Goal: Task Accomplishment & Management: Complete application form

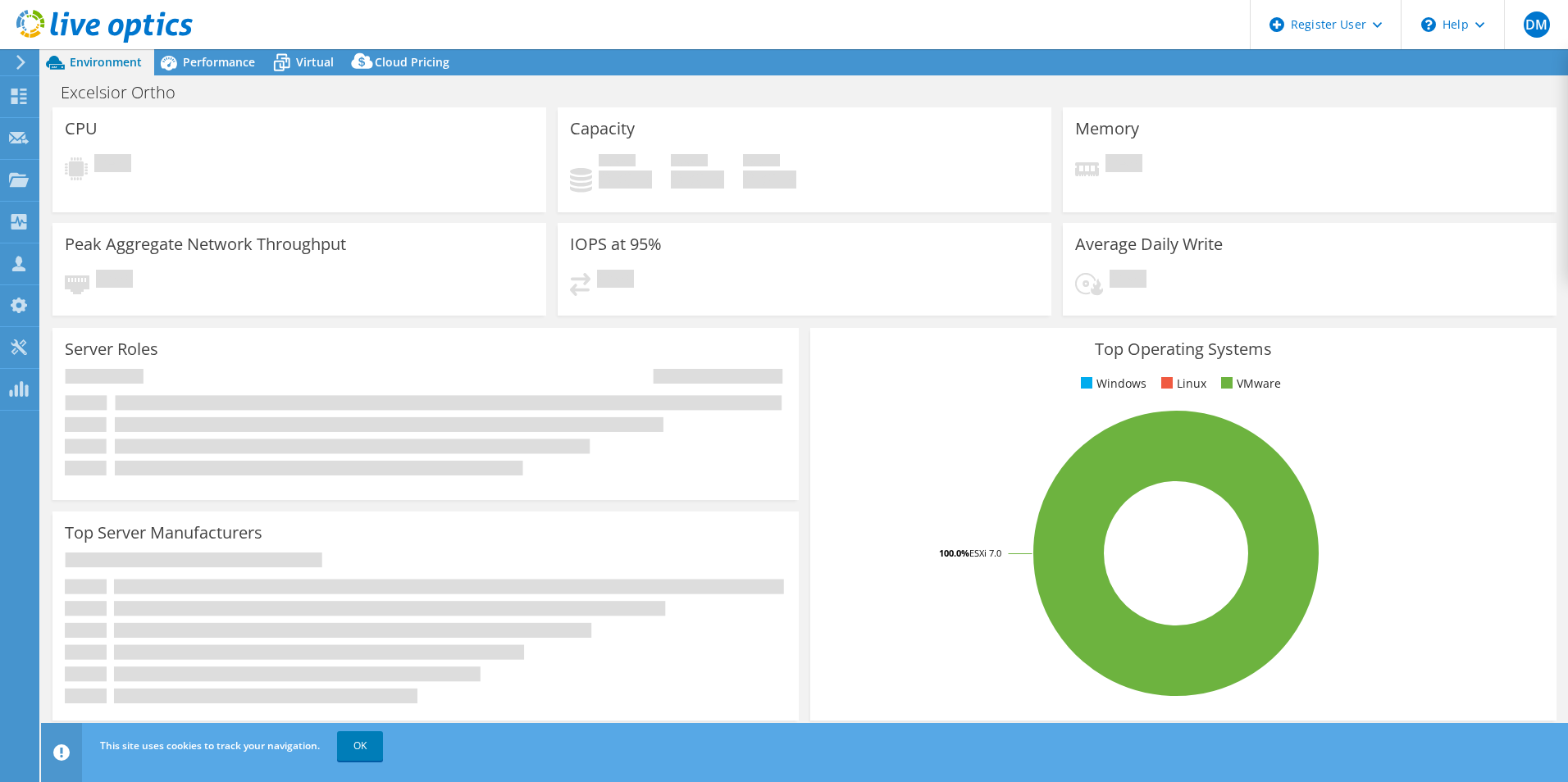
select select "USD"
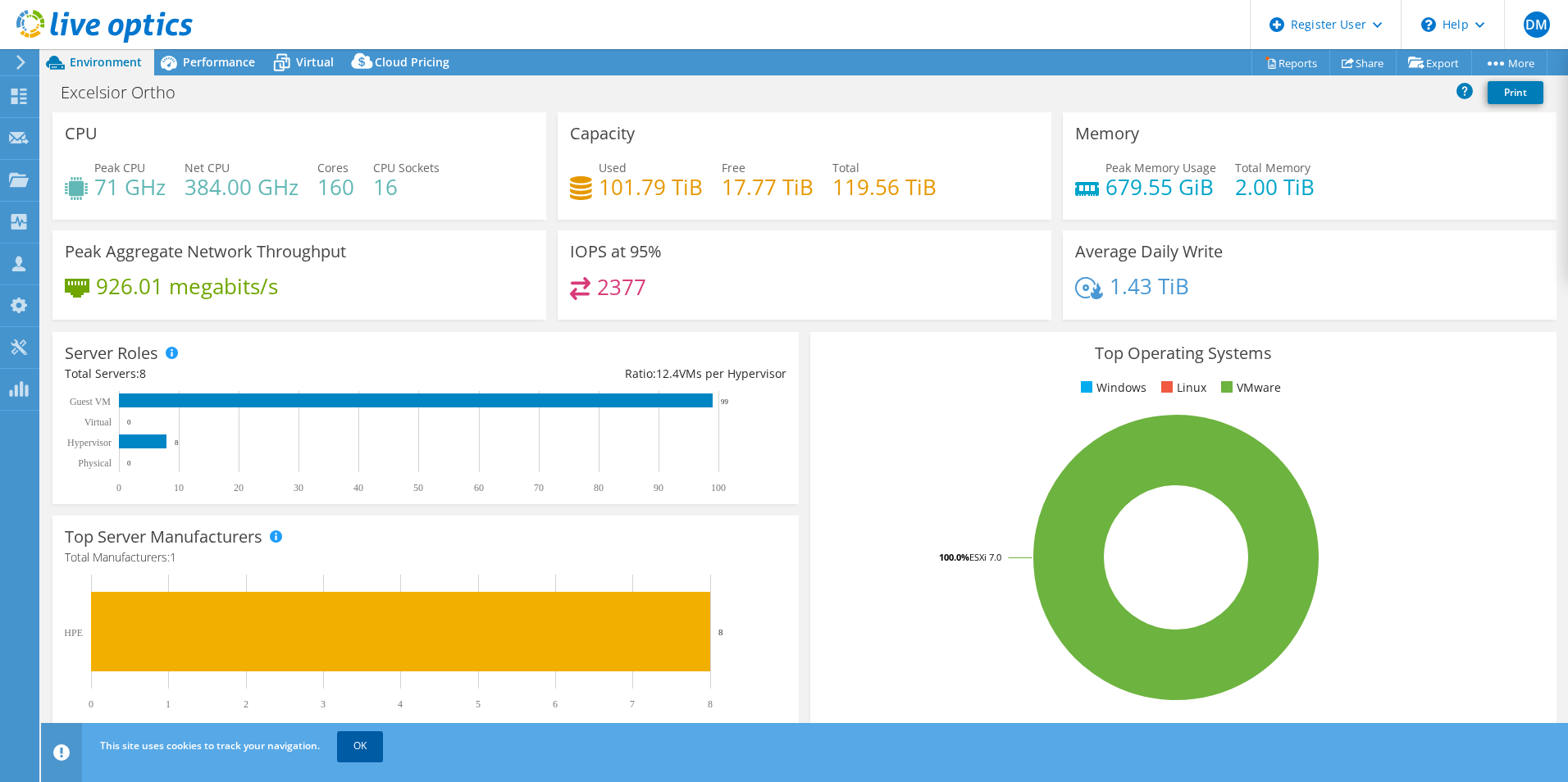
click at [380, 744] on link "OK" at bounding box center [359, 745] width 46 height 29
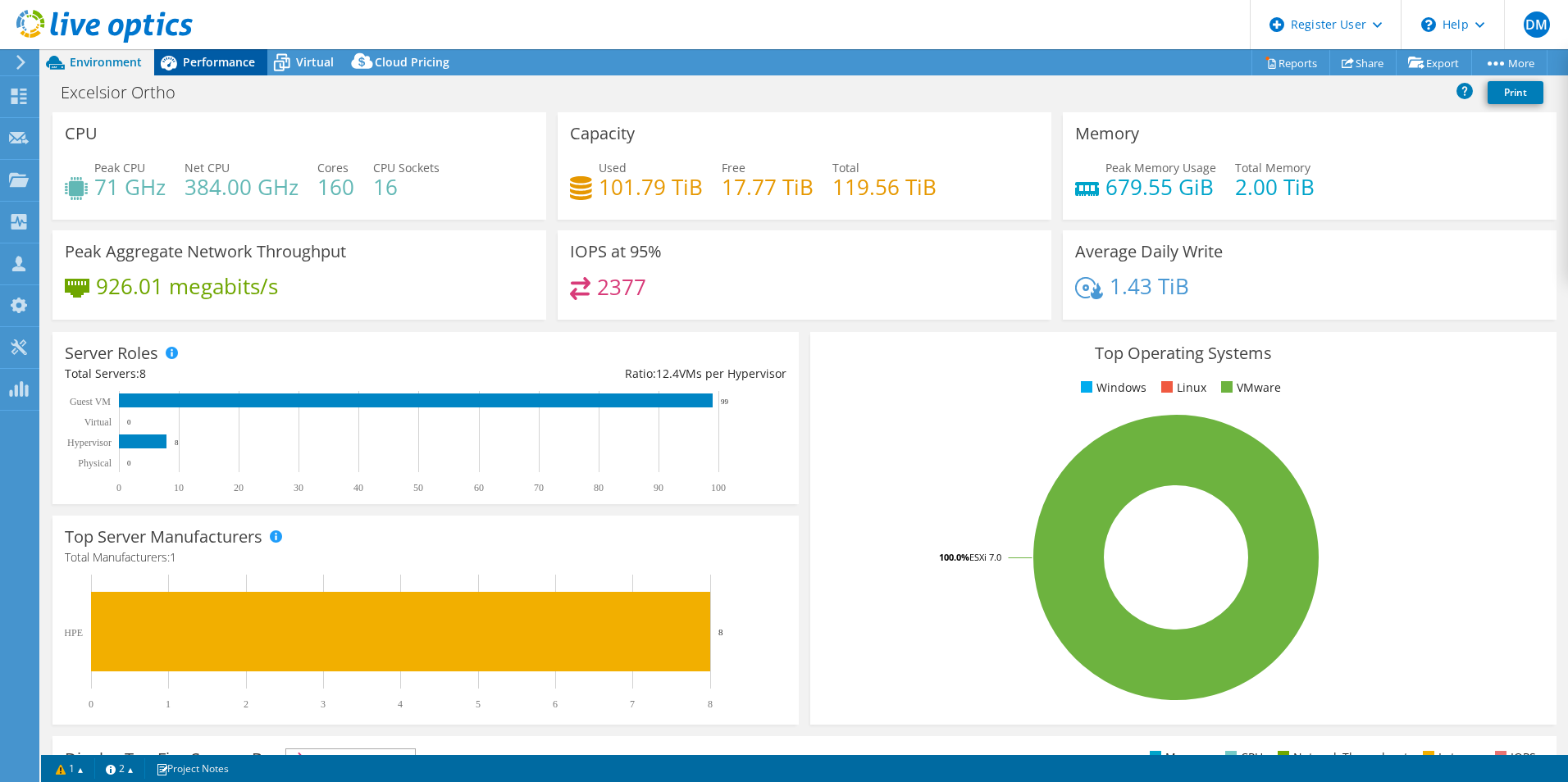
click at [222, 60] on span "Performance" at bounding box center [219, 62] width 72 height 16
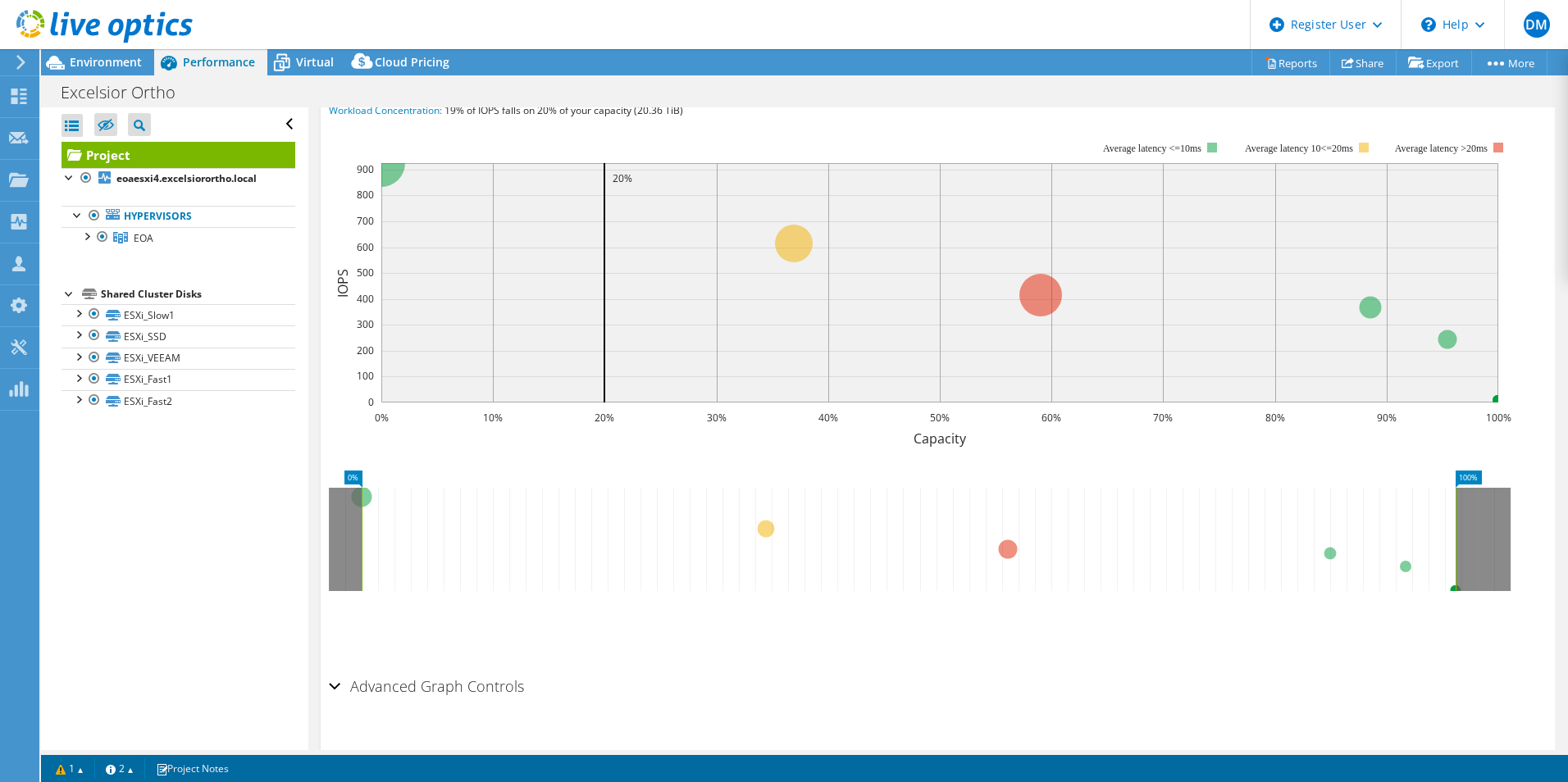
scroll to position [87, 0]
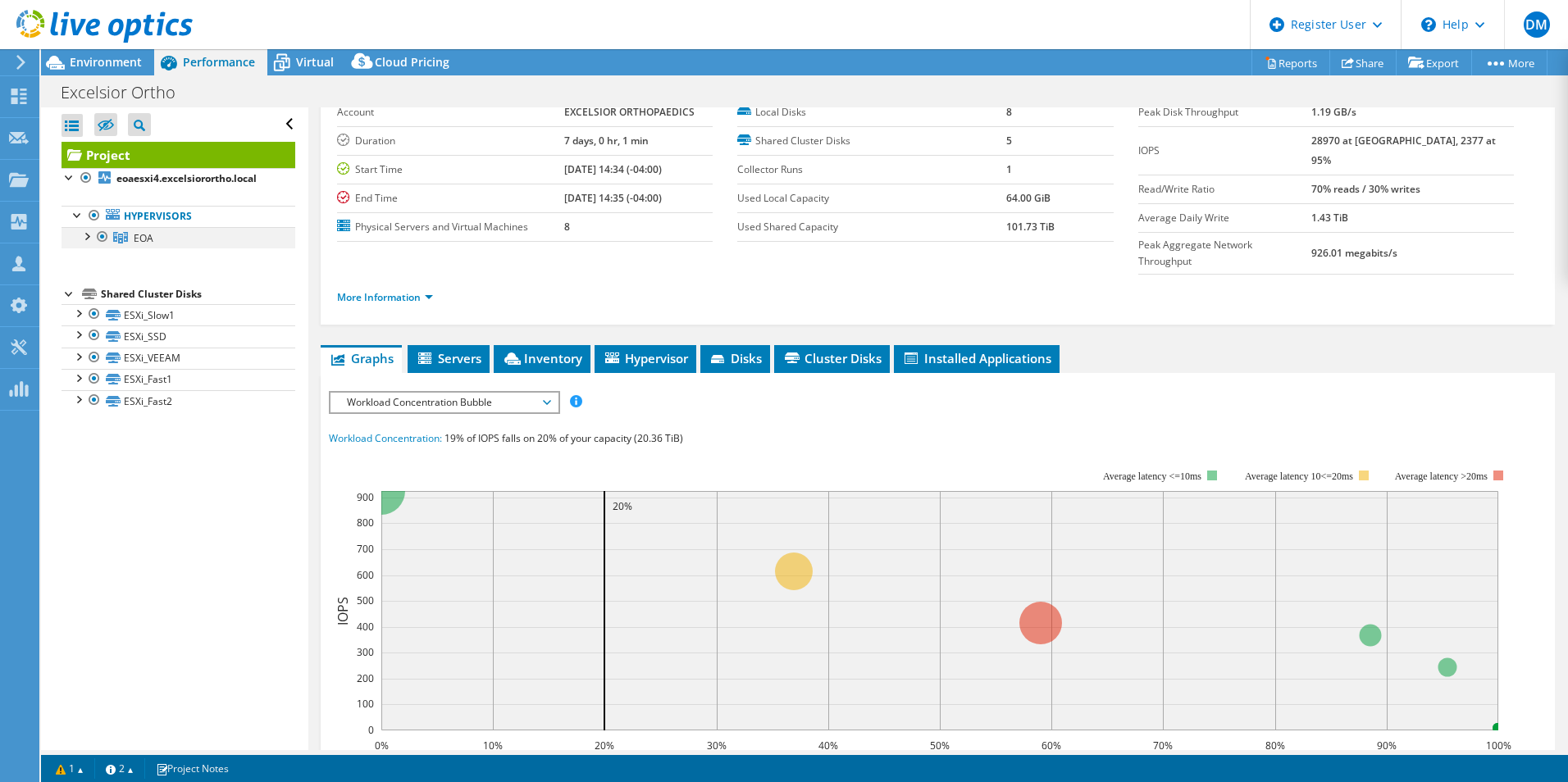
click at [88, 235] on div at bounding box center [85, 234] width 16 height 16
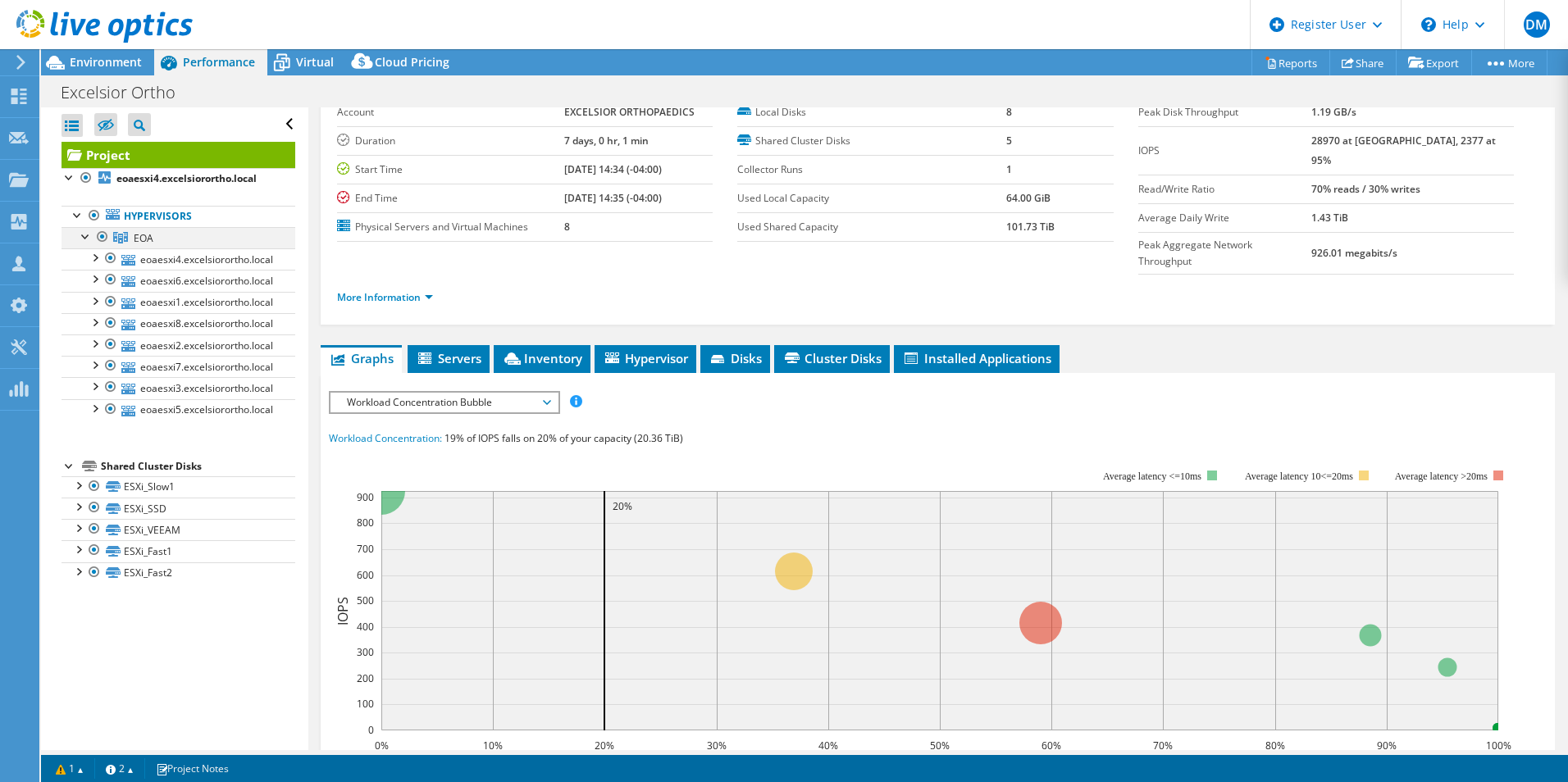
click at [88, 236] on div at bounding box center [85, 234] width 16 height 16
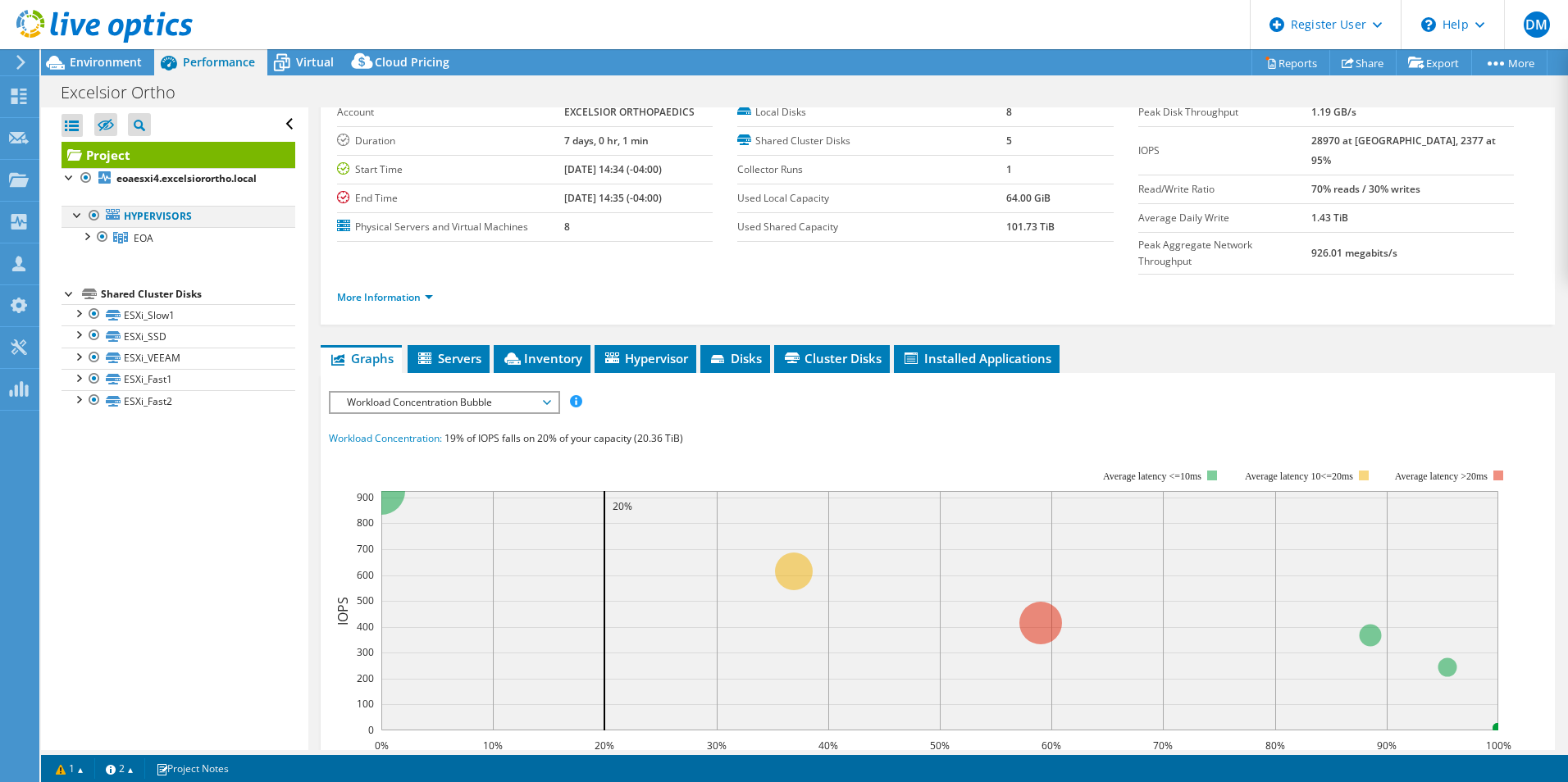
click at [75, 217] on div at bounding box center [77, 213] width 16 height 16
click at [80, 310] on div at bounding box center [77, 311] width 16 height 16
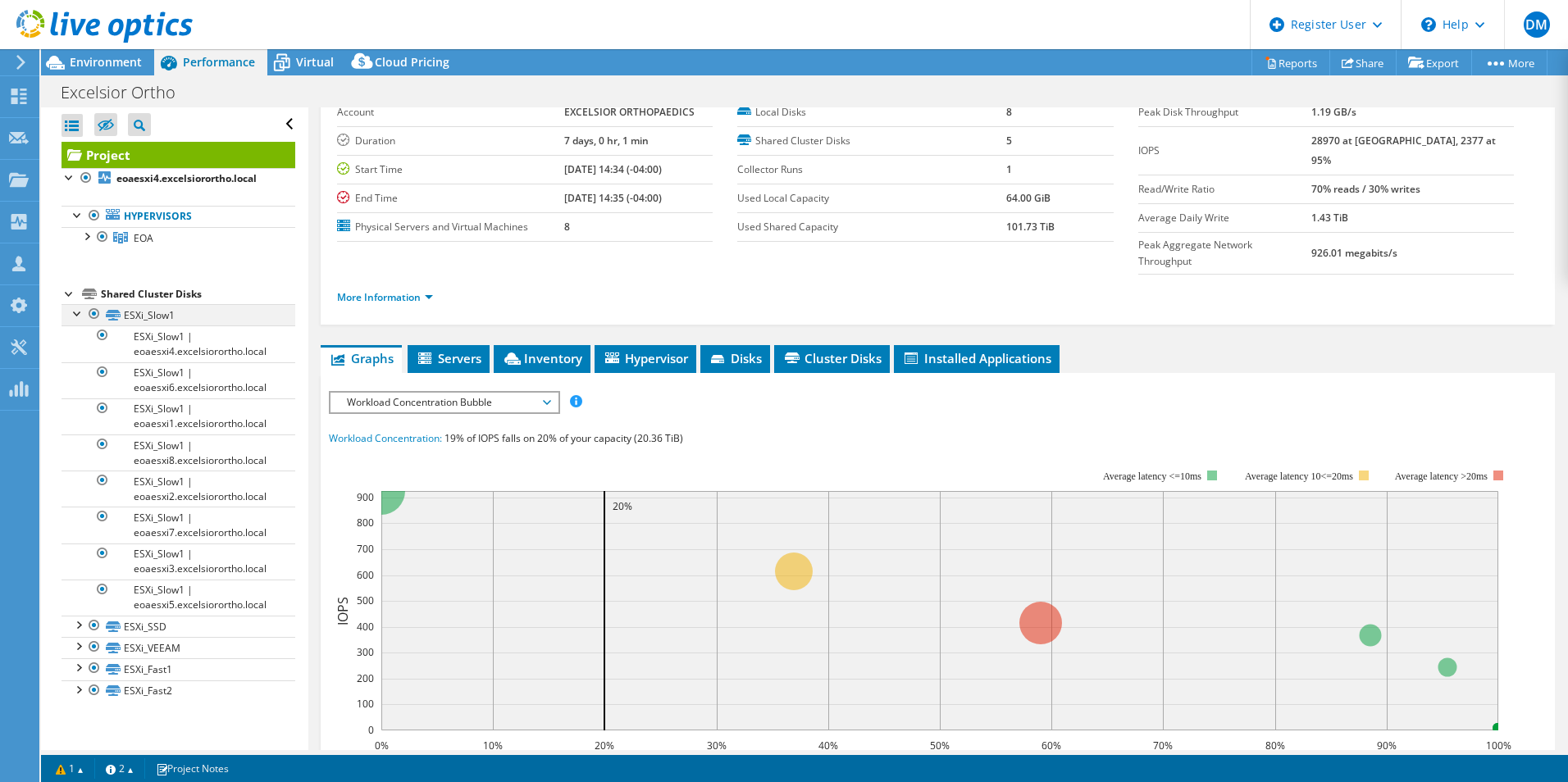
click at [81, 311] on div at bounding box center [77, 311] width 16 height 16
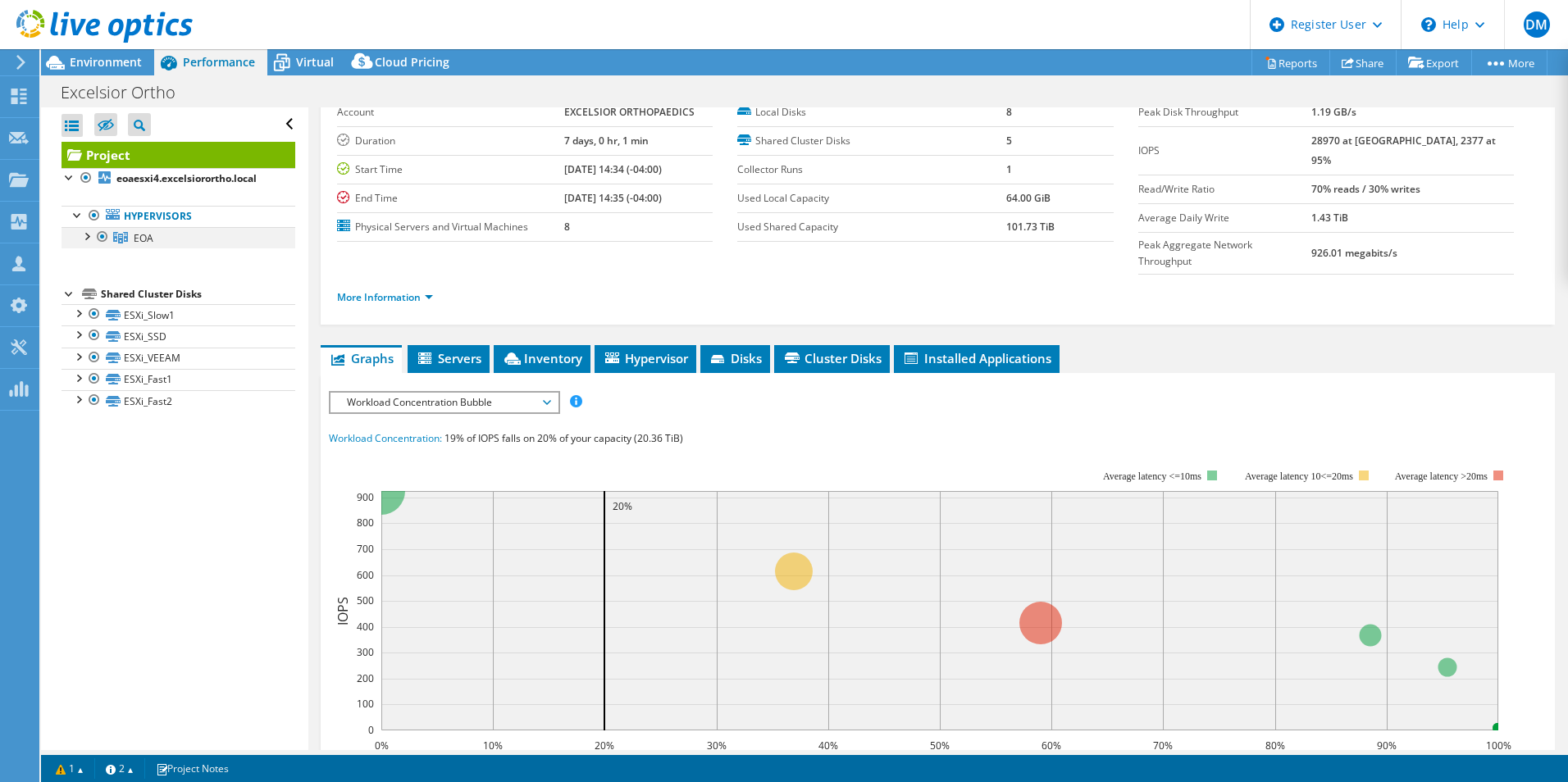
click at [90, 240] on div at bounding box center [85, 234] width 16 height 16
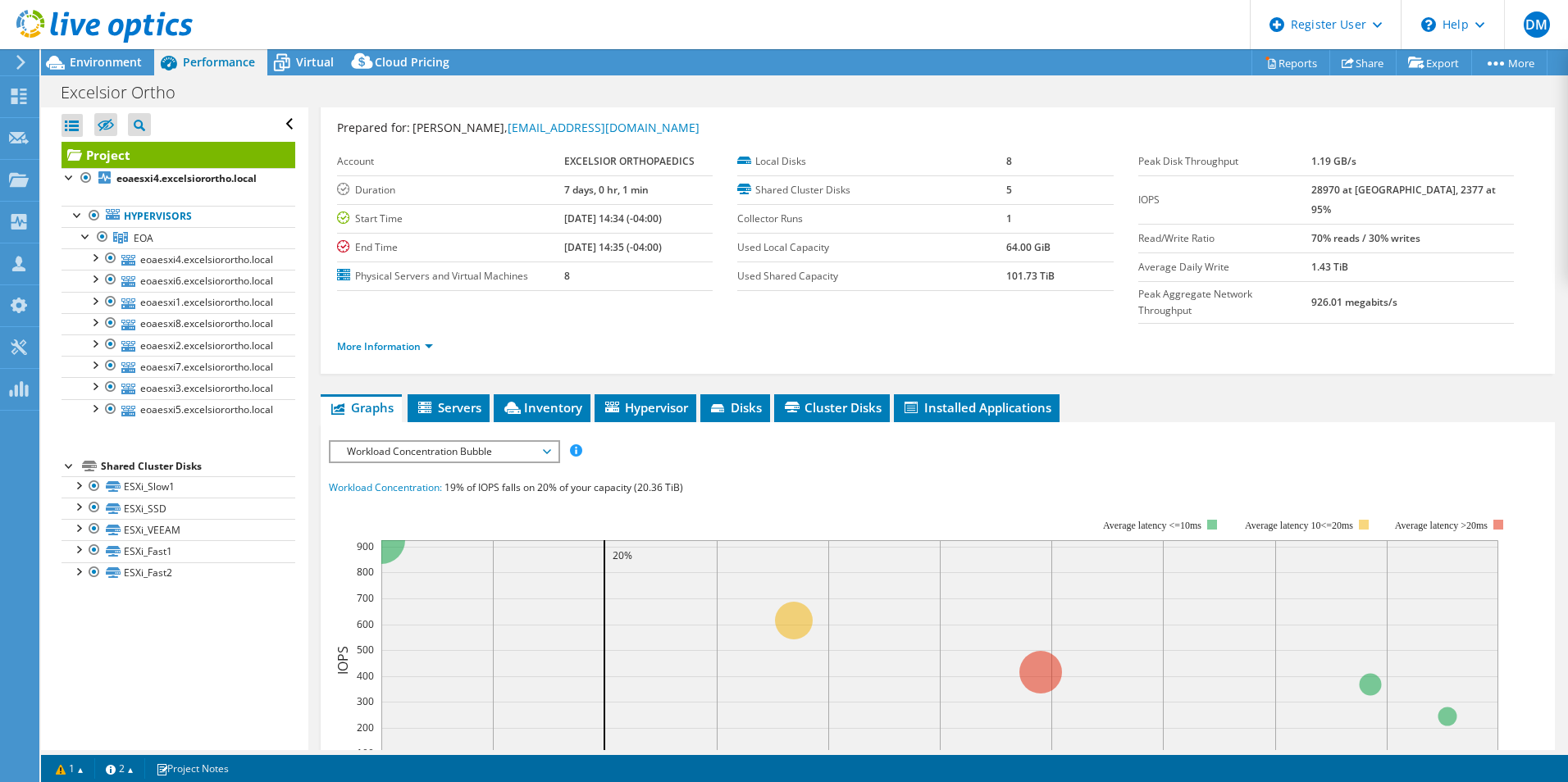
scroll to position [0, 0]
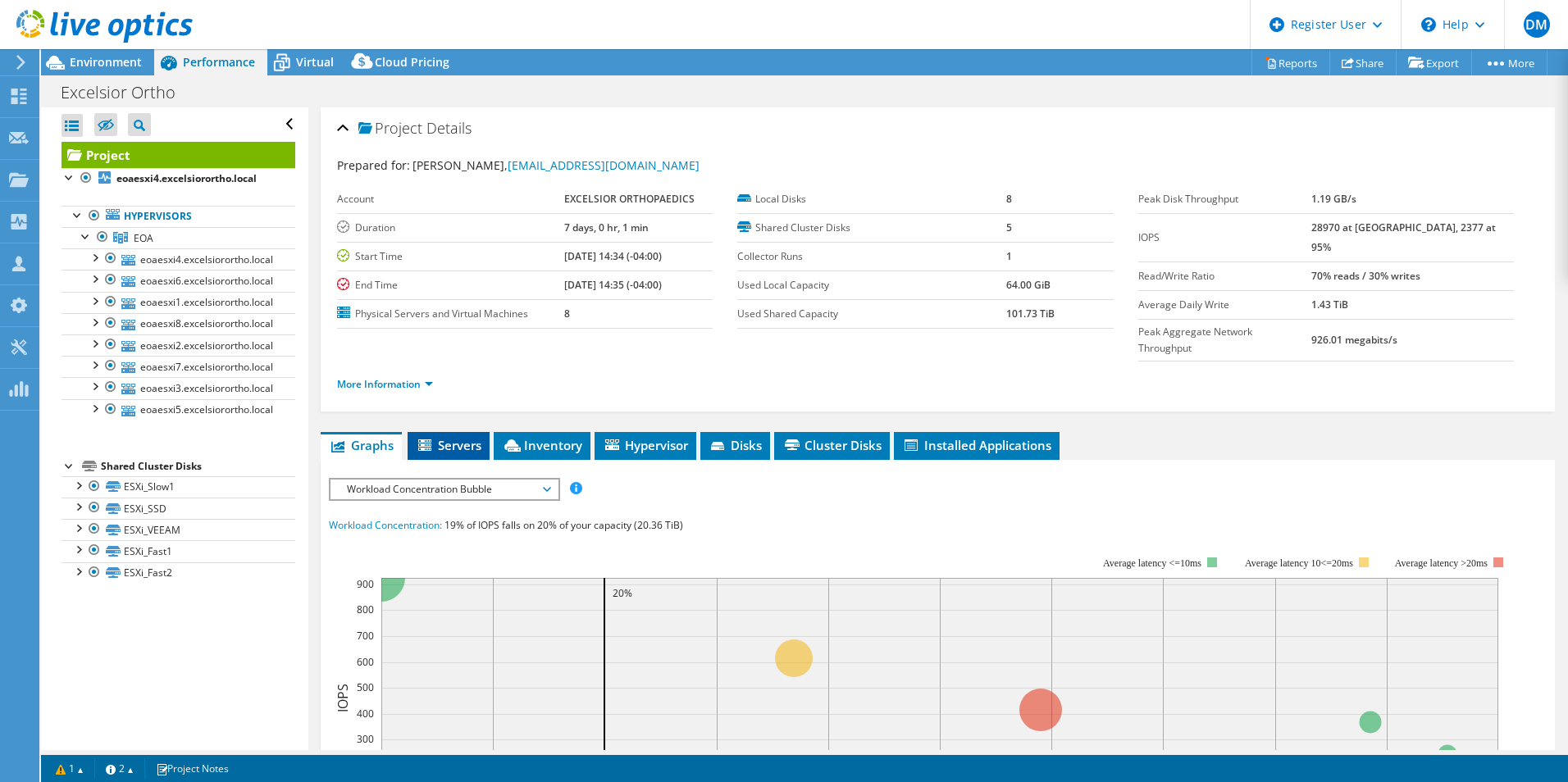
click at [463, 437] on span "Servers" at bounding box center [448, 444] width 66 height 16
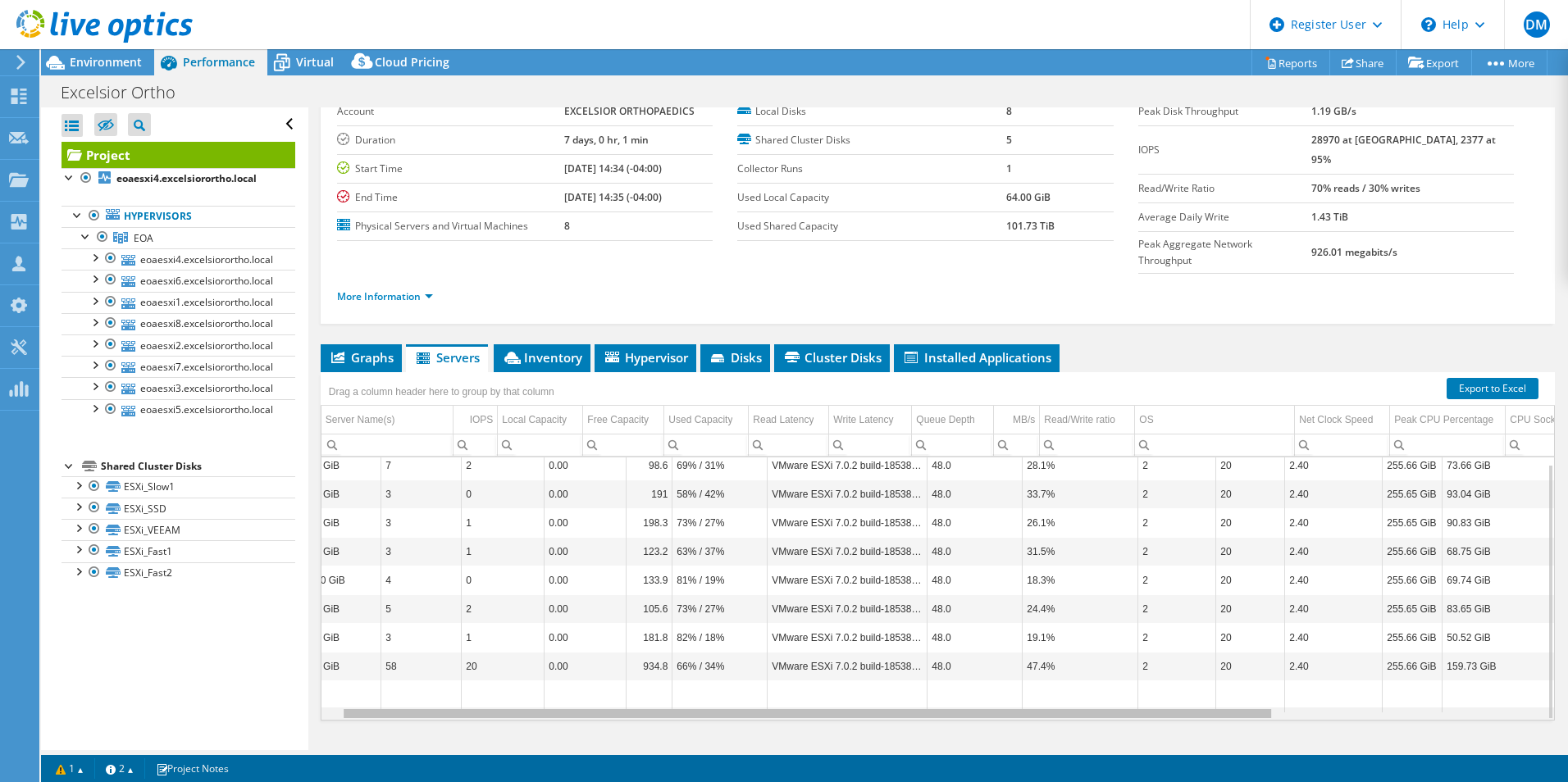
scroll to position [0, 380]
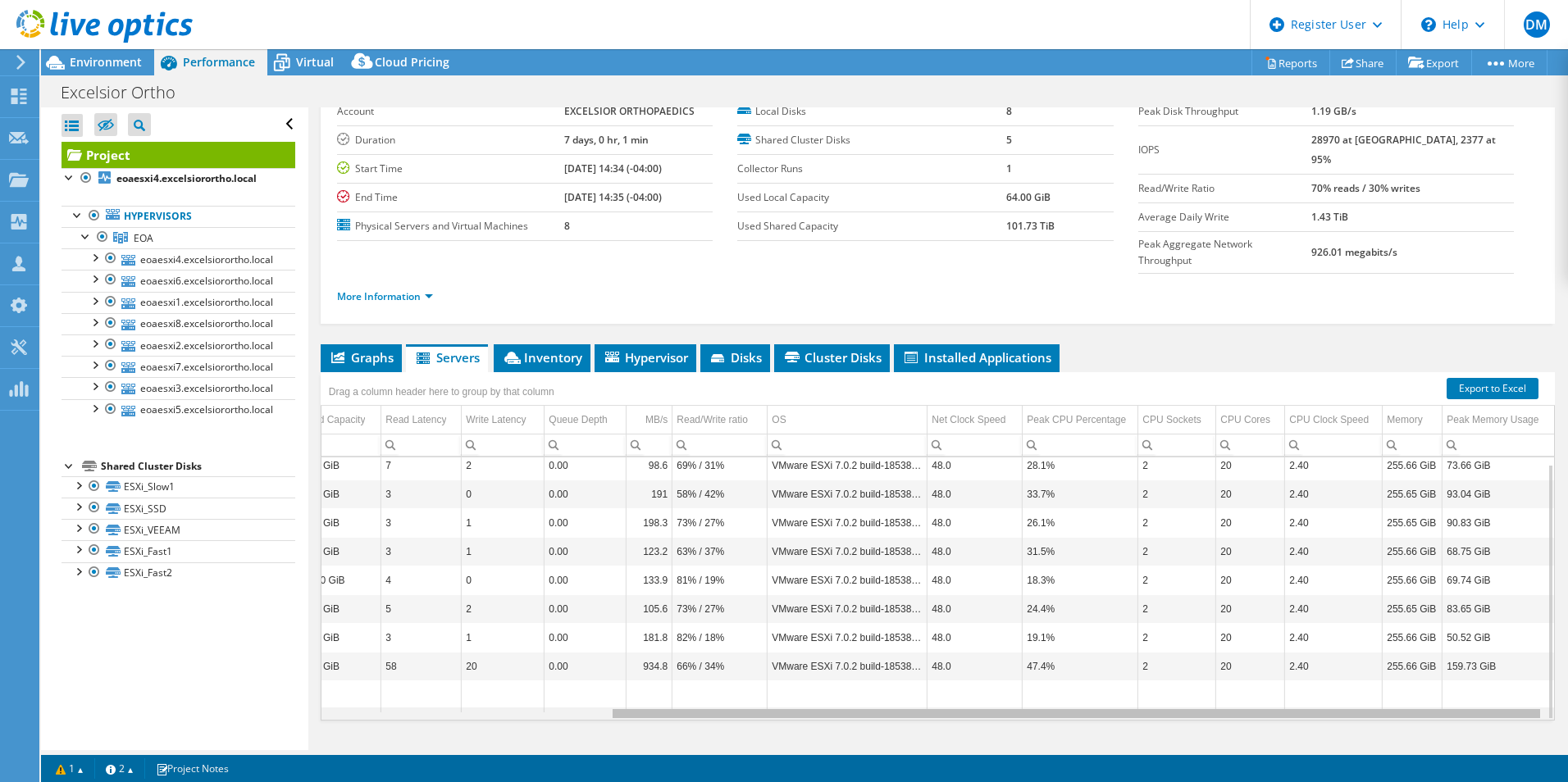
drag, startPoint x: 1059, startPoint y: 682, endPoint x: 1488, endPoint y: 674, distance: 429.1
click at [1488, 674] on body "DM Dell User [PERSON_NAME] [PERSON_NAME][EMAIL_ADDRESS][PERSON_NAME][DOMAIN_NAM…" at bounding box center [784, 391] width 1568 height 782
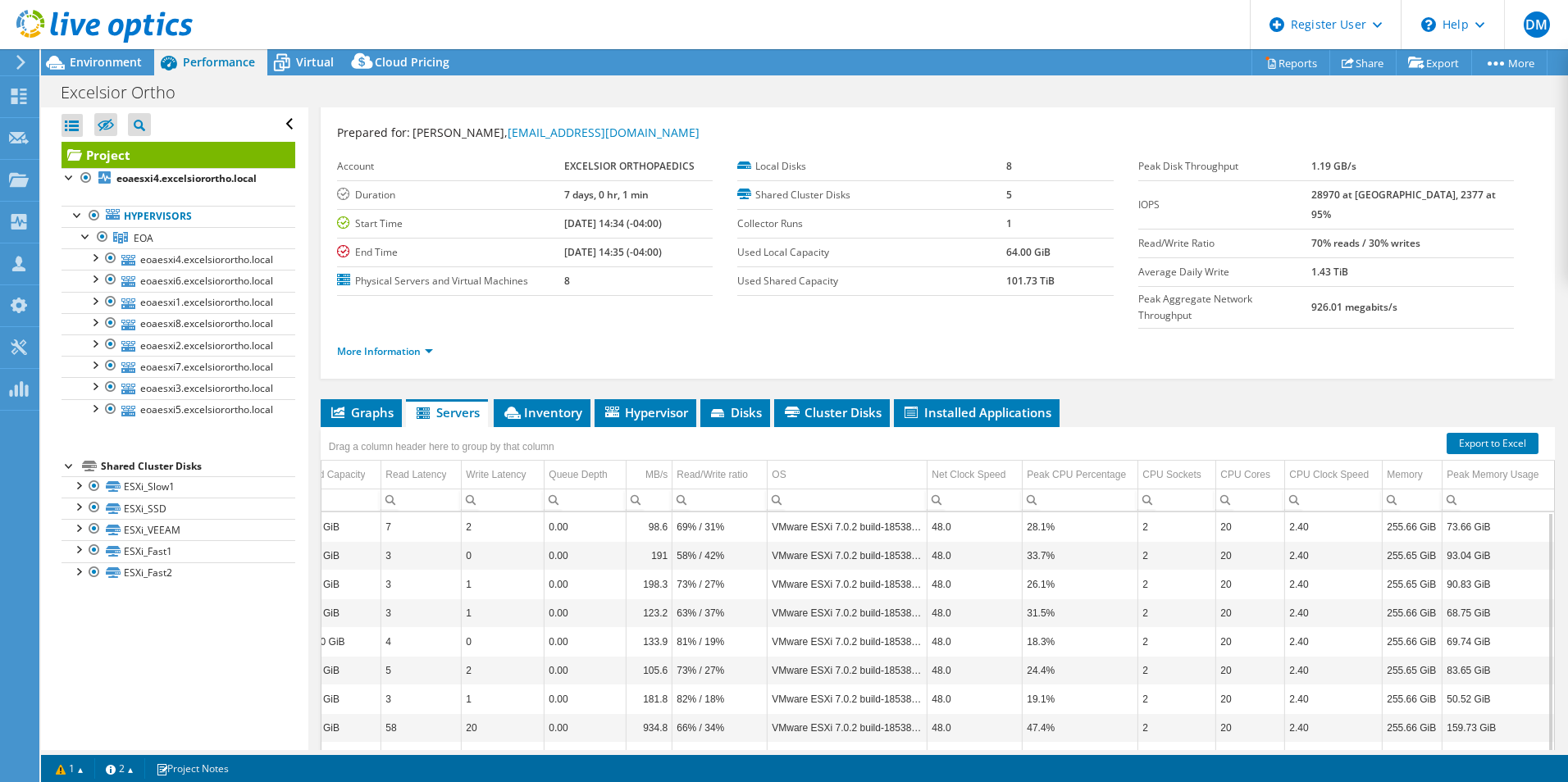
scroll to position [6, 0]
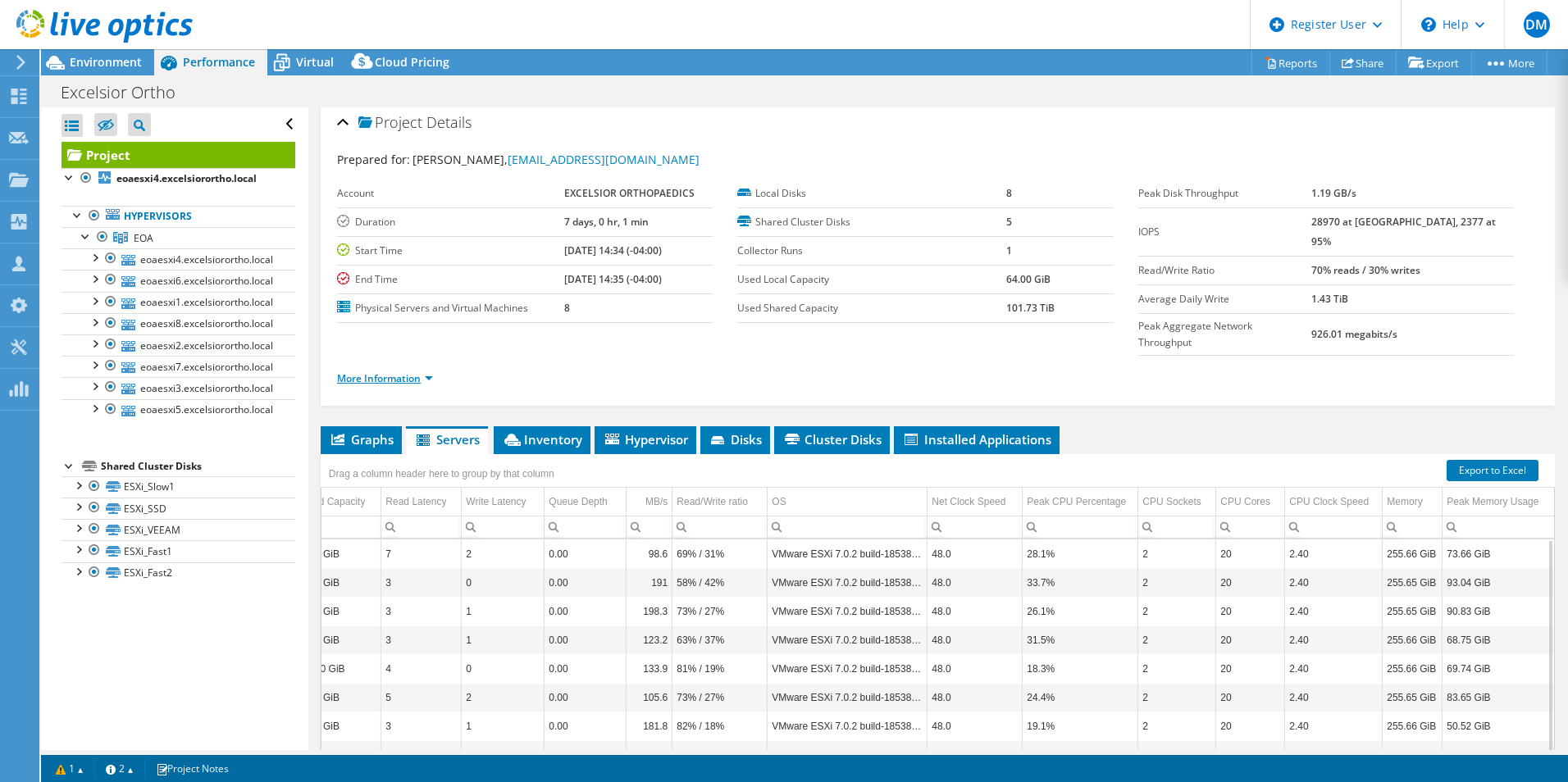
click at [422, 371] on link "More Information" at bounding box center [384, 378] width 96 height 14
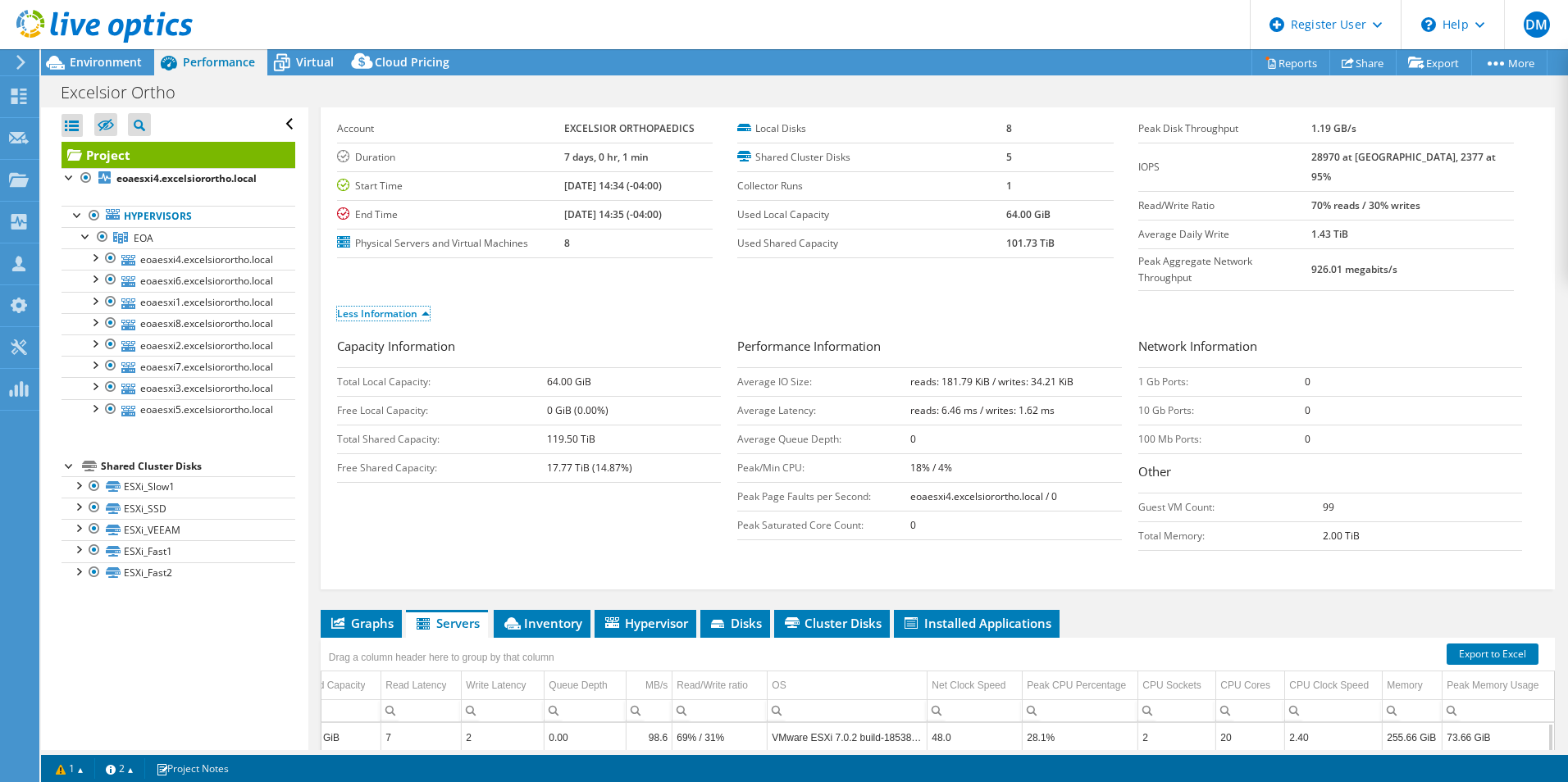
scroll to position [170, 0]
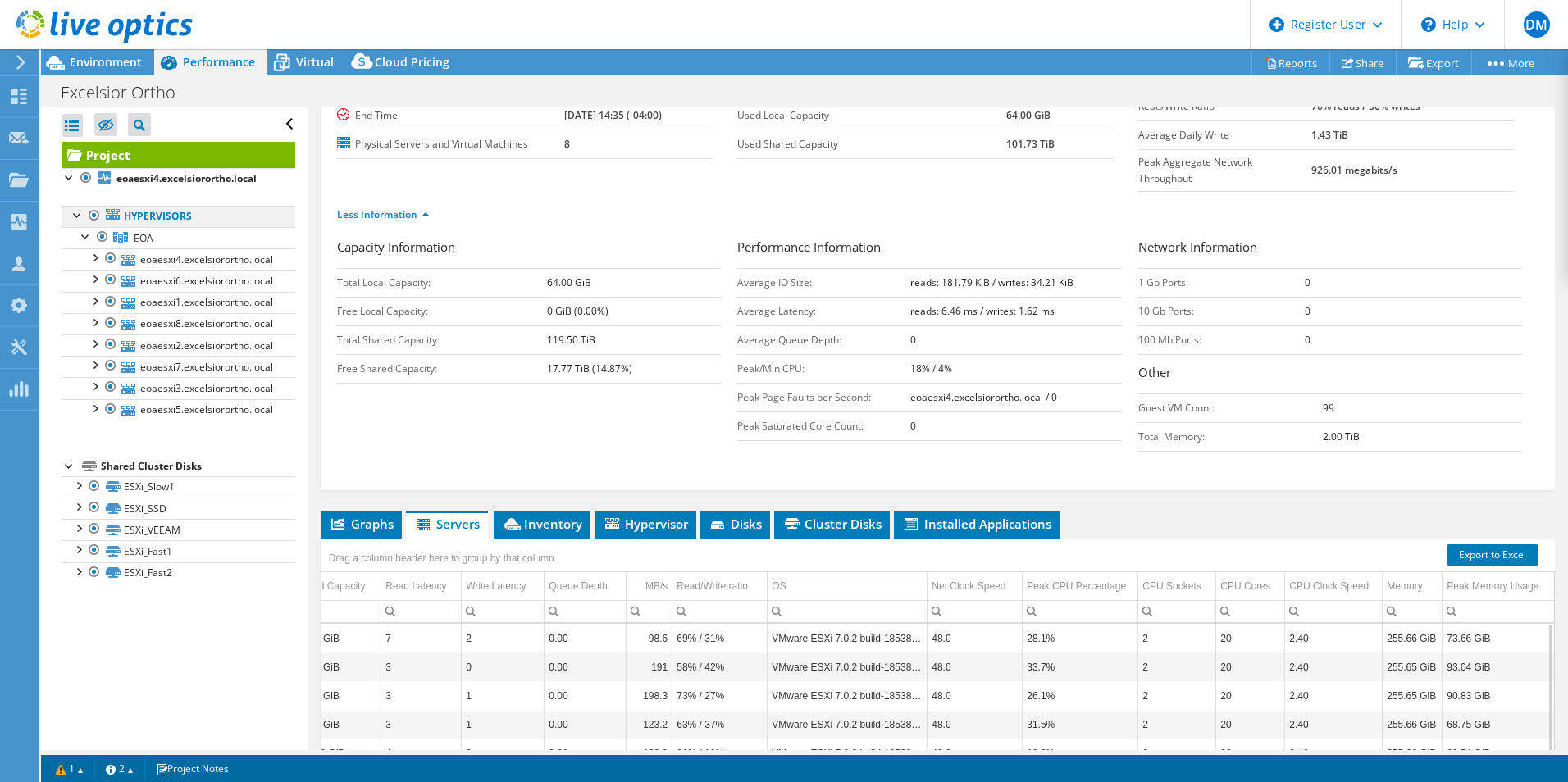
click at [79, 217] on div at bounding box center [77, 213] width 16 height 16
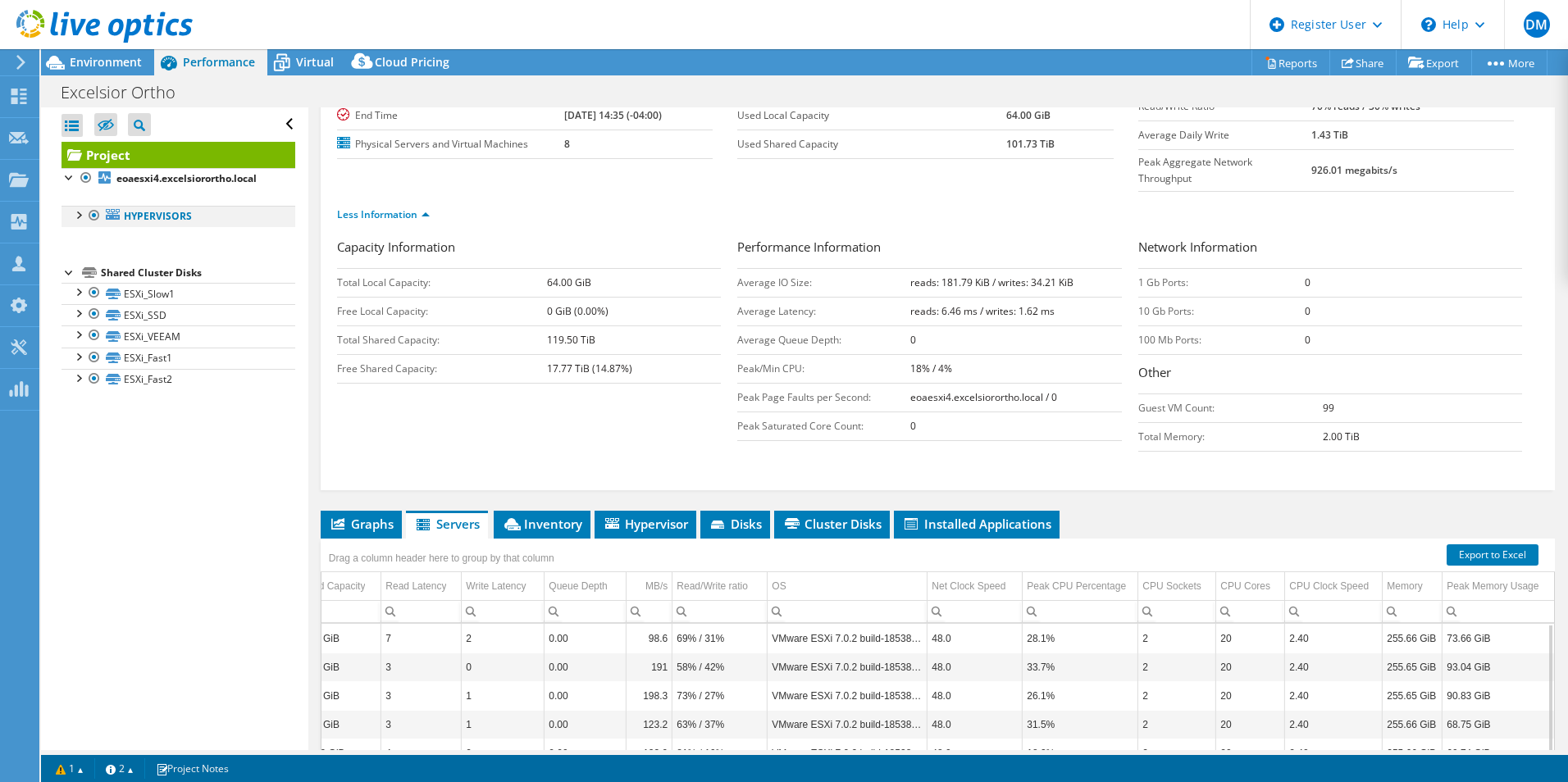
click at [79, 216] on div at bounding box center [77, 213] width 16 height 16
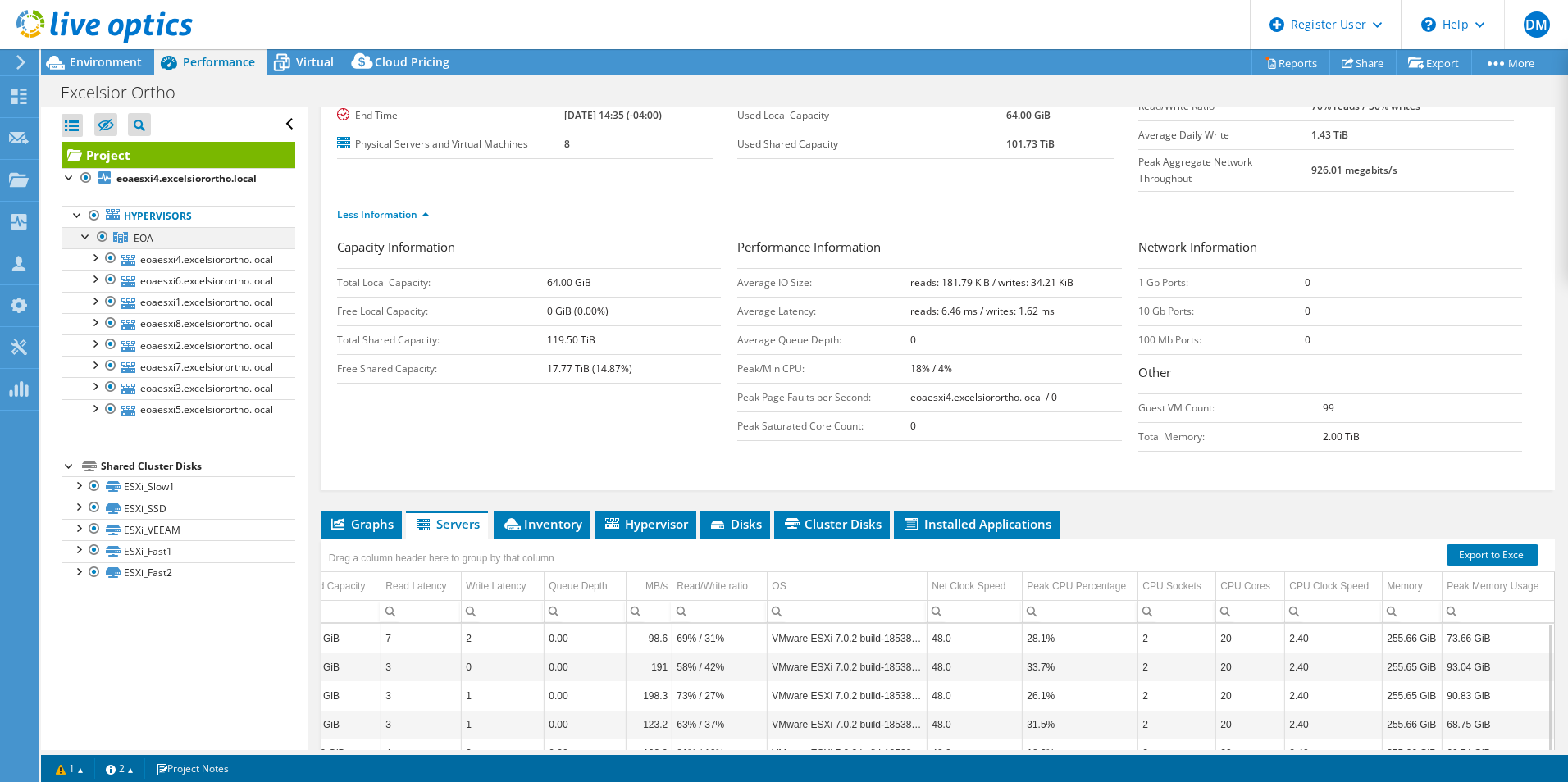
click at [83, 238] on div at bounding box center [85, 234] width 16 height 16
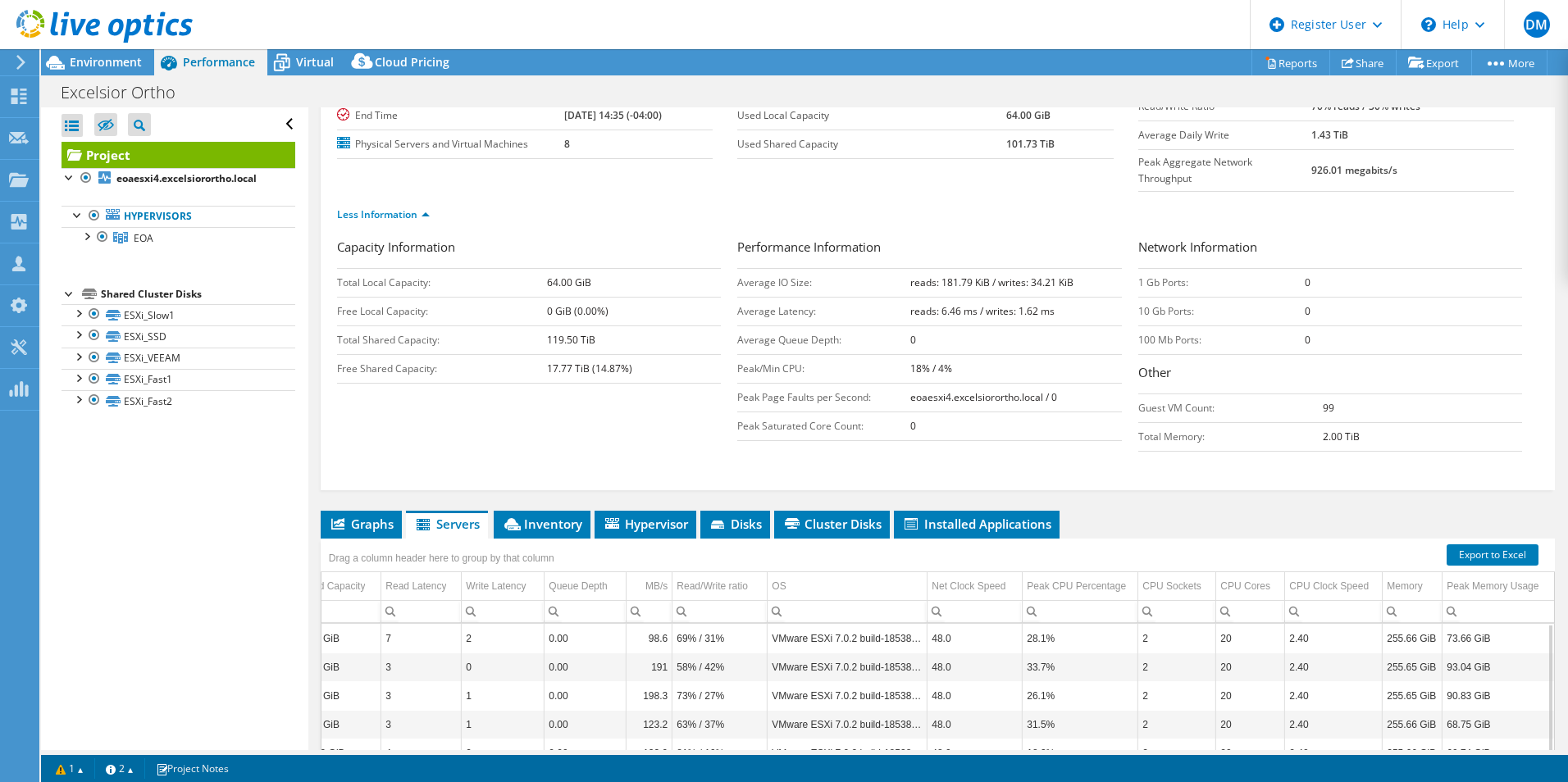
click at [1058, 201] on div "Less Information" at bounding box center [937, 215] width 1201 height 46
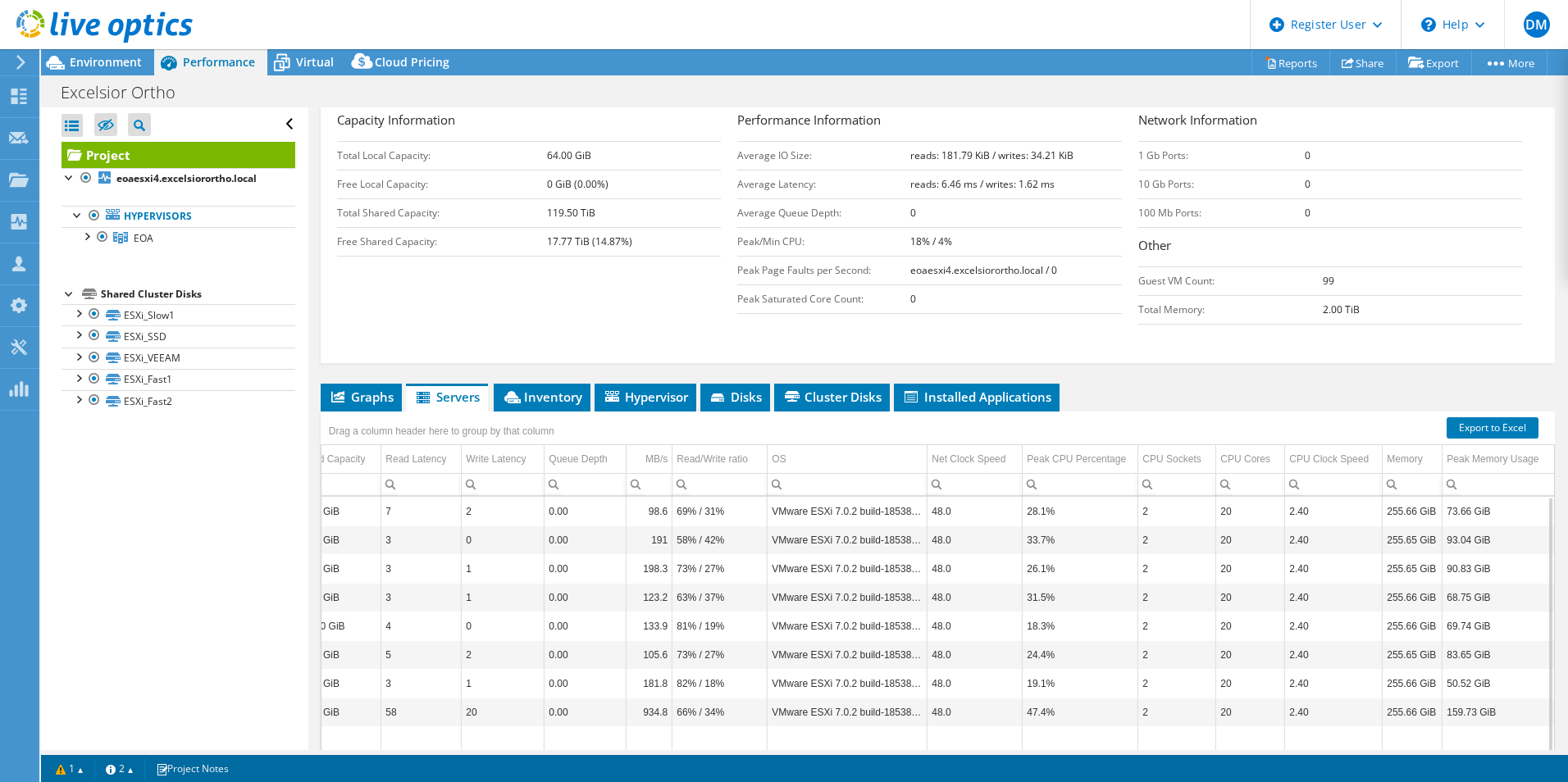
scroll to position [337, 0]
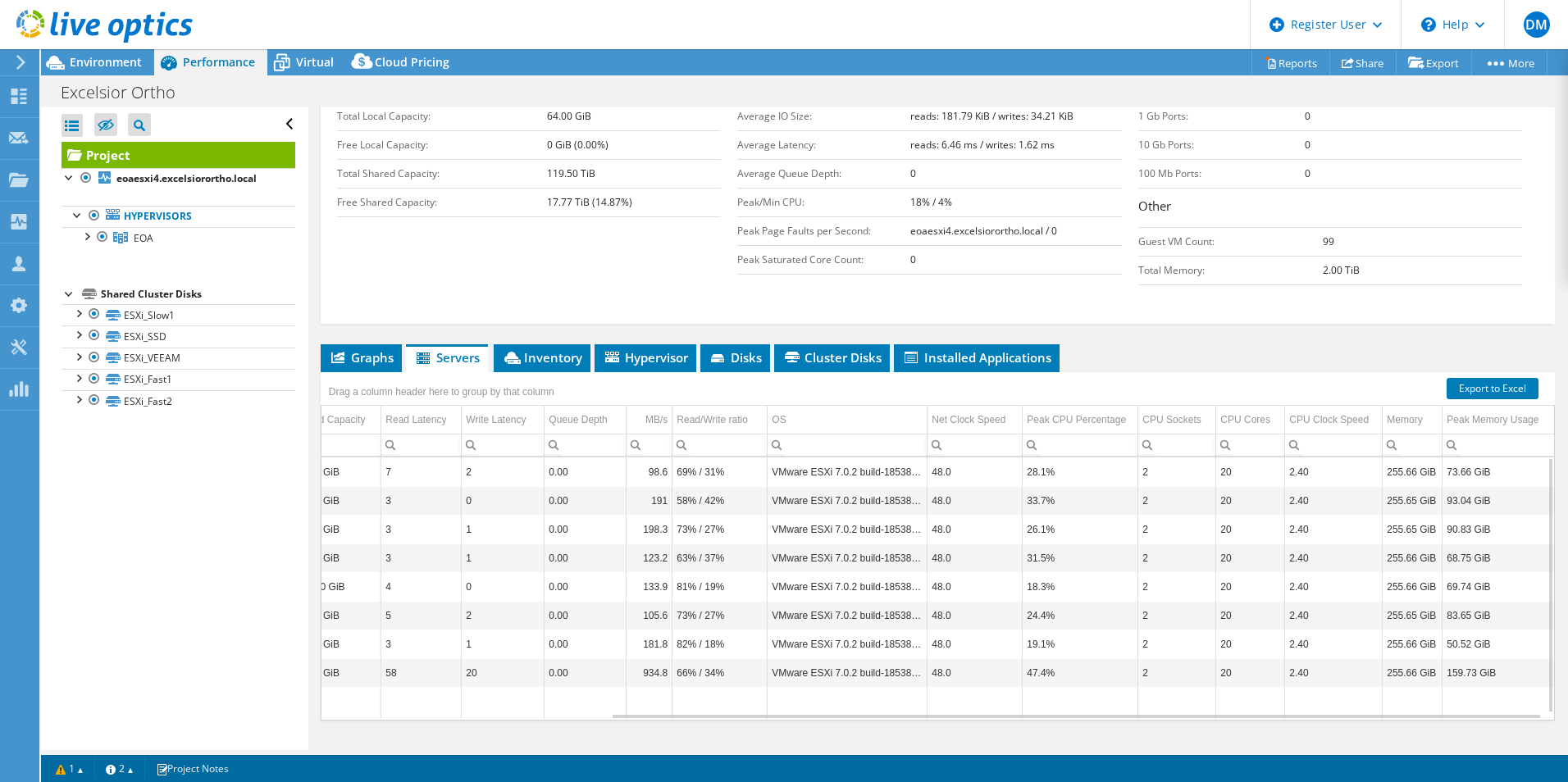
drag, startPoint x: 1197, startPoint y: 342, endPoint x: 1204, endPoint y: 316, distance: 26.9
click at [1204, 344] on ul "Graphs Servers Inventory Hypervisor Disks Cluster Disks Installed Applications" at bounding box center [938, 358] width 1234 height 28
click at [763, 709] on div "Data grid" at bounding box center [1076, 714] width 927 height 9
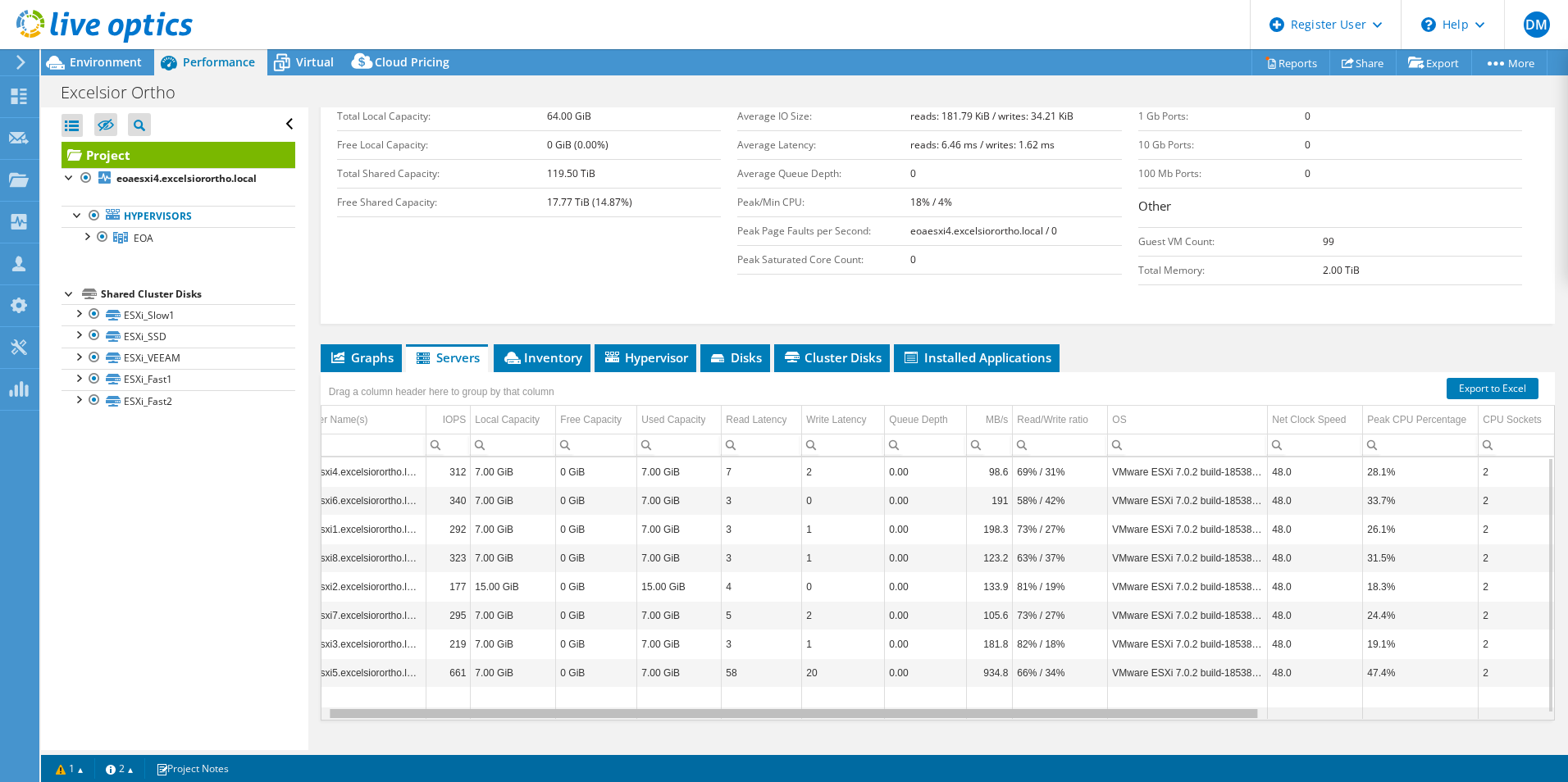
scroll to position [0, 0]
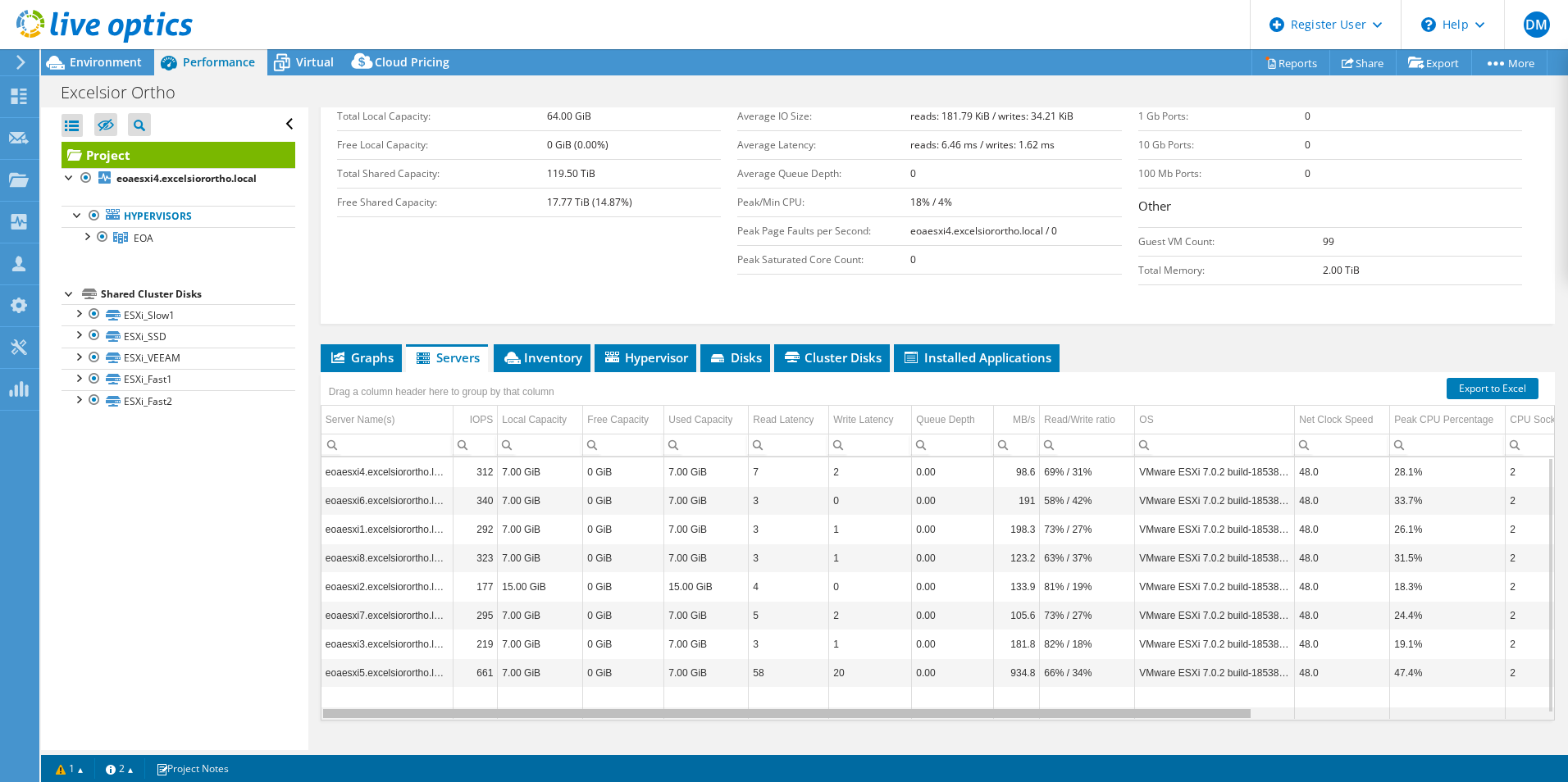
drag, startPoint x: 763, startPoint y: 682, endPoint x: 349, endPoint y: 689, distance: 414.1
click at [349, 689] on body "DM Dell User [PERSON_NAME] [PERSON_NAME][EMAIL_ADDRESS][PERSON_NAME][DOMAIN_NAM…" at bounding box center [784, 391] width 1568 height 782
click at [494, 458] on td "312" at bounding box center [475, 472] width 44 height 29
click at [530, 349] on span "Inventory" at bounding box center [542, 356] width 81 height 16
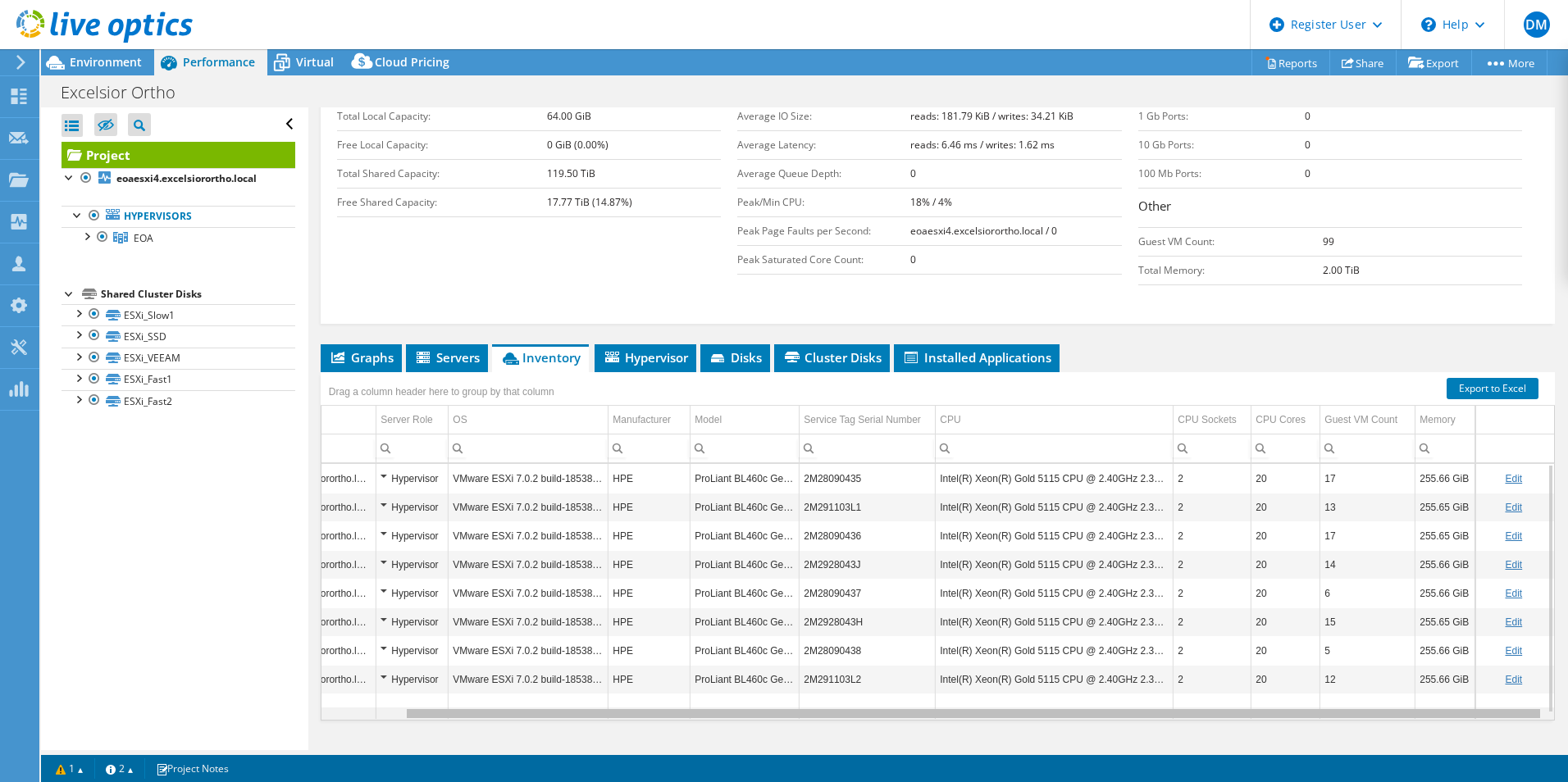
drag, startPoint x: 541, startPoint y: 681, endPoint x: 701, endPoint y: 669, distance: 160.4
click at [701, 669] on body "DM Dell User [PERSON_NAME] [PERSON_NAME][EMAIL_ADDRESS][PERSON_NAME][DOMAIN_NAM…" at bounding box center [784, 391] width 1568 height 782
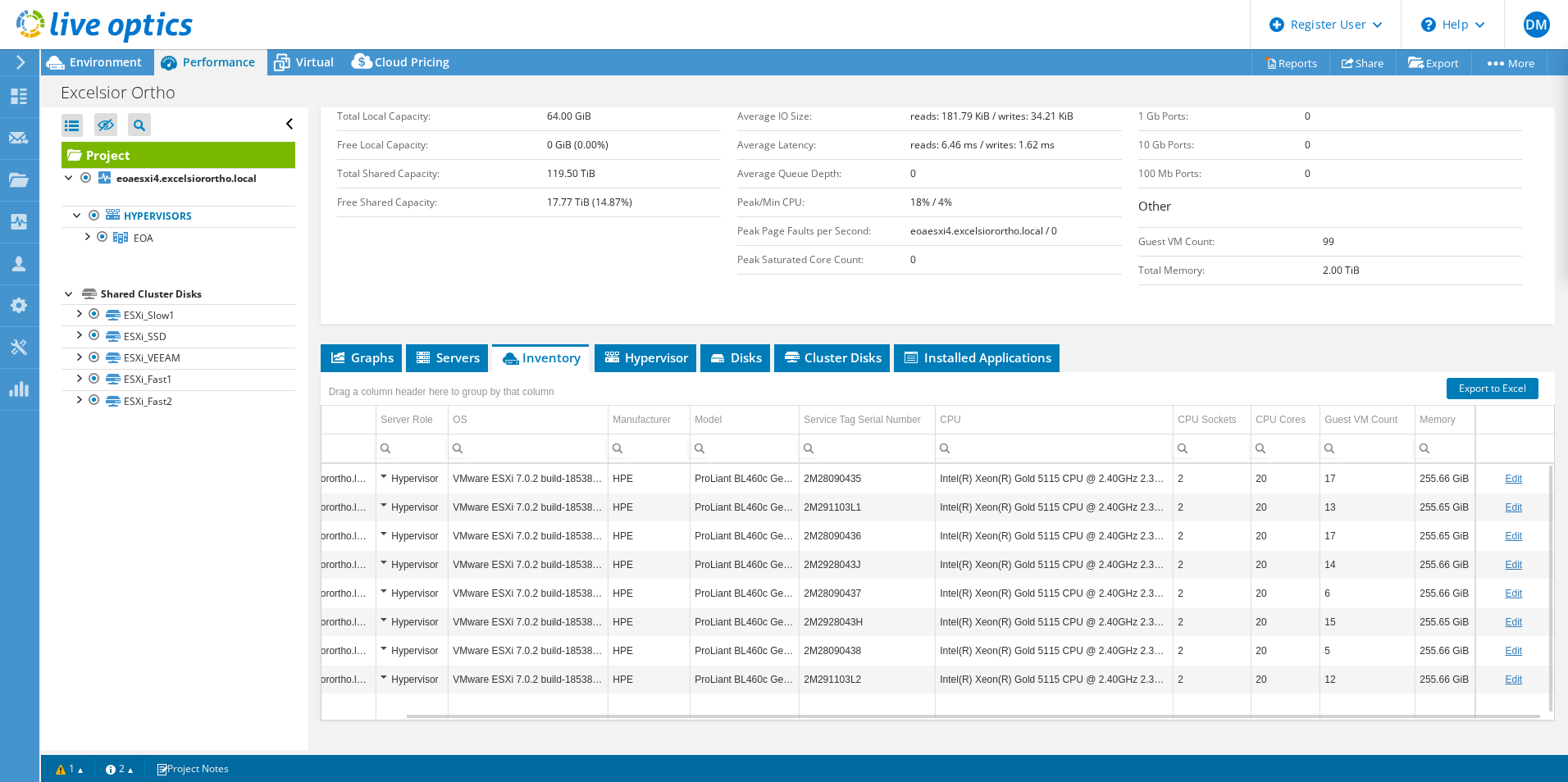
click at [780, 464] on td "ProLiant BL460c Gen10" at bounding box center [745, 478] width 109 height 29
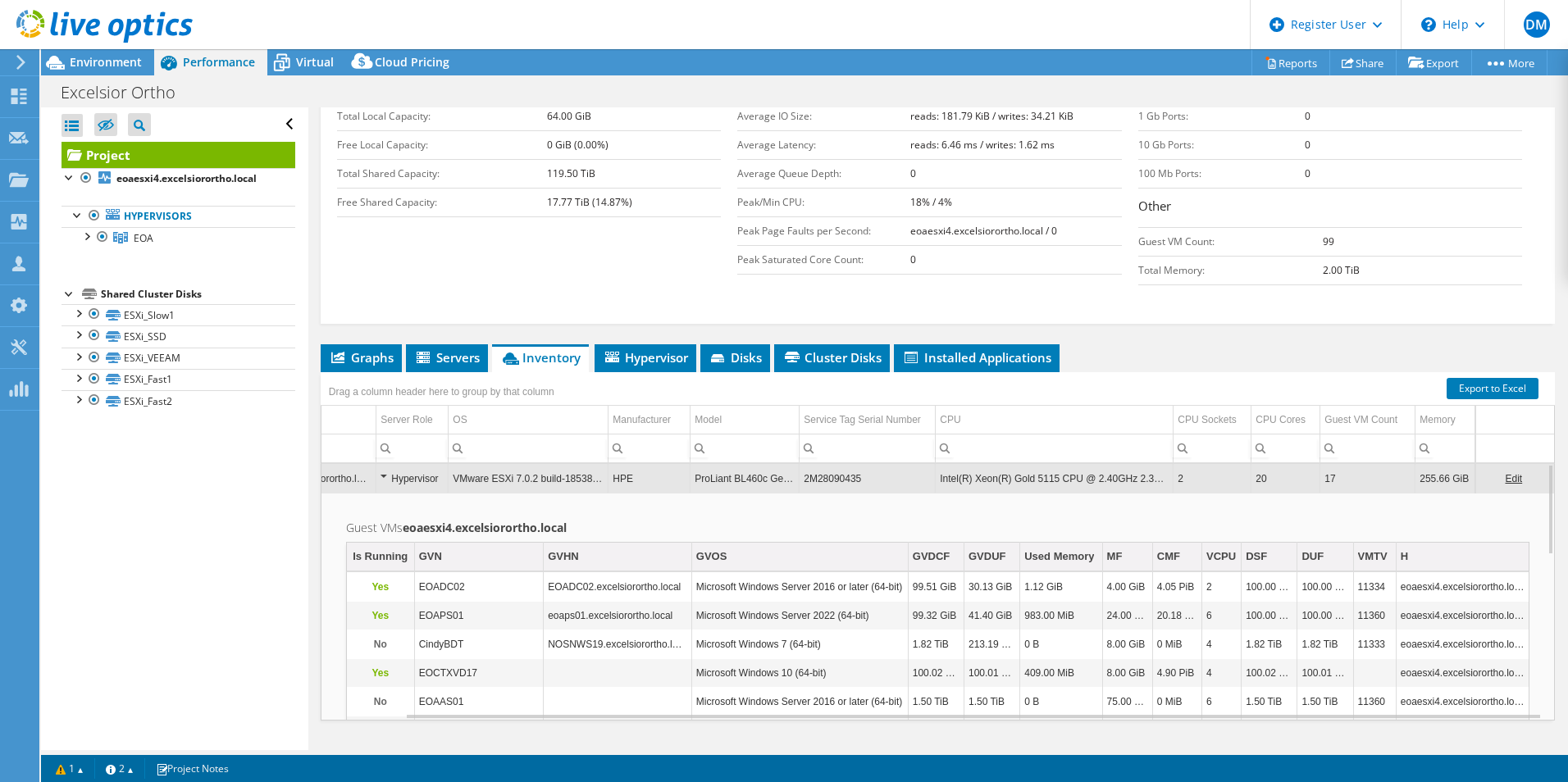
click at [781, 464] on td "ProLiant BL460c Gen10" at bounding box center [745, 478] width 109 height 29
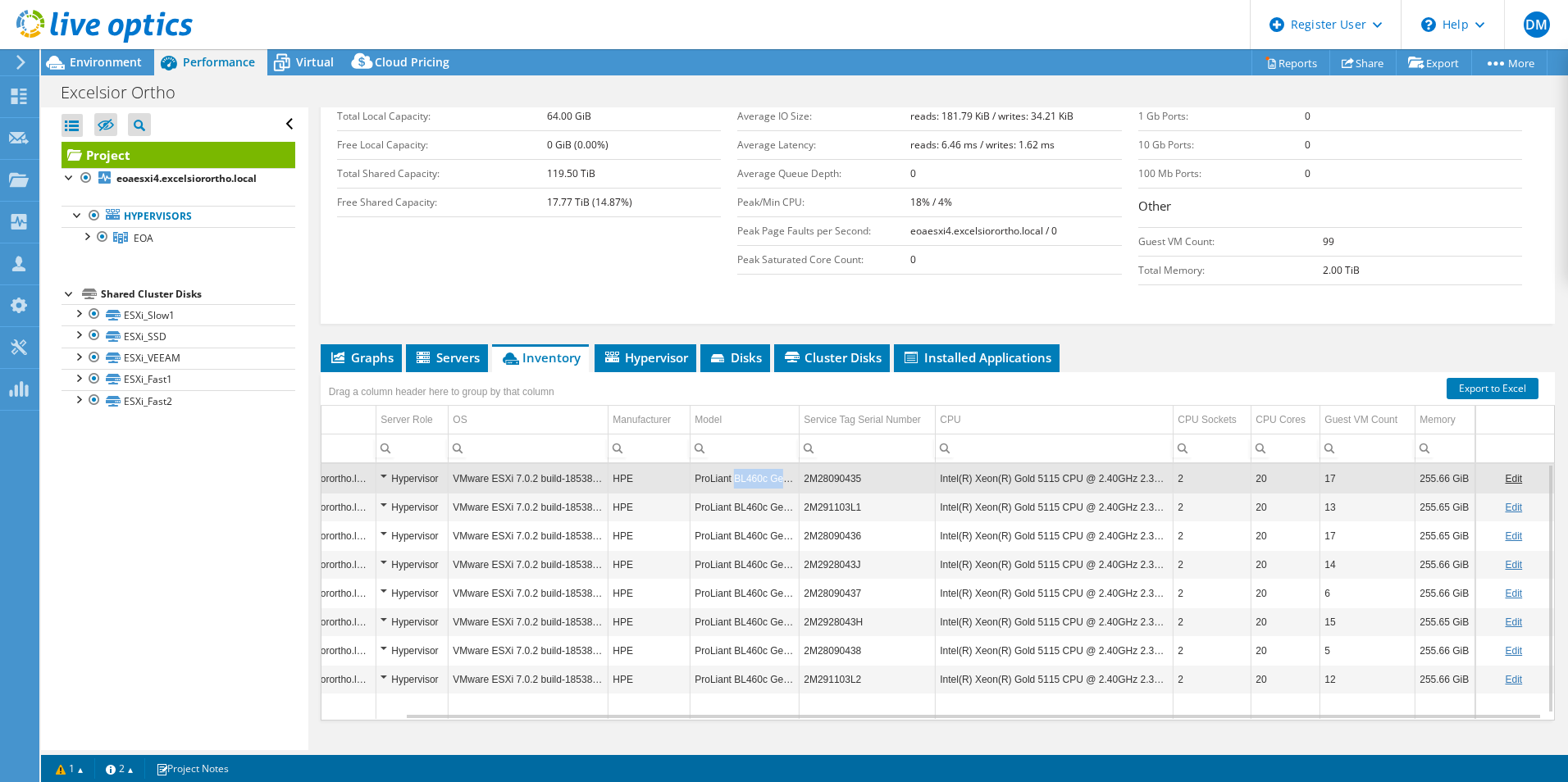
drag, startPoint x: 782, startPoint y: 445, endPoint x: 728, endPoint y: 456, distance: 55.1
click at [728, 464] on td "ProLiant BL460c Gen10" at bounding box center [745, 478] width 109 height 29
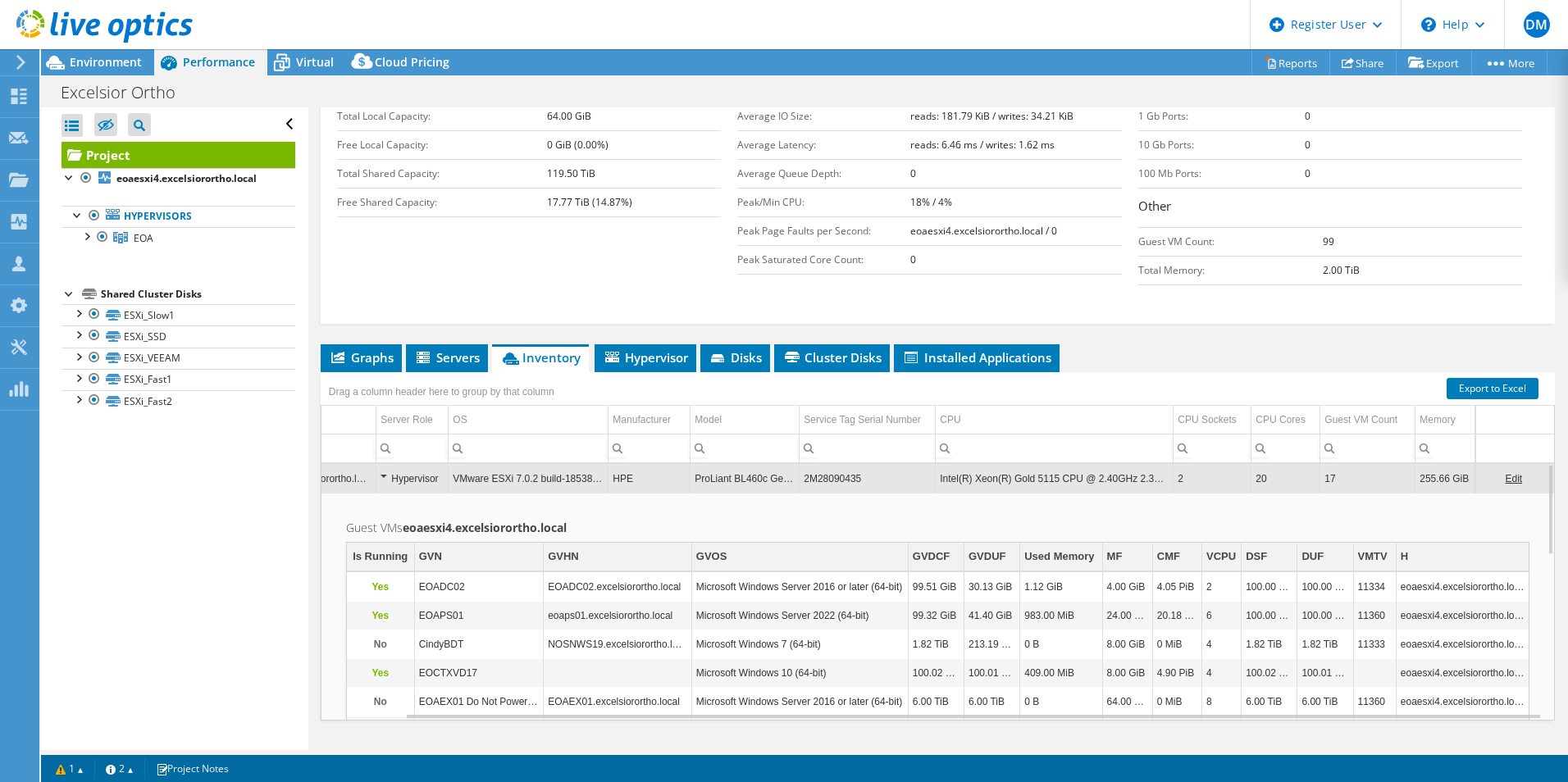
click at [725, 464] on td "ProLiant BL460c Gen10" at bounding box center [745, 478] width 109 height 29
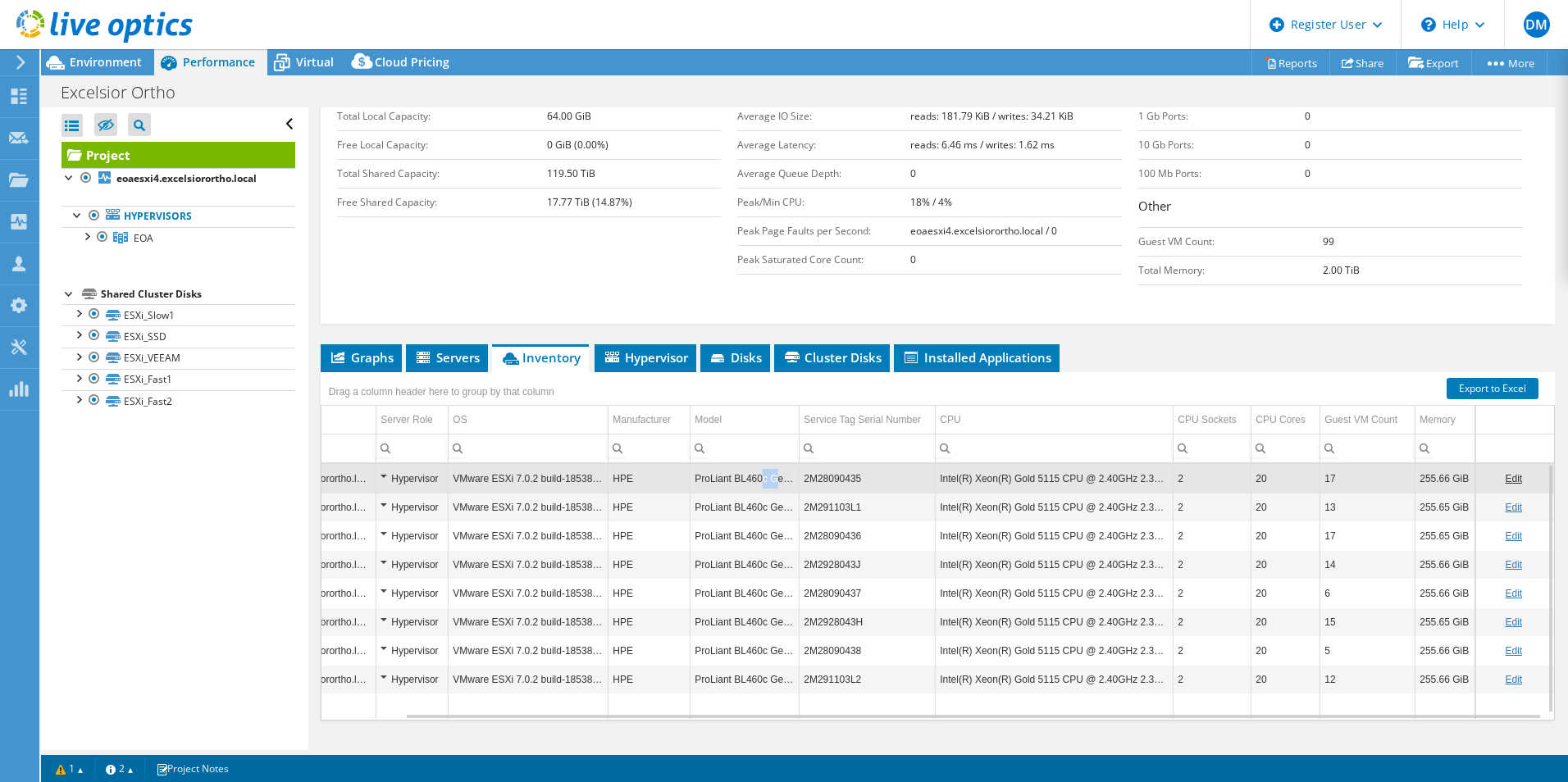
drag, startPoint x: 747, startPoint y: 446, endPoint x: 759, endPoint y: 446, distance: 12.0
drag, startPoint x: 759, startPoint y: 446, endPoint x: 721, endPoint y: 448, distance: 38.1
click at [721, 464] on td "ProLiant BL460c Gen10" at bounding box center [745, 478] width 109 height 29
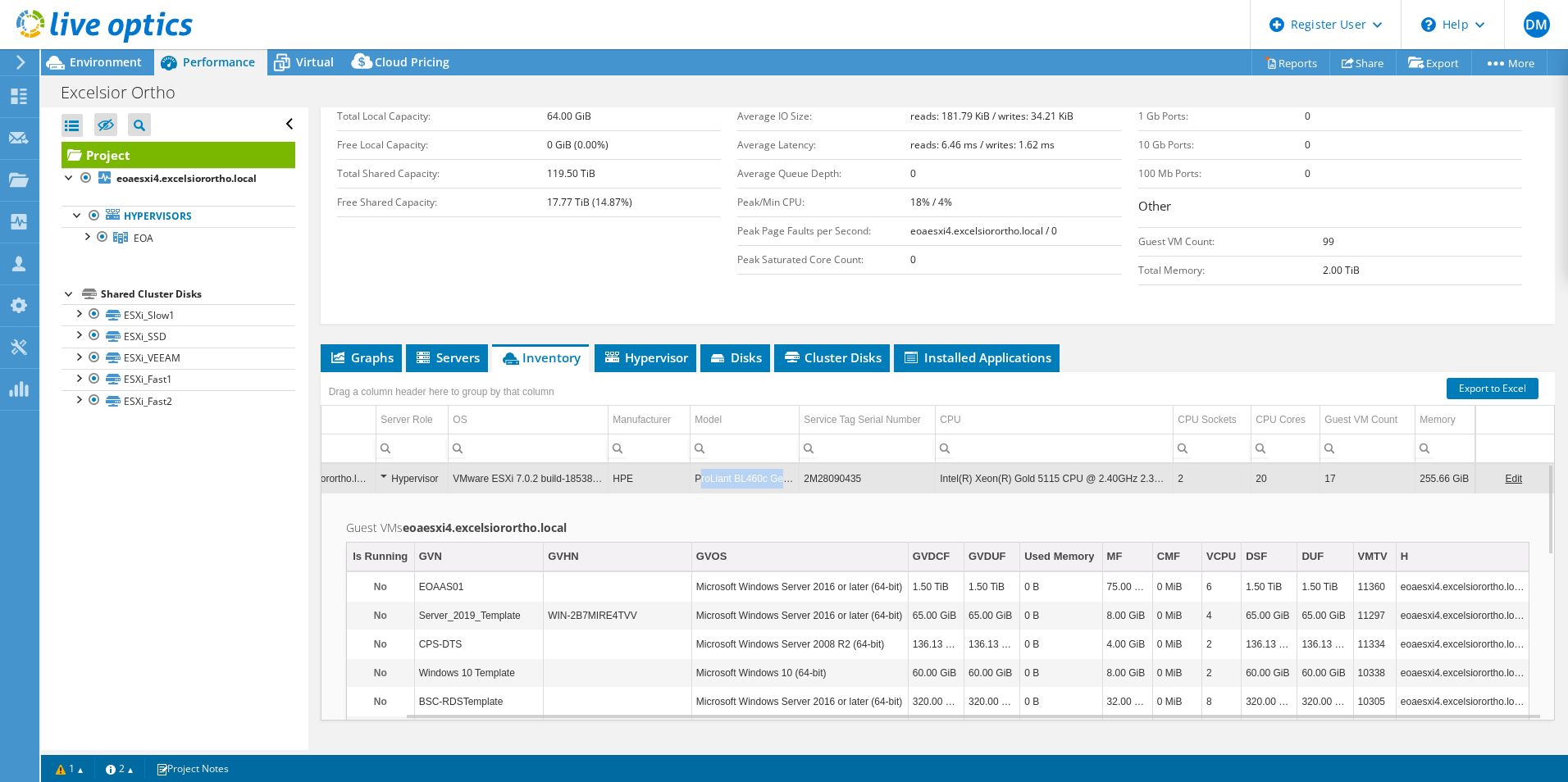
drag, startPoint x: 686, startPoint y: 446, endPoint x: 774, endPoint y: 447, distance: 88.0
click at [774, 464] on td "ProLiant BL460c Gen10" at bounding box center [745, 478] width 109 height 29
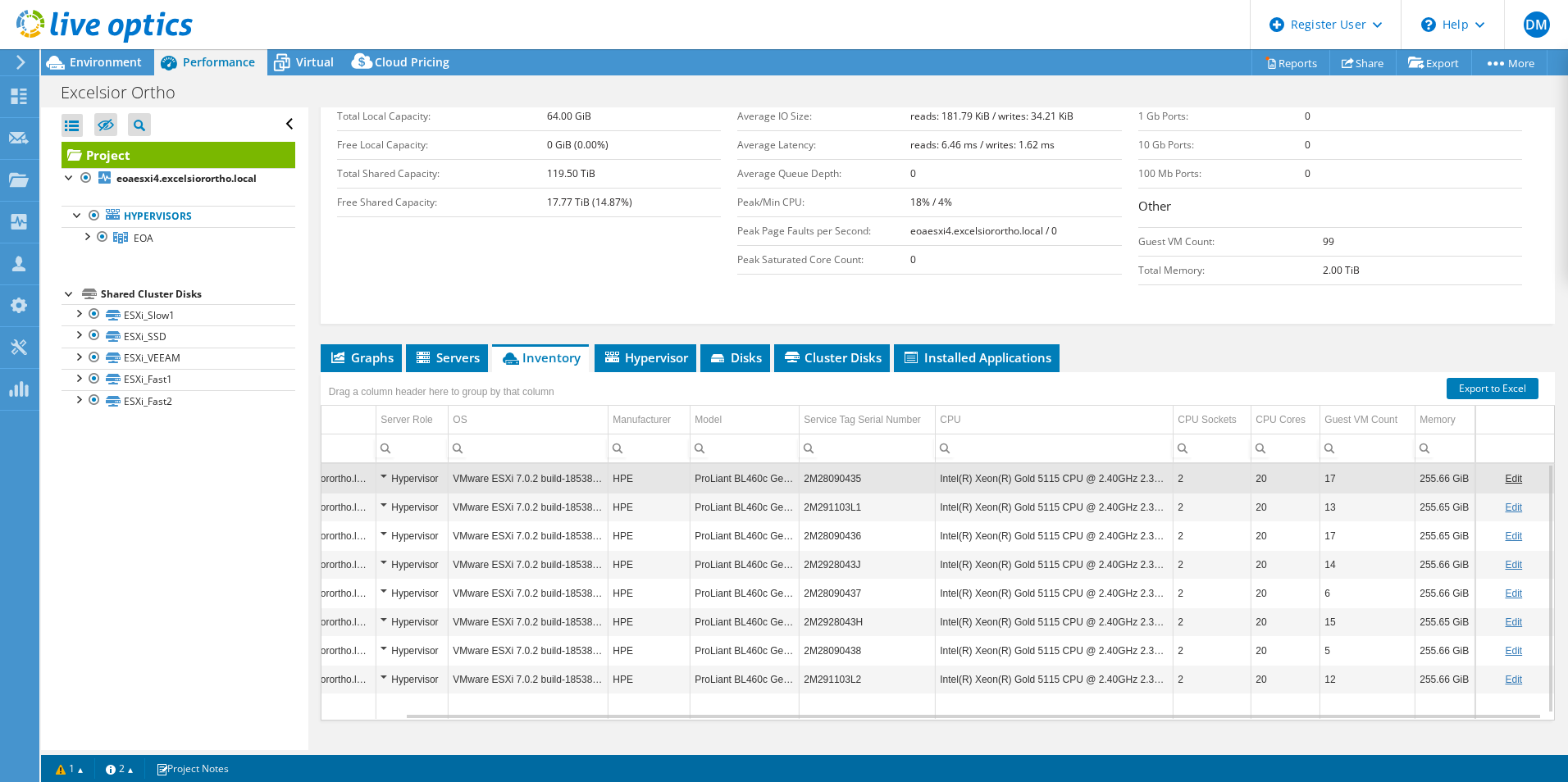
click at [726, 464] on td "ProLiant BL460c Gen10" at bounding box center [745, 478] width 109 height 29
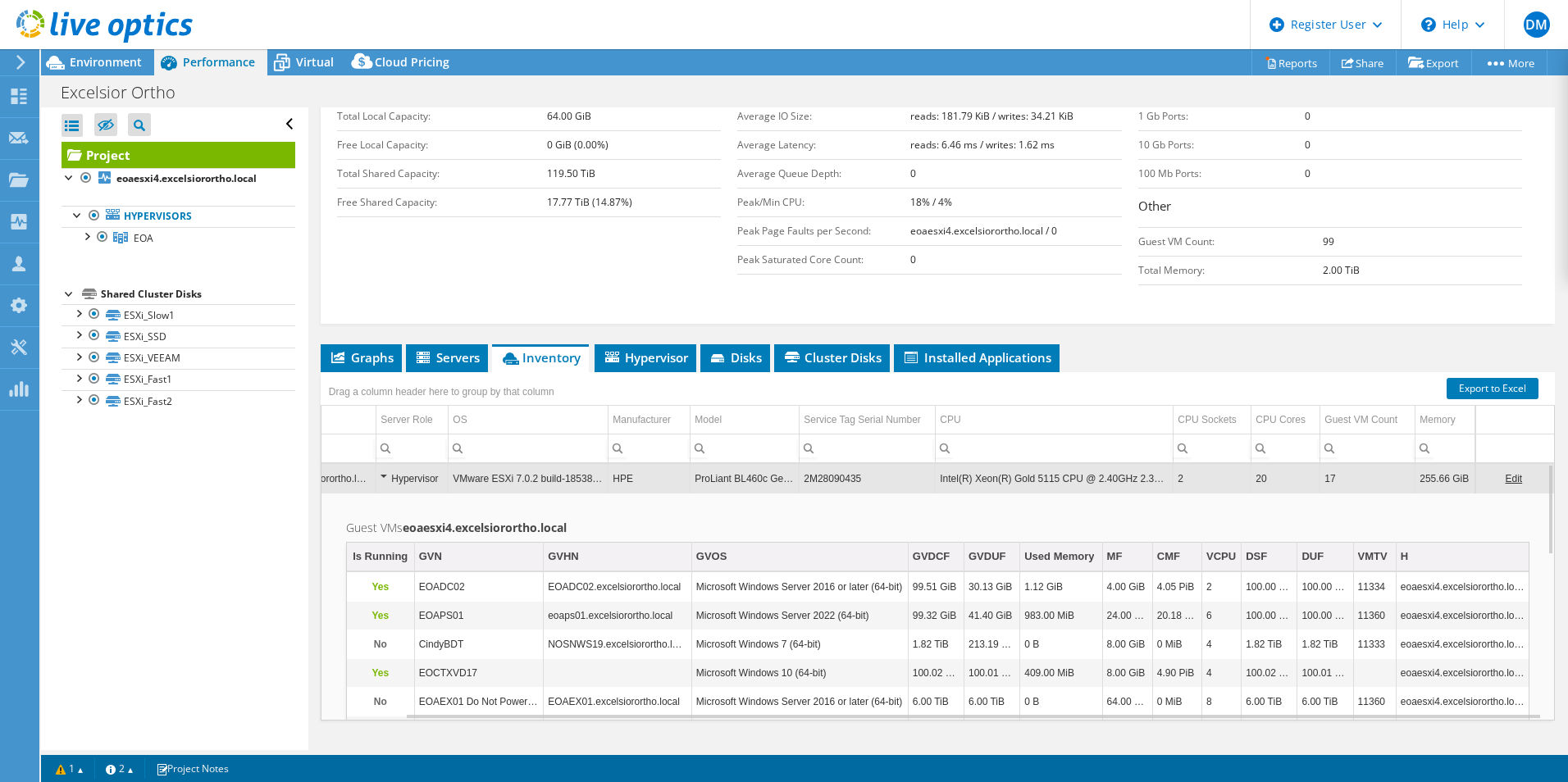
click at [726, 464] on td "ProLiant BL460c Gen10" at bounding box center [745, 478] width 109 height 29
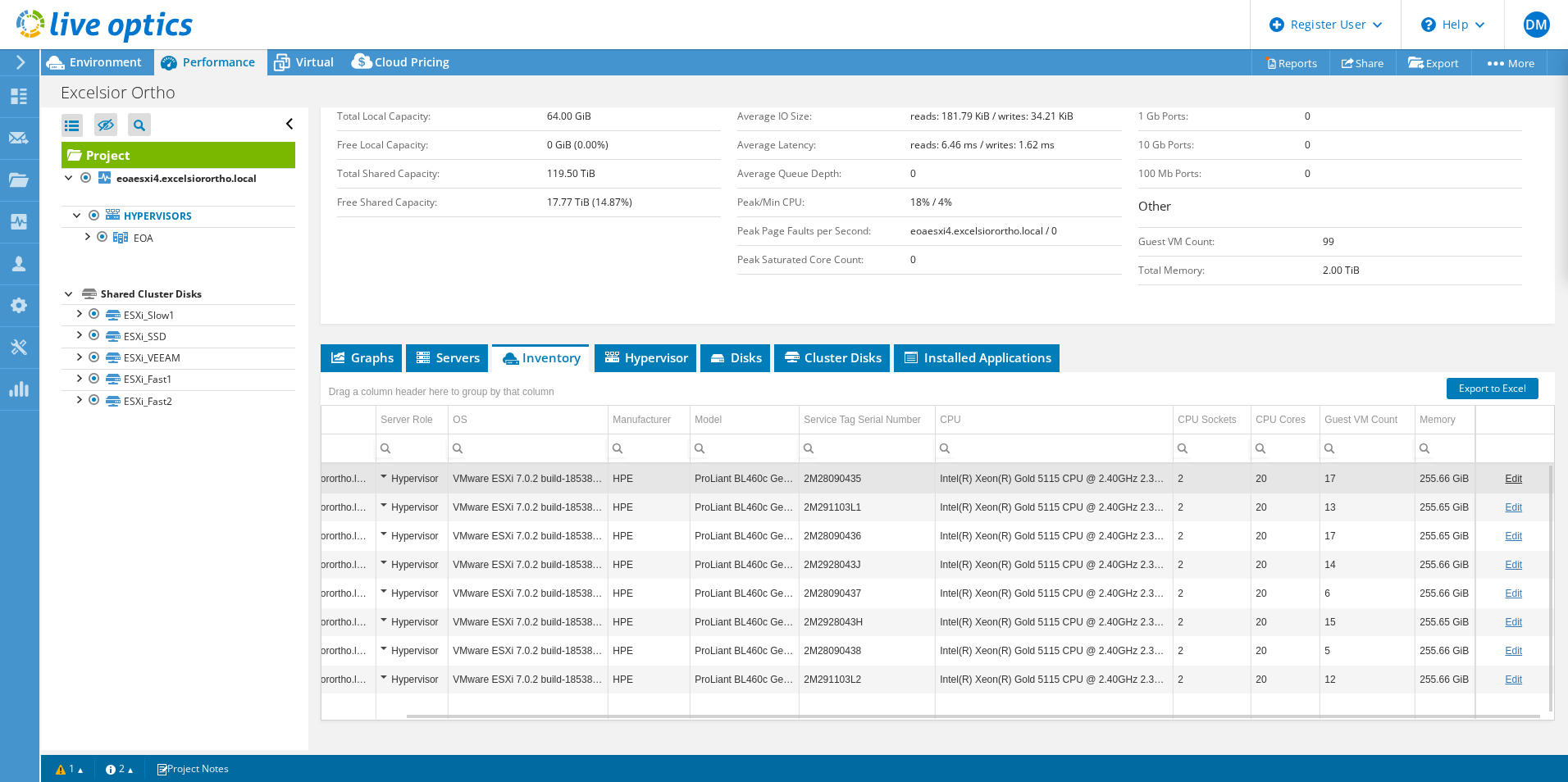
click at [727, 464] on td "ProLiant BL460c Gen10" at bounding box center [745, 478] width 109 height 29
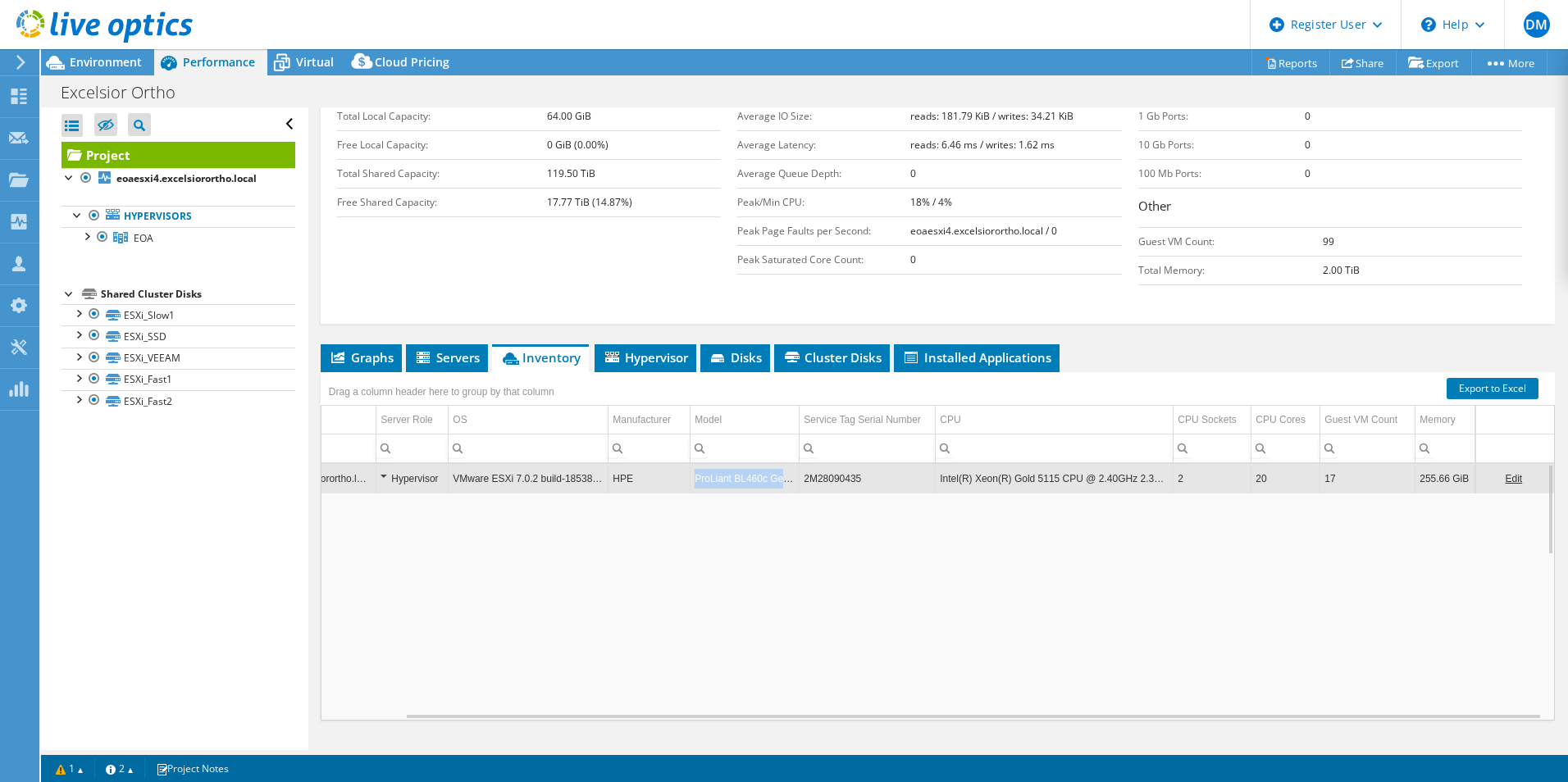
click at [727, 464] on td "ProLiant BL460c Gen10" at bounding box center [745, 478] width 109 height 29
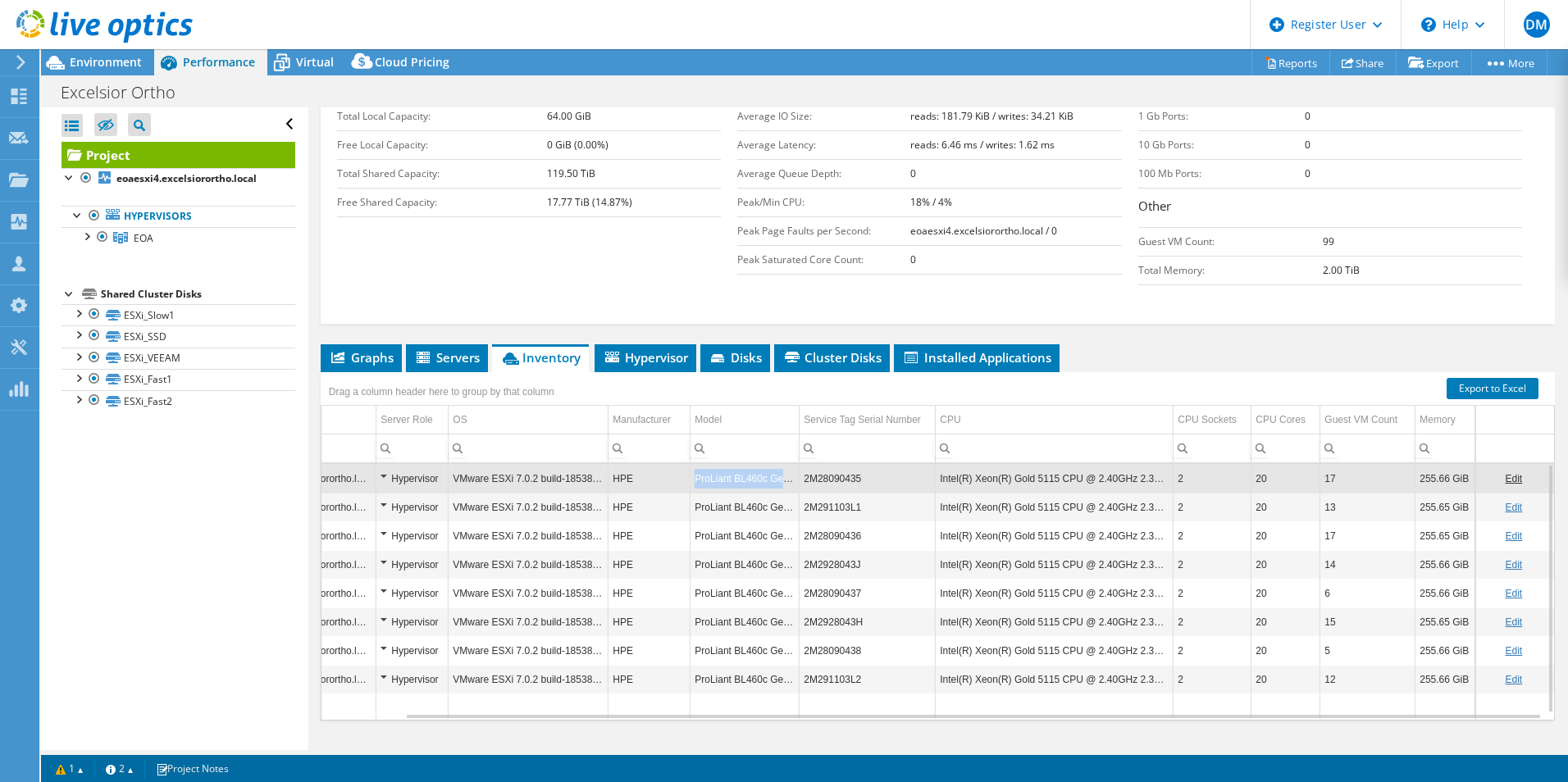
click at [727, 464] on td "ProLiant BL460c Gen10" at bounding box center [745, 478] width 109 height 29
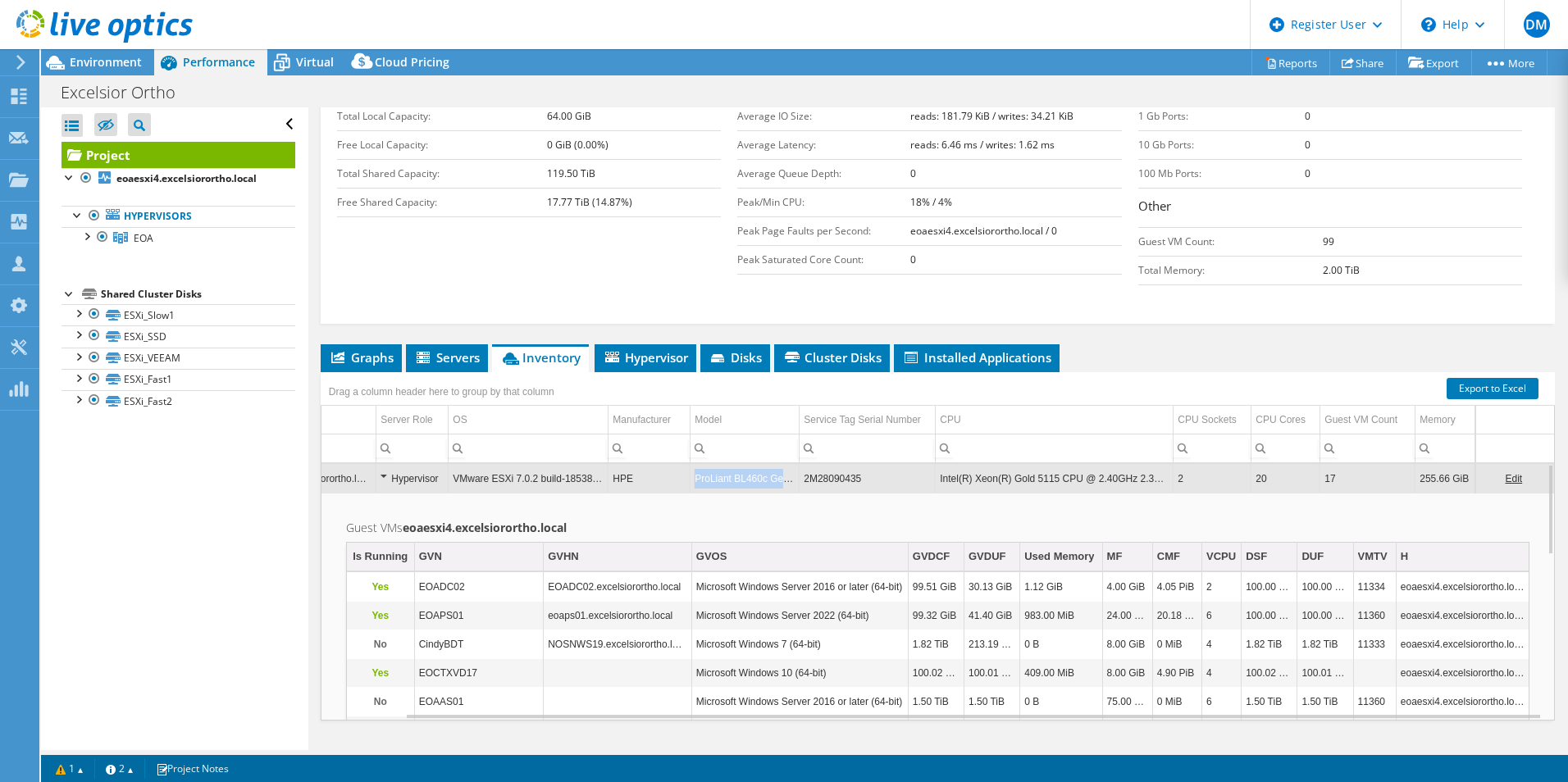
click at [727, 464] on td "ProLiant BL460c Gen10" at bounding box center [745, 478] width 109 height 29
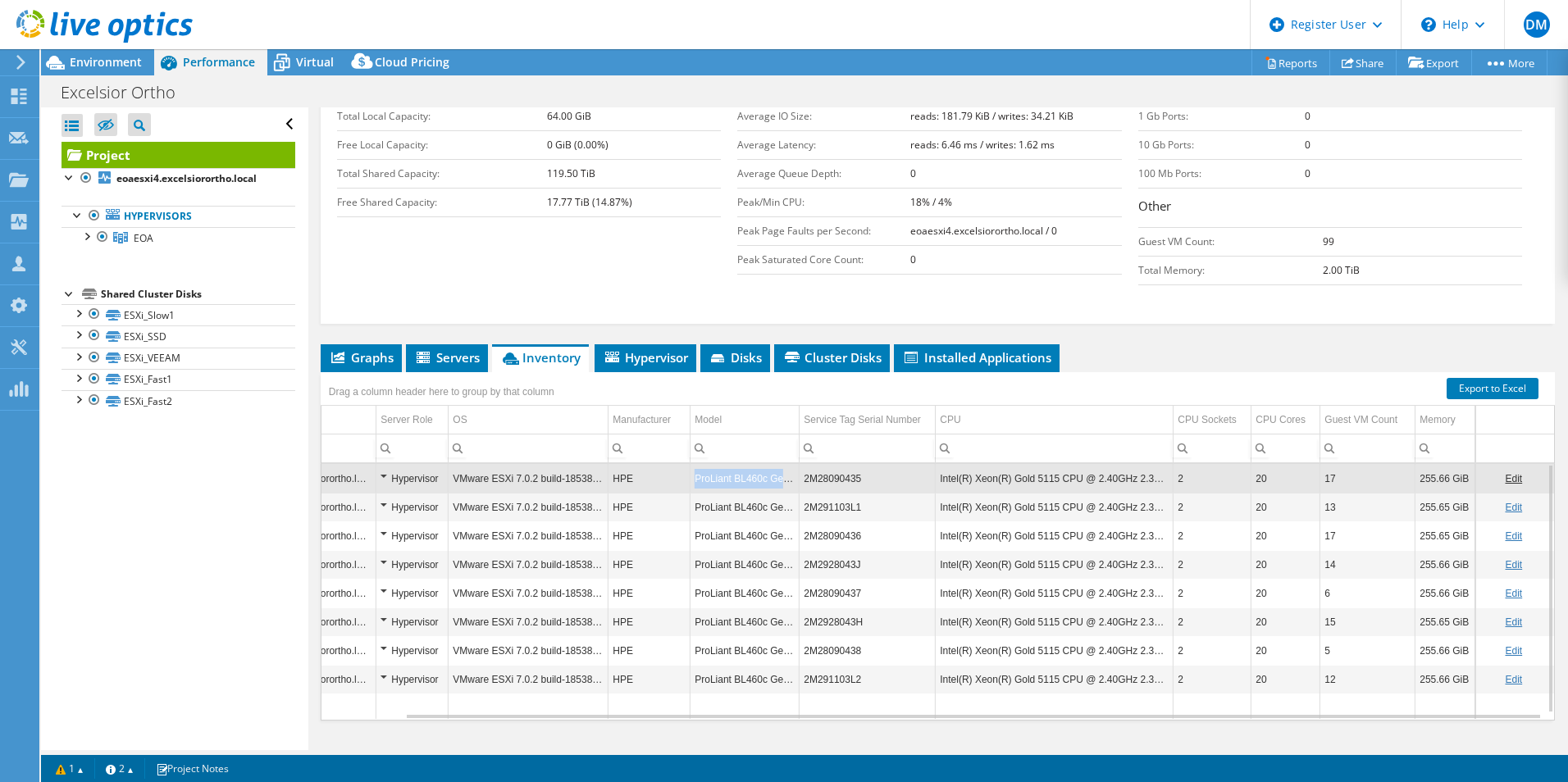
click at [727, 464] on td "ProLiant BL460c Gen10" at bounding box center [745, 478] width 109 height 29
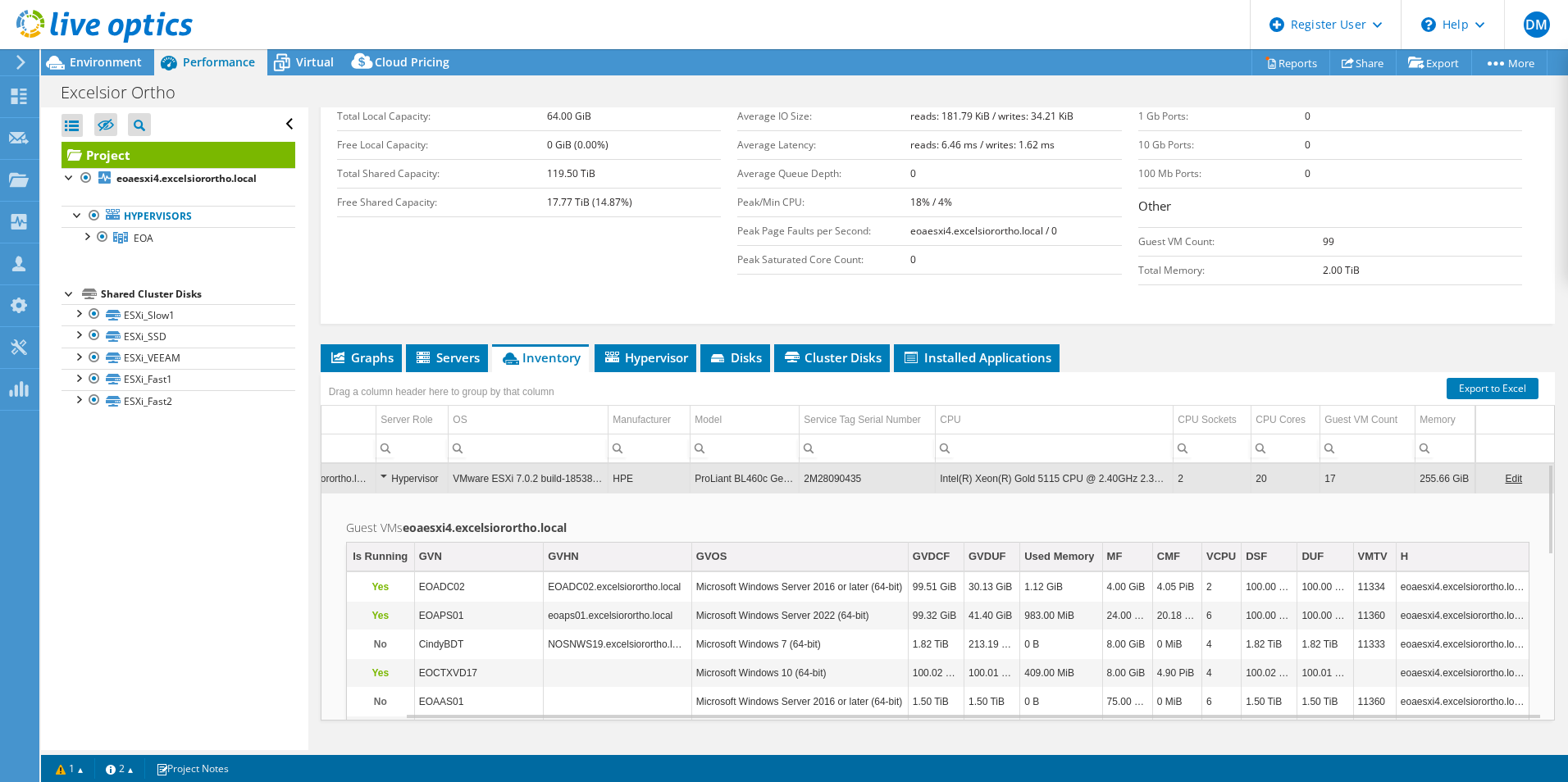
click at [730, 464] on td "ProLiant BL460c Gen10" at bounding box center [745, 478] width 109 height 29
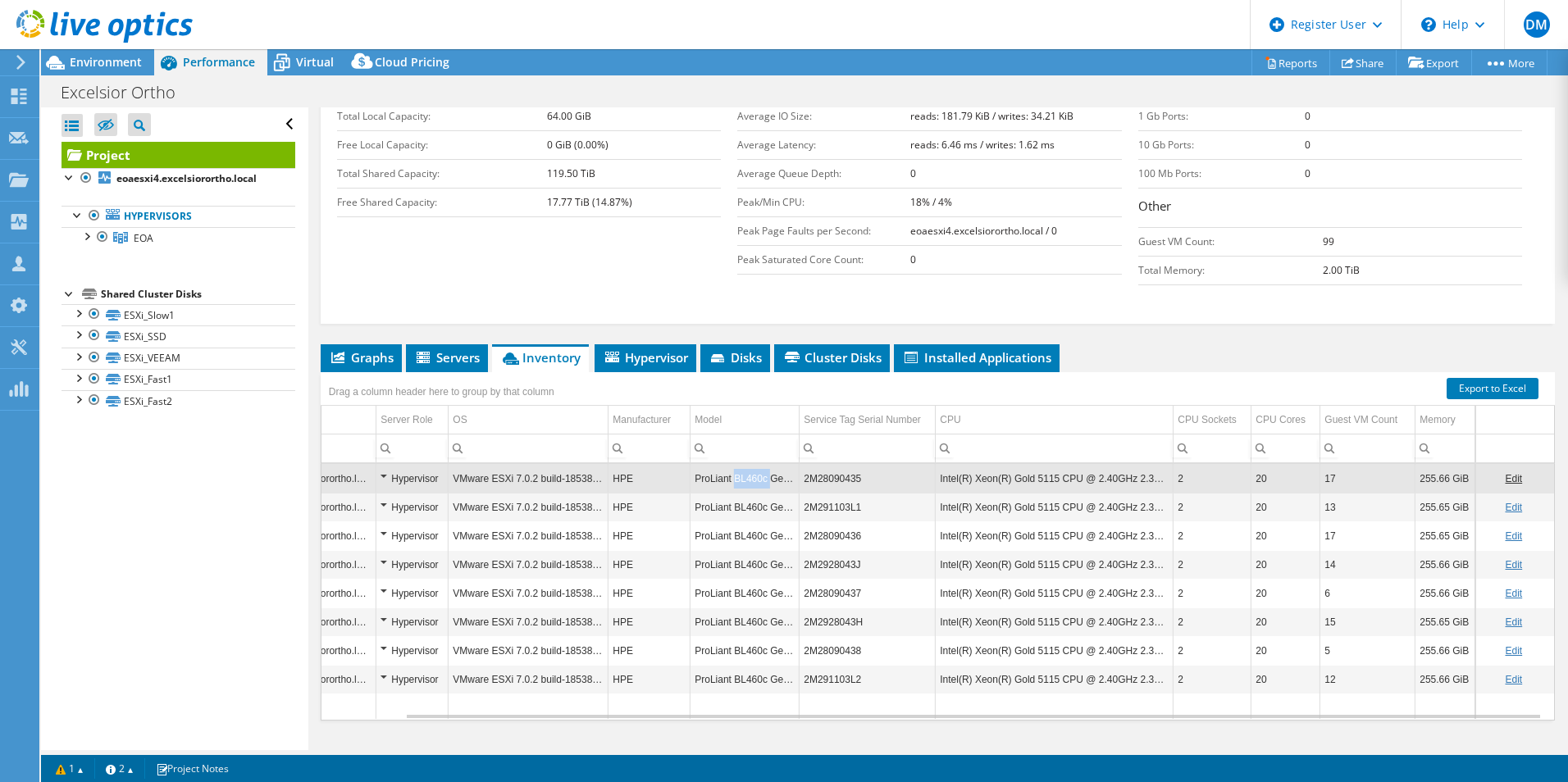
click at [731, 464] on td "ProLiant BL460c Gen10" at bounding box center [745, 478] width 109 height 29
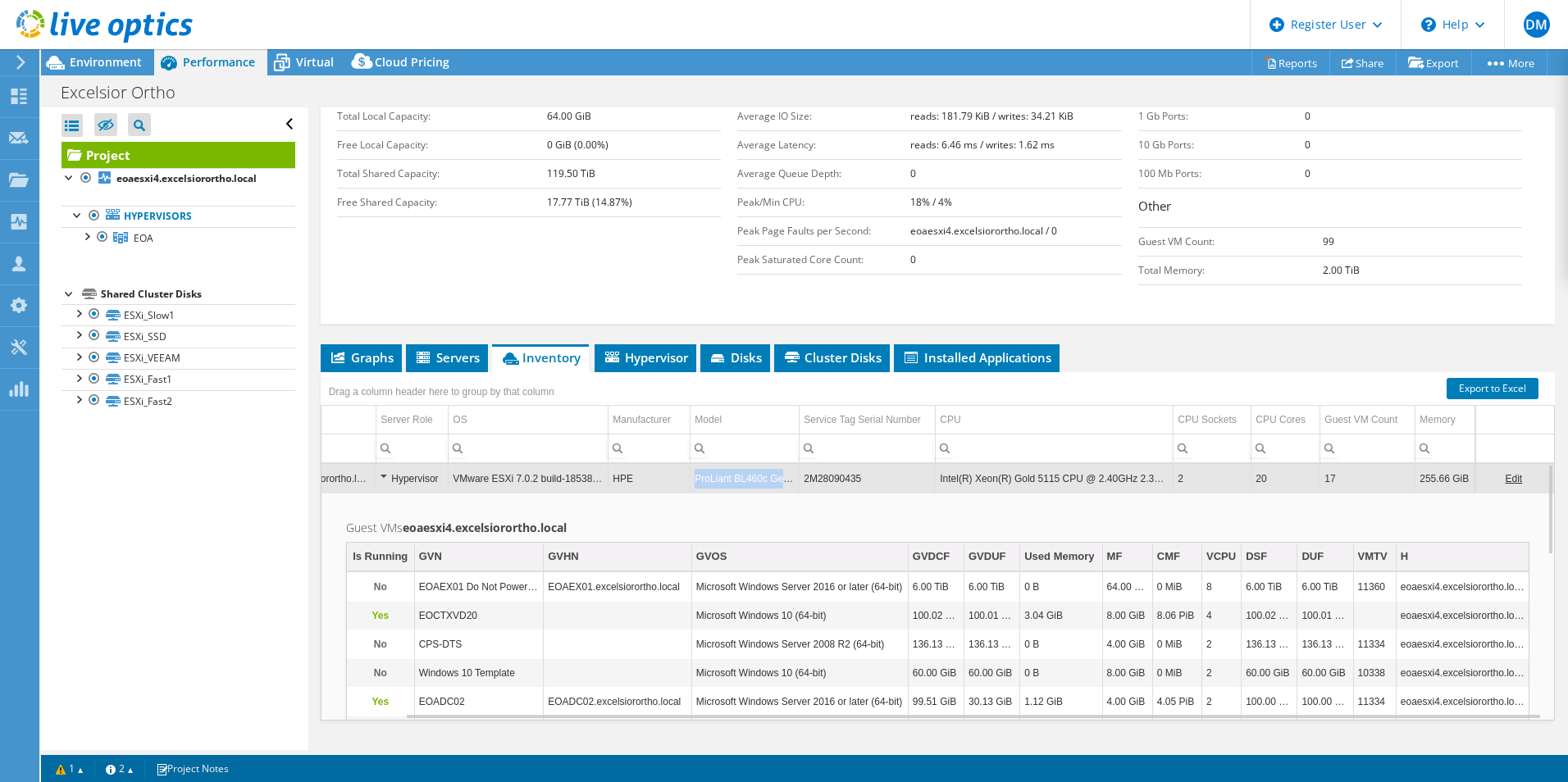
click at [731, 464] on td "ProLiant BL460c Gen10" at bounding box center [745, 478] width 109 height 29
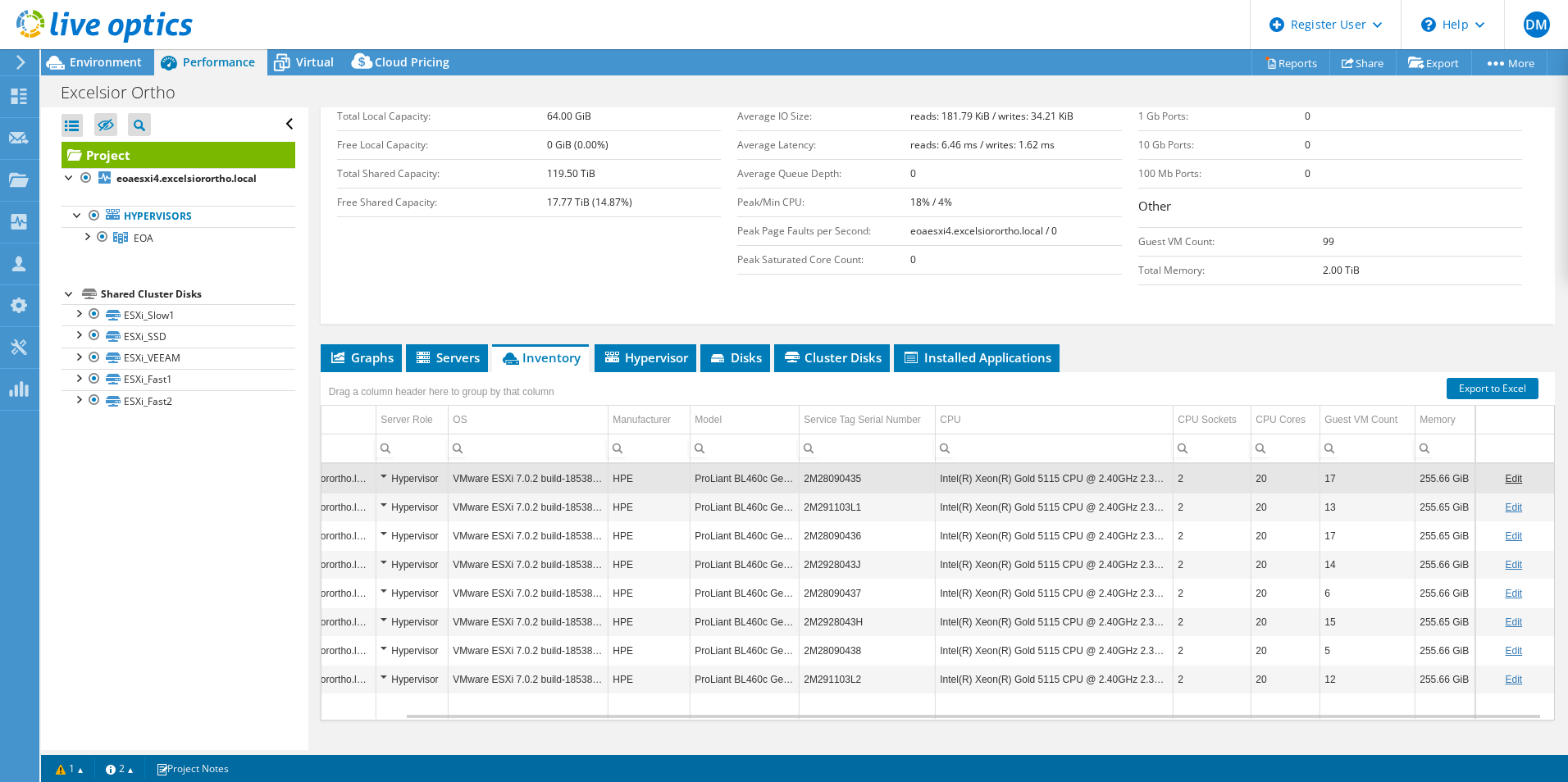
drag, startPoint x: 731, startPoint y: 446, endPoint x: 715, endPoint y: 445, distance: 16.0
click at [715, 464] on td "ProLiant BL460c Gen10" at bounding box center [745, 478] width 109 height 29
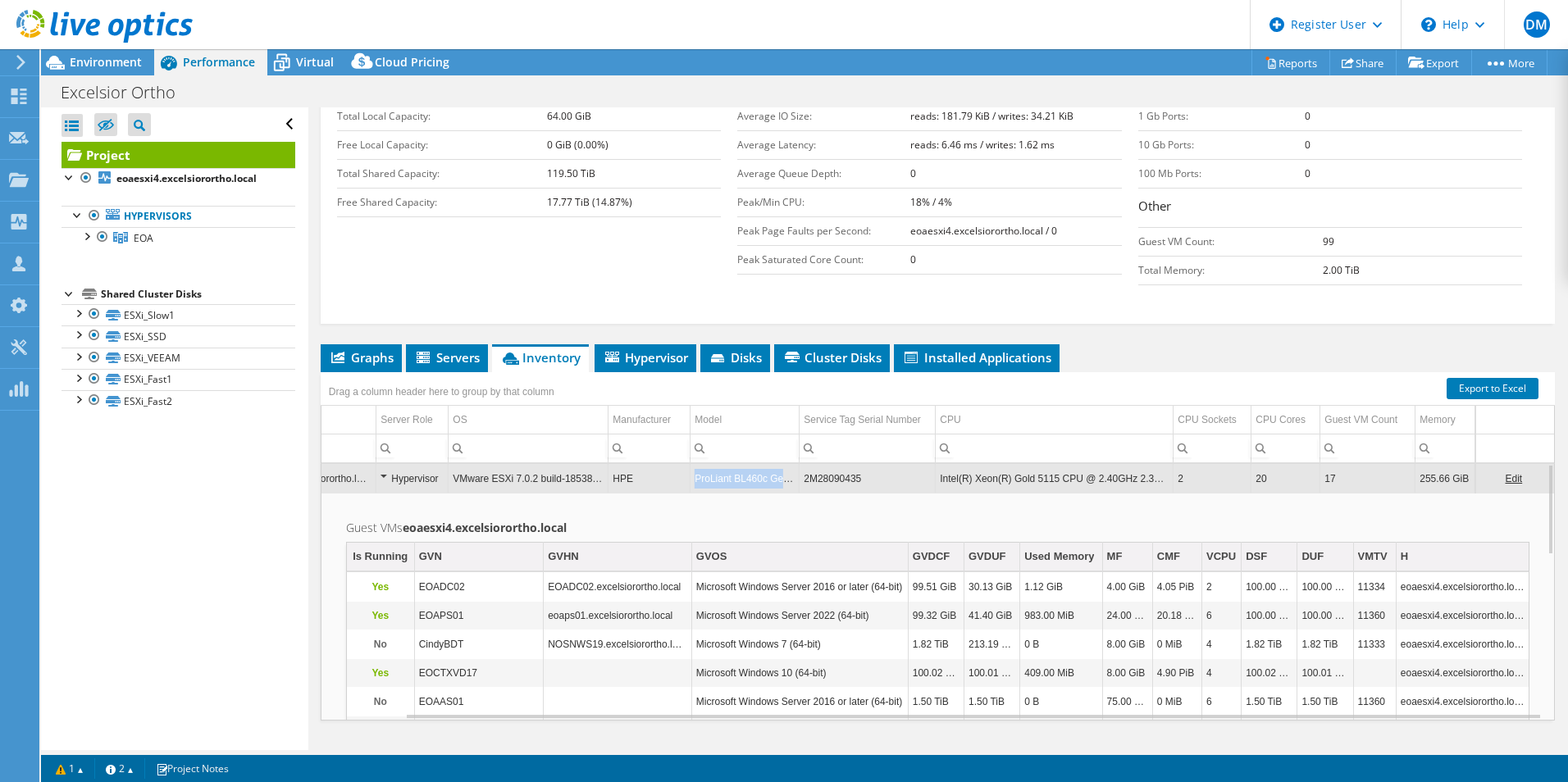
copy td "ProLiant BL460c Gen10"
drag, startPoint x: 783, startPoint y: 445, endPoint x: 686, endPoint y: 448, distance: 97.0
click at [690, 464] on td "ProLiant BL460c Gen10" at bounding box center [745, 478] width 109 height 29
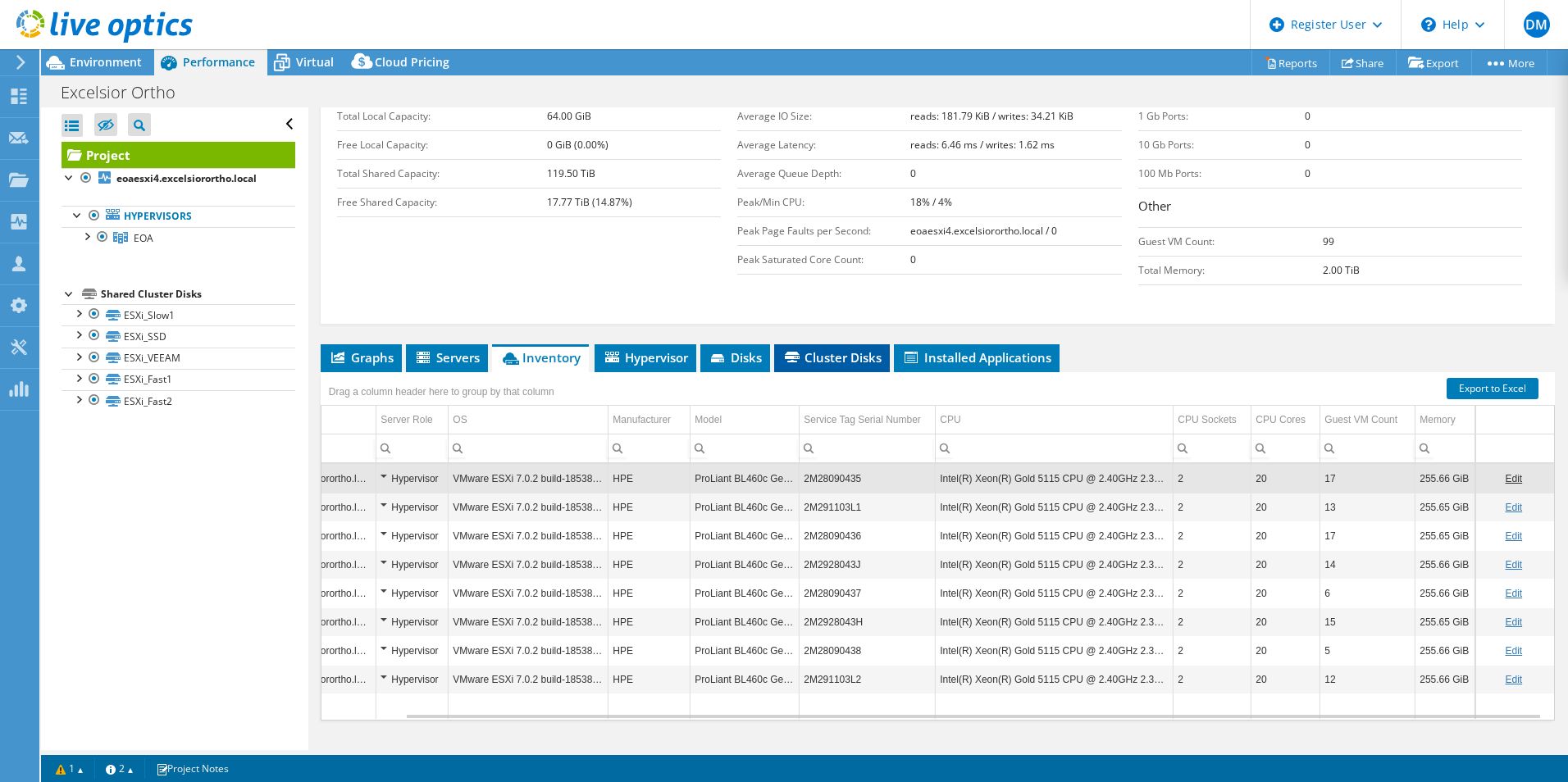
click at [828, 349] on span "Cluster Disks" at bounding box center [832, 356] width 99 height 16
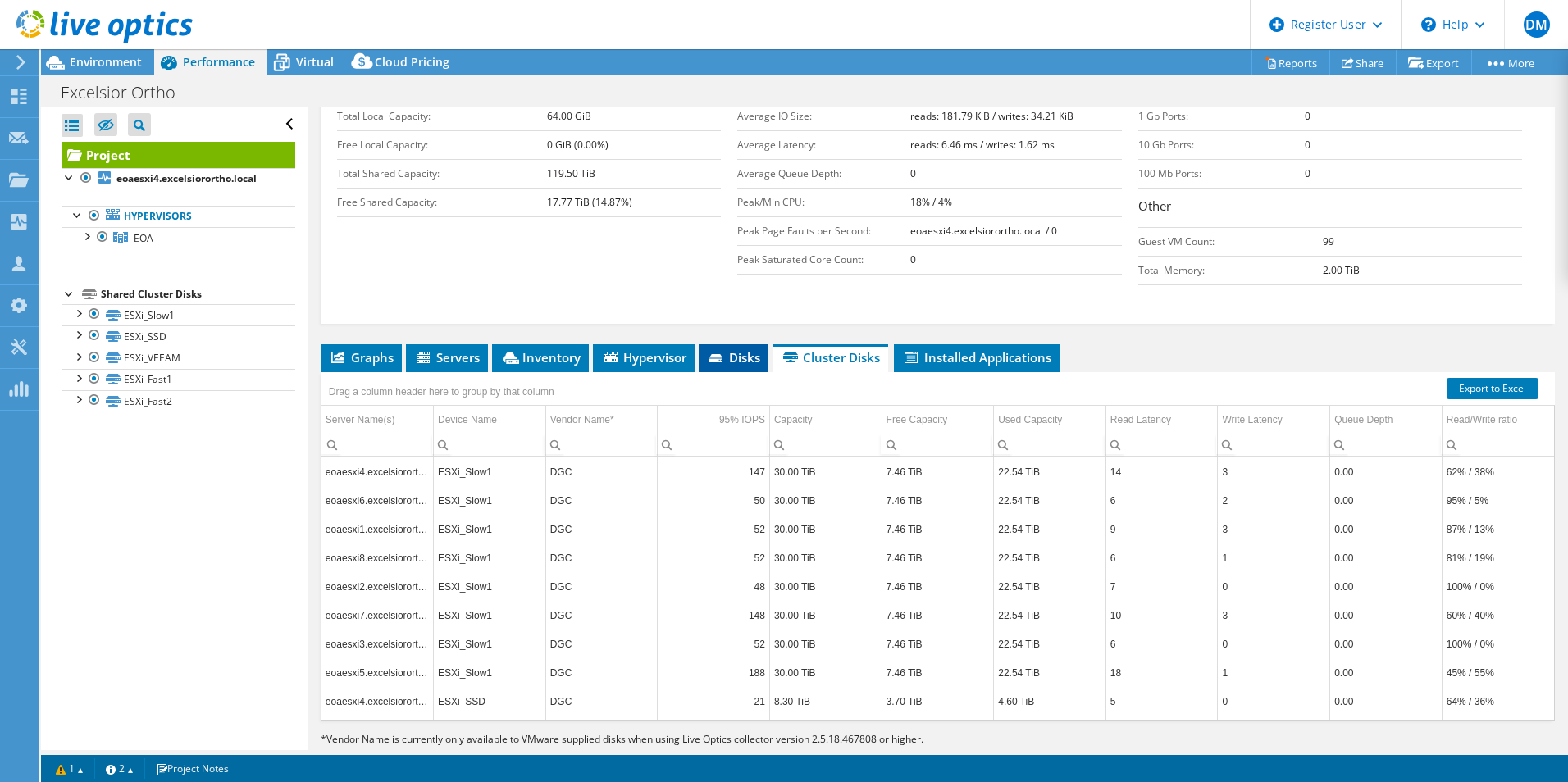
click at [726, 354] on icon at bounding box center [716, 359] width 16 height 10
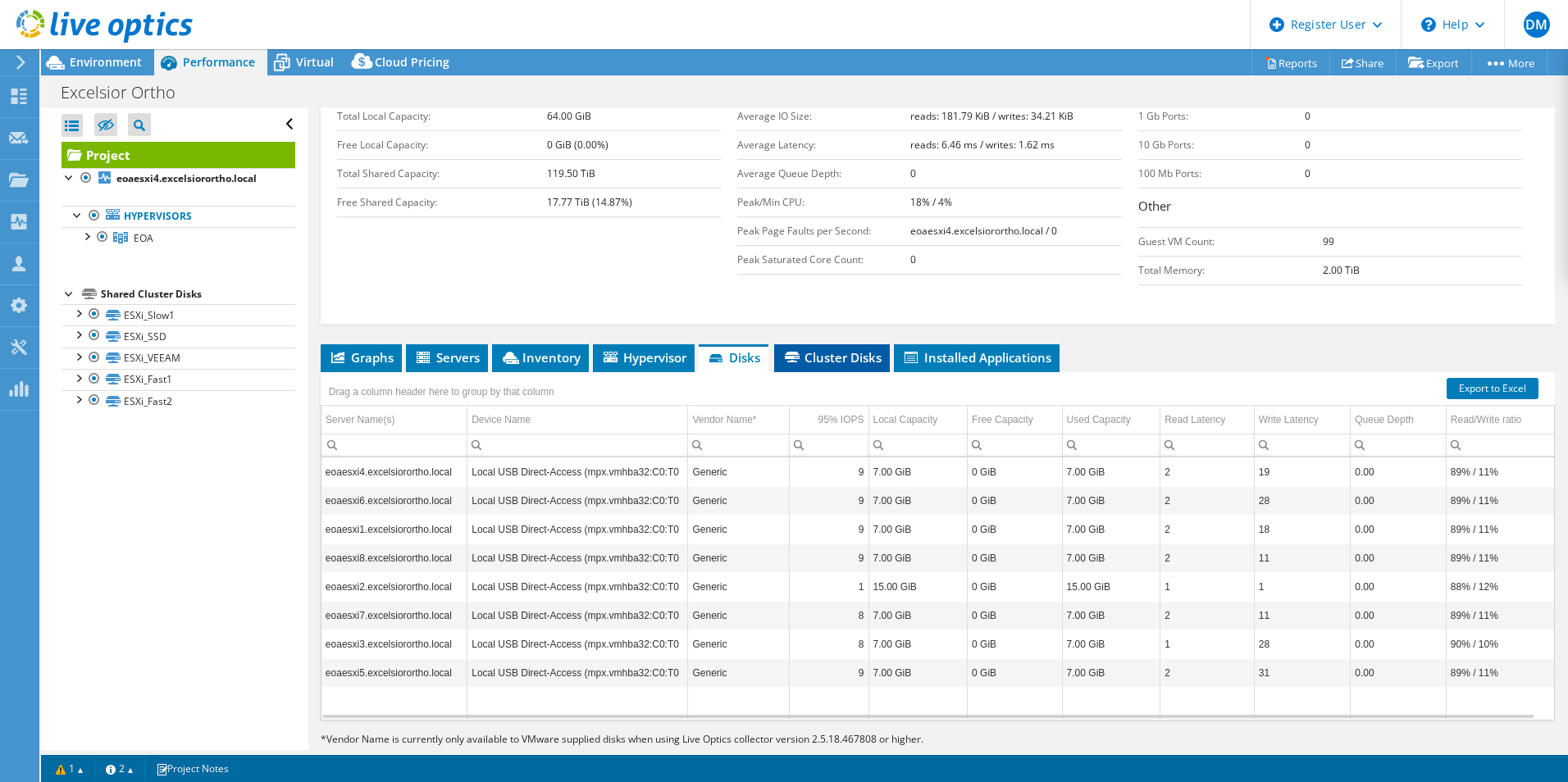
click at [837, 349] on span "Cluster Disks" at bounding box center [832, 356] width 99 height 16
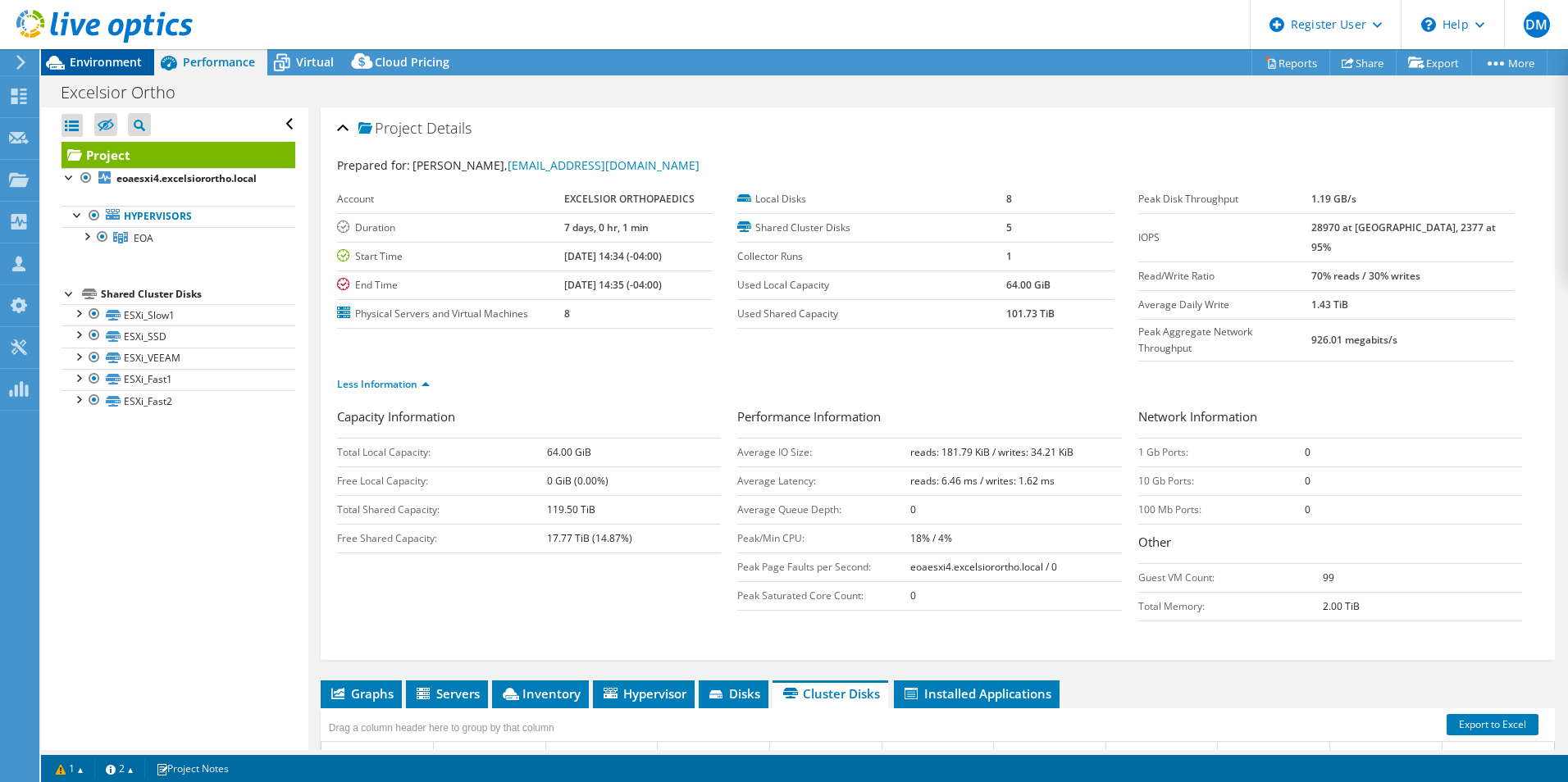
click at [95, 65] on span "Environment" at bounding box center [105, 62] width 72 height 16
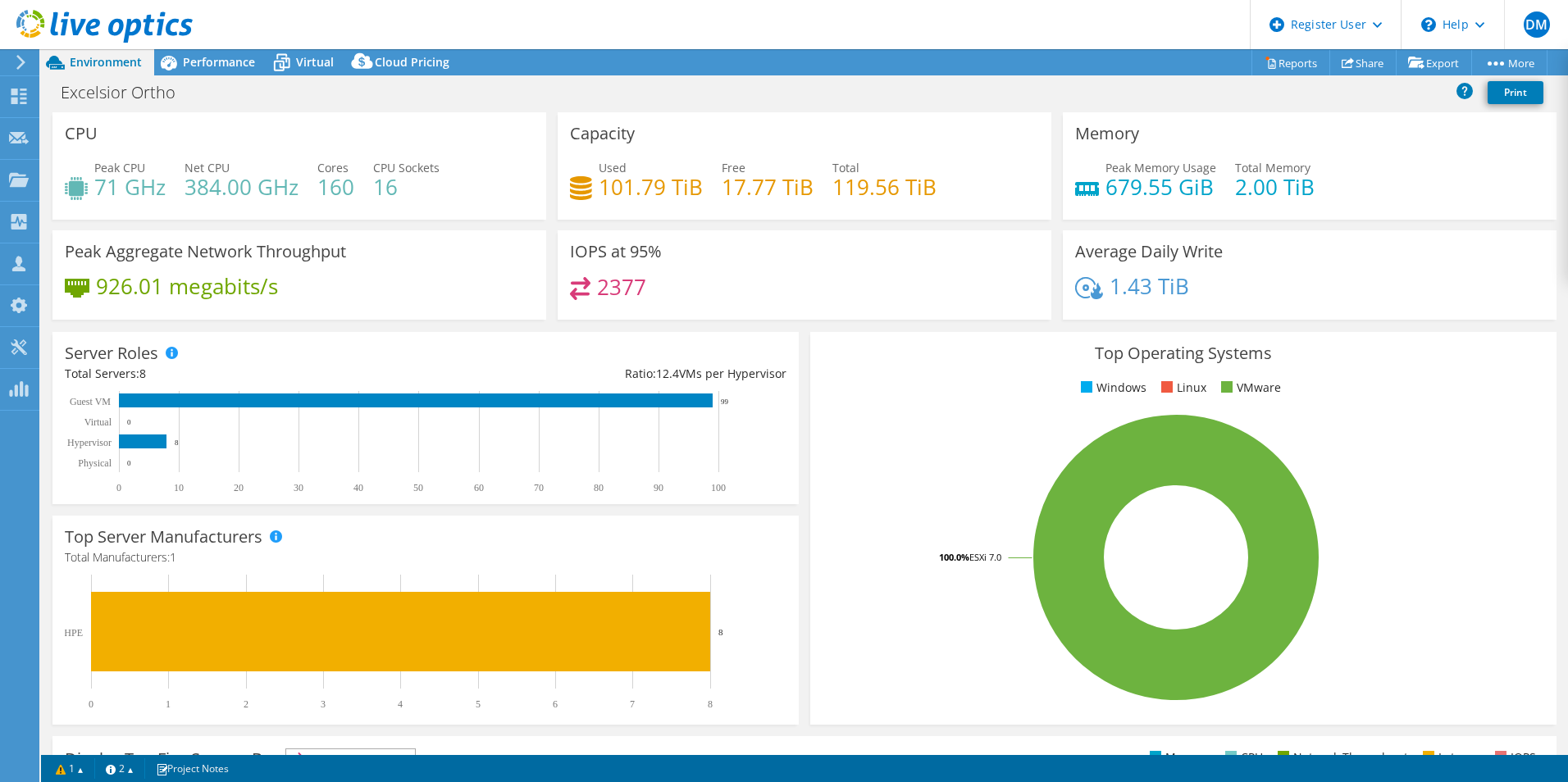
click at [778, 178] on h4 "17.77 TiB" at bounding box center [767, 187] width 92 height 18
click at [779, 178] on h4 "17.77 TiB" at bounding box center [767, 187] width 92 height 18
click at [229, 49] on div "Performance" at bounding box center [210, 62] width 113 height 26
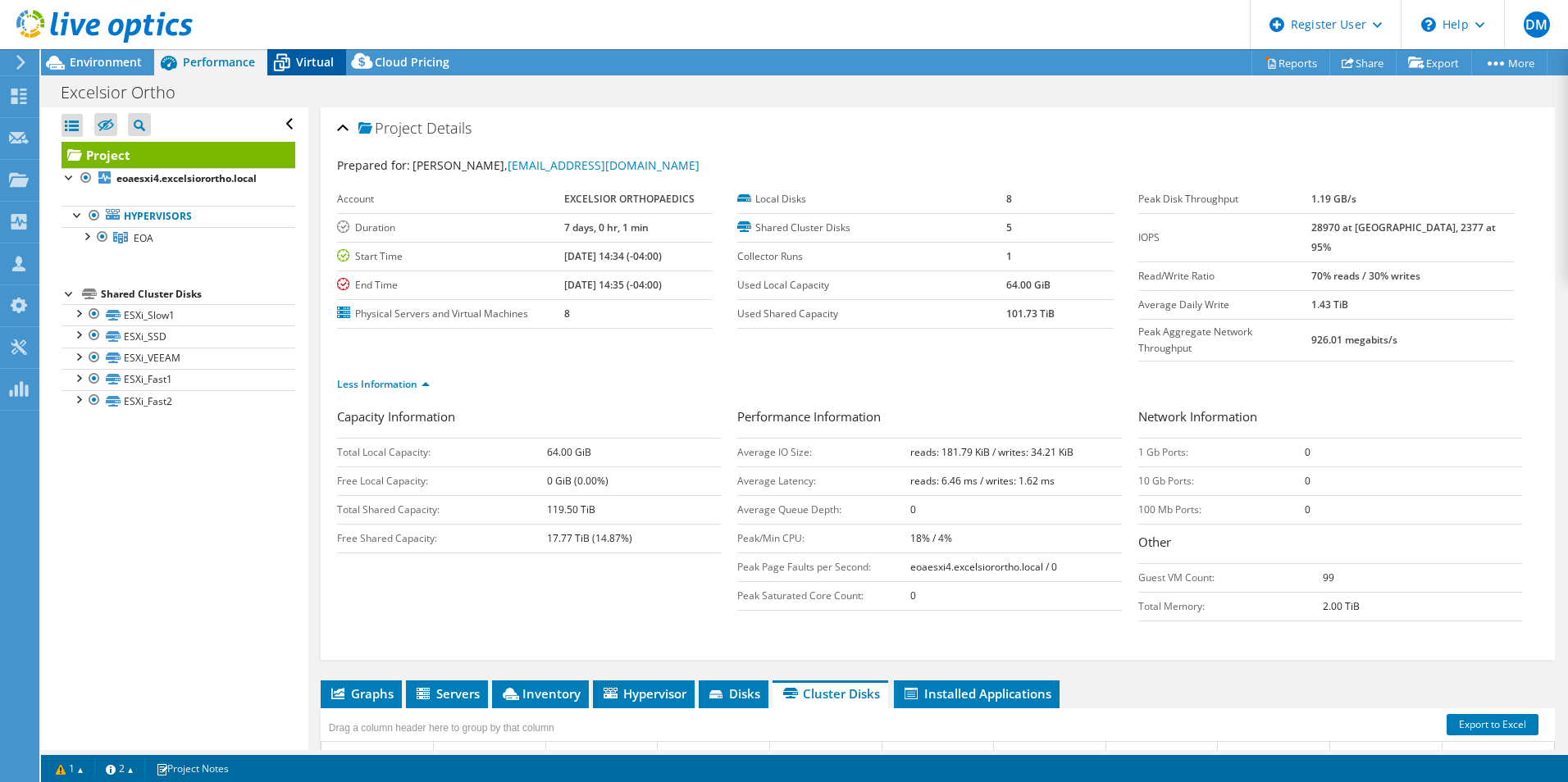
click at [299, 53] on div "Virtual" at bounding box center [307, 62] width 79 height 26
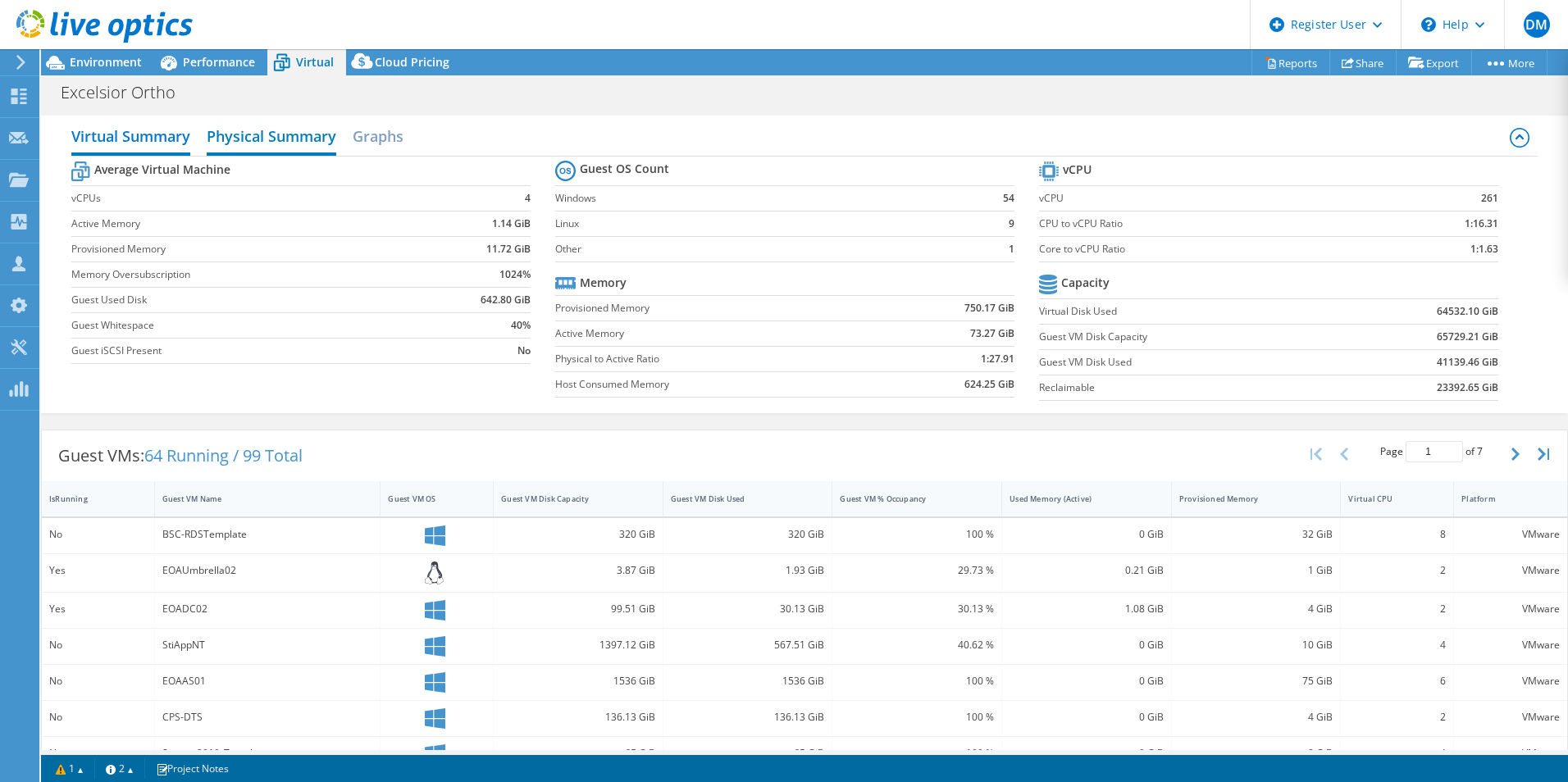
click at [244, 131] on h2 "Physical Summary" at bounding box center [271, 138] width 129 height 36
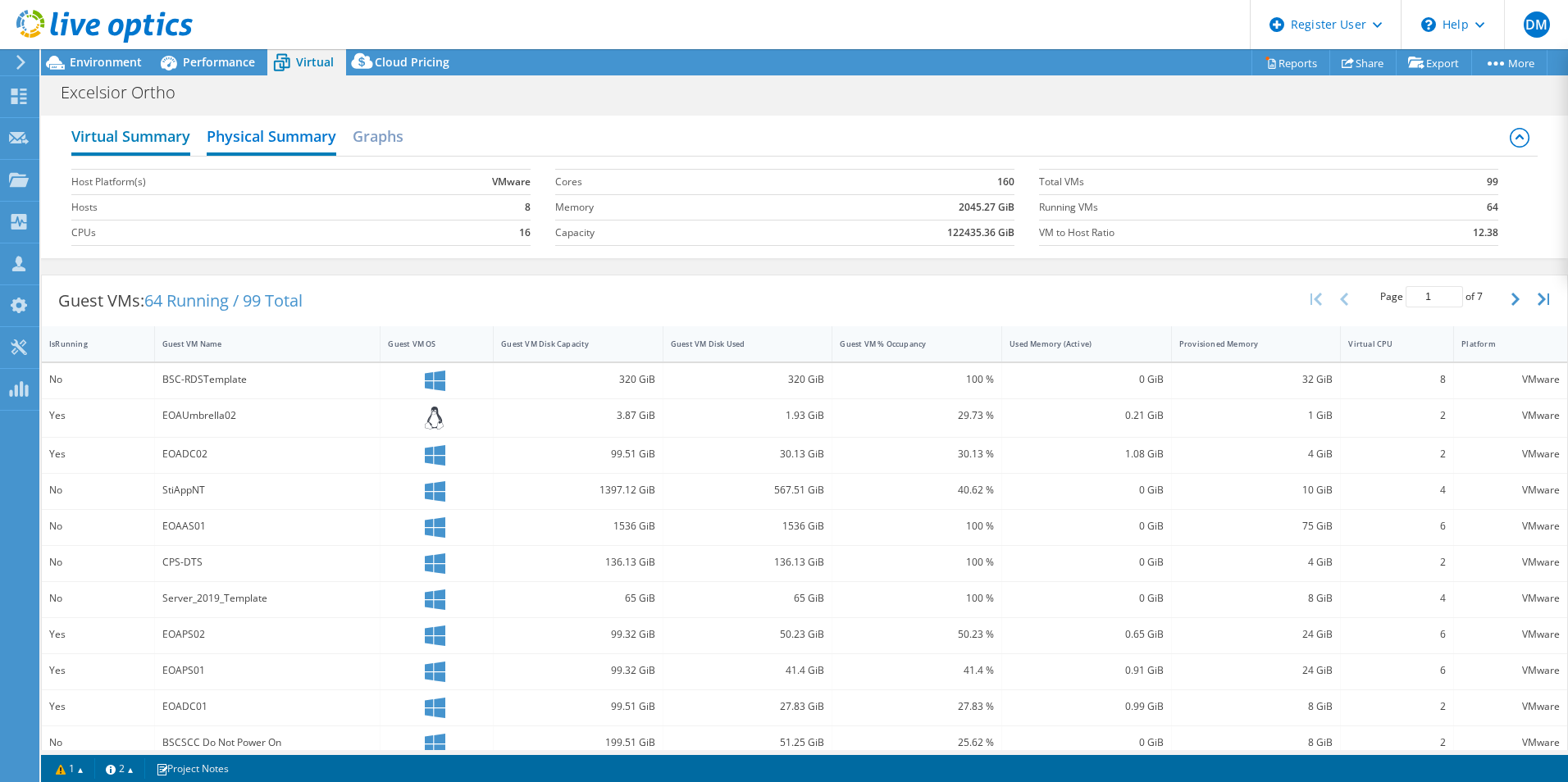
click at [145, 141] on h2 "Virtual Summary" at bounding box center [130, 138] width 119 height 36
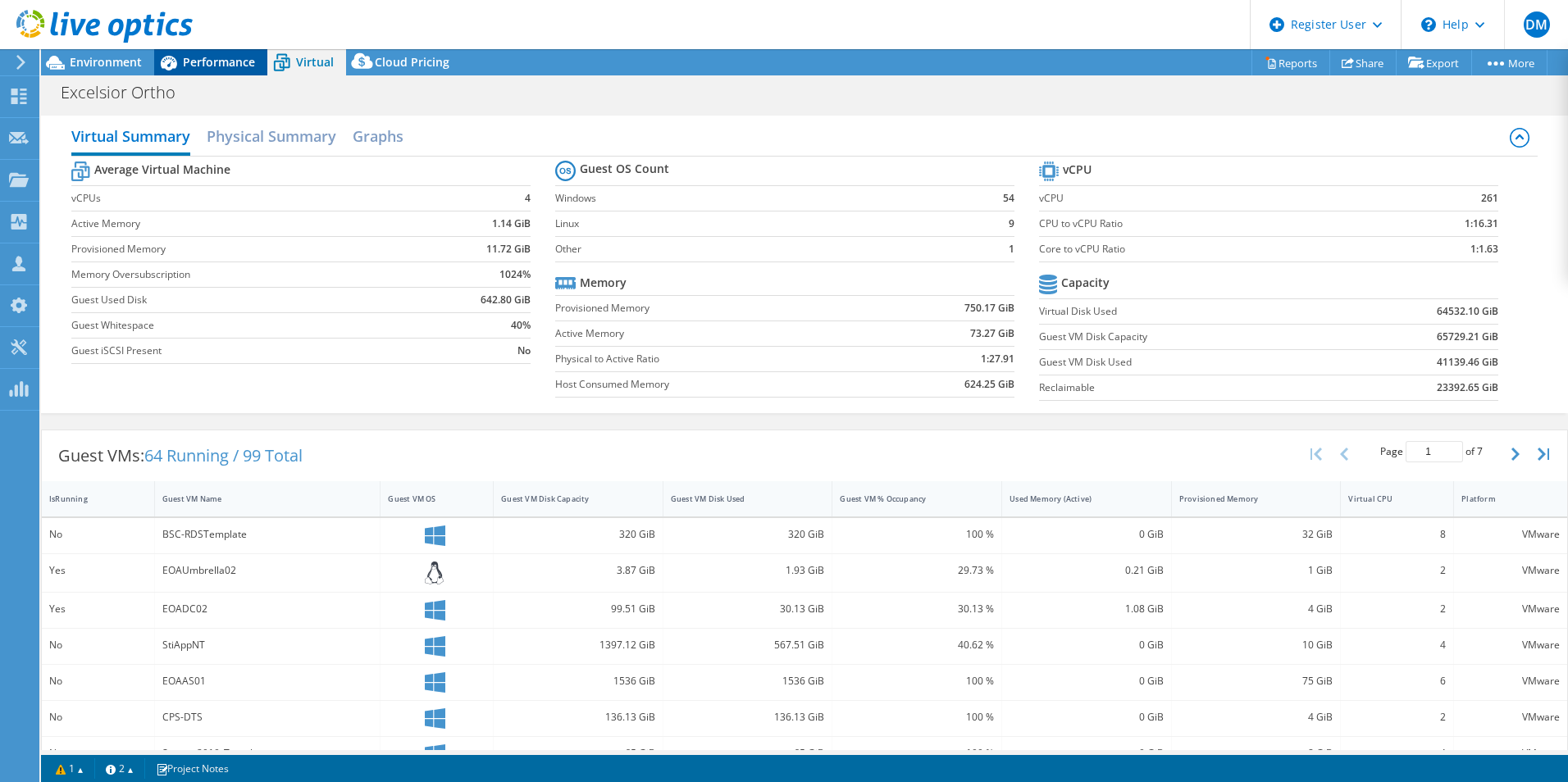
click at [232, 70] on div "Performance" at bounding box center [210, 62] width 113 height 26
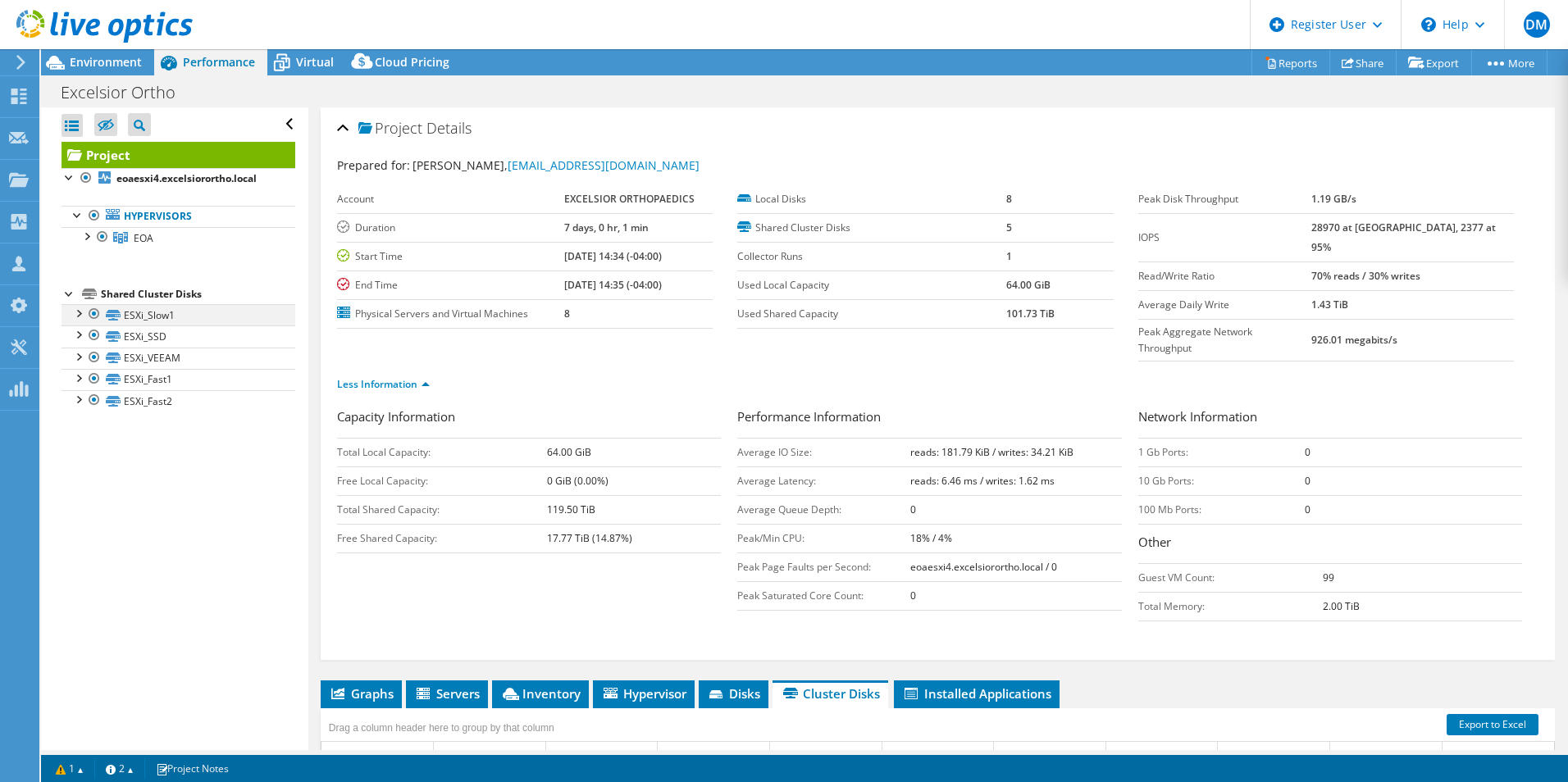
click at [81, 310] on div at bounding box center [77, 311] width 16 height 16
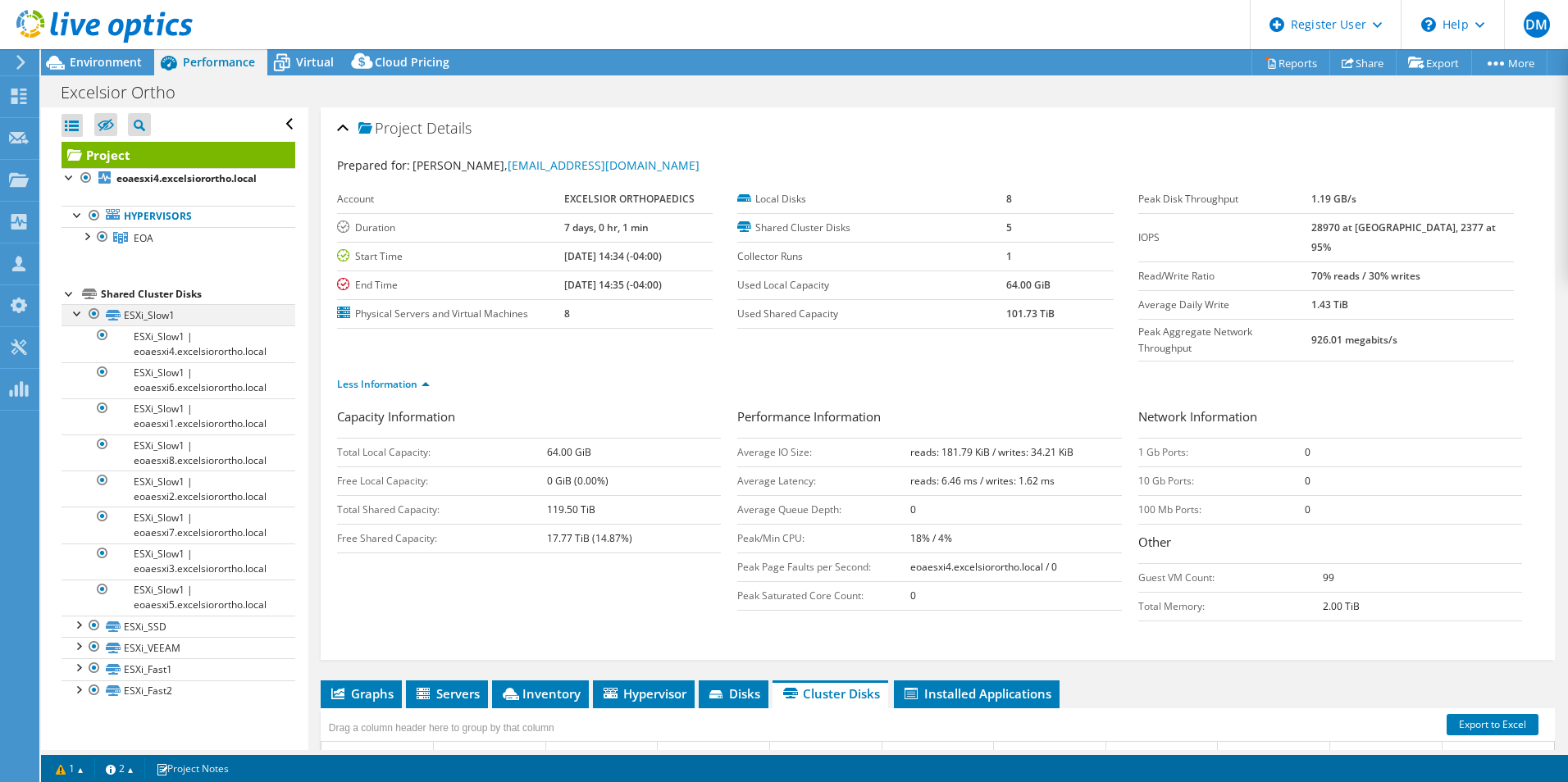
click at [81, 310] on div at bounding box center [77, 311] width 16 height 16
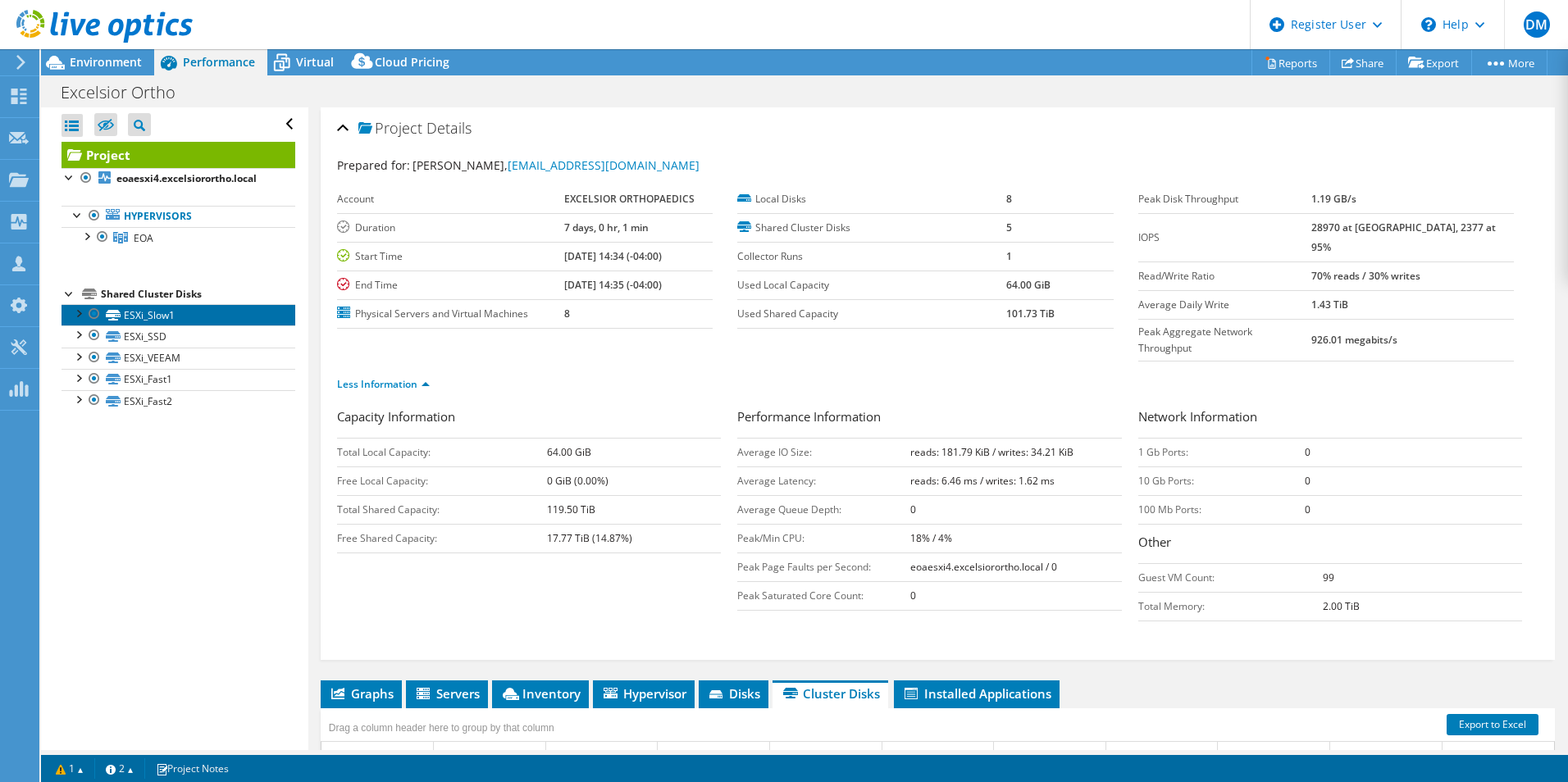
click at [154, 311] on link "ESXi_Slow1" at bounding box center [178, 314] width 234 height 22
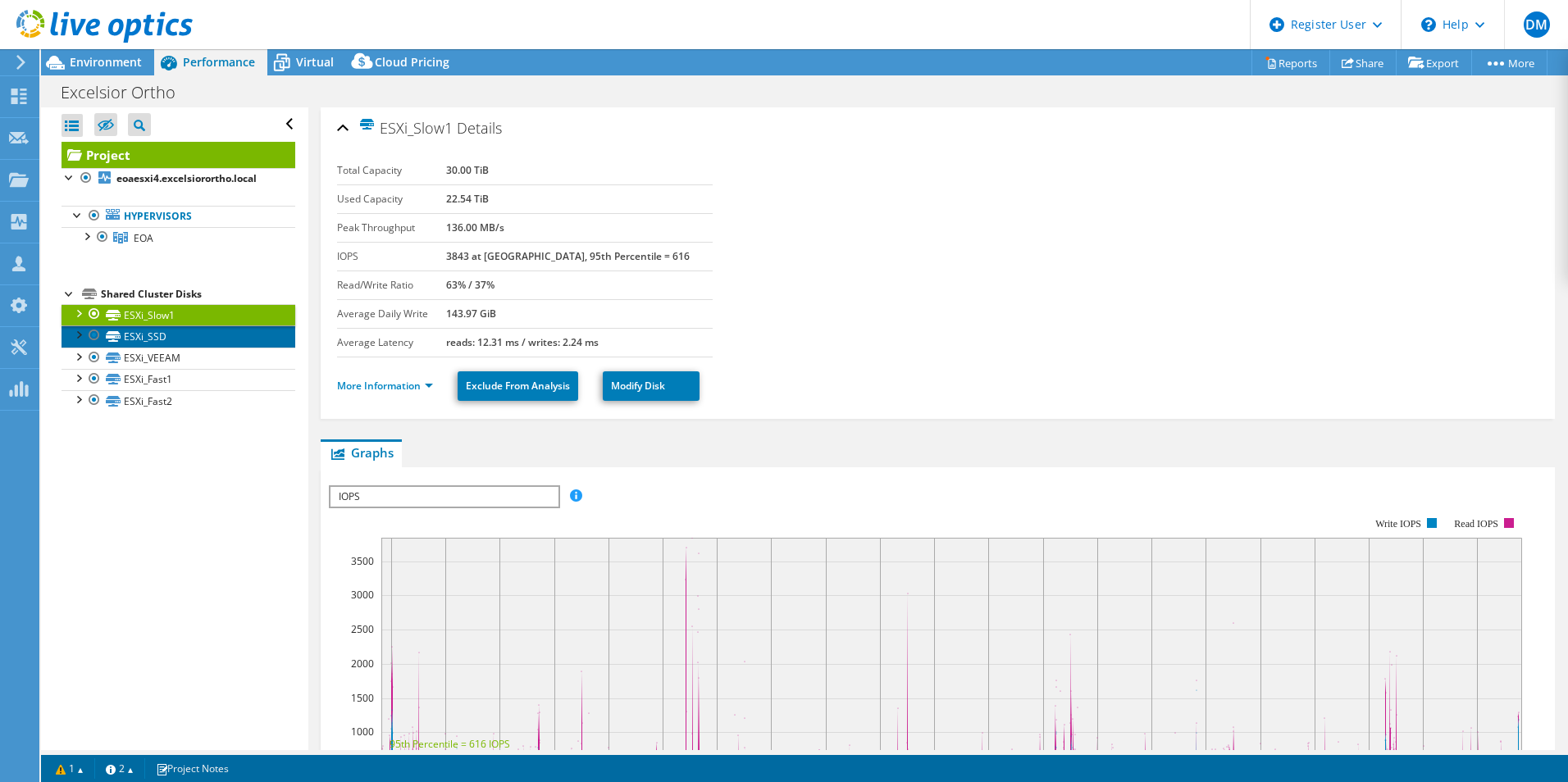
click at [154, 335] on link "ESXi_SSD" at bounding box center [178, 336] width 234 height 22
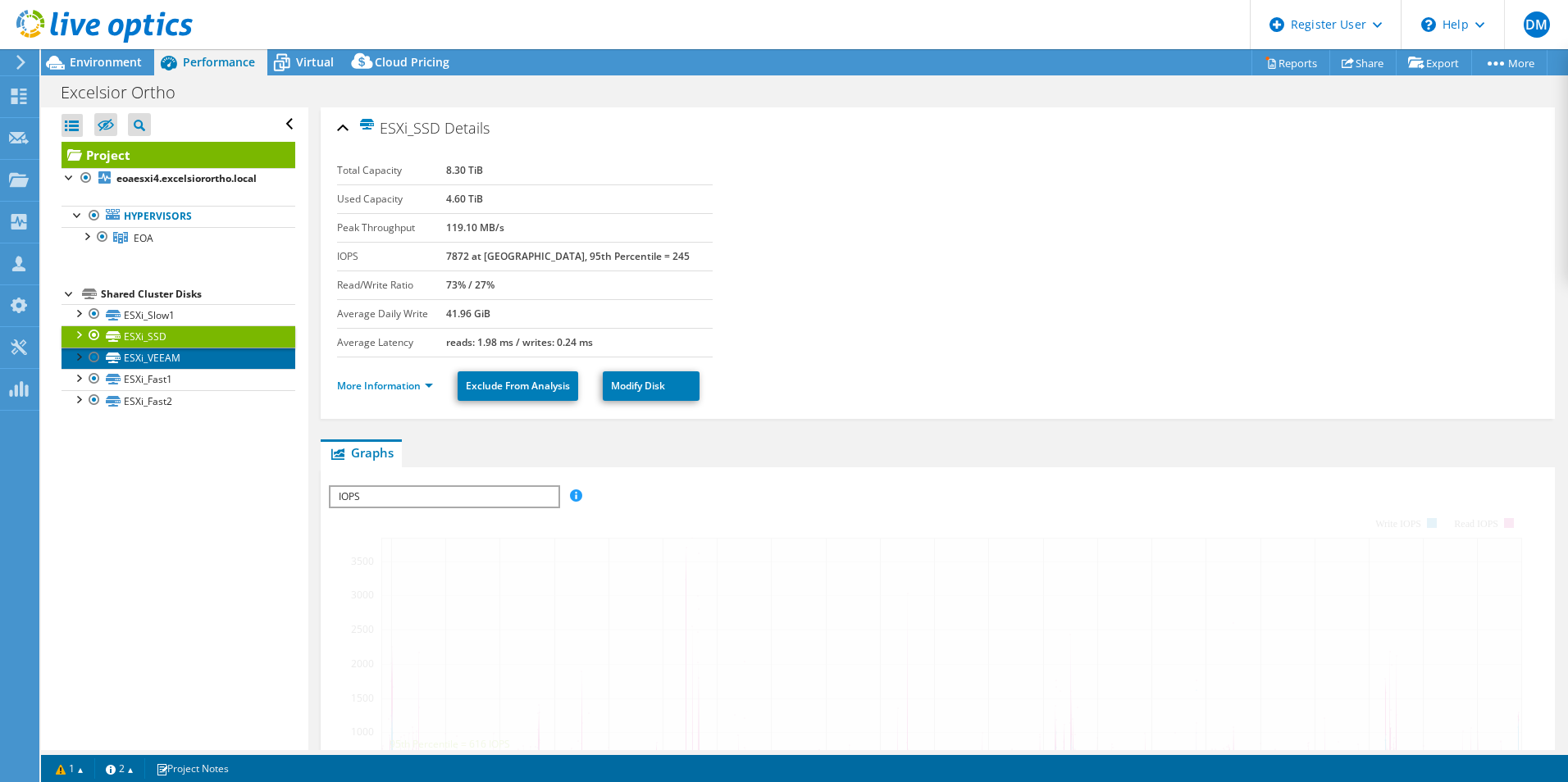
click at [154, 355] on link "ESXi_VEEAM" at bounding box center [178, 358] width 234 height 22
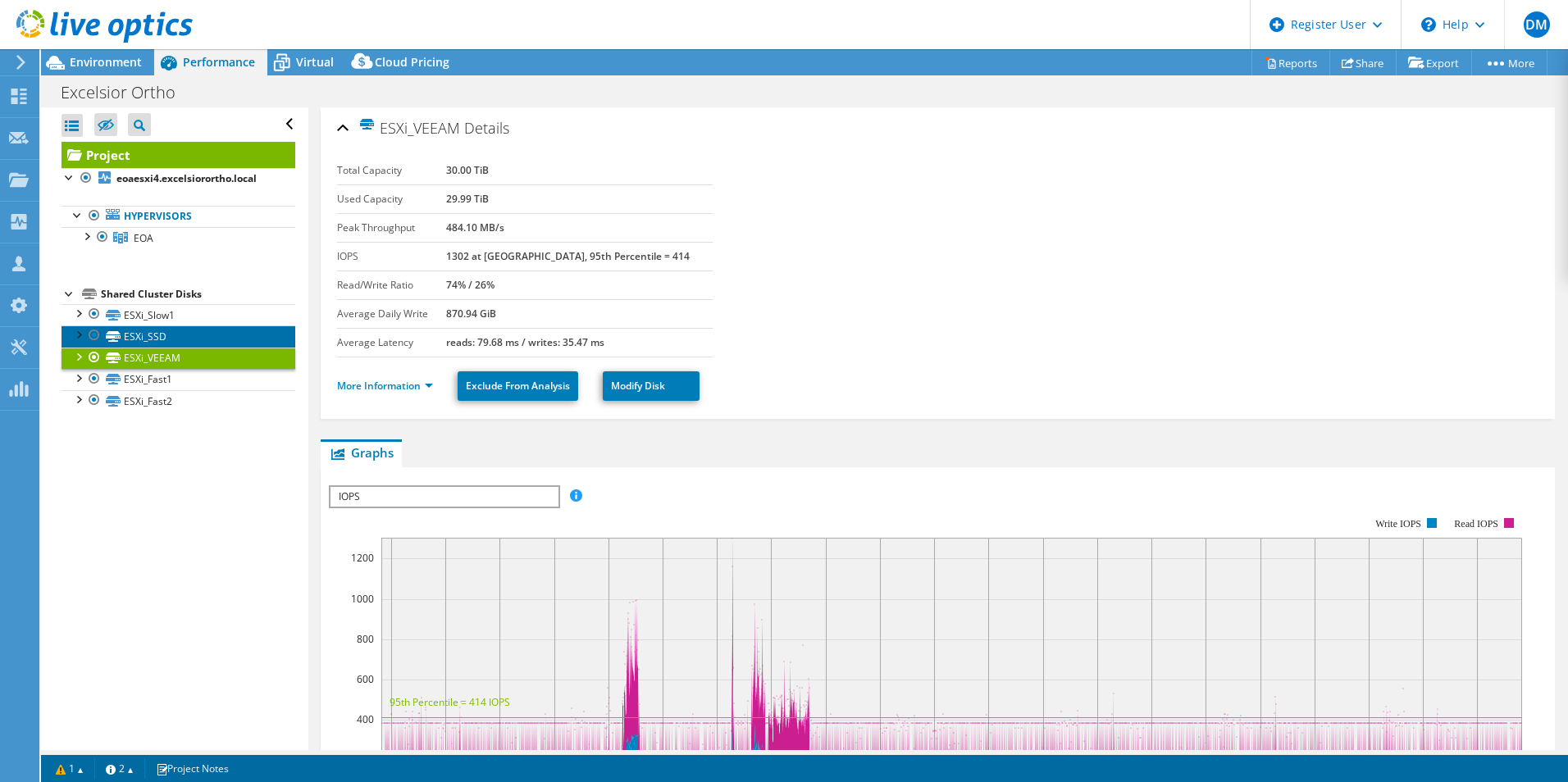
click at [156, 340] on link "ESXi_SSD" at bounding box center [178, 336] width 234 height 22
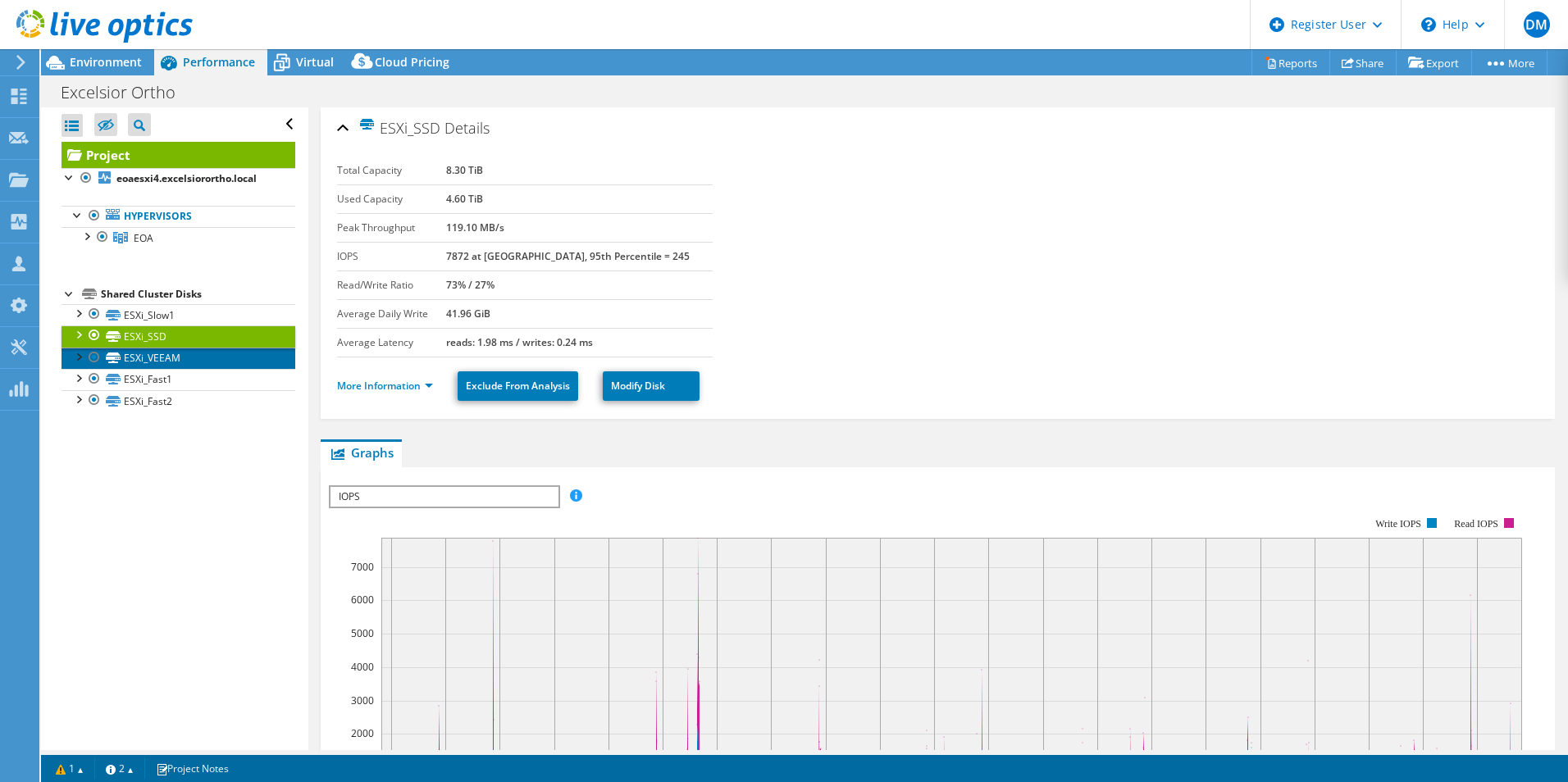
click at [157, 356] on link "ESXi_VEEAM" at bounding box center [178, 358] width 234 height 22
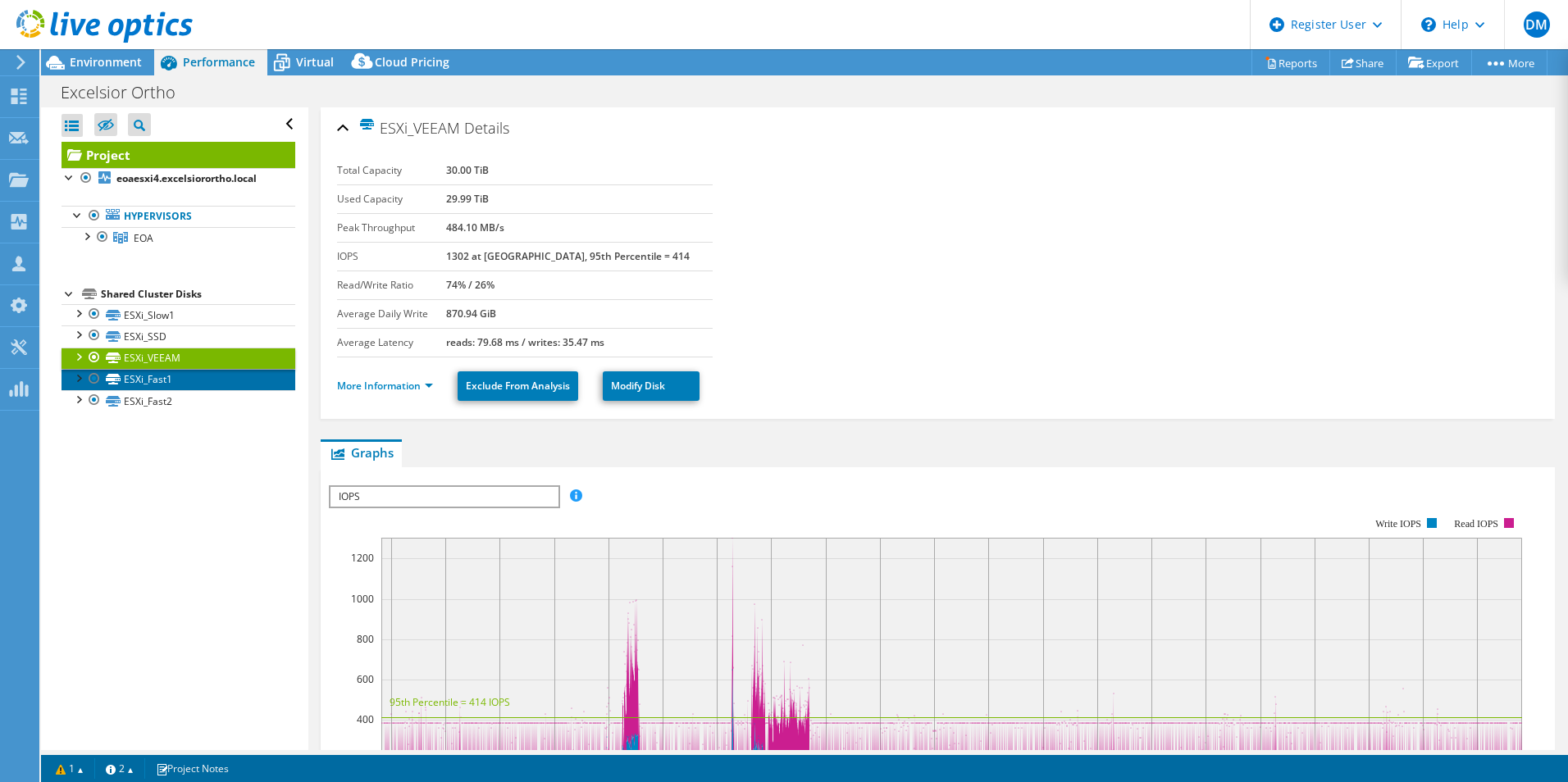
click at [159, 376] on link "ESXi_Fast1" at bounding box center [178, 379] width 234 height 22
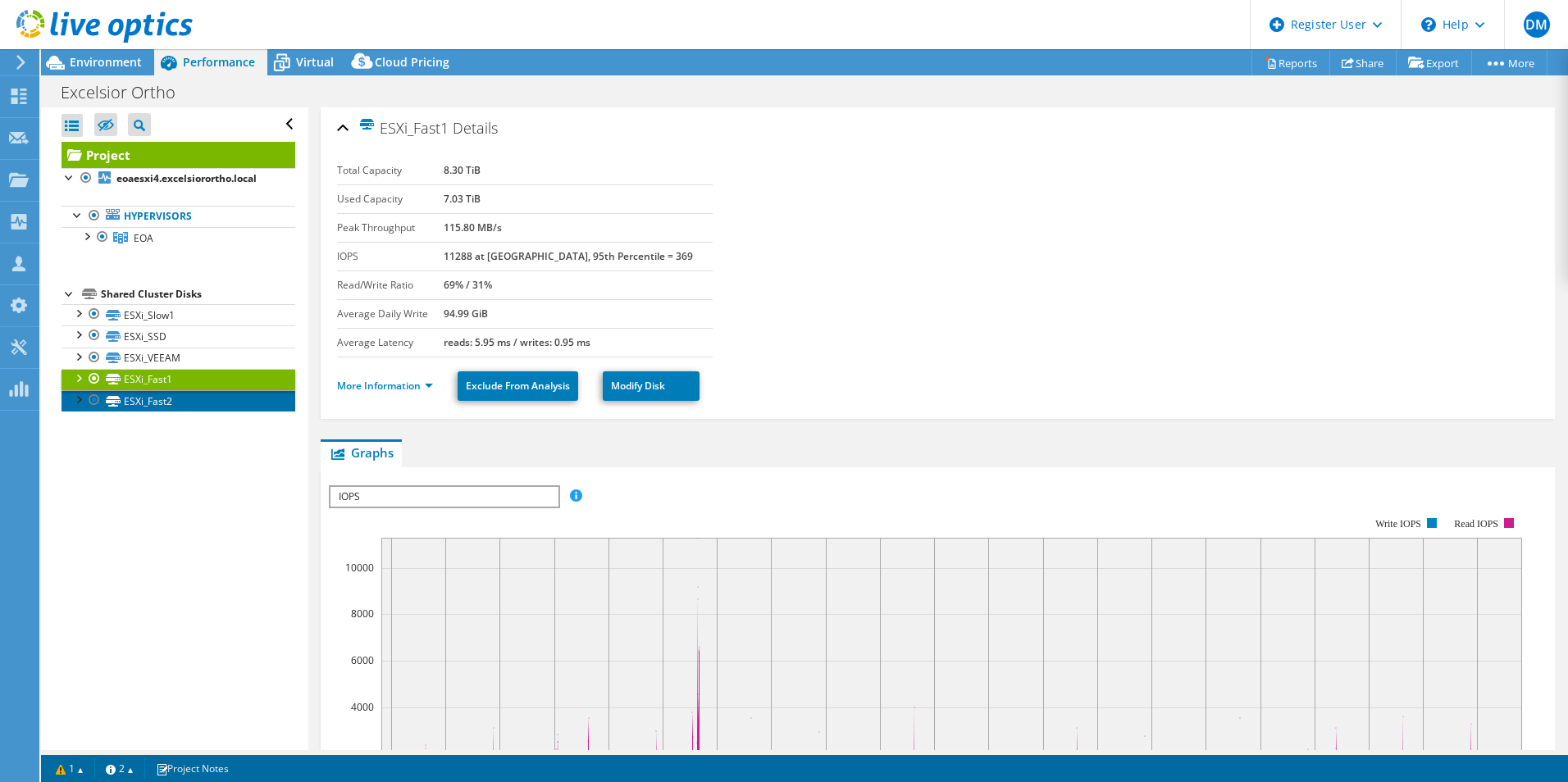
click at [154, 399] on link "ESXi_Fast2" at bounding box center [178, 400] width 234 height 22
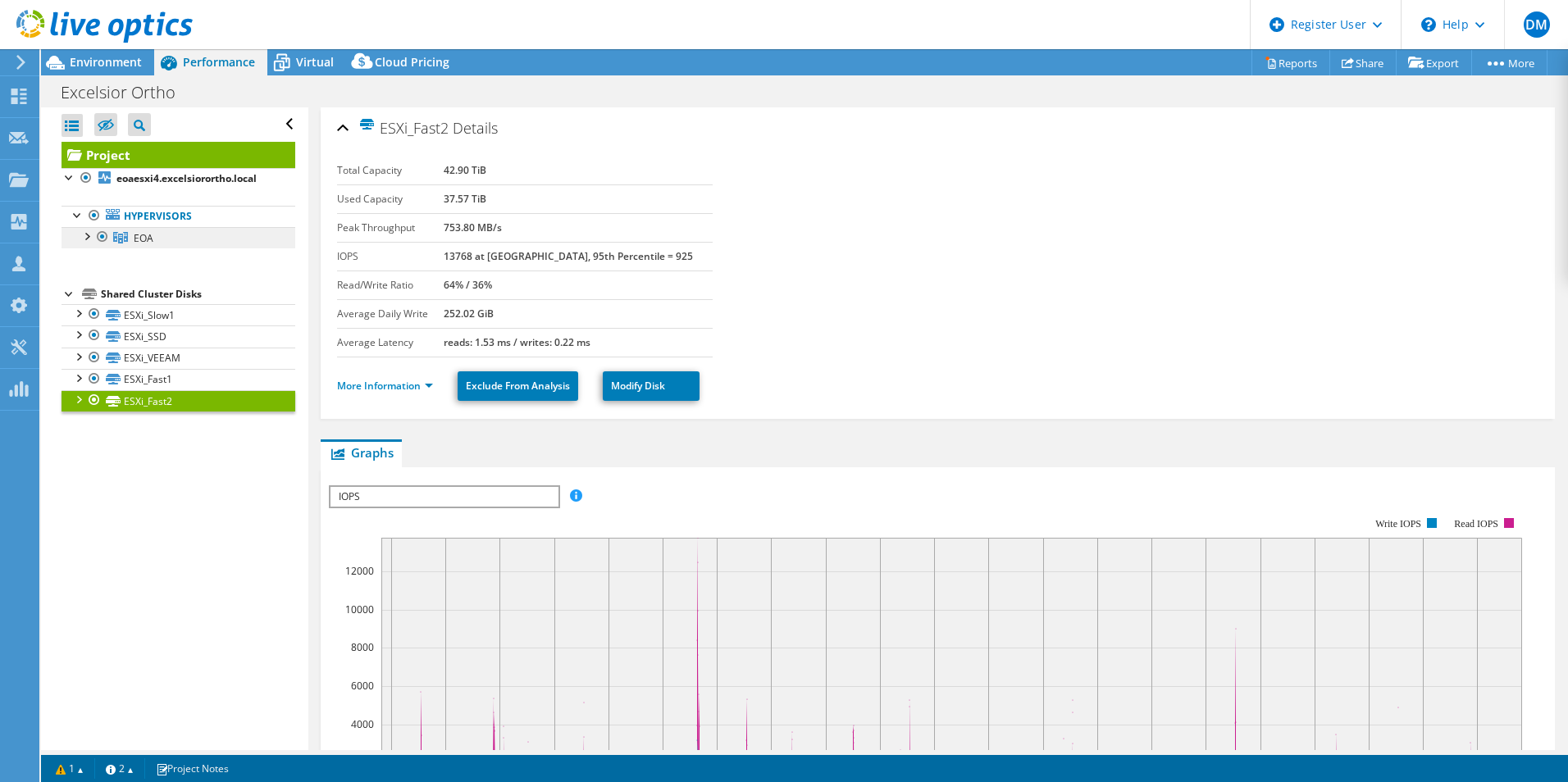
click at [177, 245] on link "EOA" at bounding box center [178, 237] width 234 height 22
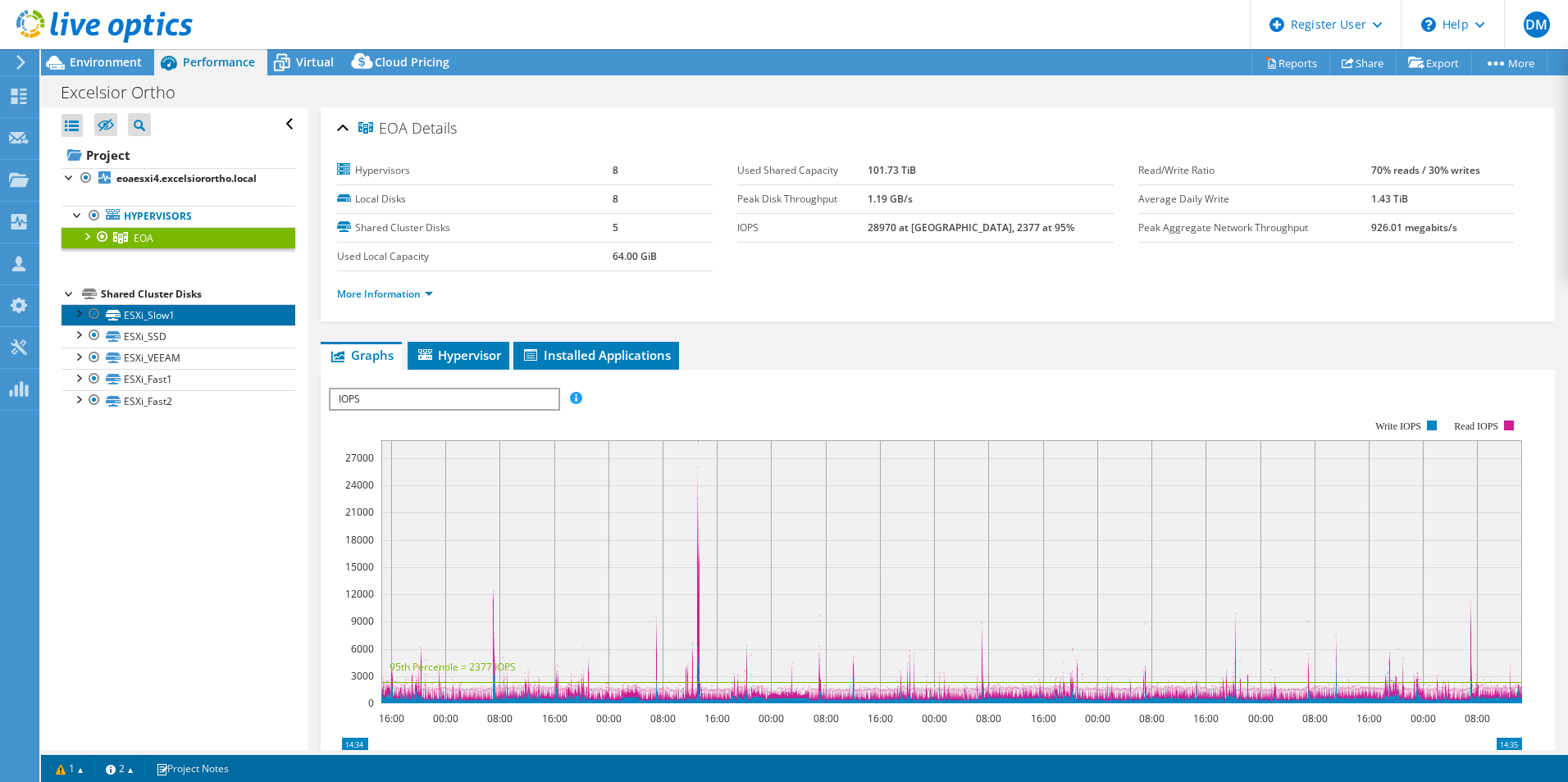
click at [168, 317] on link "ESXi_Slow1" at bounding box center [178, 314] width 234 height 22
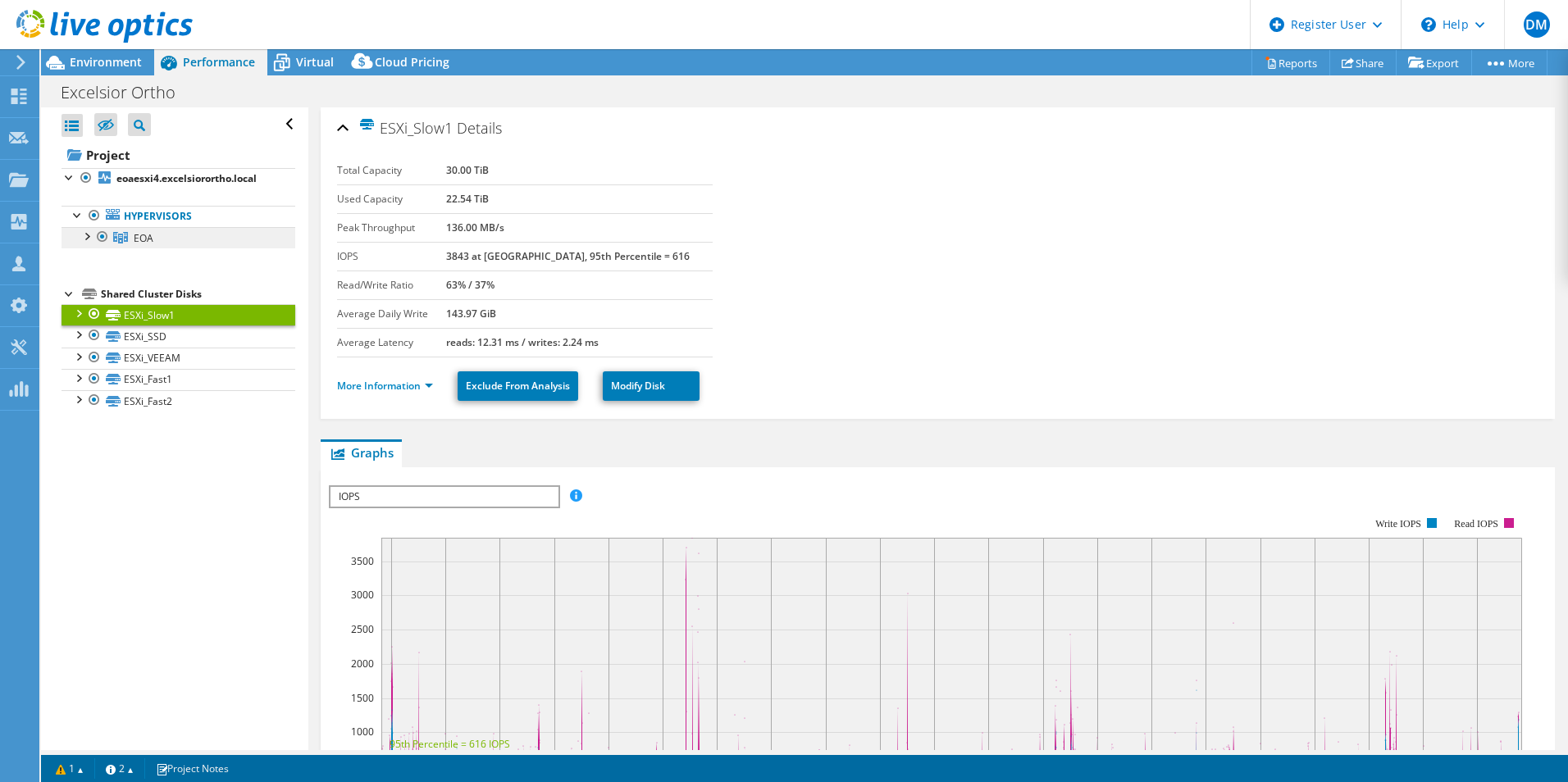
click at [161, 239] on link "EOA" at bounding box center [178, 237] width 234 height 22
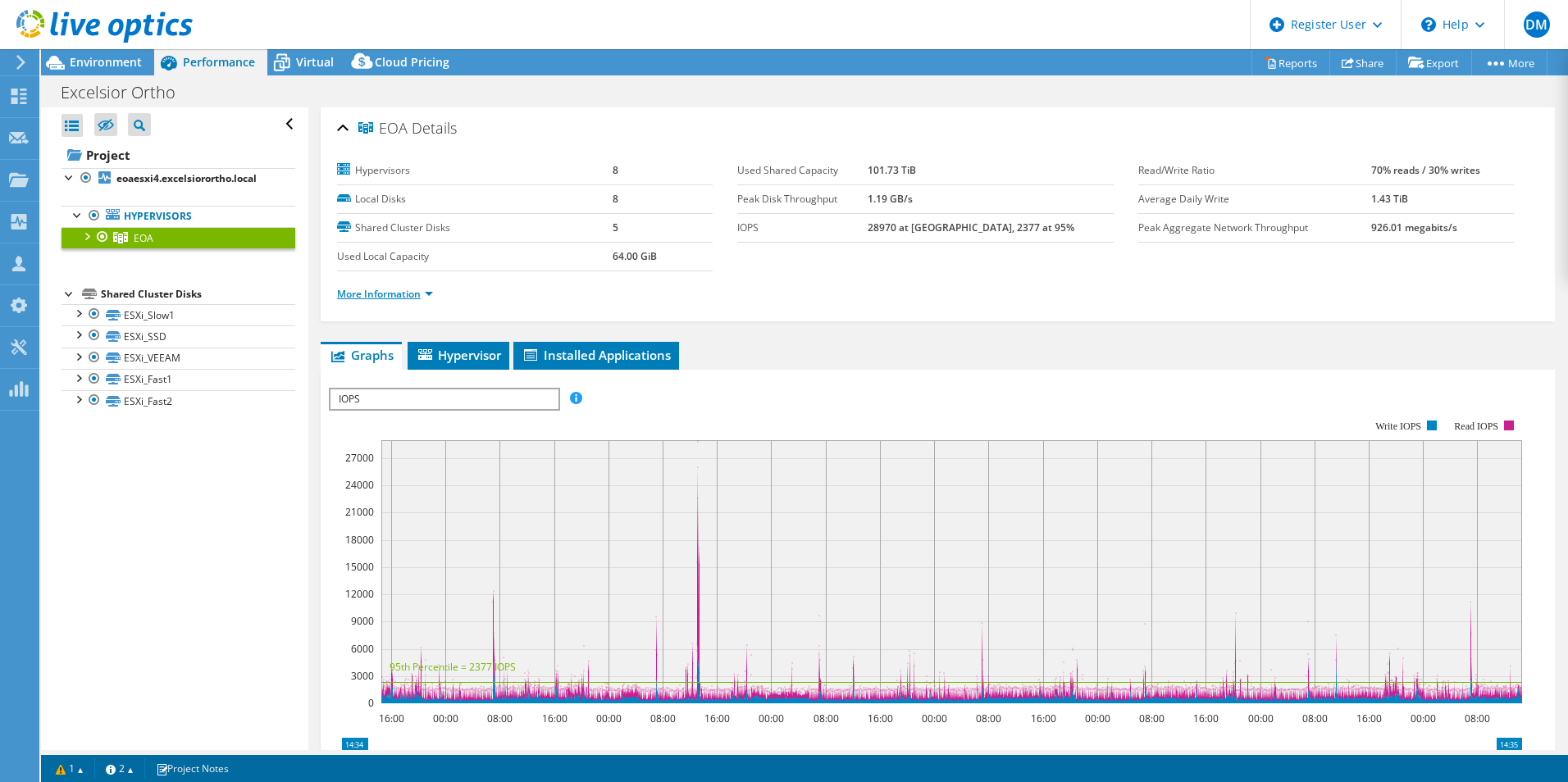
click at [373, 290] on link "More Information" at bounding box center [384, 293] width 96 height 14
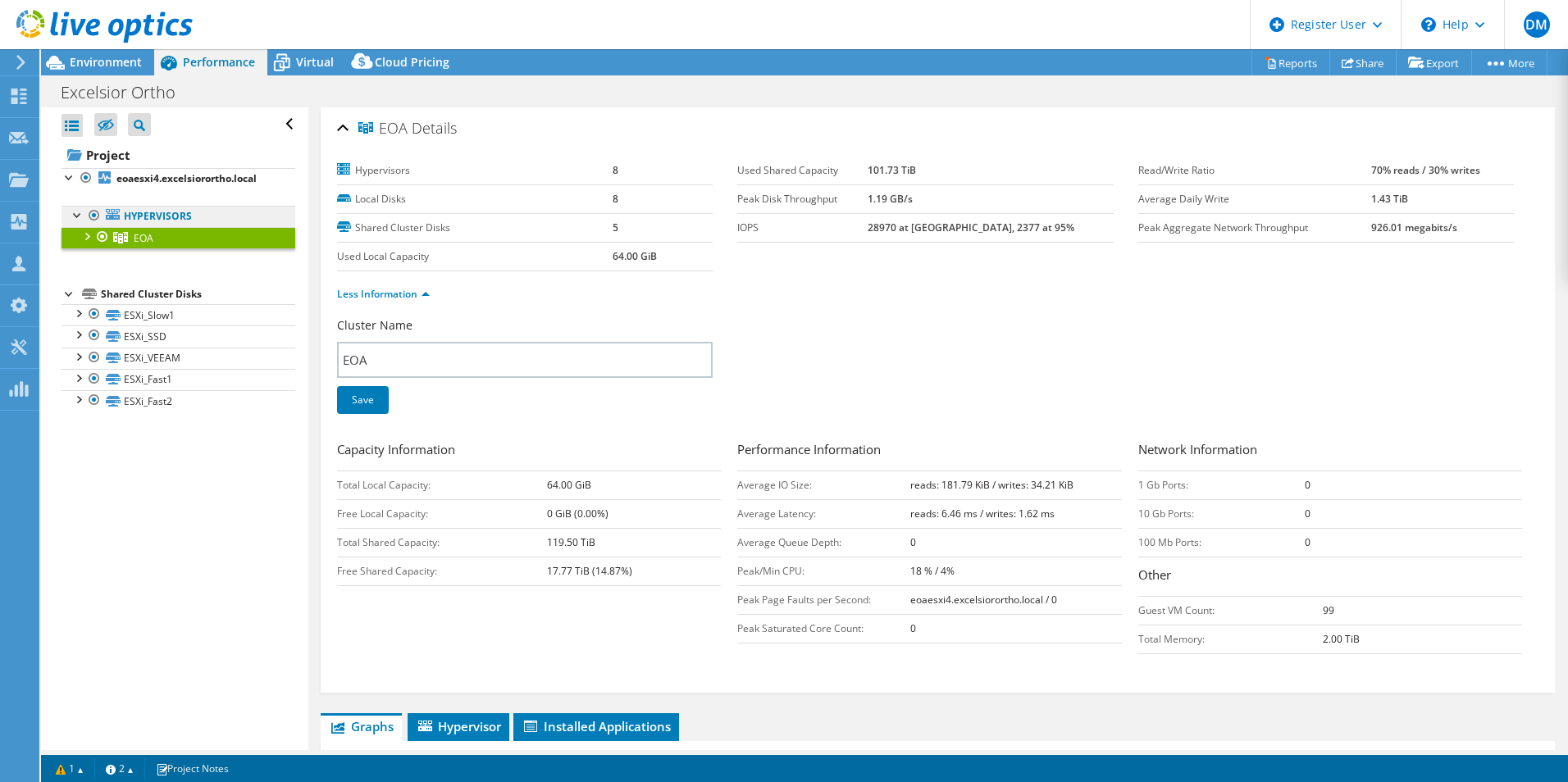
click at [226, 218] on link "Hypervisors" at bounding box center [178, 216] width 234 height 22
click at [170, 218] on link "Hypervisors" at bounding box center [178, 216] width 234 height 22
click at [186, 183] on b "eoaesxi4.excelsiorortho.local" at bounding box center [187, 178] width 141 height 14
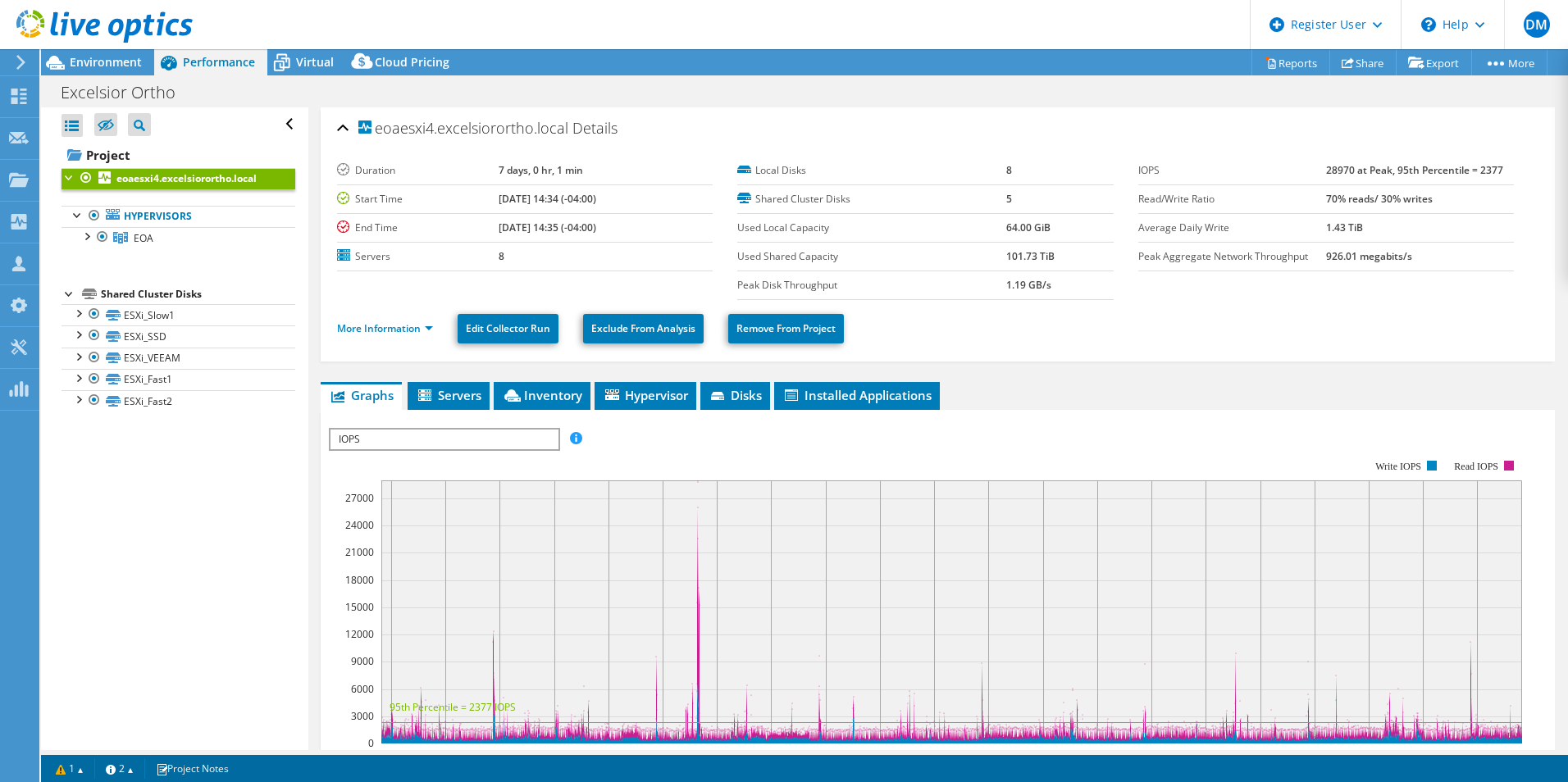
click at [72, 178] on div at bounding box center [69, 175] width 16 height 16
click at [69, 177] on div at bounding box center [69, 175] width 16 height 16
select select "USD"
click at [102, 61] on span "Environment" at bounding box center [105, 62] width 72 height 16
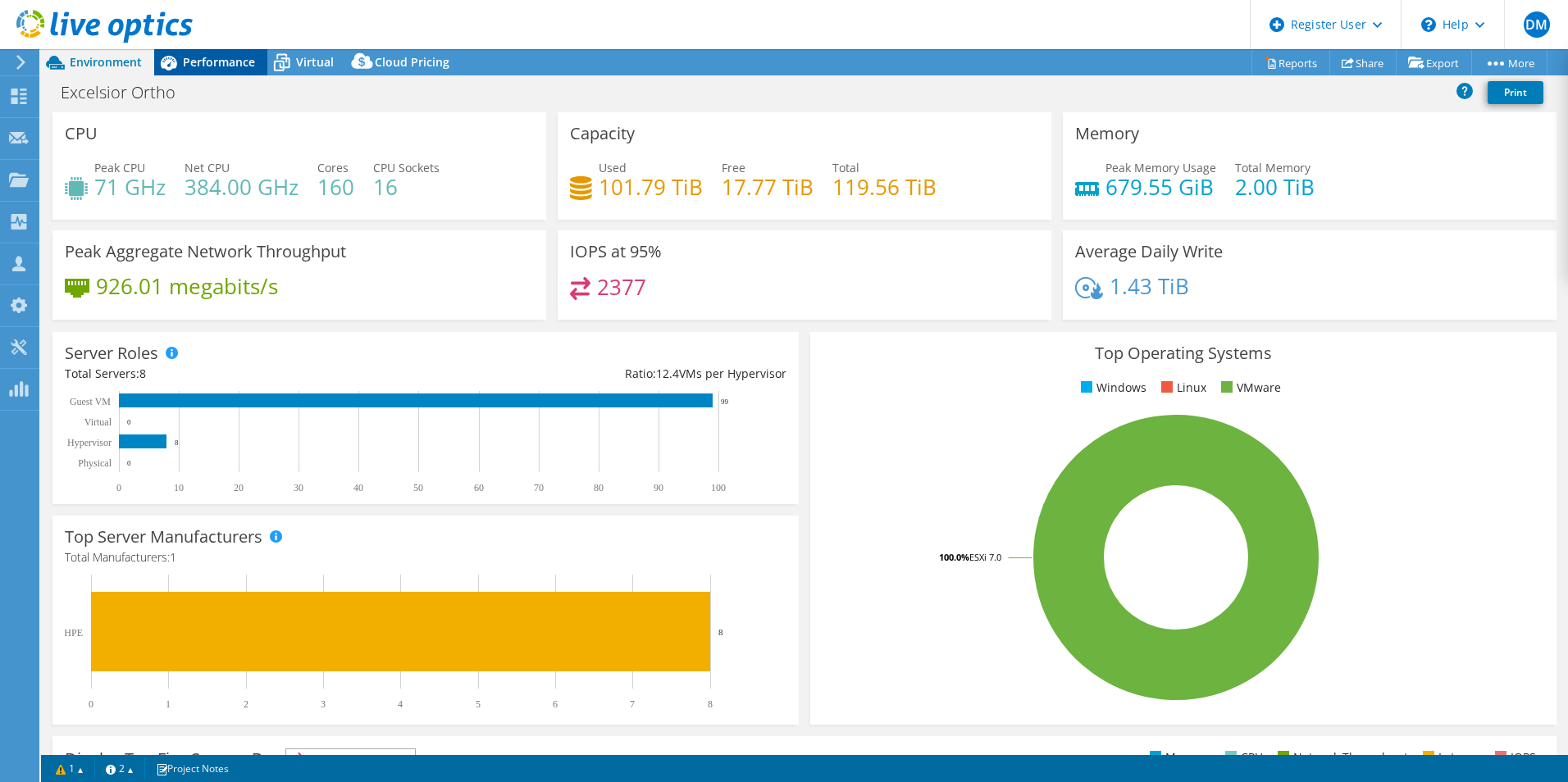
click at [203, 63] on span "Performance" at bounding box center [219, 62] width 72 height 16
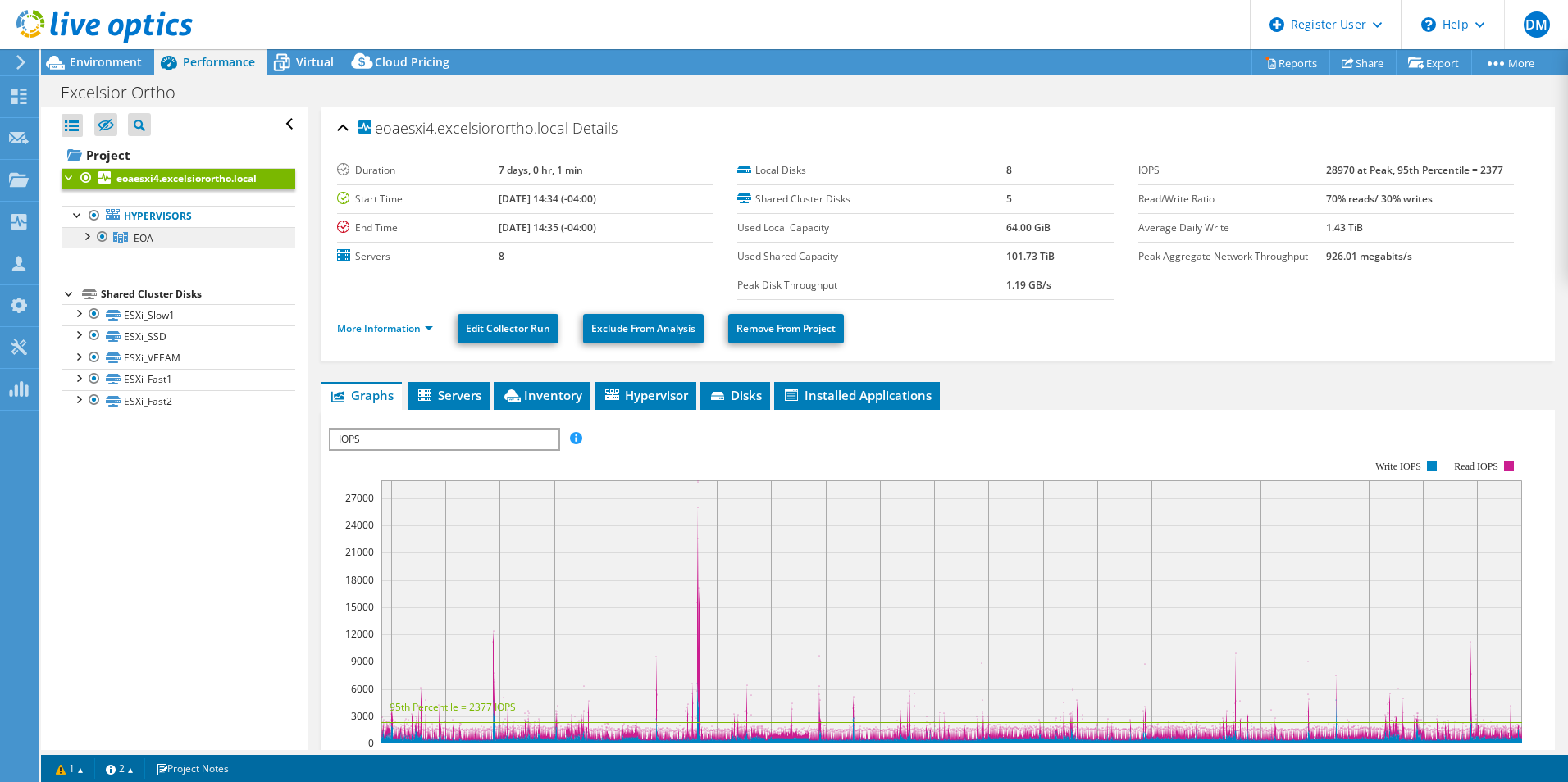
click at [179, 238] on link "EOA" at bounding box center [178, 237] width 234 height 22
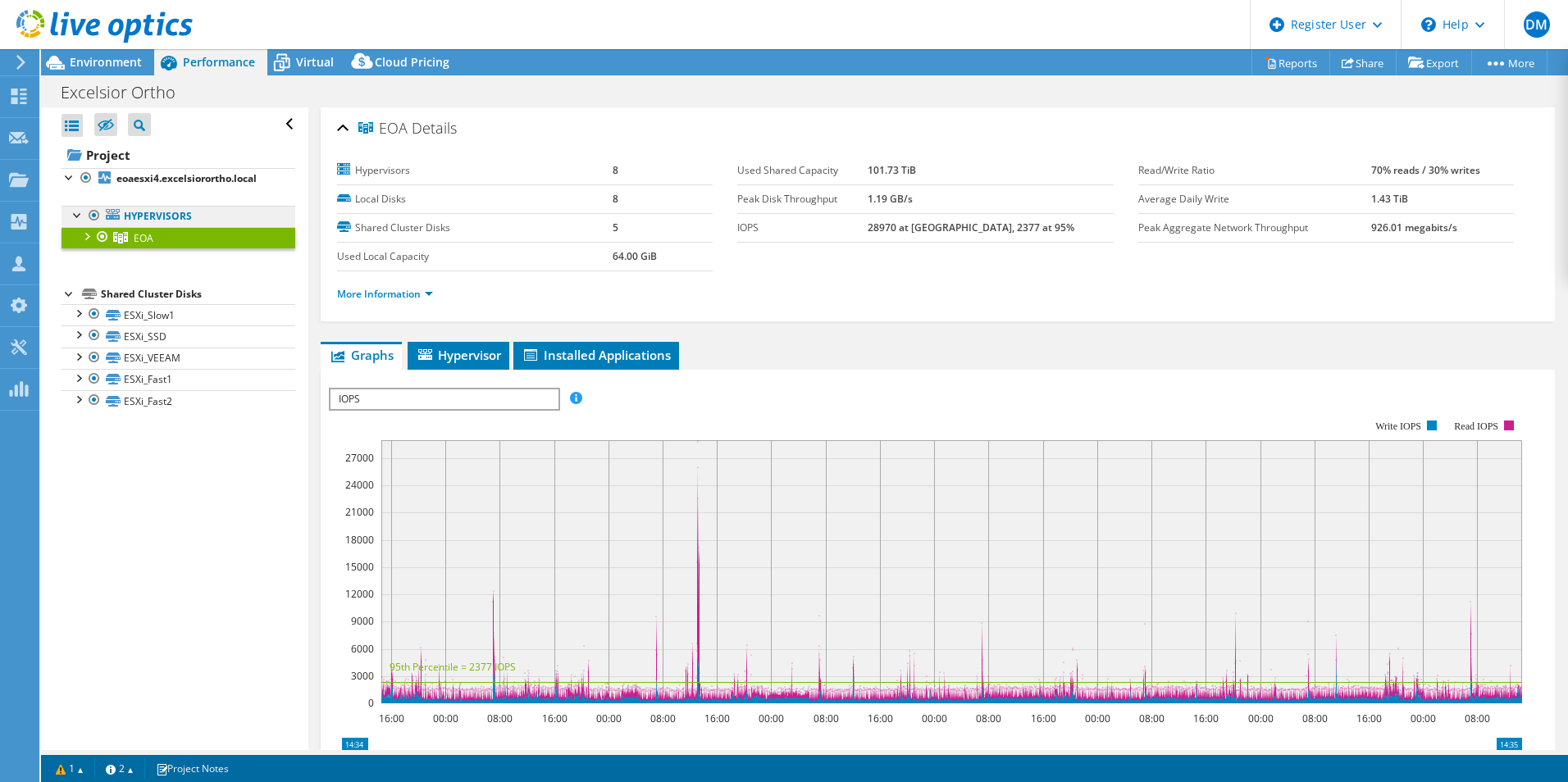
click at [185, 218] on link "Hypervisors" at bounding box center [178, 216] width 234 height 22
click at [188, 215] on link "Hypervisors" at bounding box center [178, 216] width 234 height 22
click at [187, 291] on div "Shared Cluster Disks" at bounding box center [198, 293] width 194 height 20
click at [173, 317] on link "ESXi_Slow1" at bounding box center [178, 314] width 234 height 22
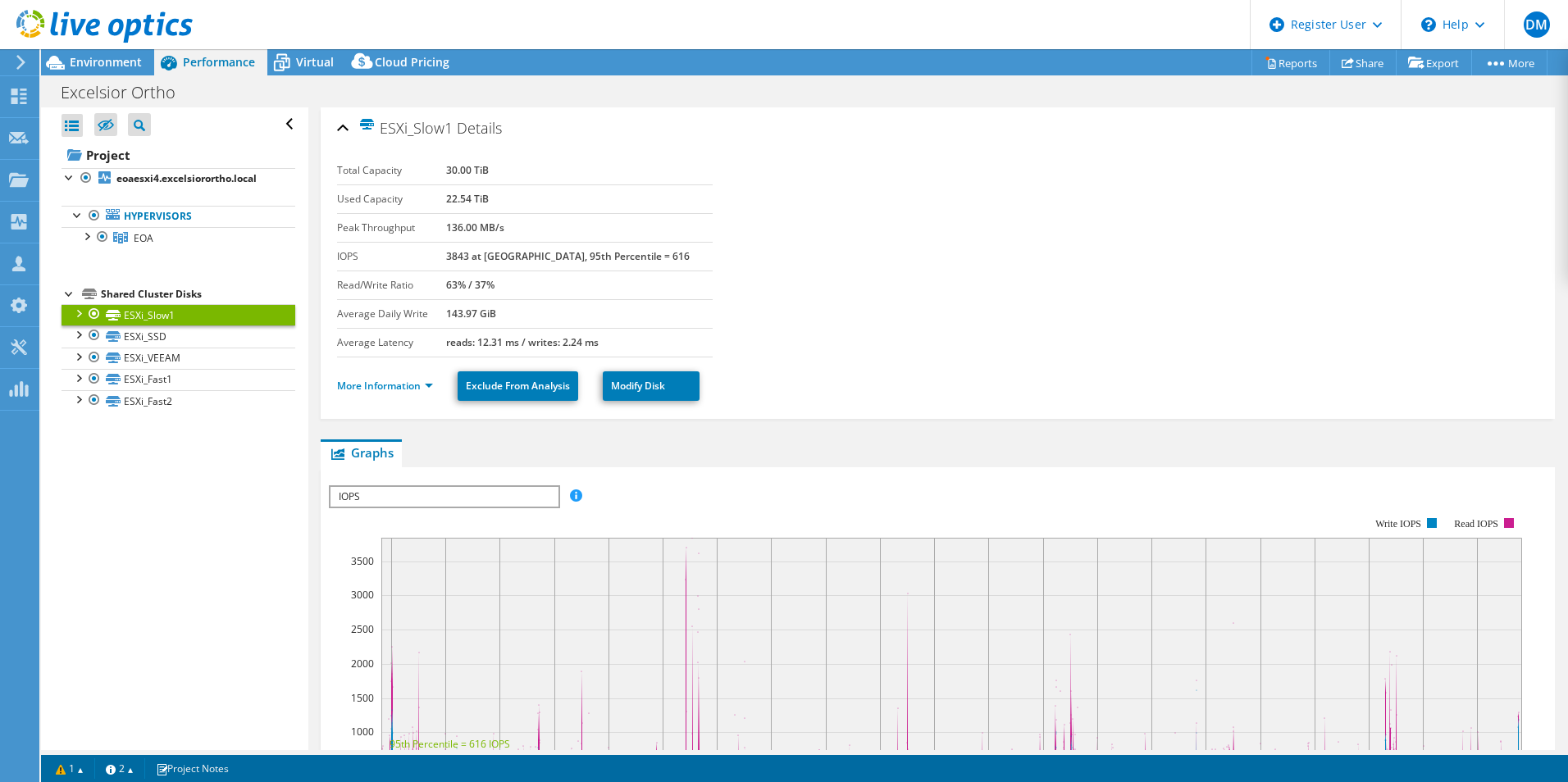
click at [180, 291] on div "Shared Cluster Disks" at bounding box center [198, 293] width 194 height 20
click at [191, 233] on link "EOA" at bounding box center [178, 237] width 234 height 22
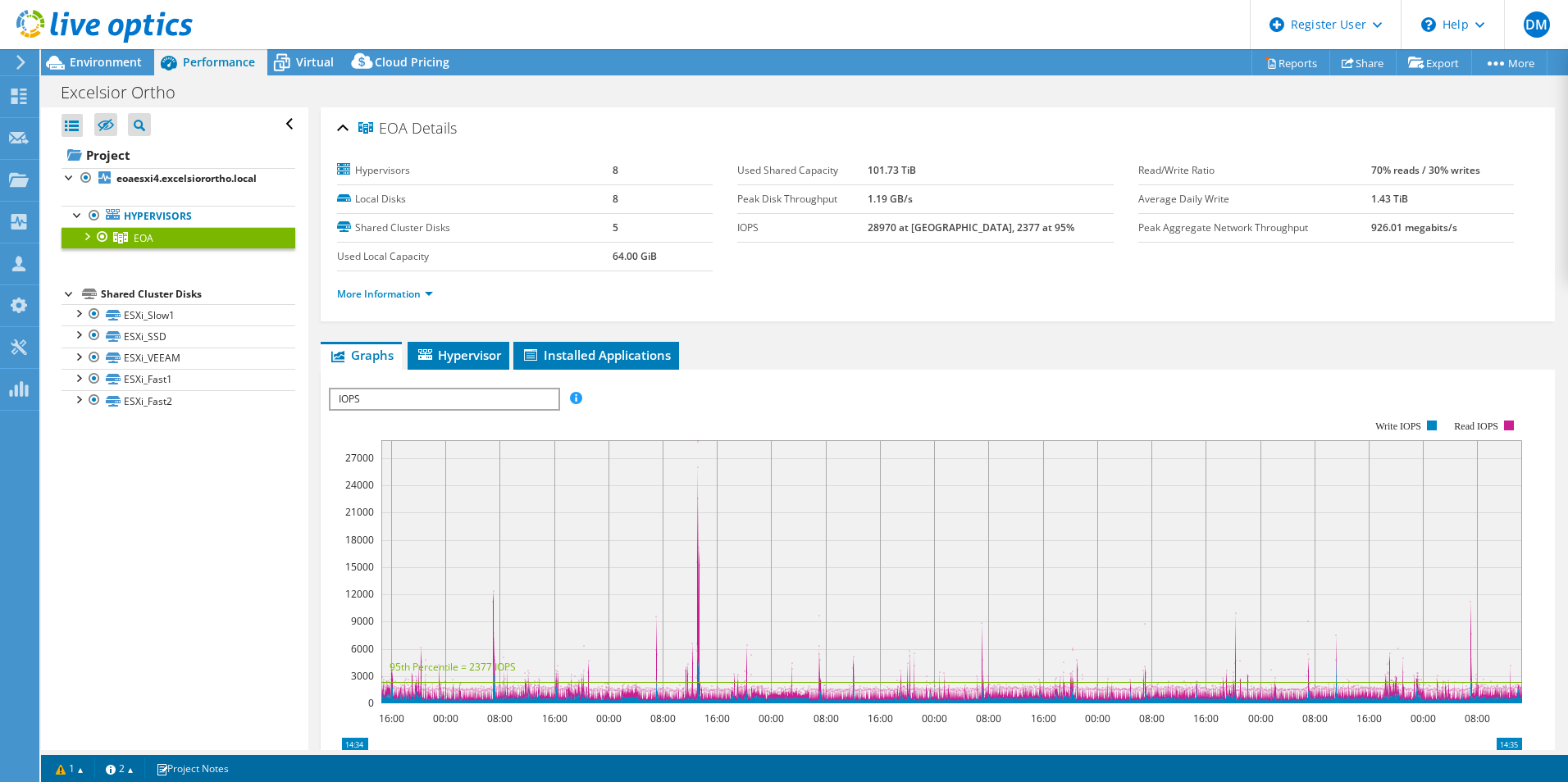
click at [70, 295] on div at bounding box center [69, 292] width 16 height 16
click at [68, 294] on div at bounding box center [69, 292] width 16 height 16
click at [172, 214] on link "Hypervisors" at bounding box center [178, 216] width 234 height 22
click at [167, 180] on b "eoaesxi4.excelsiorortho.local" at bounding box center [187, 178] width 141 height 14
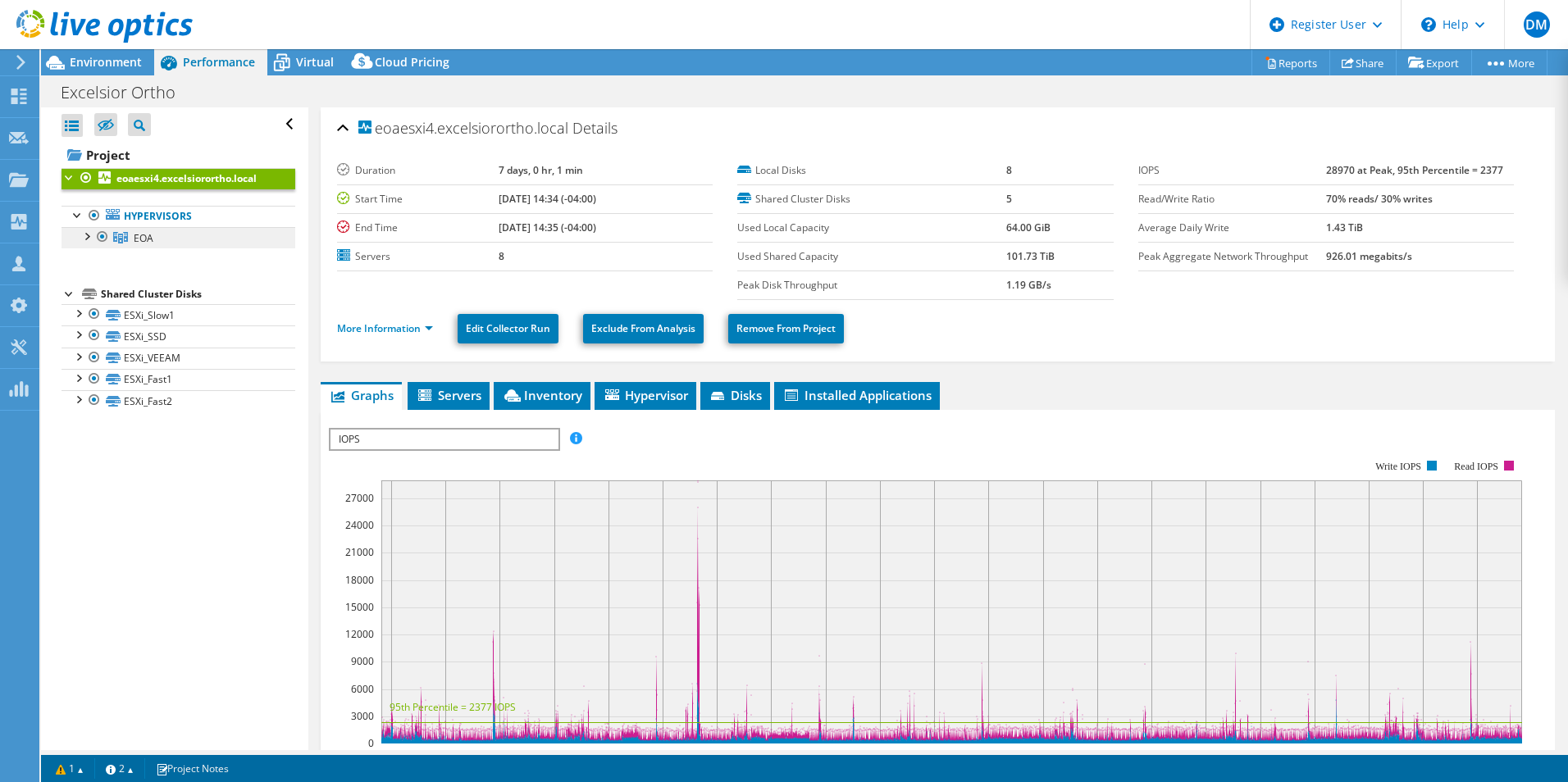
click at [172, 234] on link "EOA" at bounding box center [178, 237] width 234 height 22
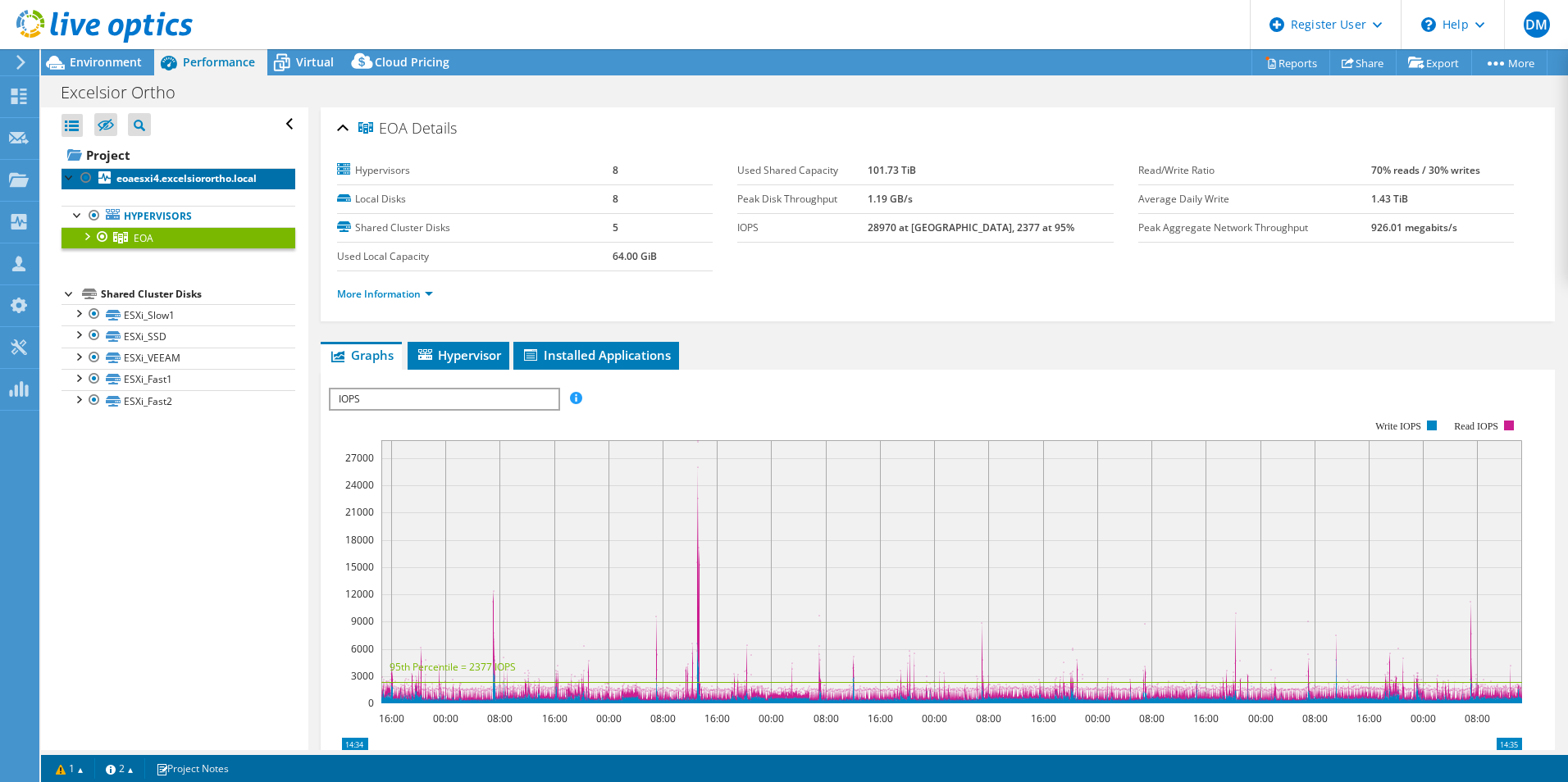
drag, startPoint x: 199, startPoint y: 177, endPoint x: 143, endPoint y: 183, distance: 56.3
click at [143, 183] on b "eoaesxi4.excelsiorortho.local" at bounding box center [187, 178] width 141 height 14
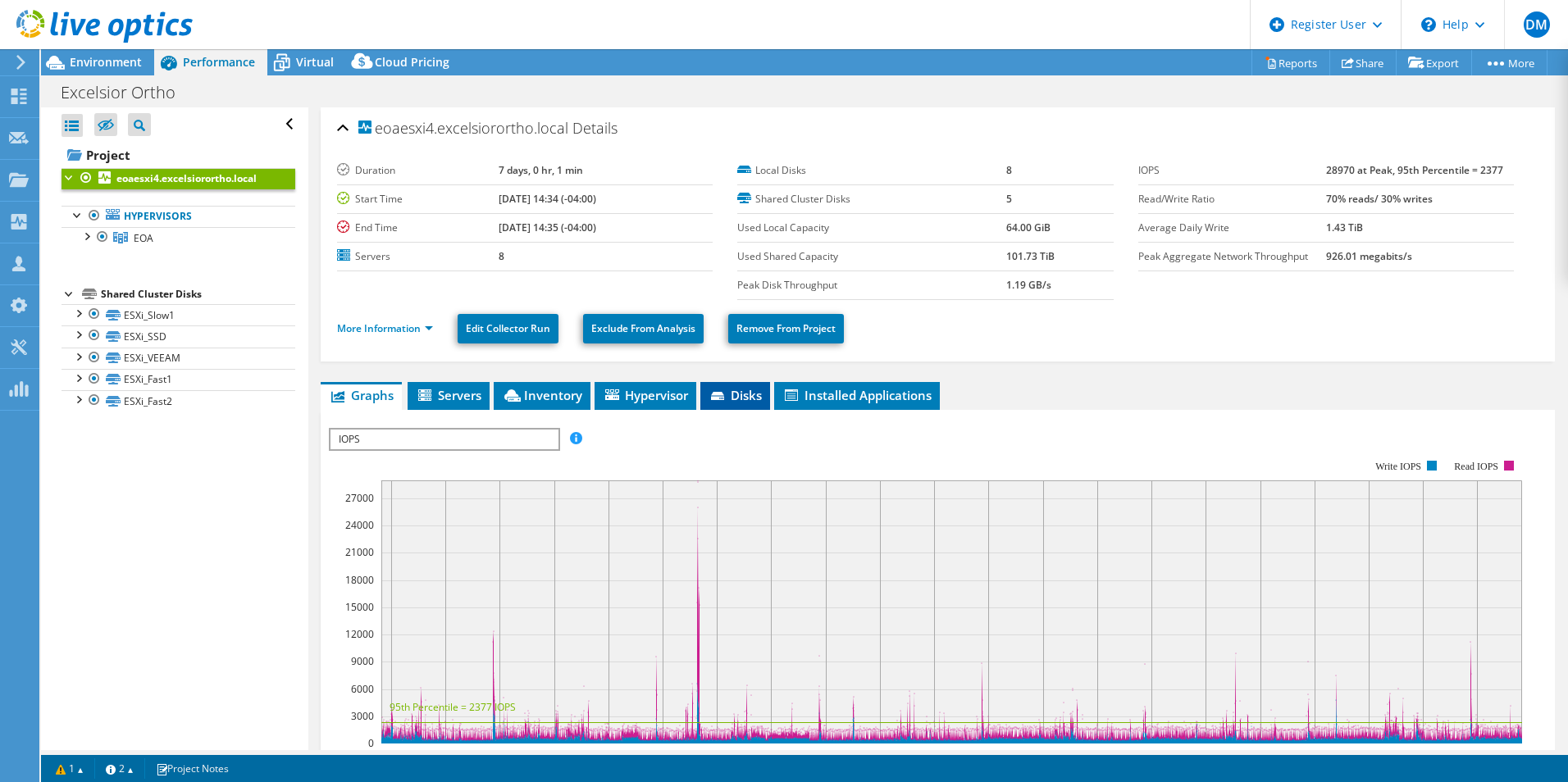
click at [753, 401] on span "Disks" at bounding box center [734, 395] width 53 height 16
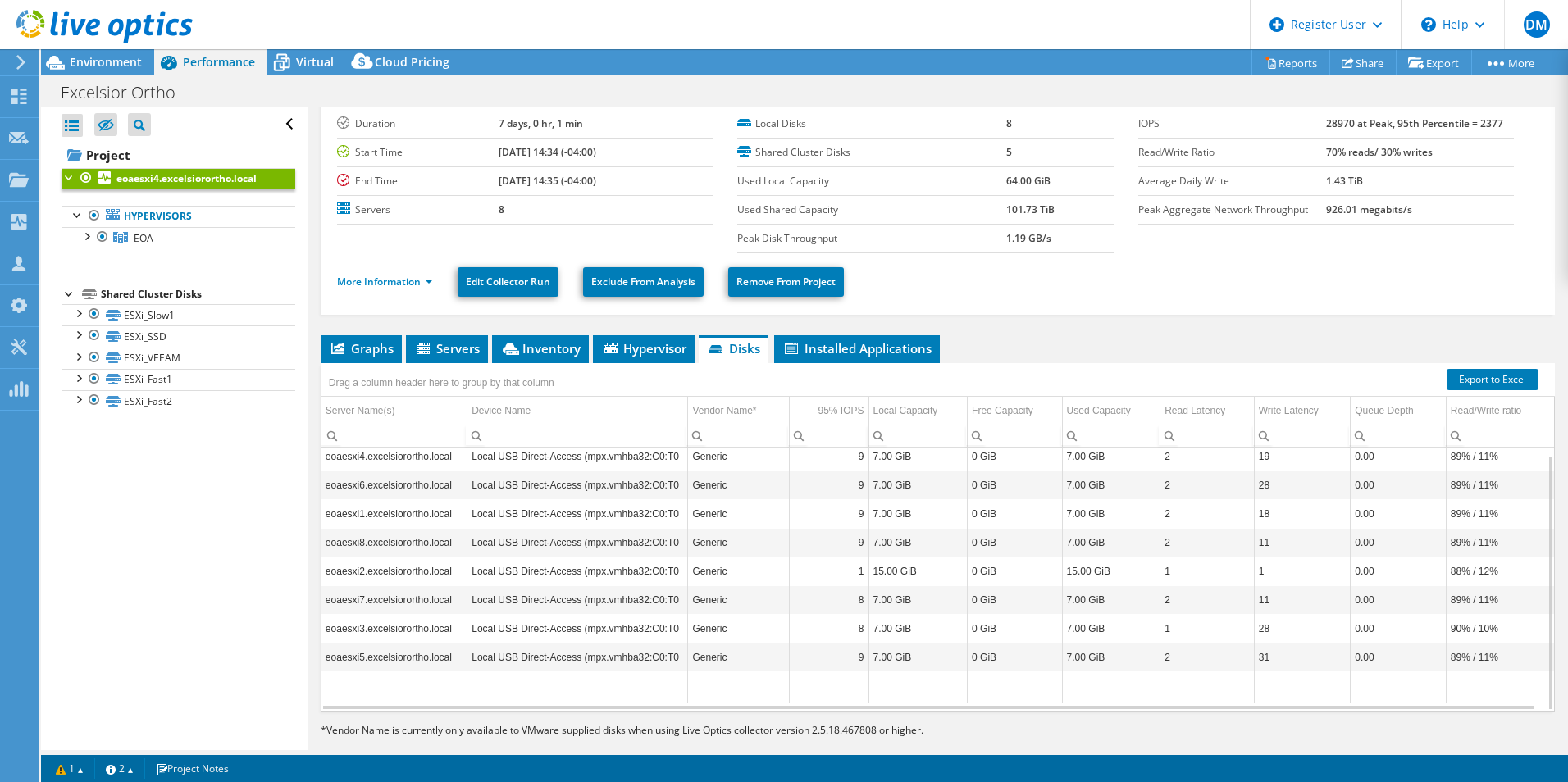
scroll to position [70, 0]
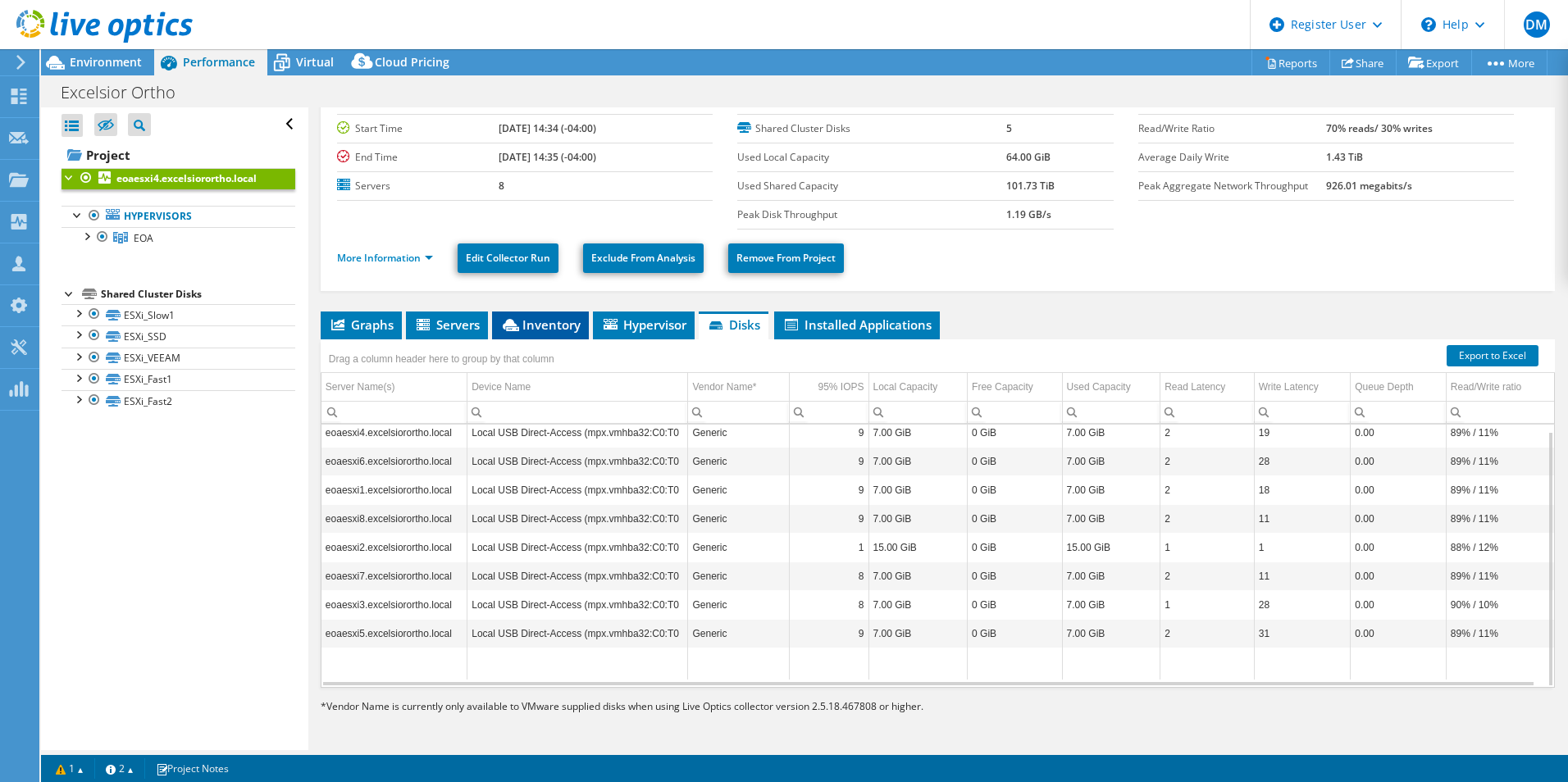
click at [540, 328] on span "Inventory" at bounding box center [540, 324] width 81 height 16
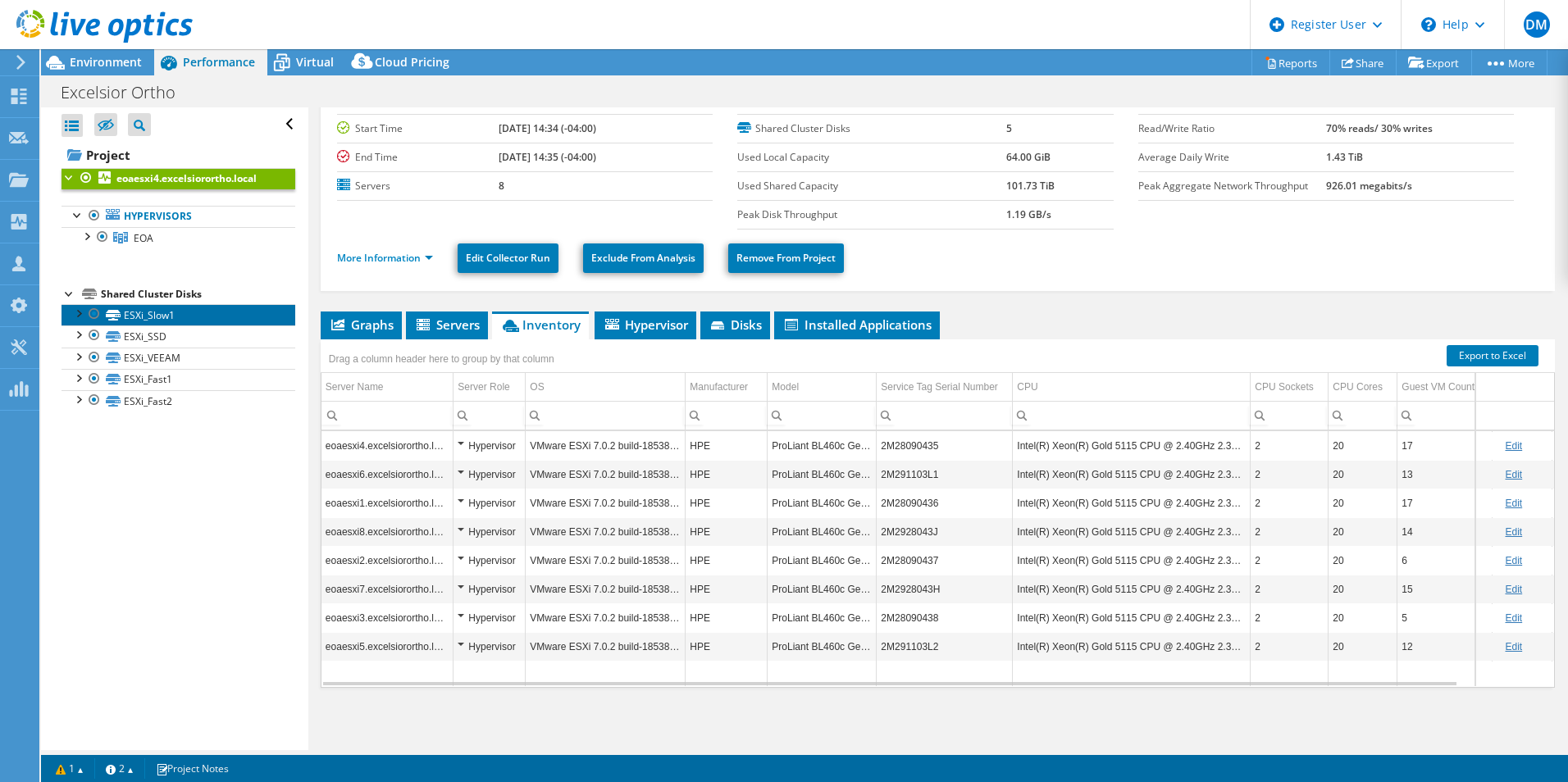
click at [194, 313] on link "ESXi_Slow1" at bounding box center [178, 314] width 234 height 22
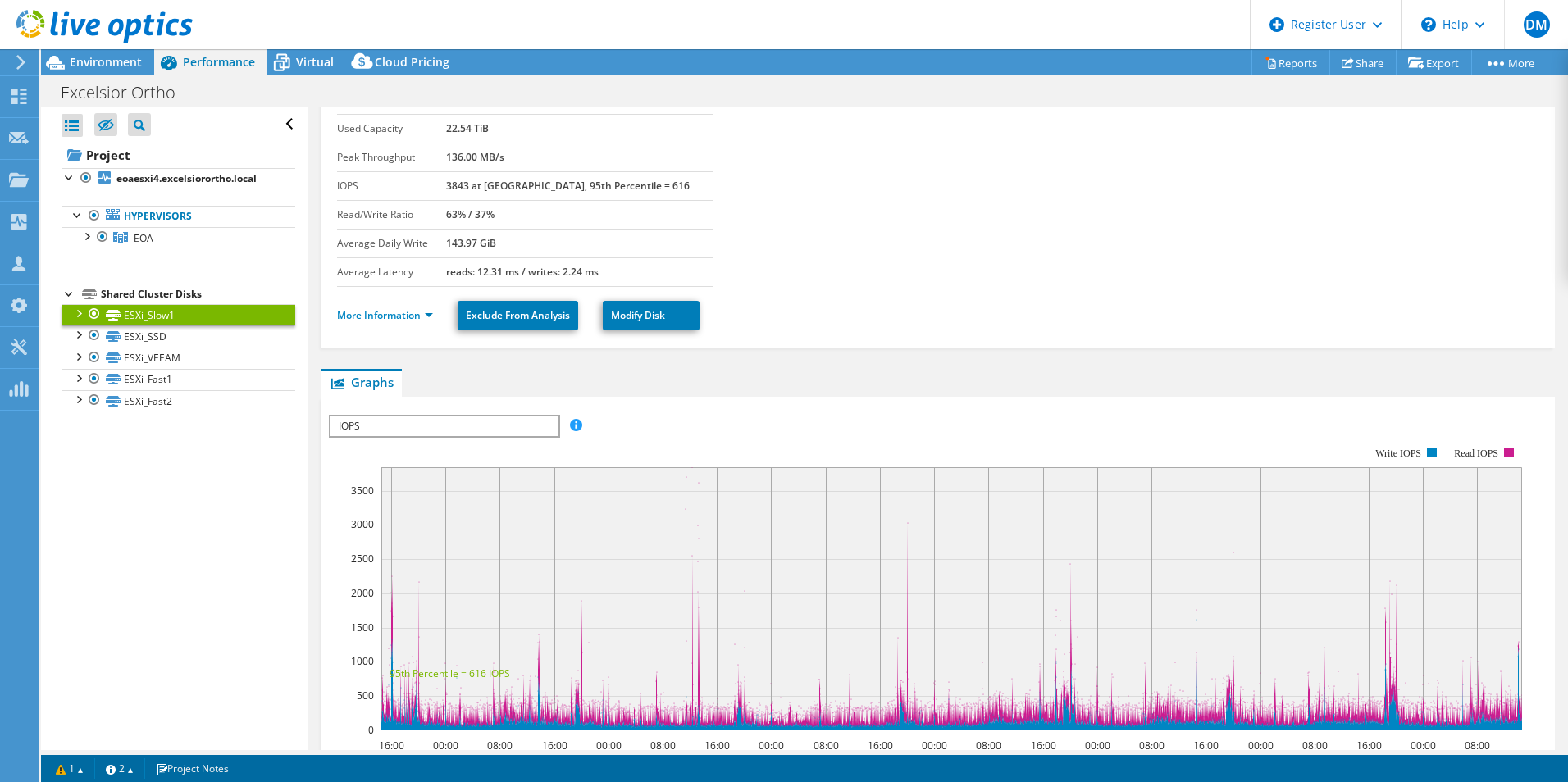
click at [201, 294] on div "Shared Cluster Disks" at bounding box center [198, 293] width 194 height 20
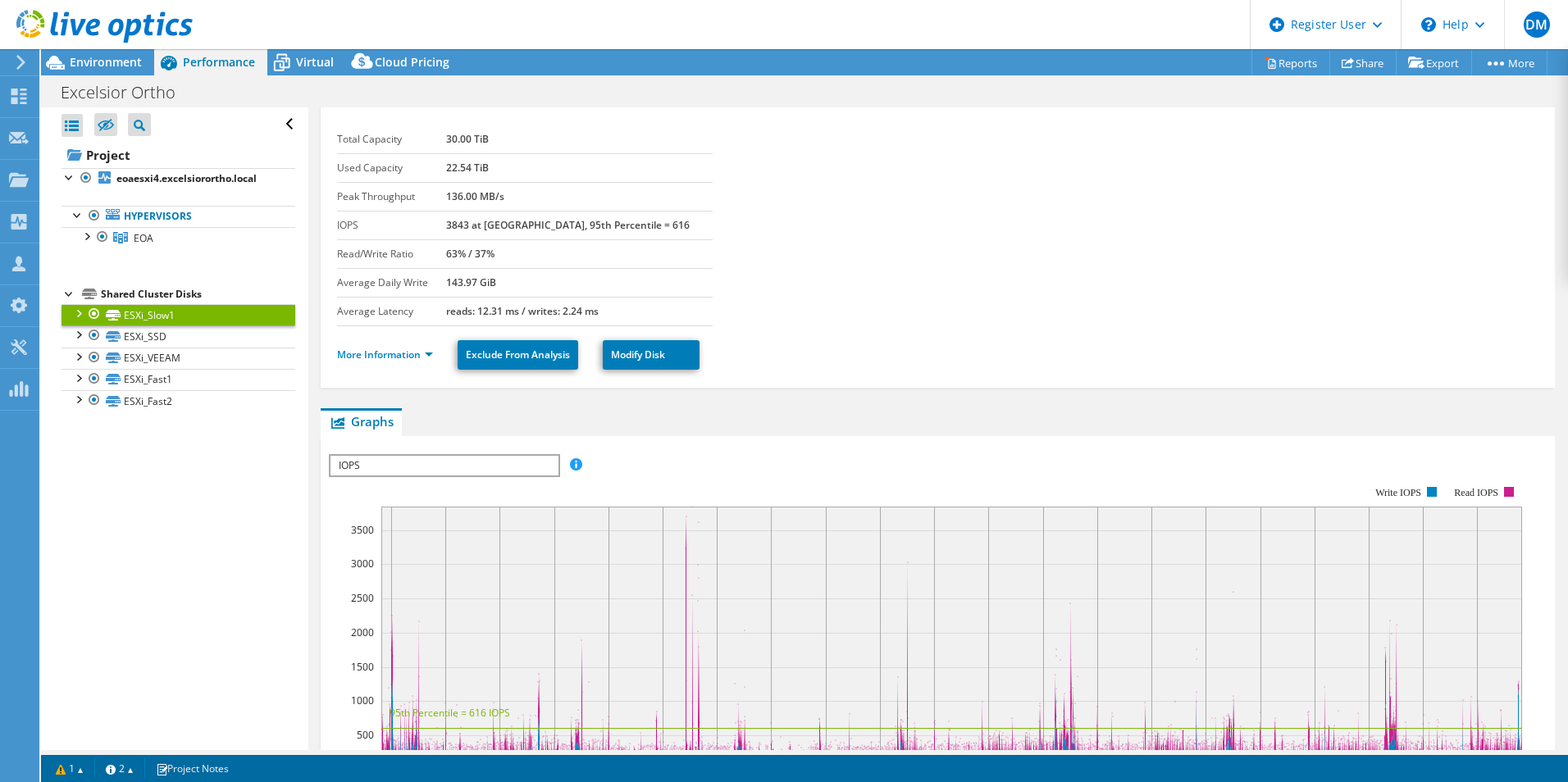
scroll to position [0, 0]
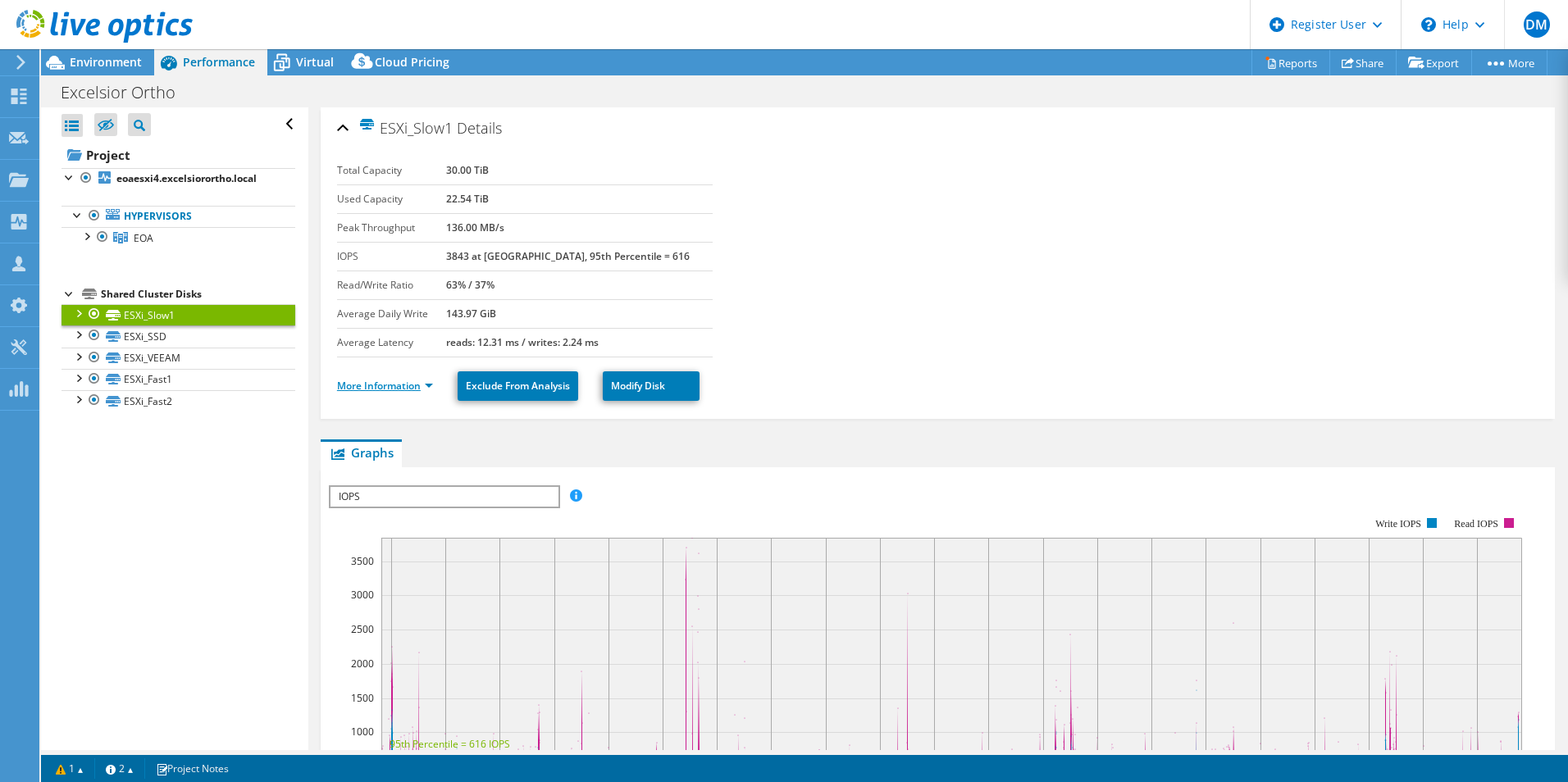
click at [415, 388] on link "More Information" at bounding box center [384, 385] width 96 height 14
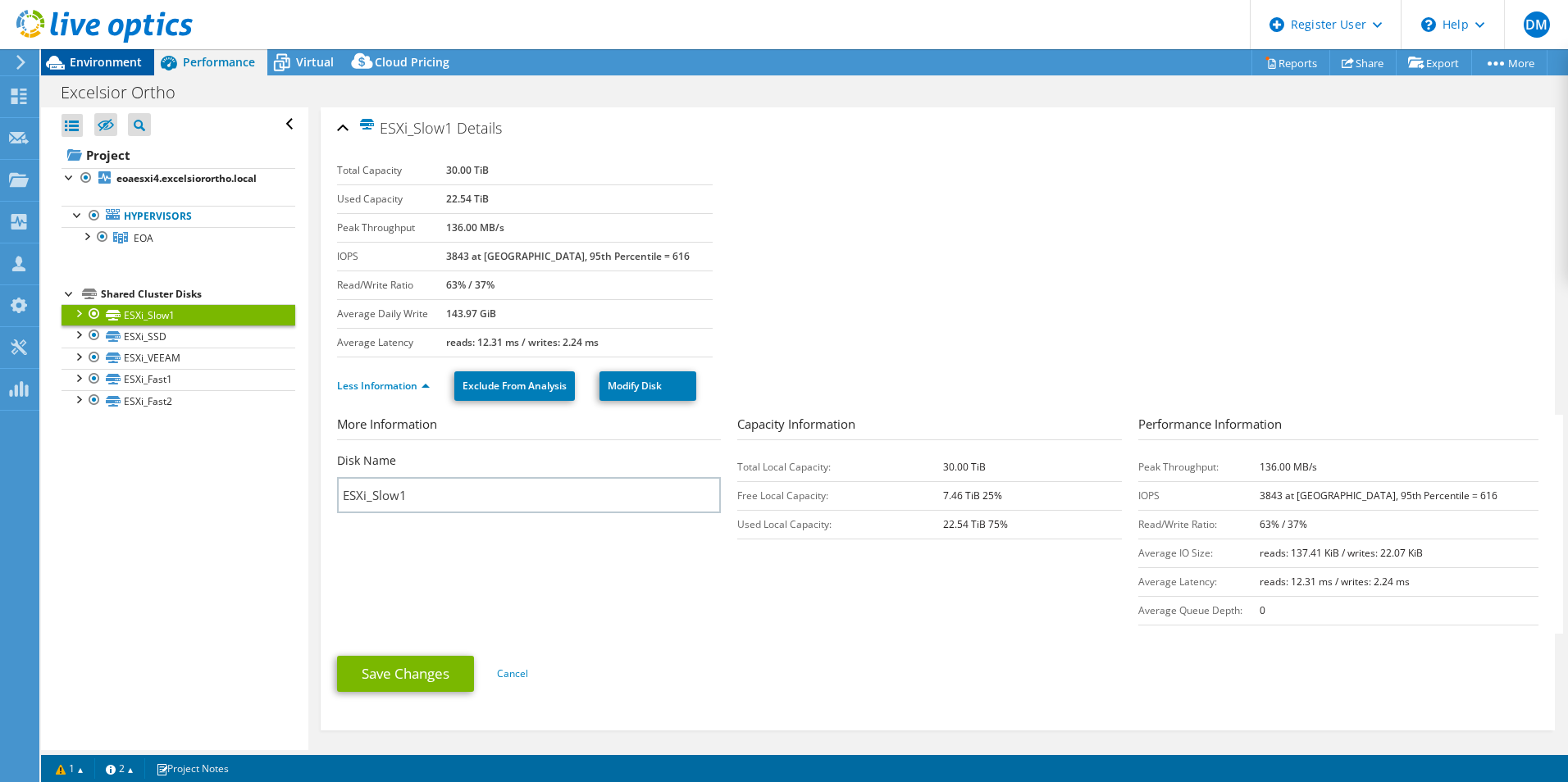
click at [101, 58] on span "Environment" at bounding box center [105, 62] width 72 height 16
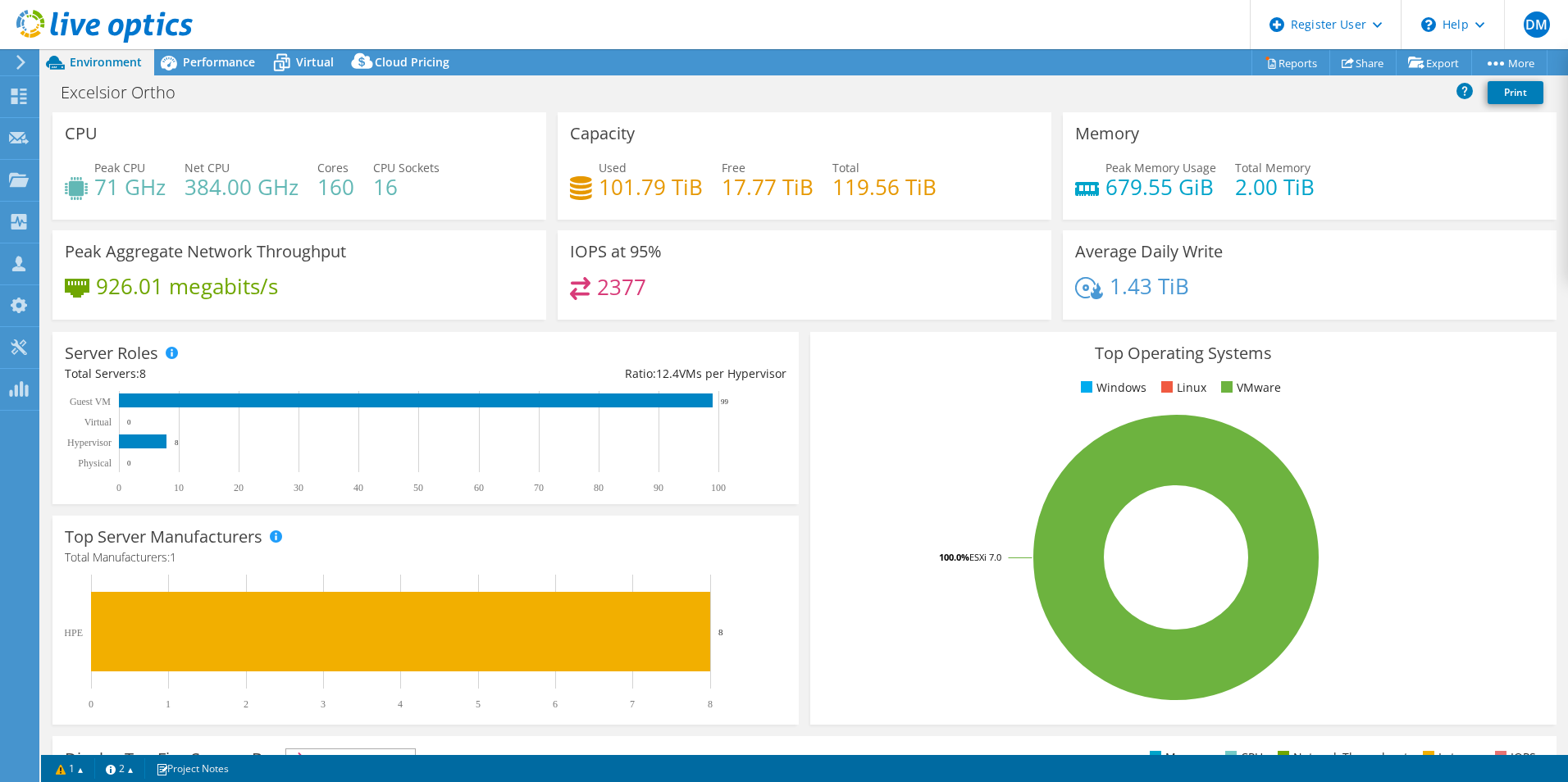
click at [669, 84] on div "Excelsior Ortho Print" at bounding box center [805, 92] width 1527 height 30
drag, startPoint x: 669, startPoint y: 84, endPoint x: 658, endPoint y: 84, distance: 11.0
click at [658, 84] on div "Excelsior Ortho Print" at bounding box center [805, 92] width 1527 height 30
click at [336, 192] on h4 "160" at bounding box center [335, 187] width 37 height 18
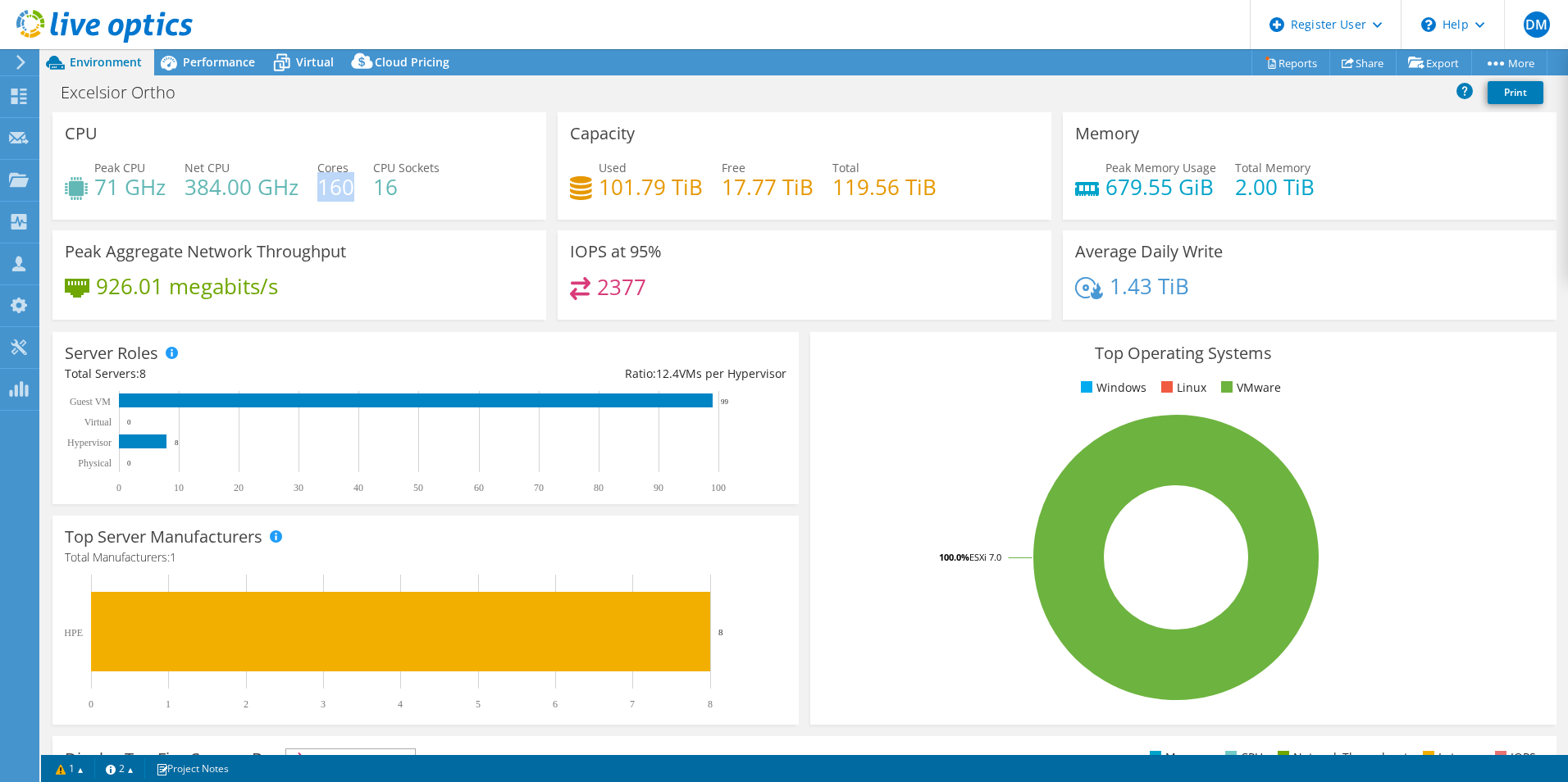
click at [336, 192] on h4 "160" at bounding box center [335, 187] width 37 height 18
drag, startPoint x: 760, startPoint y: 95, endPoint x: 637, endPoint y: 143, distance: 132.0
click at [760, 95] on div "Excelsior Ortho Print" at bounding box center [805, 92] width 1527 height 30
click at [385, 90] on div "Excelsior Ortho Print" at bounding box center [805, 92] width 1527 height 30
click at [721, 160] on span "Free" at bounding box center [732, 168] width 23 height 16
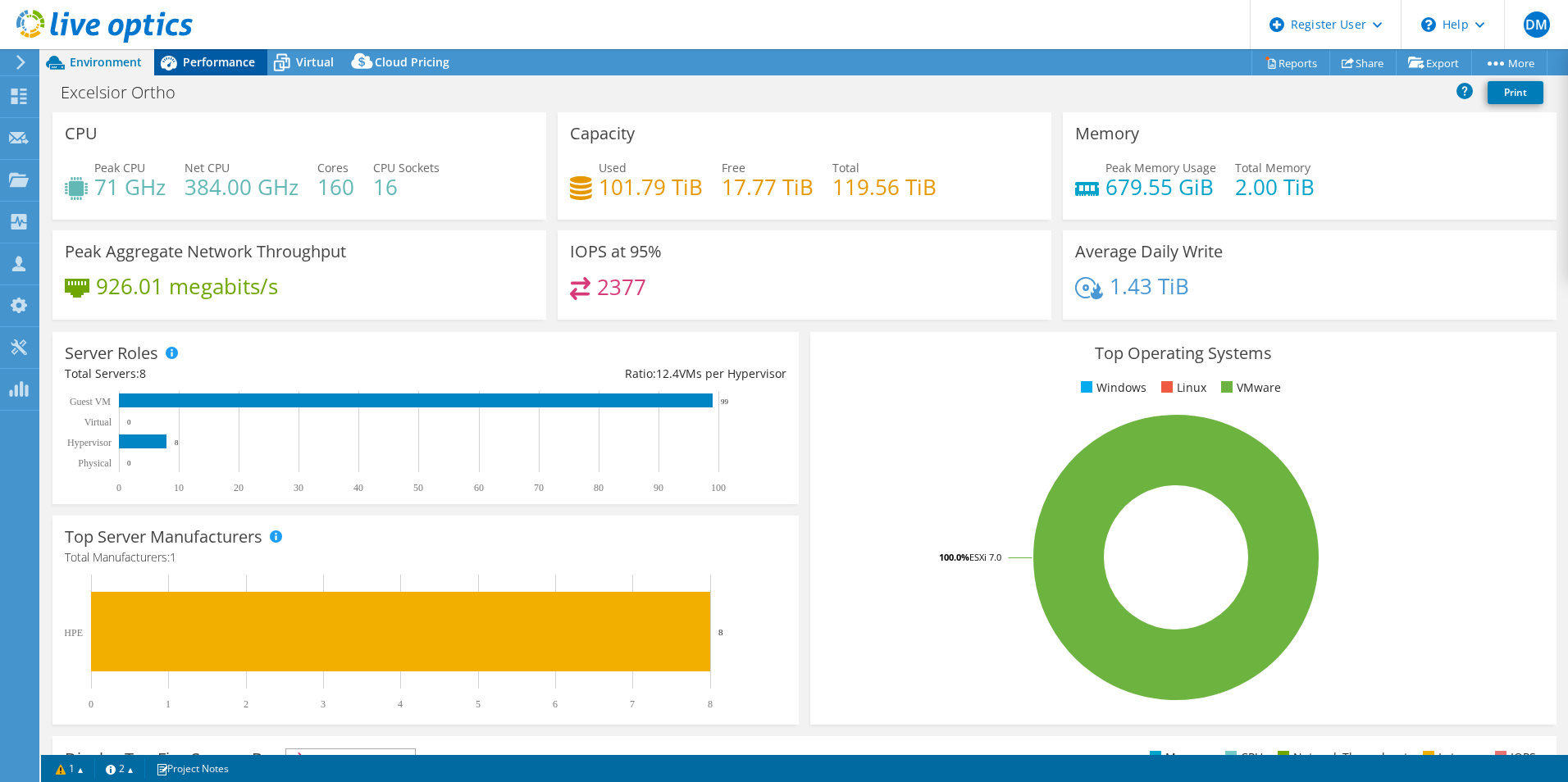
click at [225, 59] on span "Performance" at bounding box center [219, 62] width 72 height 16
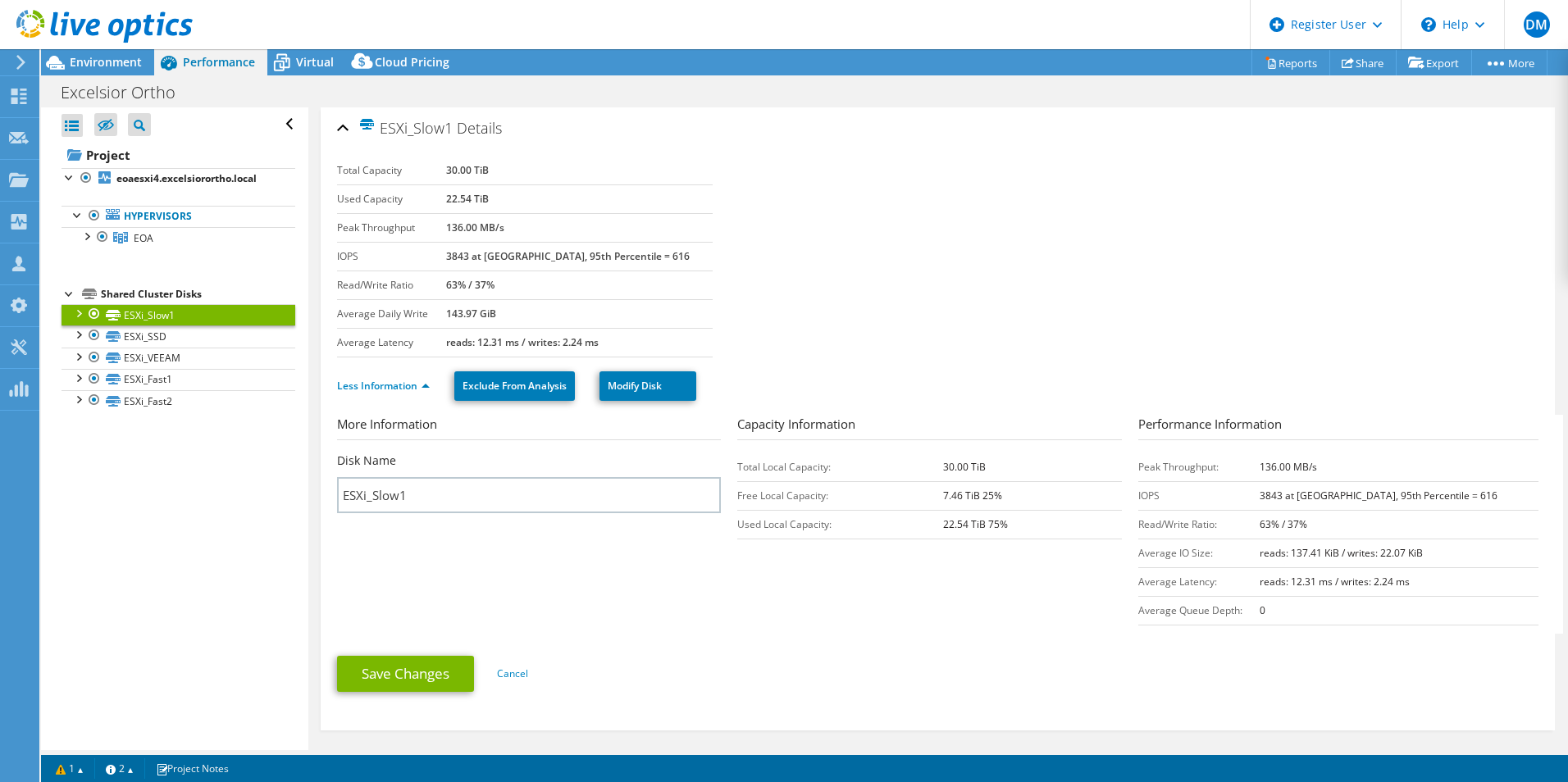
click at [241, 68] on span "Performance" at bounding box center [219, 62] width 72 height 16
click at [277, 121] on div "Open All Close All Hide Excluded Nodes Project Tree Filter" at bounding box center [178, 125] width 234 height 35
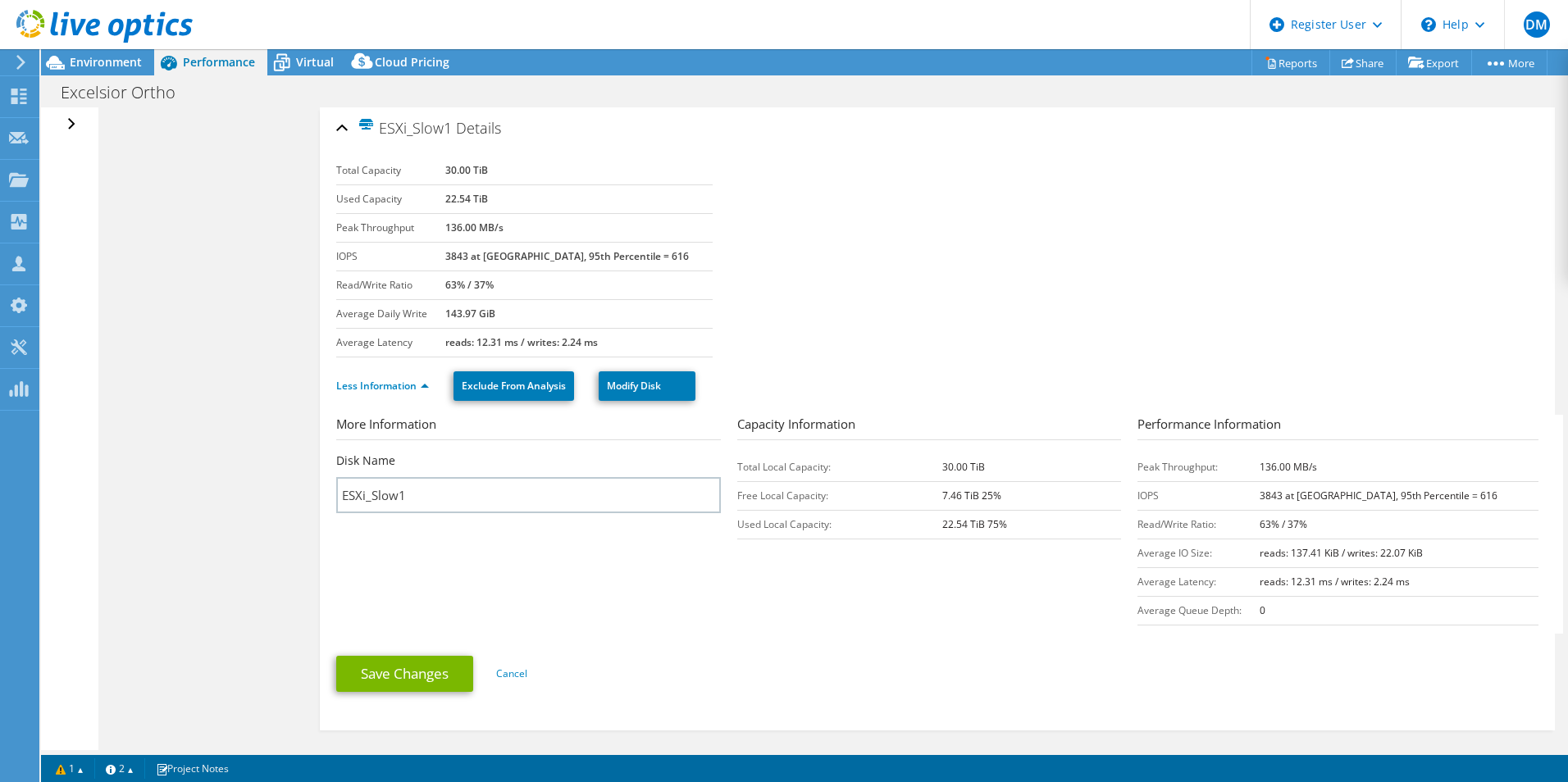
drag, startPoint x: 70, startPoint y: 121, endPoint x: 123, endPoint y: 121, distance: 53.0
click at [70, 121] on div "Open All Close All Hide Excluded Nodes Project Tree Filter" at bounding box center [73, 125] width 23 height 35
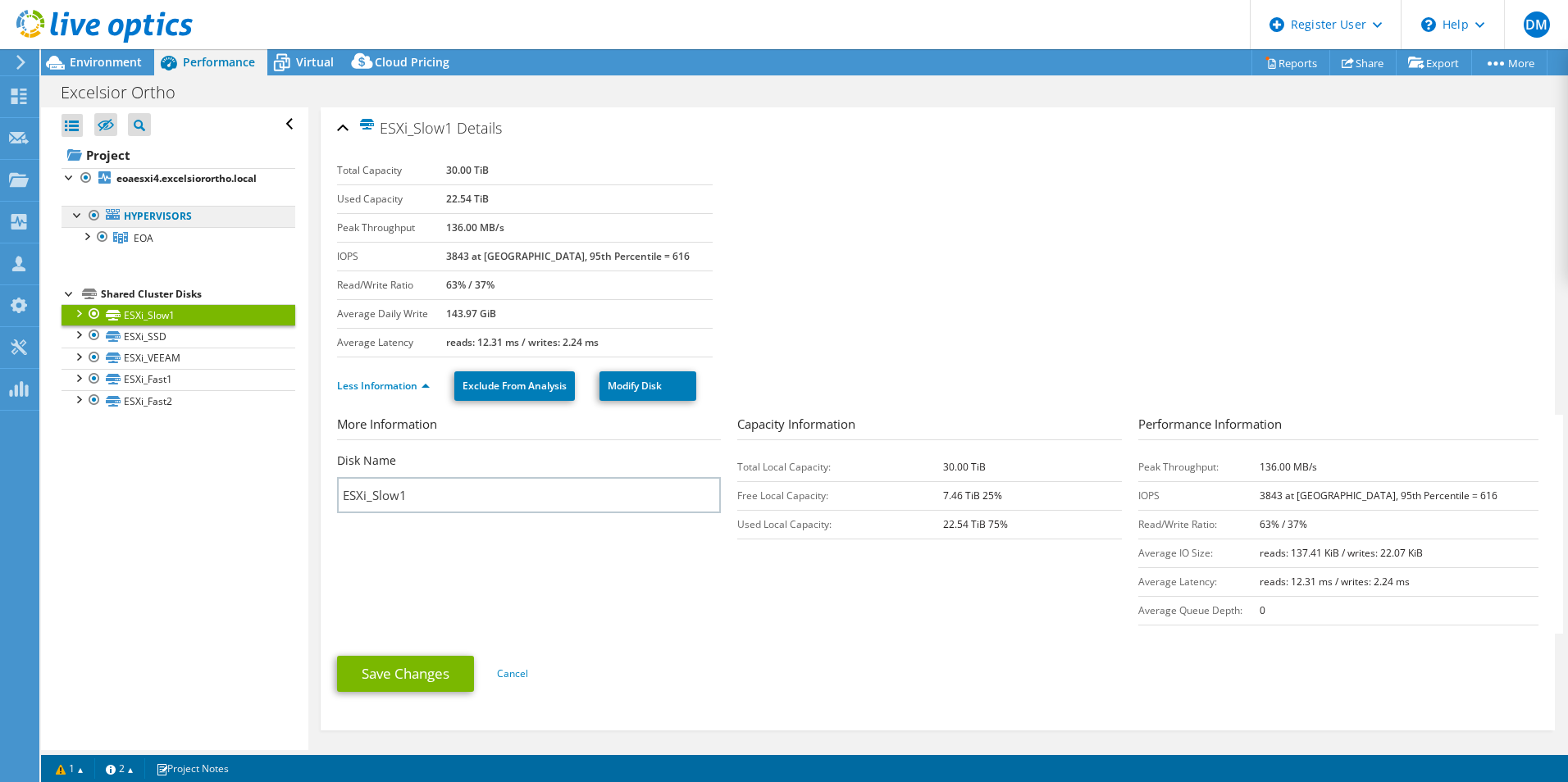
click at [176, 215] on link "Hypervisors" at bounding box center [178, 216] width 234 height 22
click at [164, 238] on link "EOA" at bounding box center [178, 237] width 234 height 22
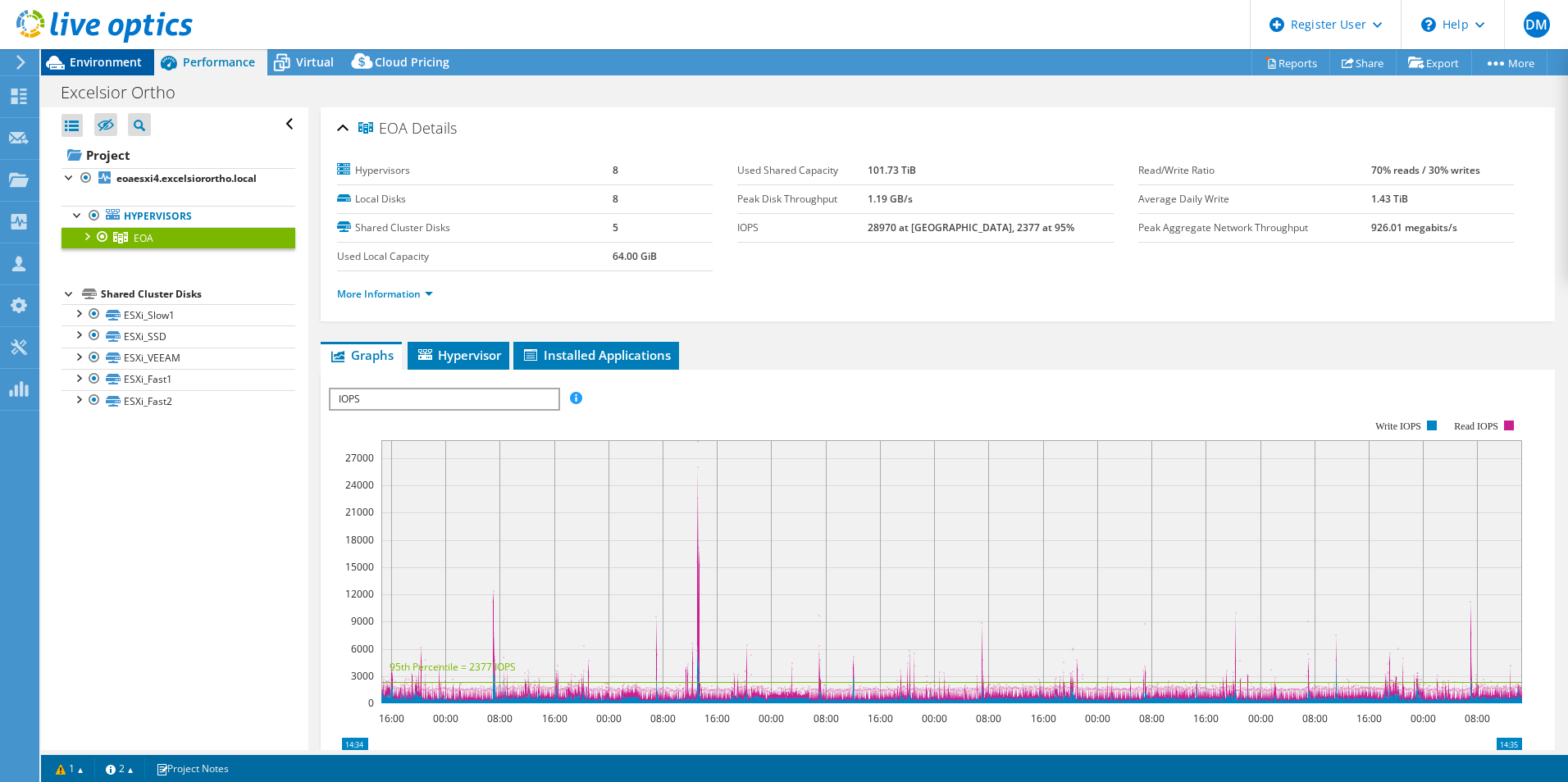
click at [103, 67] on span "Environment" at bounding box center [105, 62] width 72 height 16
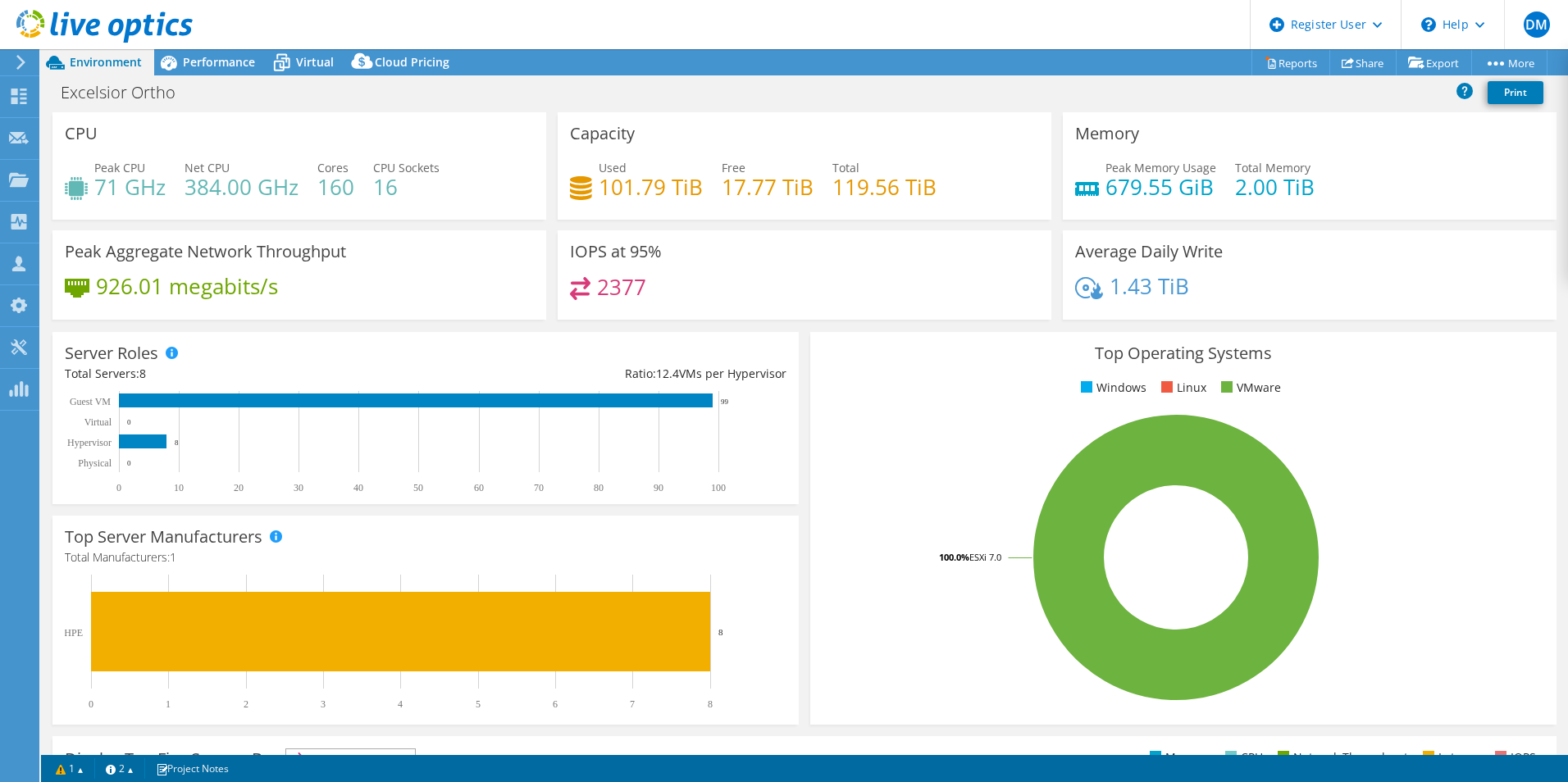
click at [855, 218] on div "Capacity Used 101.79 TiB Free 17.77 TiB Total 119.56 TiB" at bounding box center [805, 166] width 493 height 108
click at [861, 196] on h4 "119.56 TiB" at bounding box center [884, 187] width 104 height 18
click at [862, 196] on h4 "119.56 TiB" at bounding box center [884, 187] width 104 height 18
copy h4 "119.56"
click at [756, 121] on div "Capacity Used 101.79 TiB Free 17.77 TiB Total 119.56 TiB" at bounding box center [805, 166] width 493 height 108
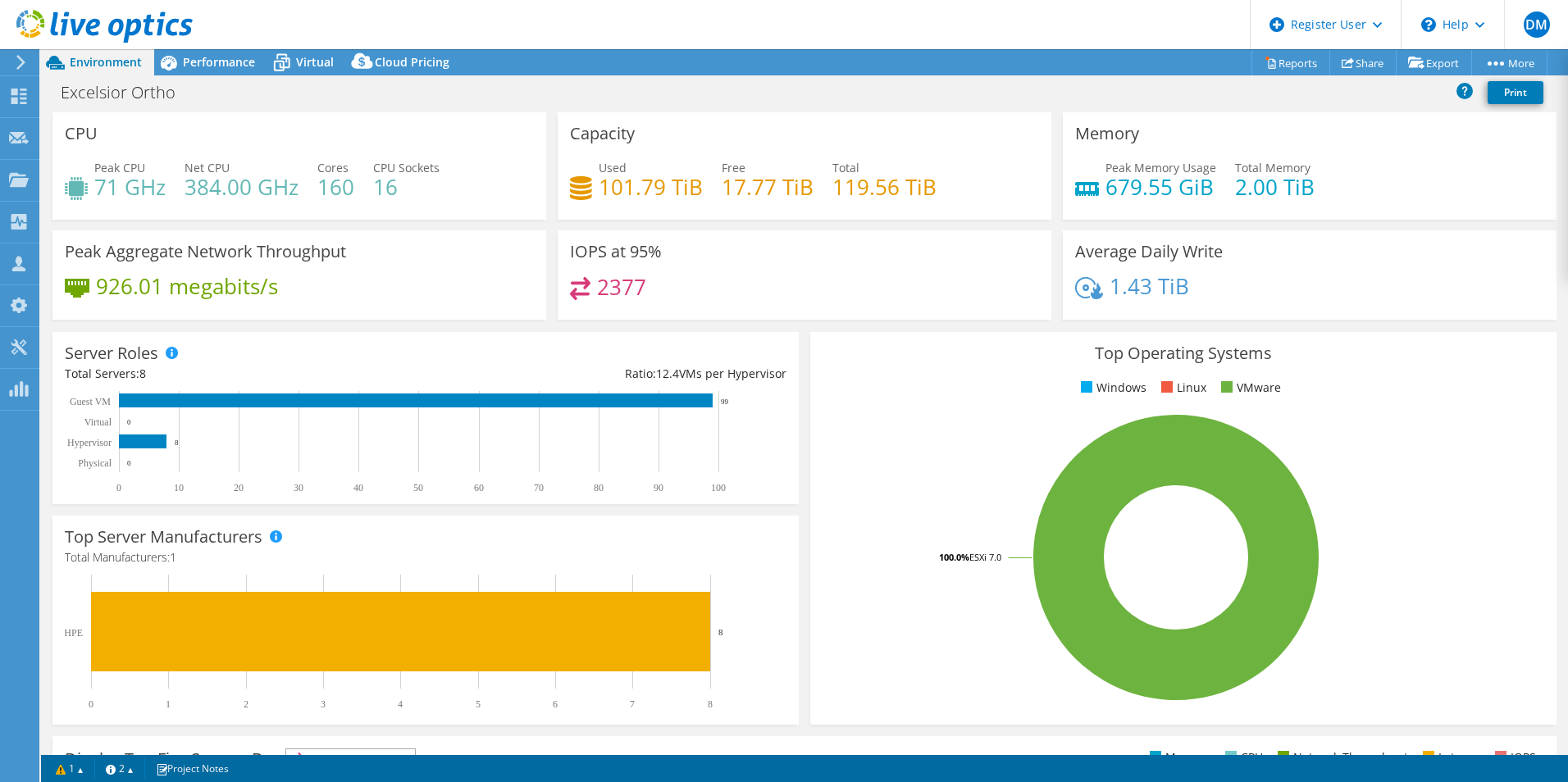
click at [619, 286] on h4 "2377" at bounding box center [622, 286] width 49 height 18
click at [619, 289] on h4 "2377" at bounding box center [622, 286] width 49 height 18
drag, startPoint x: 619, startPoint y: 289, endPoint x: 728, endPoint y: 291, distance: 109.0
click at [732, 289] on div "2377" at bounding box center [805, 295] width 469 height 36
click at [653, 292] on div "2377" at bounding box center [805, 295] width 469 height 36
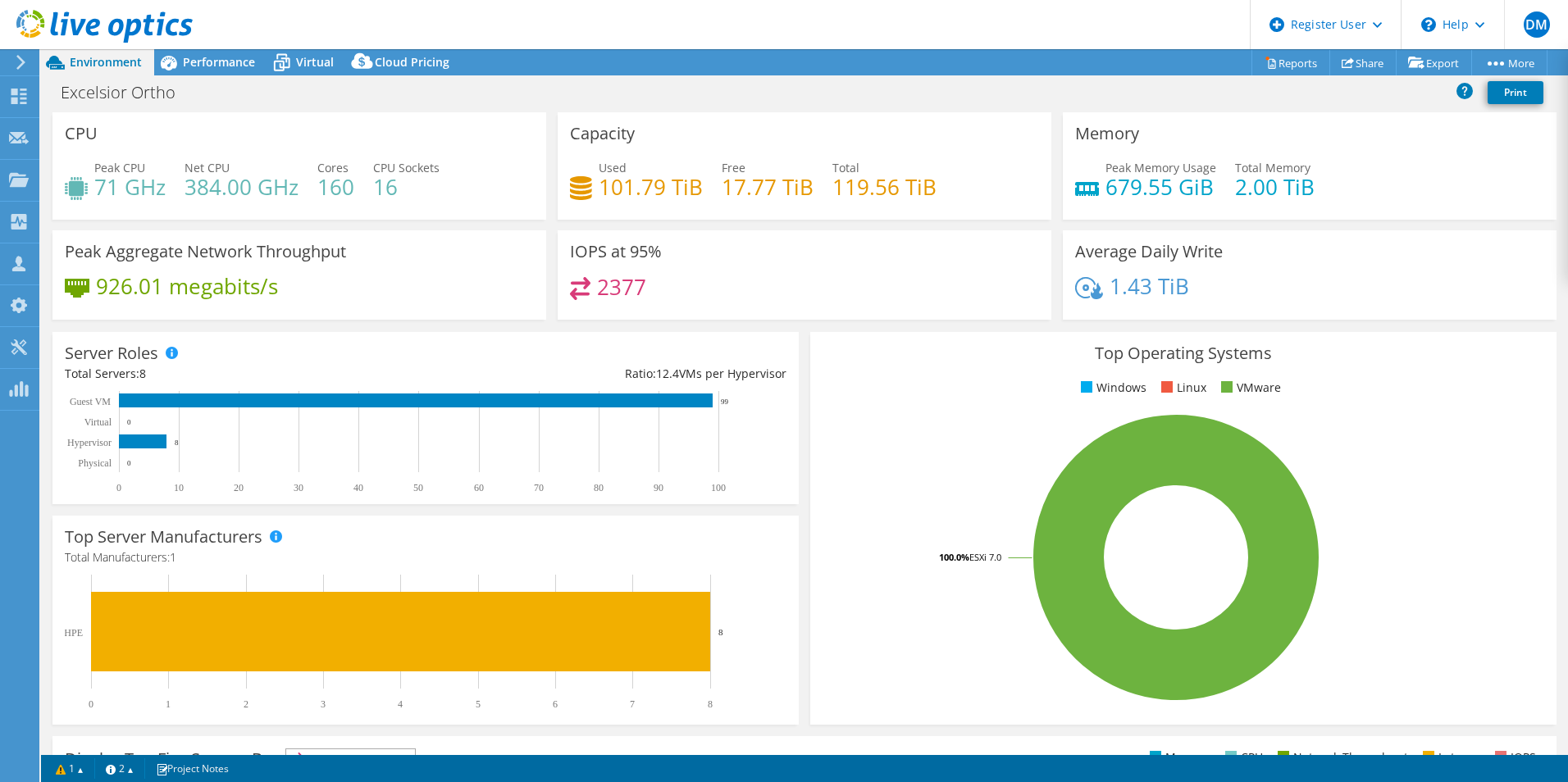
click at [617, 289] on h4 "2377" at bounding box center [622, 286] width 49 height 18
drag, startPoint x: 617, startPoint y: 289, endPoint x: 674, endPoint y: 291, distance: 57.0
click at [674, 291] on div "2377" at bounding box center [805, 295] width 469 height 36
click at [216, 68] on span "Performance" at bounding box center [219, 62] width 72 height 16
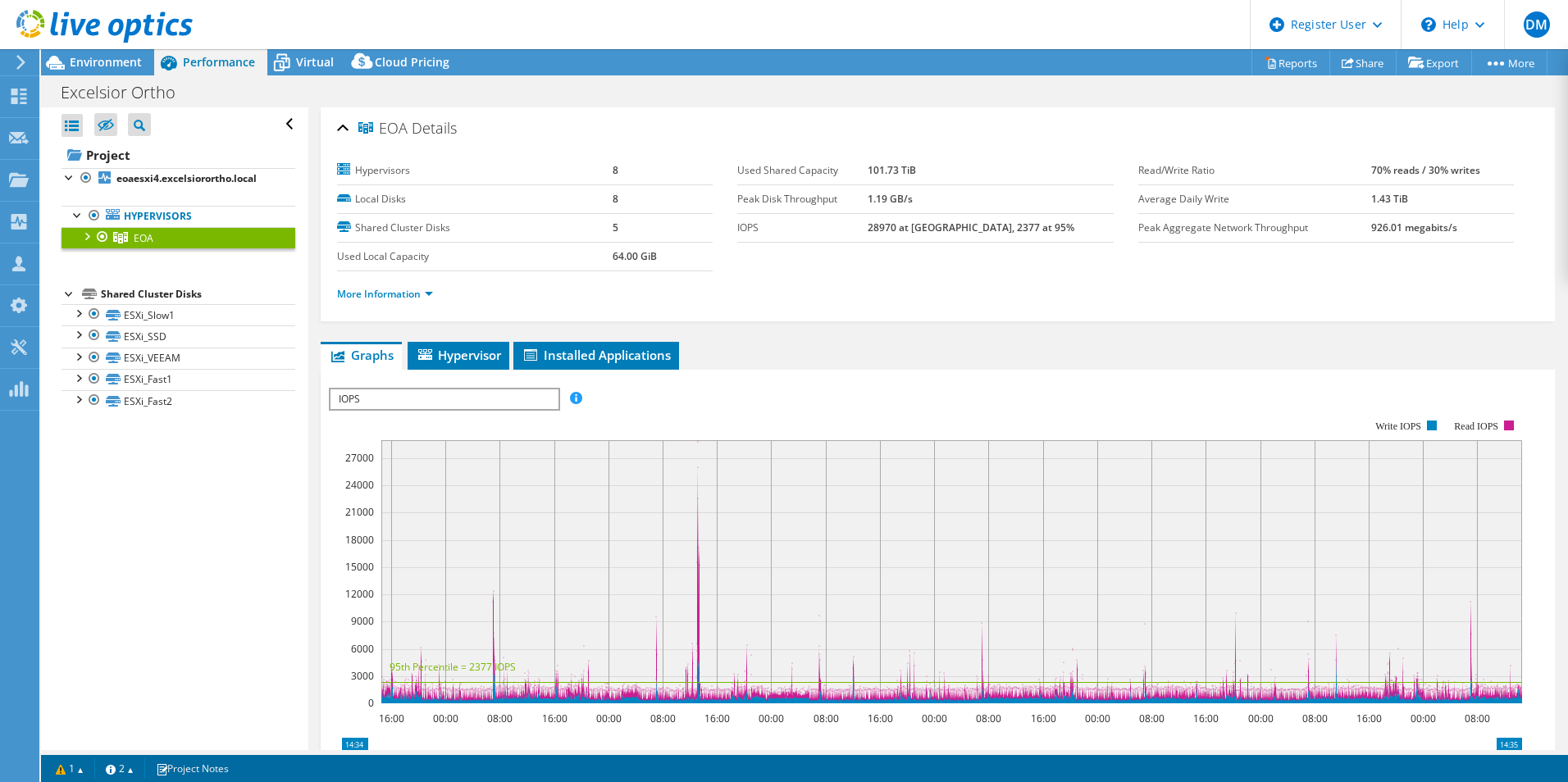
click at [912, 231] on b "28970 at [GEOGRAPHIC_DATA], 2377 at 95%" at bounding box center [971, 227] width 206 height 14
copy b "28970"
click at [890, 261] on section "Hypervisors 8 Local Disks 8 Shared Cluster Disks 5 Used Local Capacity 64.00 Gi…" at bounding box center [737, 214] width 801 height 114
click at [986, 225] on b "28970 at [GEOGRAPHIC_DATA], 2377 at 95%" at bounding box center [971, 227] width 206 height 14
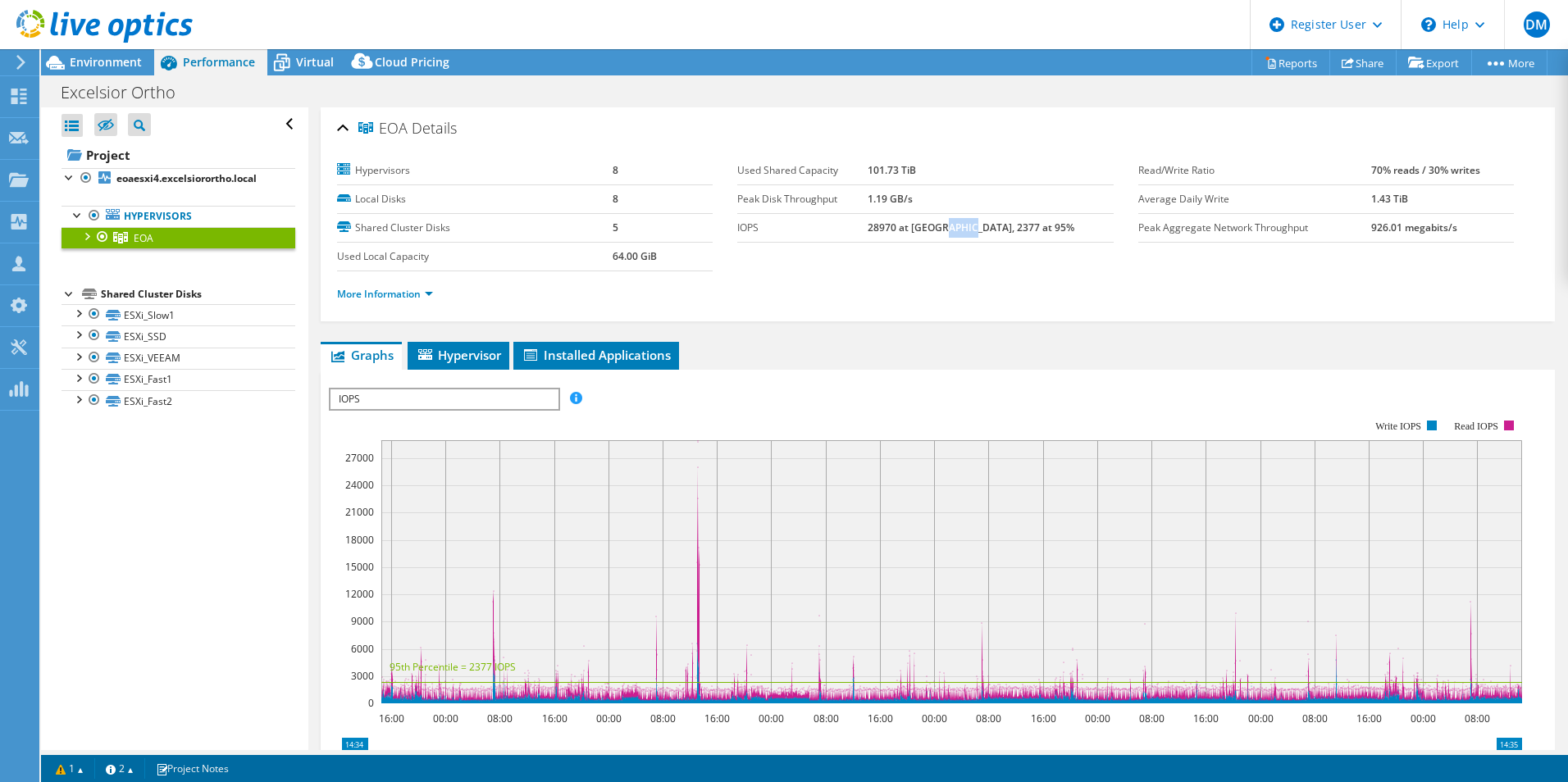
click at [986, 225] on b "28970 at [GEOGRAPHIC_DATA], 2377 at 95%" at bounding box center [971, 227] width 206 height 14
copy b "2377"
click at [924, 269] on section "Hypervisors 8 Local Disks 8 Shared Cluster Disks 5 Used Local Capacity 64.00 Gi…" at bounding box center [737, 214] width 801 height 114
click at [115, 63] on span "Environment" at bounding box center [105, 62] width 72 height 16
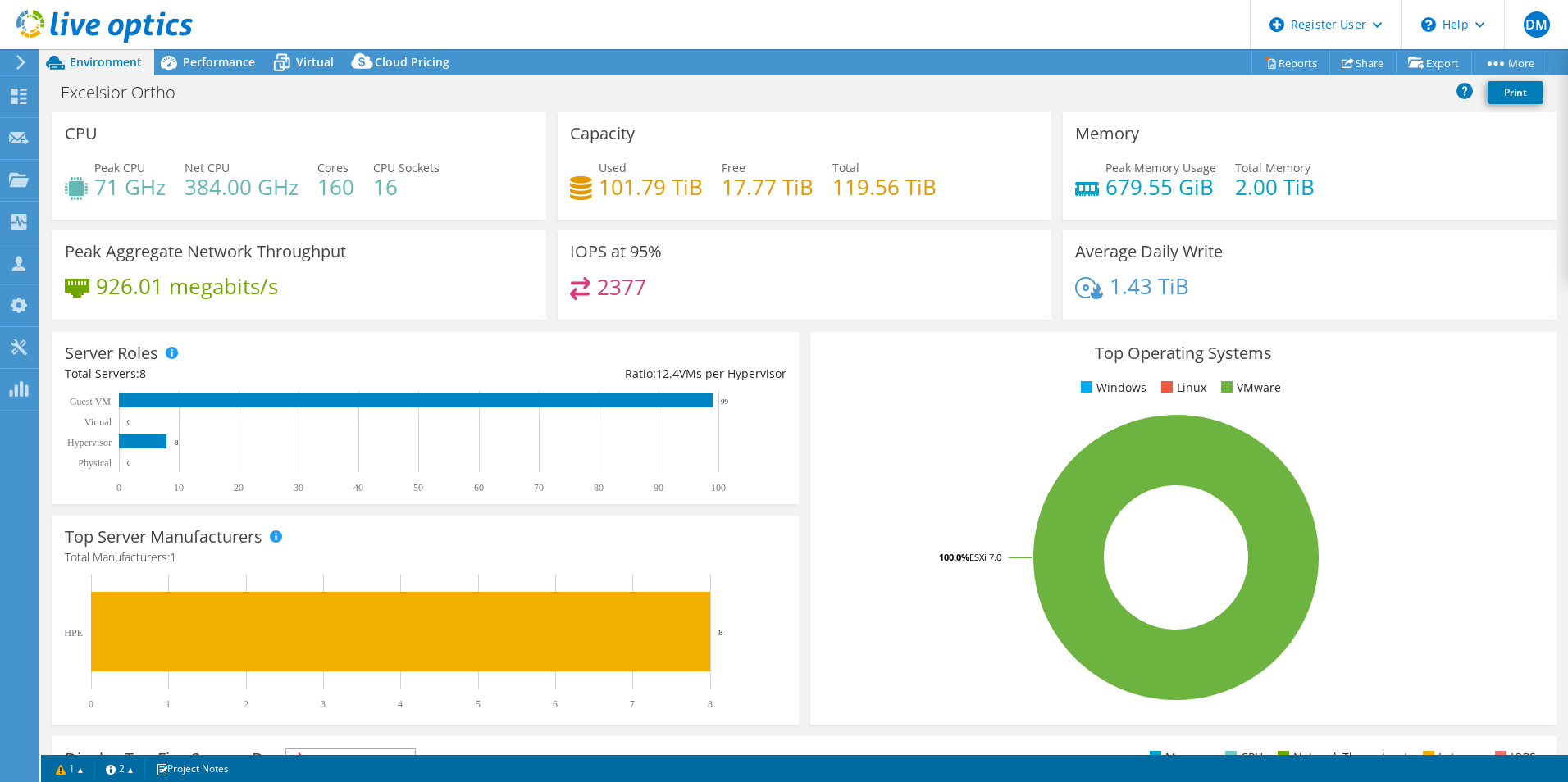
click at [970, 82] on div "Excelsior Ortho Print" at bounding box center [805, 92] width 1527 height 30
click at [1443, 59] on link "Export" at bounding box center [1433, 62] width 76 height 25
click at [1405, 120] on link "PSS Solution Request" at bounding box center [1395, 127] width 156 height 35
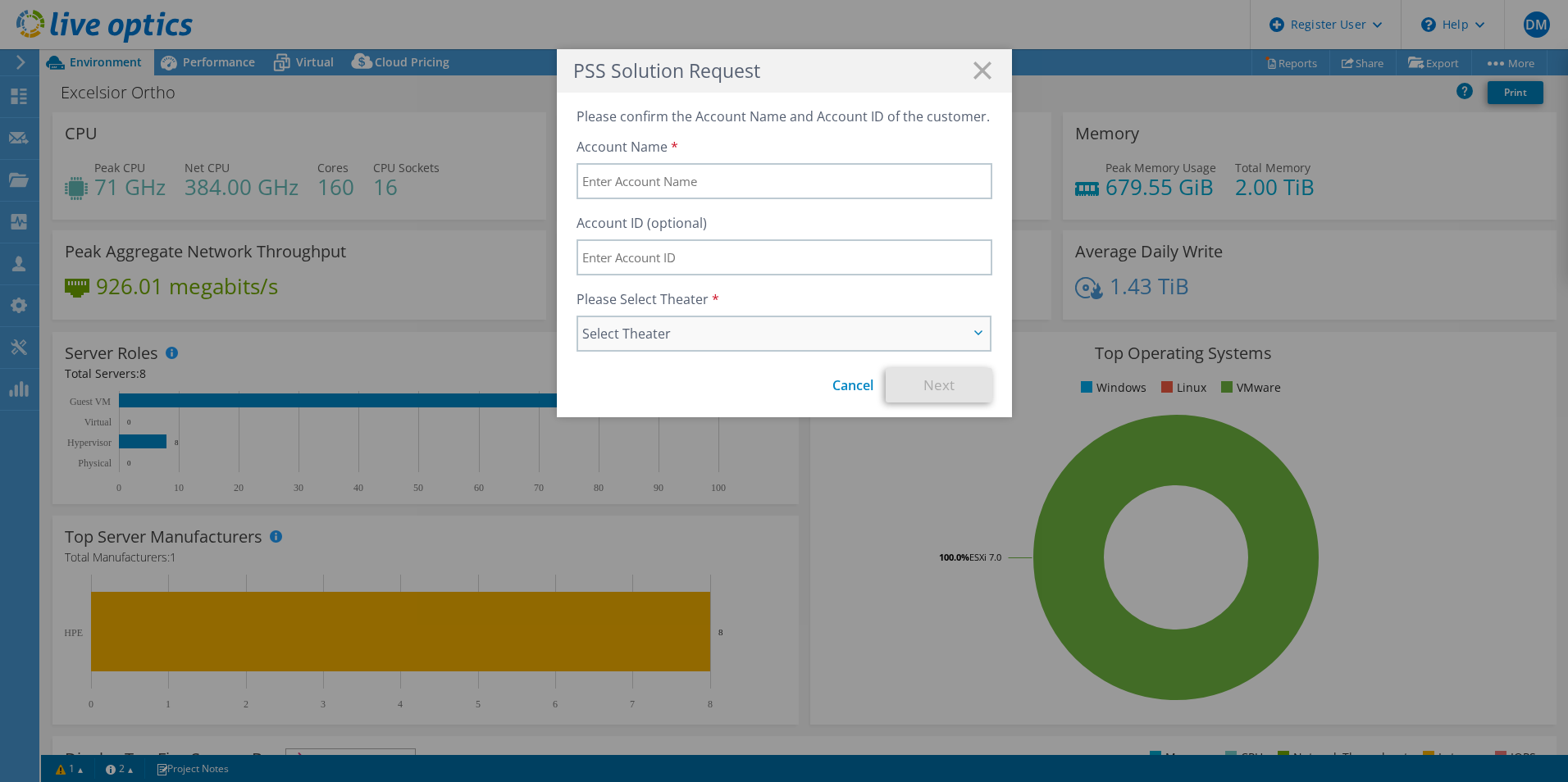
click at [732, 336] on span "Select Theater" at bounding box center [776, 333] width 387 height 20
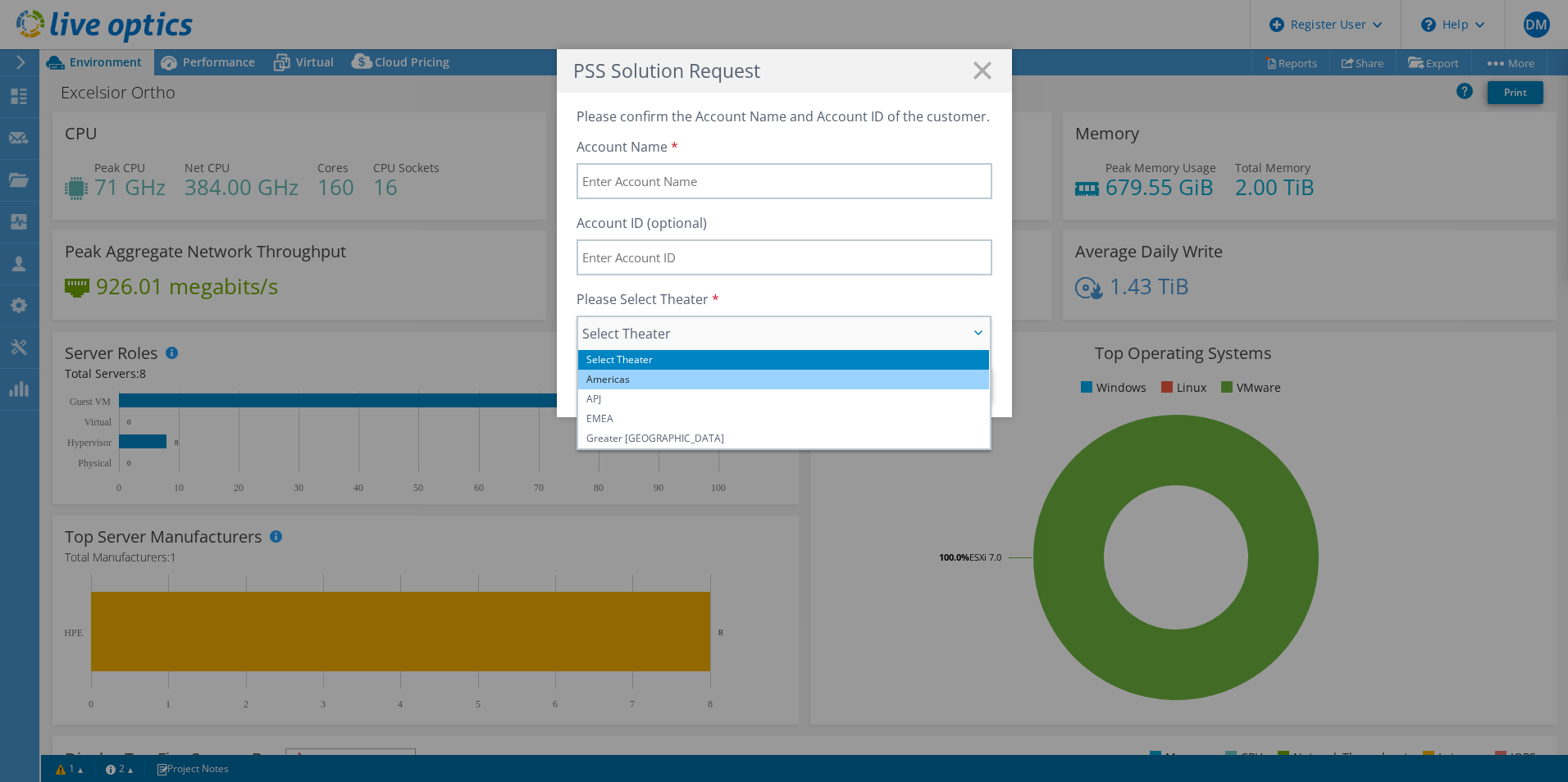
click at [686, 373] on li "Americas" at bounding box center [783, 379] width 412 height 20
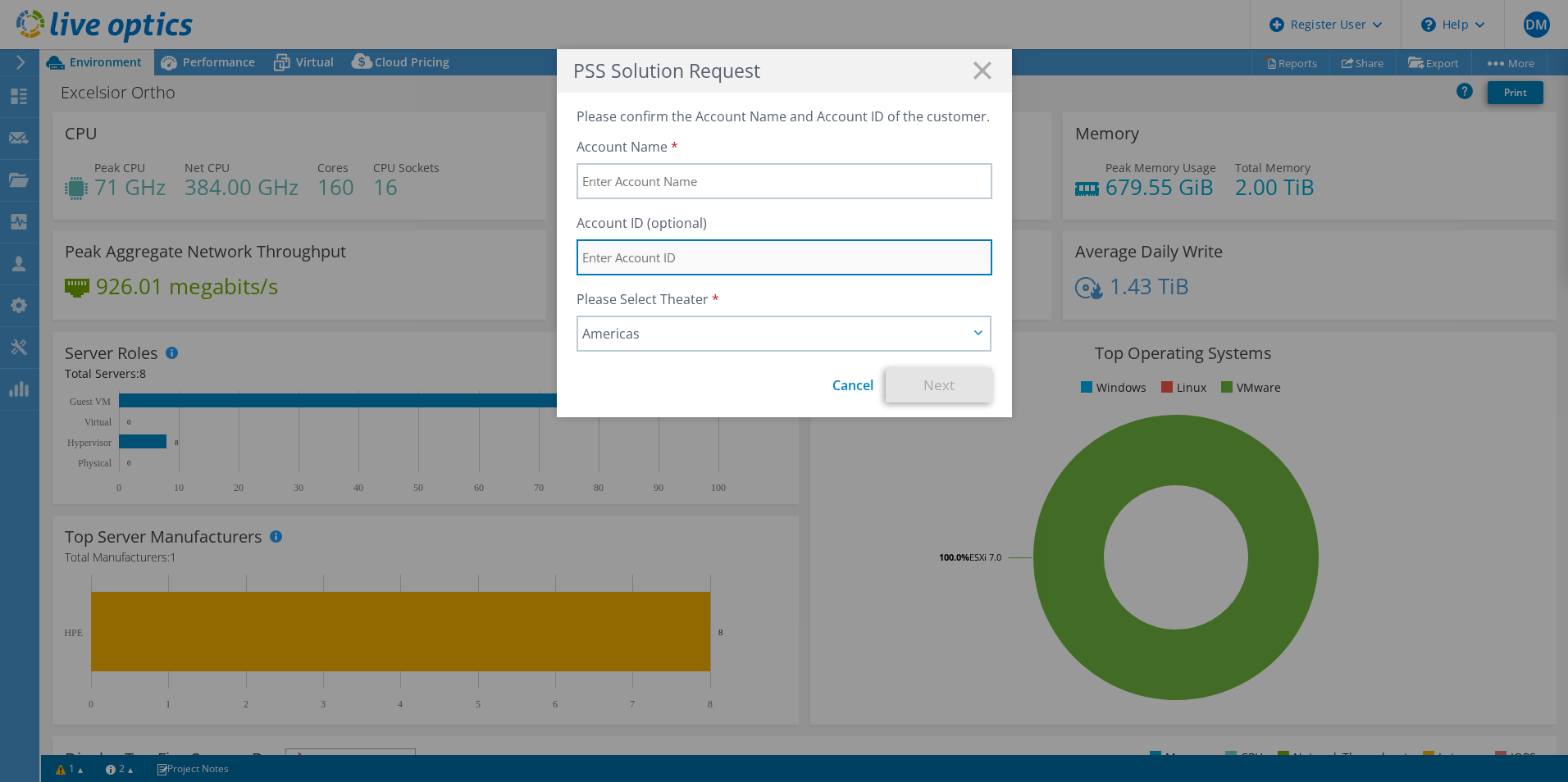
click at [734, 249] on input "text" at bounding box center [784, 257] width 415 height 36
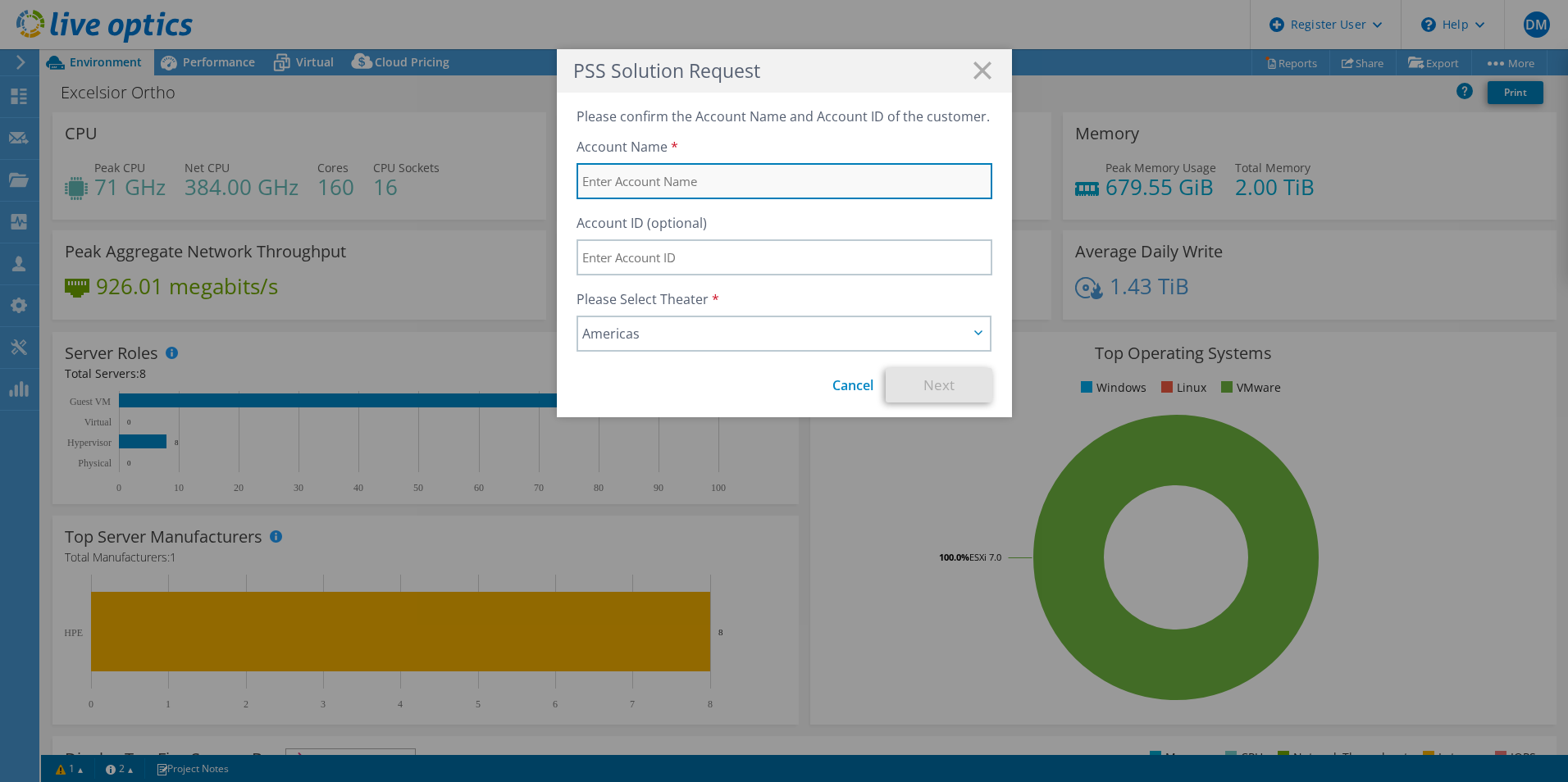
click at [738, 196] on input "text" at bounding box center [784, 181] width 415 height 36
paste input "EXCELSIOR ORTHOPAEDICS"
type input "EXCELSIOR ORTHOPAEDICS"
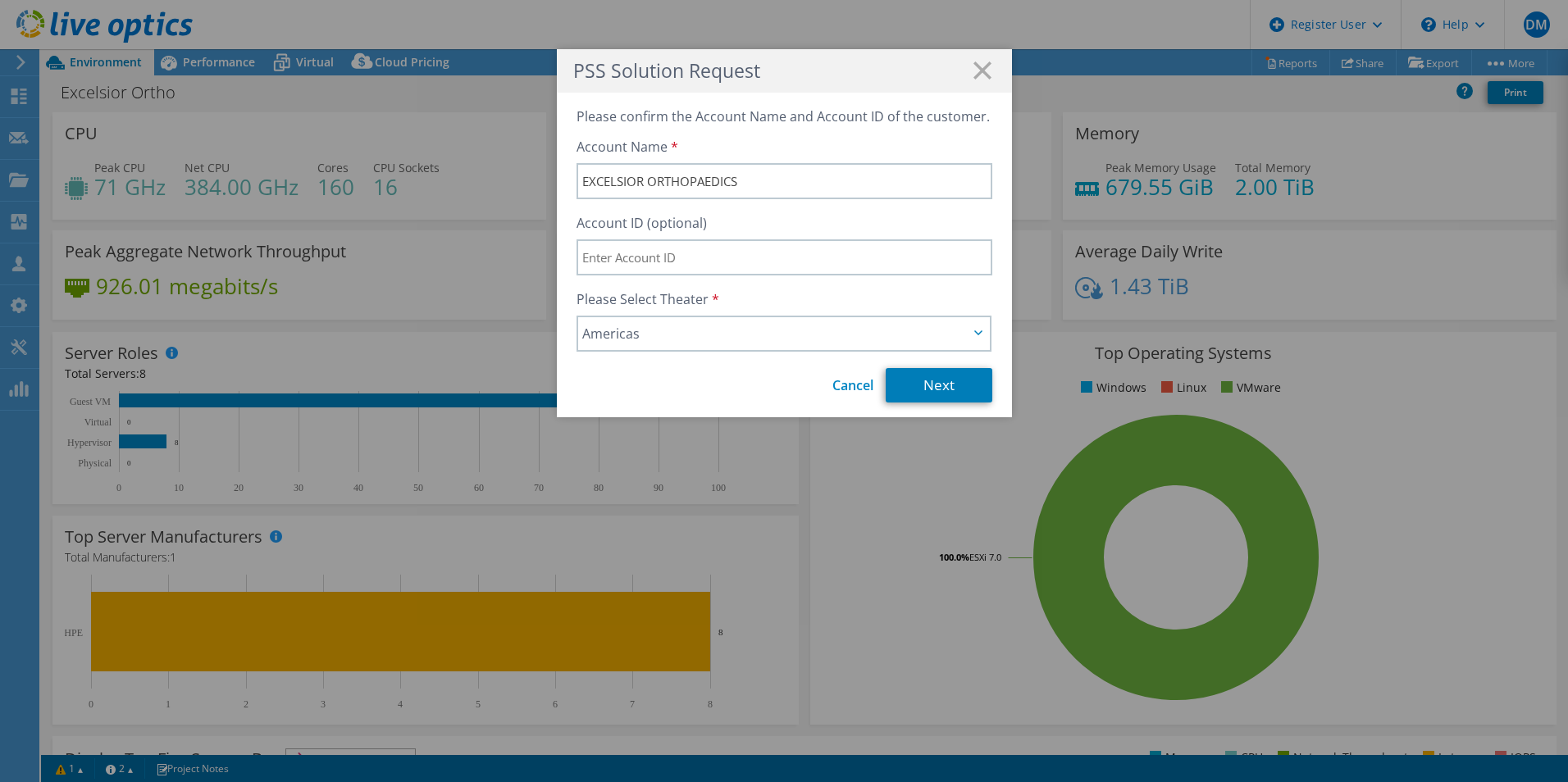
click at [800, 218] on div "Account ID (optional)" at bounding box center [784, 245] width 415 height 62
click at [921, 389] on link "Next" at bounding box center [939, 385] width 107 height 35
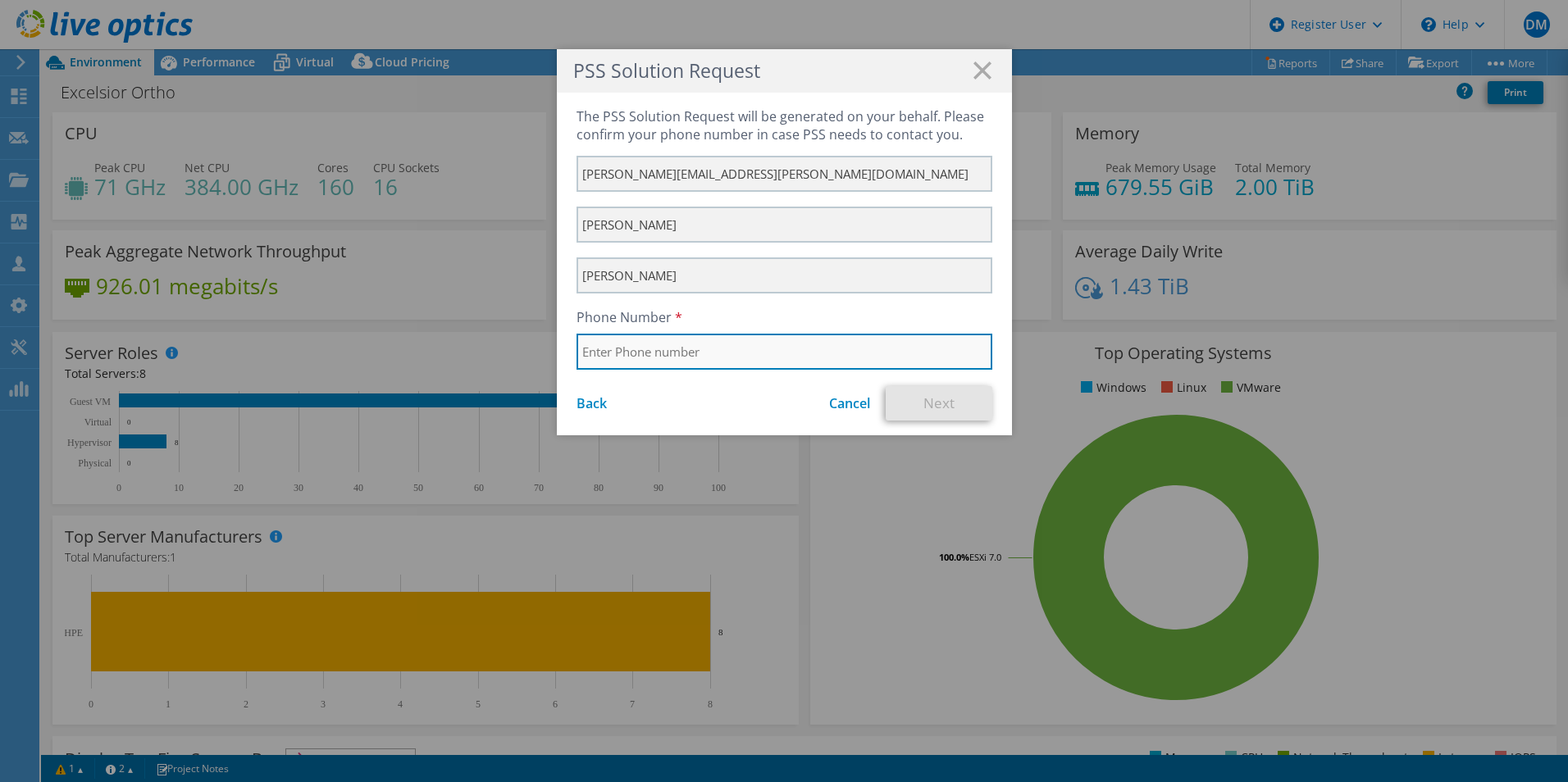
click at [687, 349] on input "text" at bounding box center [784, 352] width 415 height 36
drag, startPoint x: 796, startPoint y: 354, endPoint x: 561, endPoint y: 357, distance: 235.0
click at [561, 357] on div "The PSS Solution Request will be generated on your behalf. Please confirm your …" at bounding box center [784, 263] width 455 height 342
click at [683, 351] on input "4058224064" at bounding box center [784, 352] width 415 height 36
click at [683, 353] on input "4058224064" at bounding box center [784, 352] width 415 height 36
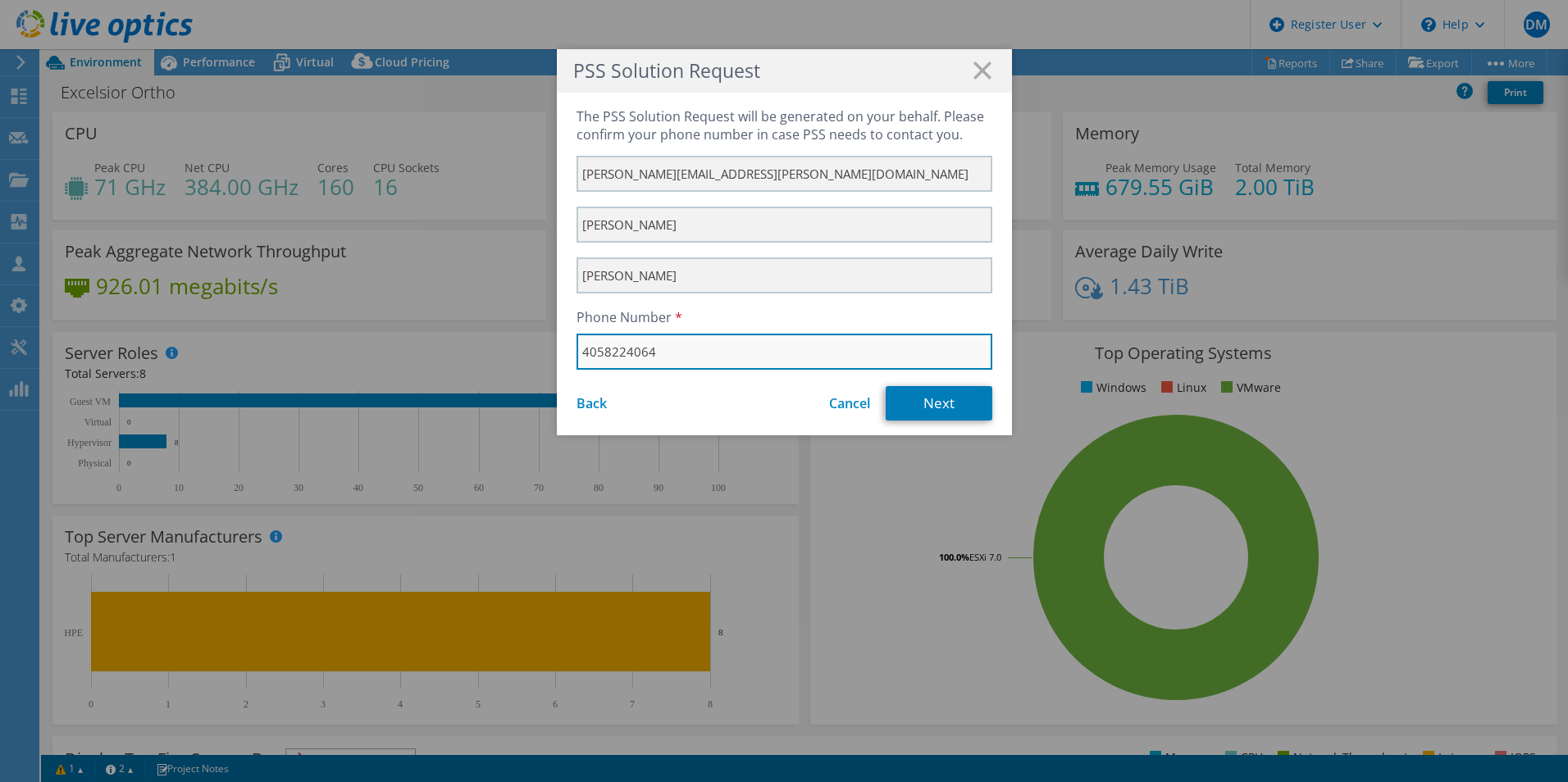
click at [682, 353] on input "4058224064" at bounding box center [784, 352] width 415 height 36
paste input "512-795-1108"
type input "512-795-1108"
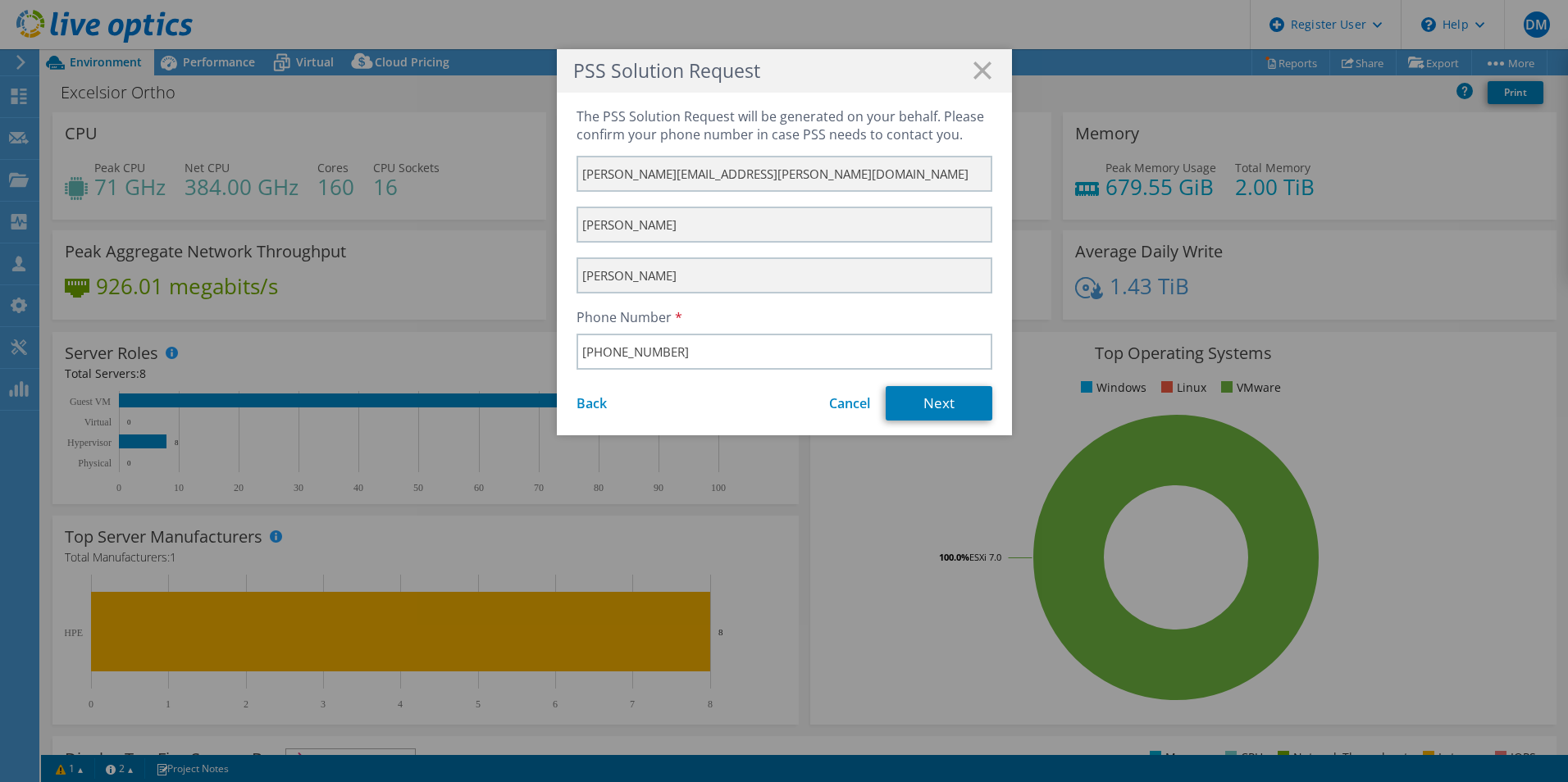
click at [695, 396] on div "Back Cancel Next" at bounding box center [784, 403] width 415 height 35
click at [917, 409] on link "Next" at bounding box center [939, 403] width 107 height 35
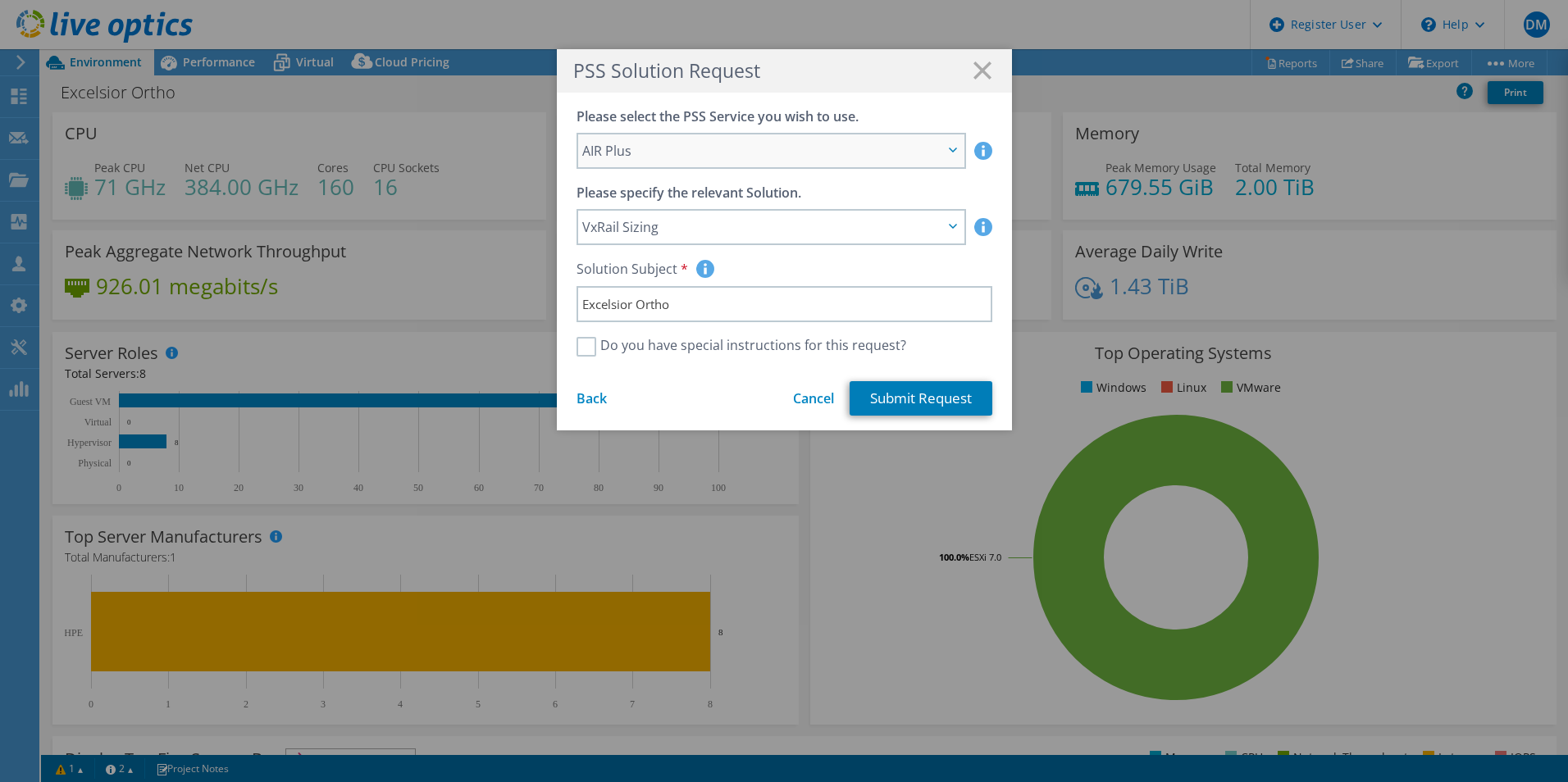
click at [676, 160] on span "AIR Plus" at bounding box center [770, 150] width 385 height 33
click at [683, 106] on div "Please select the PSS Service you wish to use. AIR Plus AIR Plus AIR Plus Pleas…" at bounding box center [784, 262] width 455 height 338
click at [651, 226] on span "VxRail Sizing" at bounding box center [762, 227] width 361 height 20
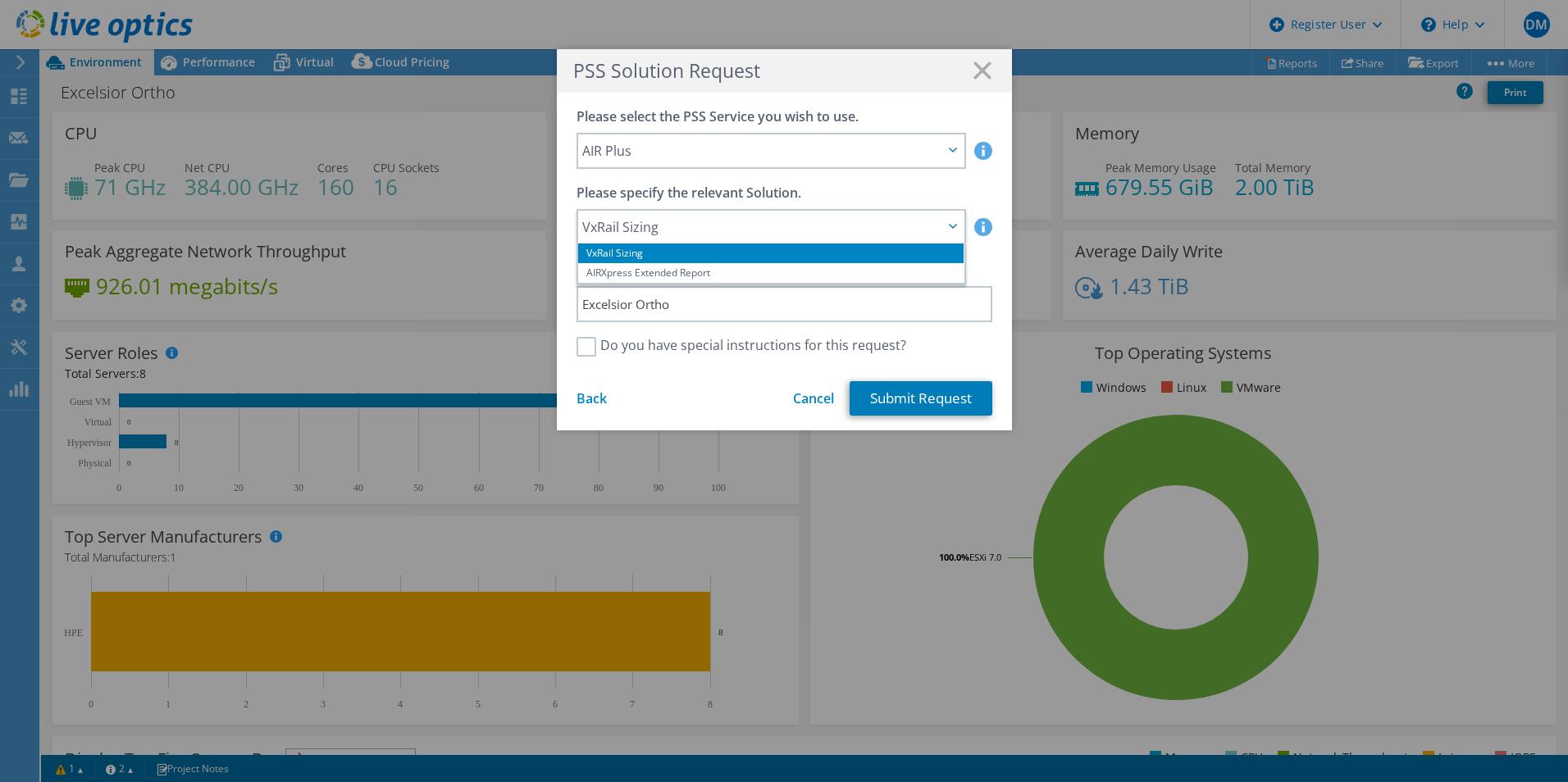
click at [969, 187] on div "Please specify the relevant Solution. VxRail Sizing AIRXpress Extended Report V…" at bounding box center [784, 215] width 415 height 62
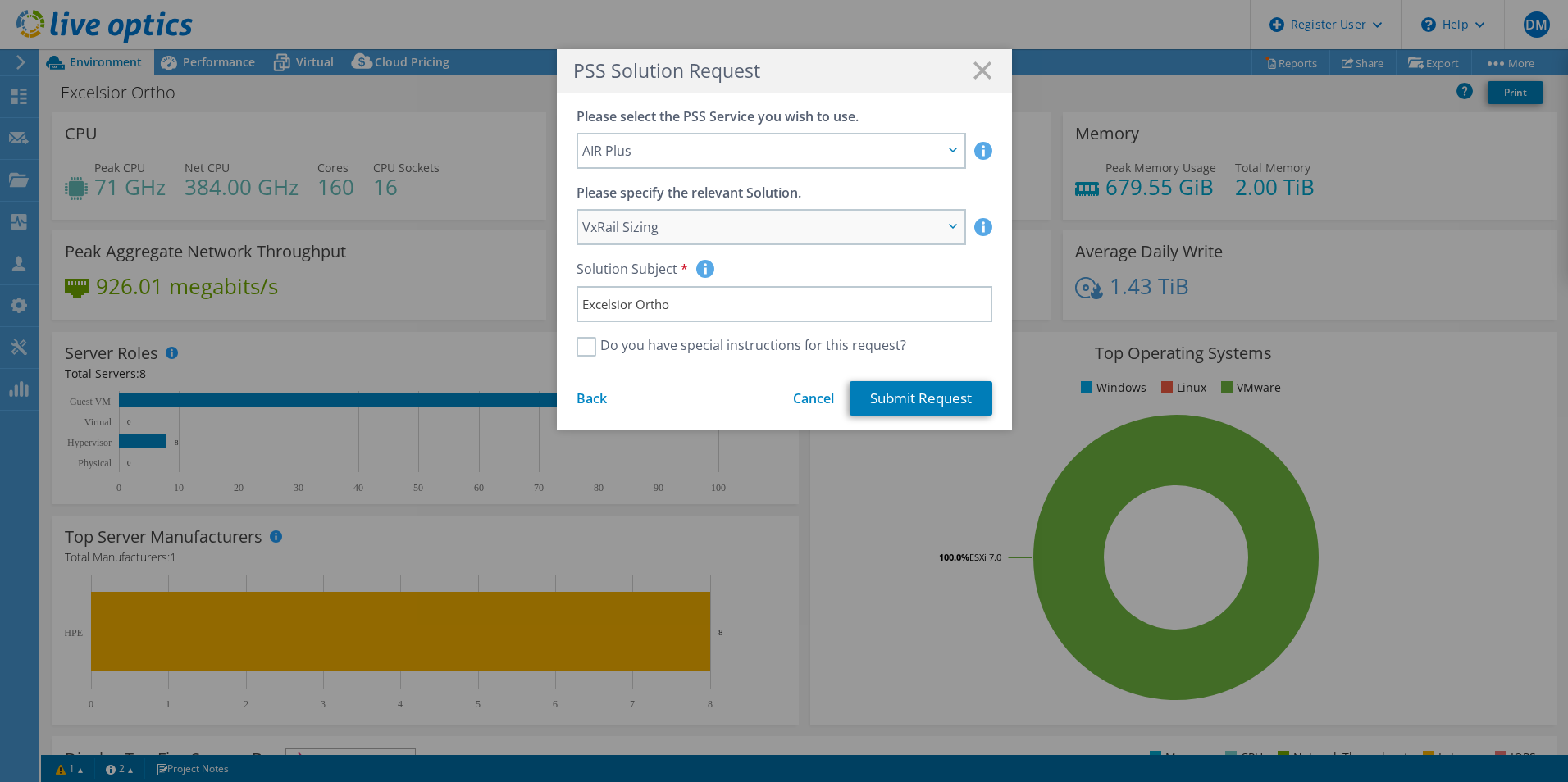
click at [820, 227] on span "VxRail Sizing" at bounding box center [762, 227] width 361 height 20
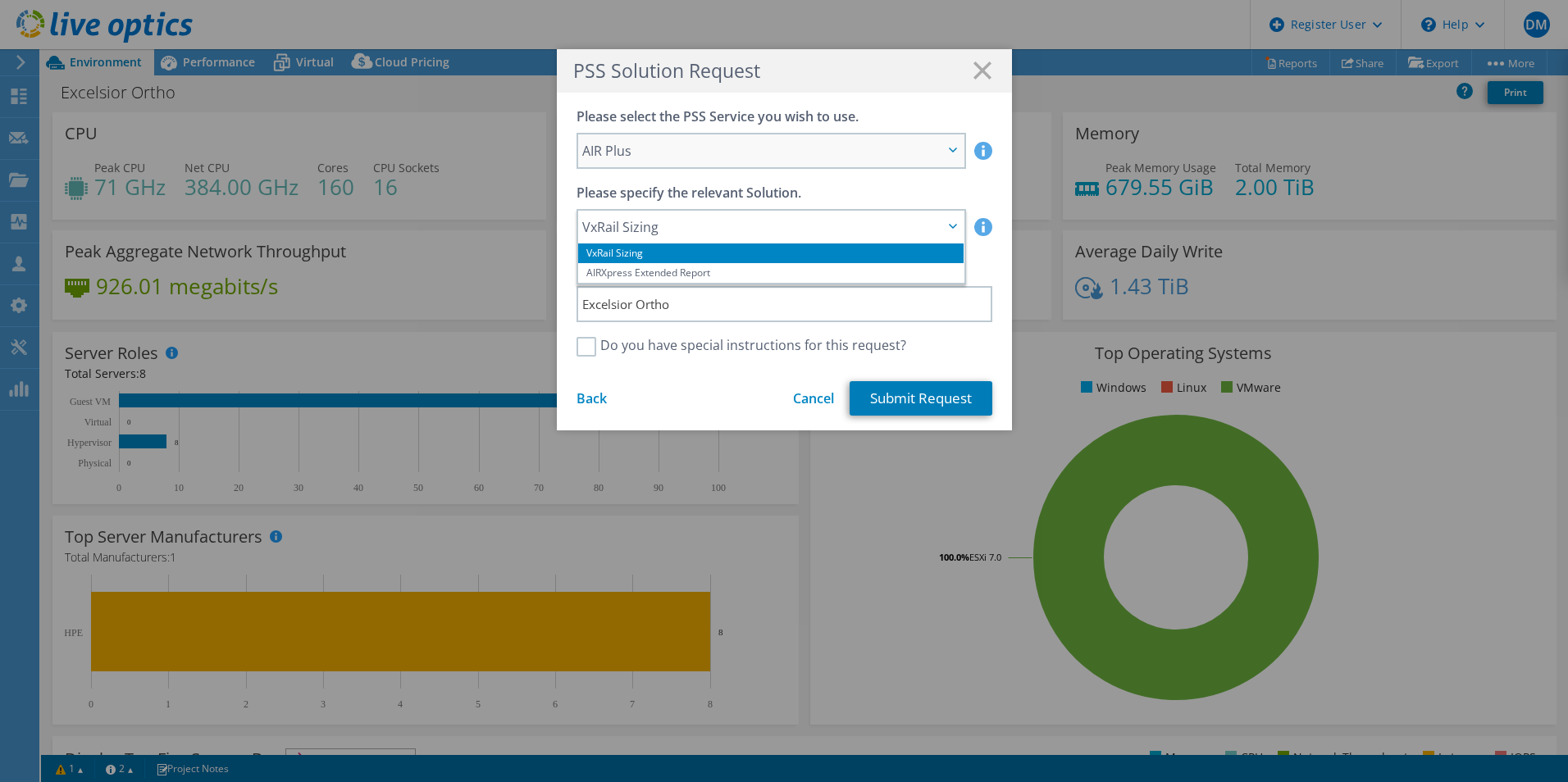
click at [949, 148] on icon at bounding box center [953, 149] width 8 height 5
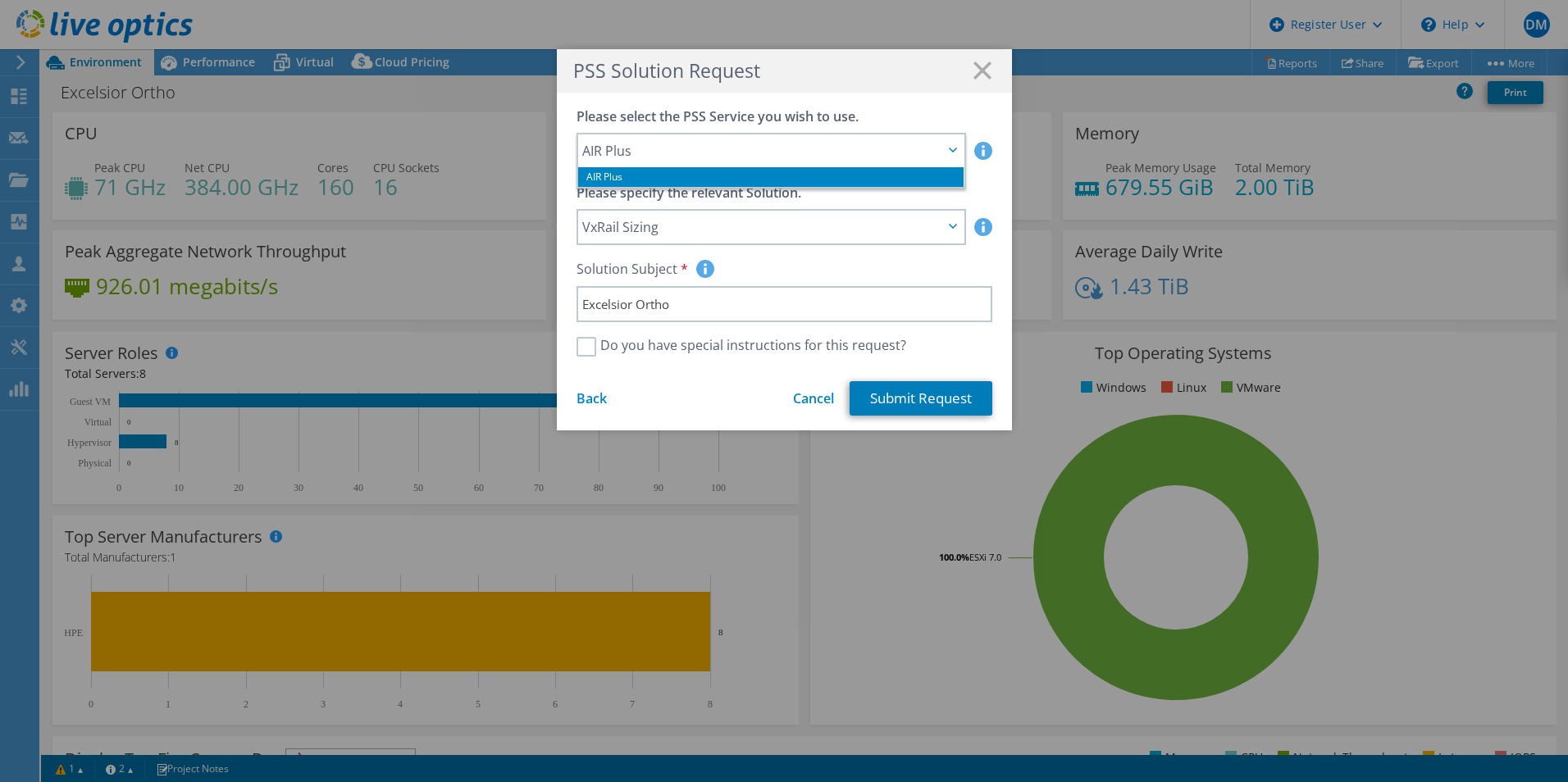
click at [777, 271] on div "Solution Subject Solution Subject will be the name of the PSS proposal and will…" at bounding box center [784, 273] width 415 height 26
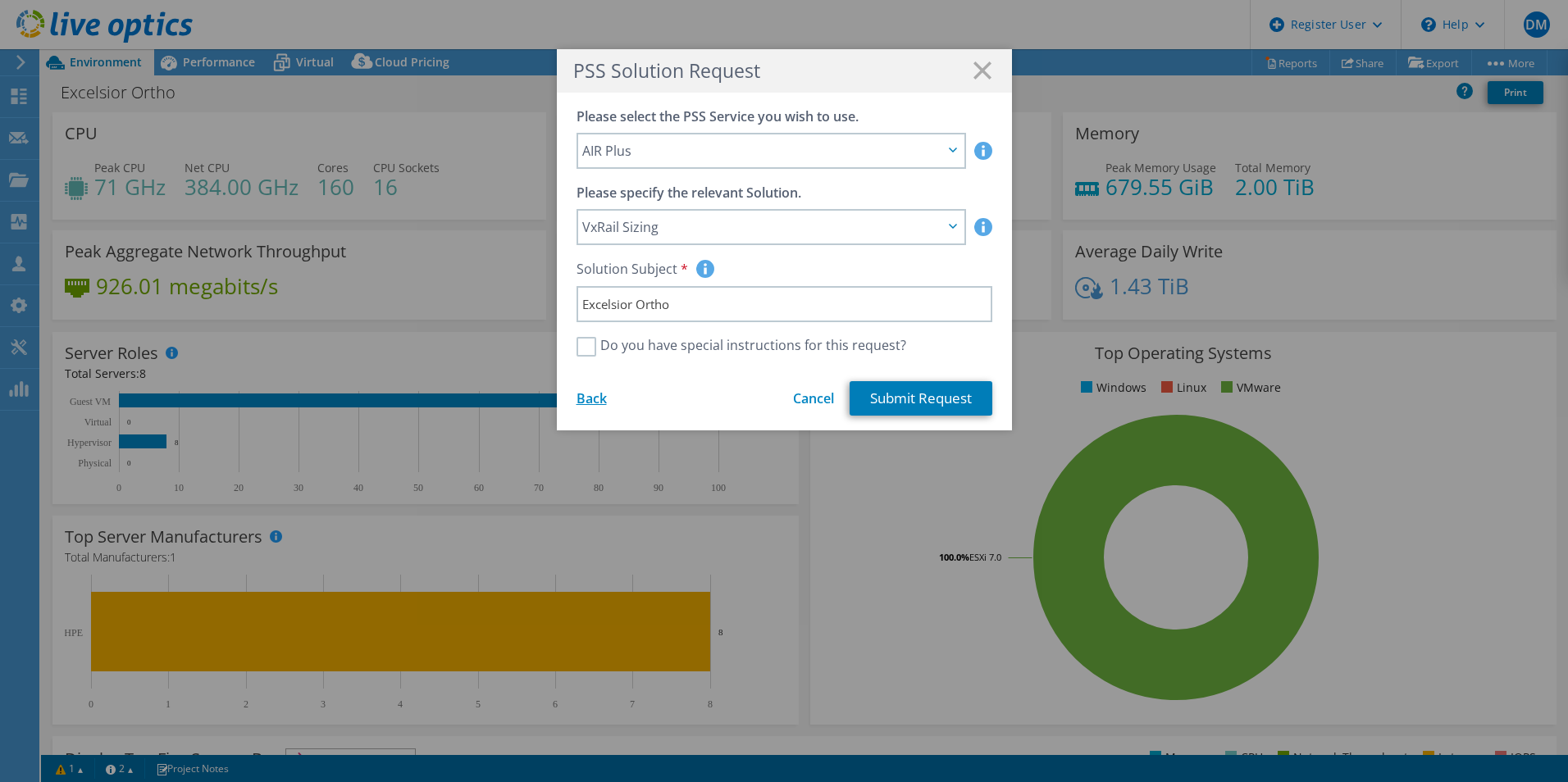
click at [585, 400] on link "Back" at bounding box center [592, 398] width 30 height 18
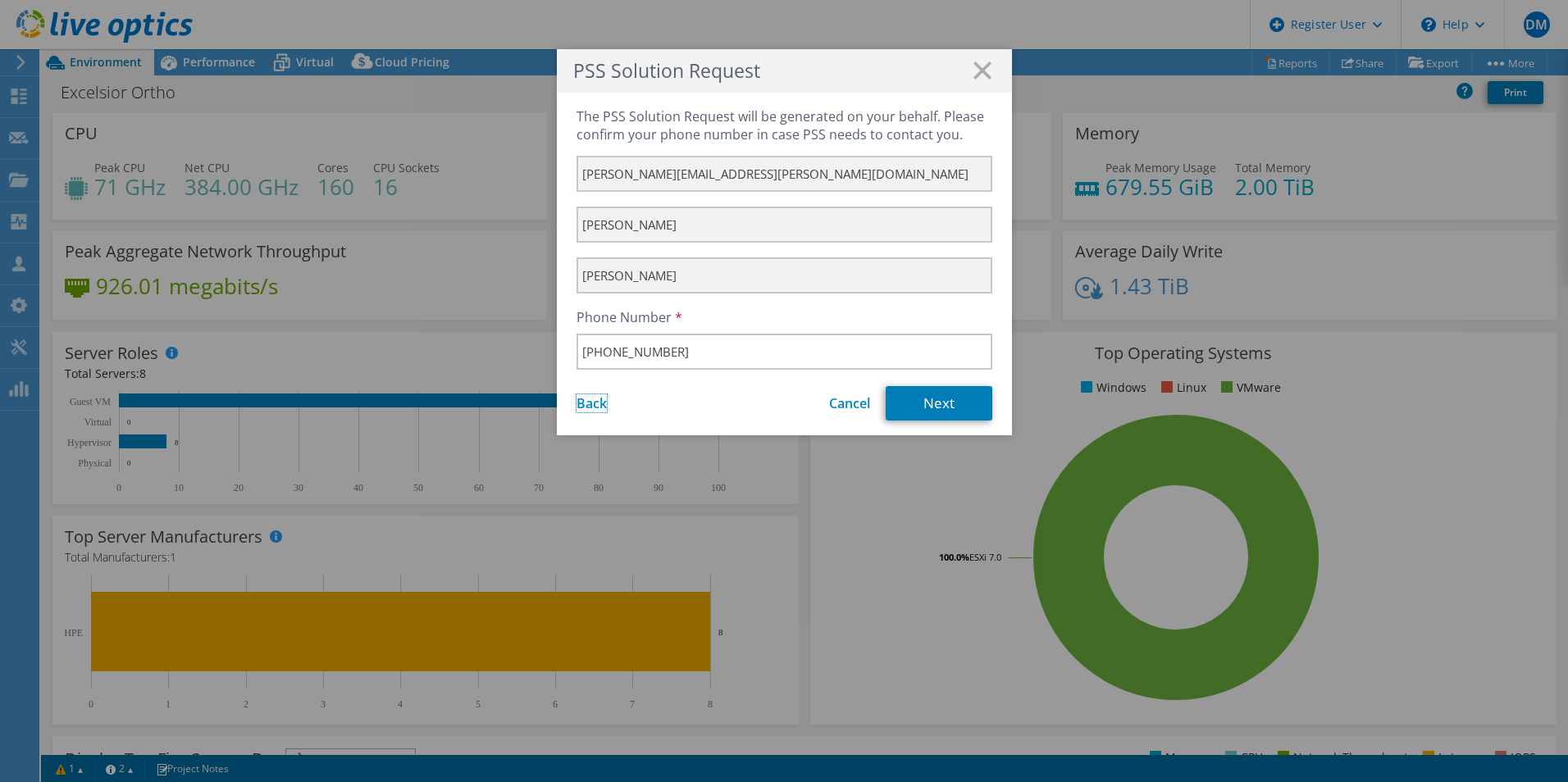
click at [585, 400] on link "Back" at bounding box center [592, 403] width 30 height 18
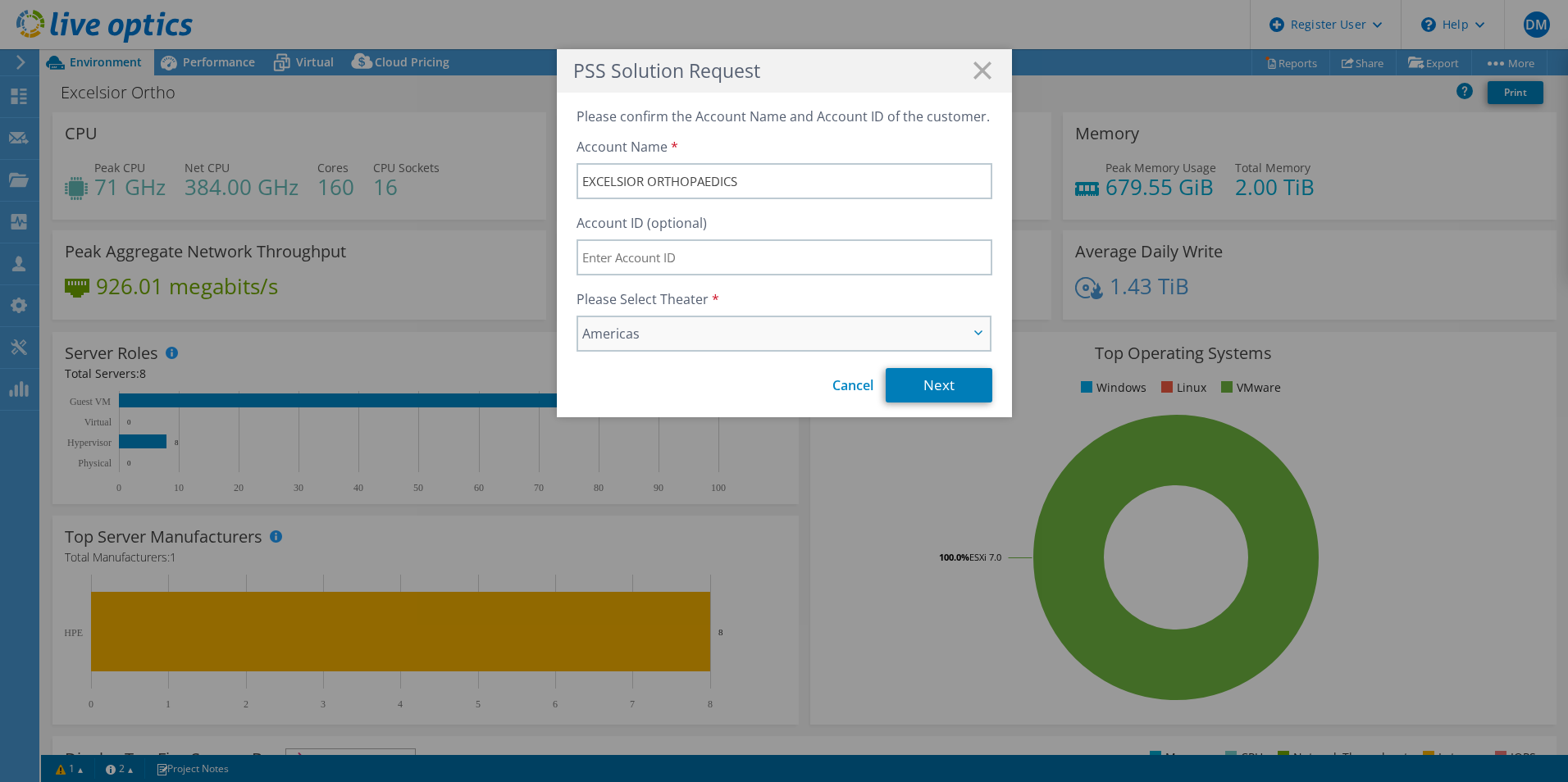
click at [648, 328] on span "Americas" at bounding box center [776, 333] width 387 height 20
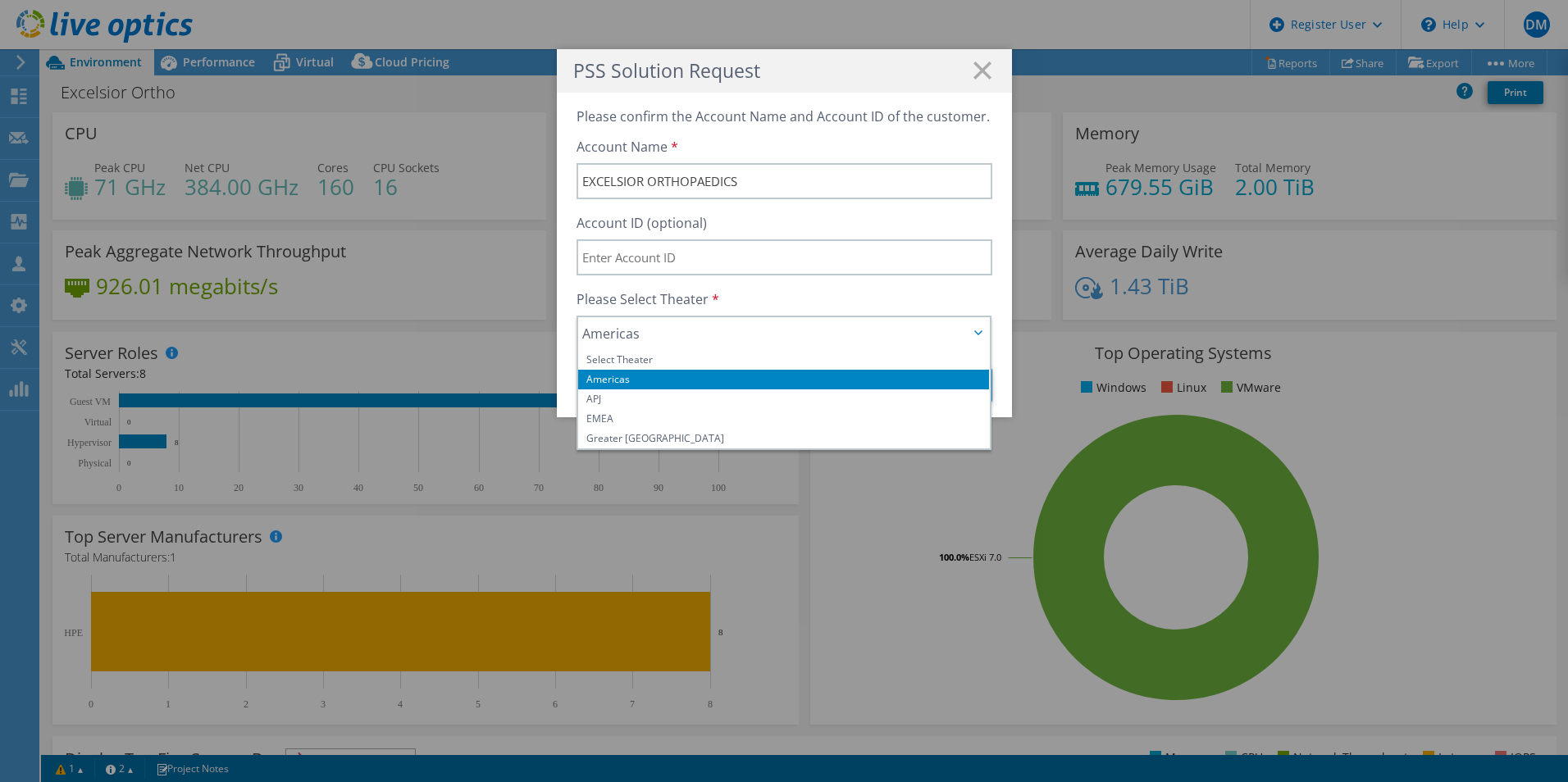
click at [564, 284] on div "Please confirm the Account Name and Account ID of the customer. Account Name EX…" at bounding box center [784, 255] width 455 height 324
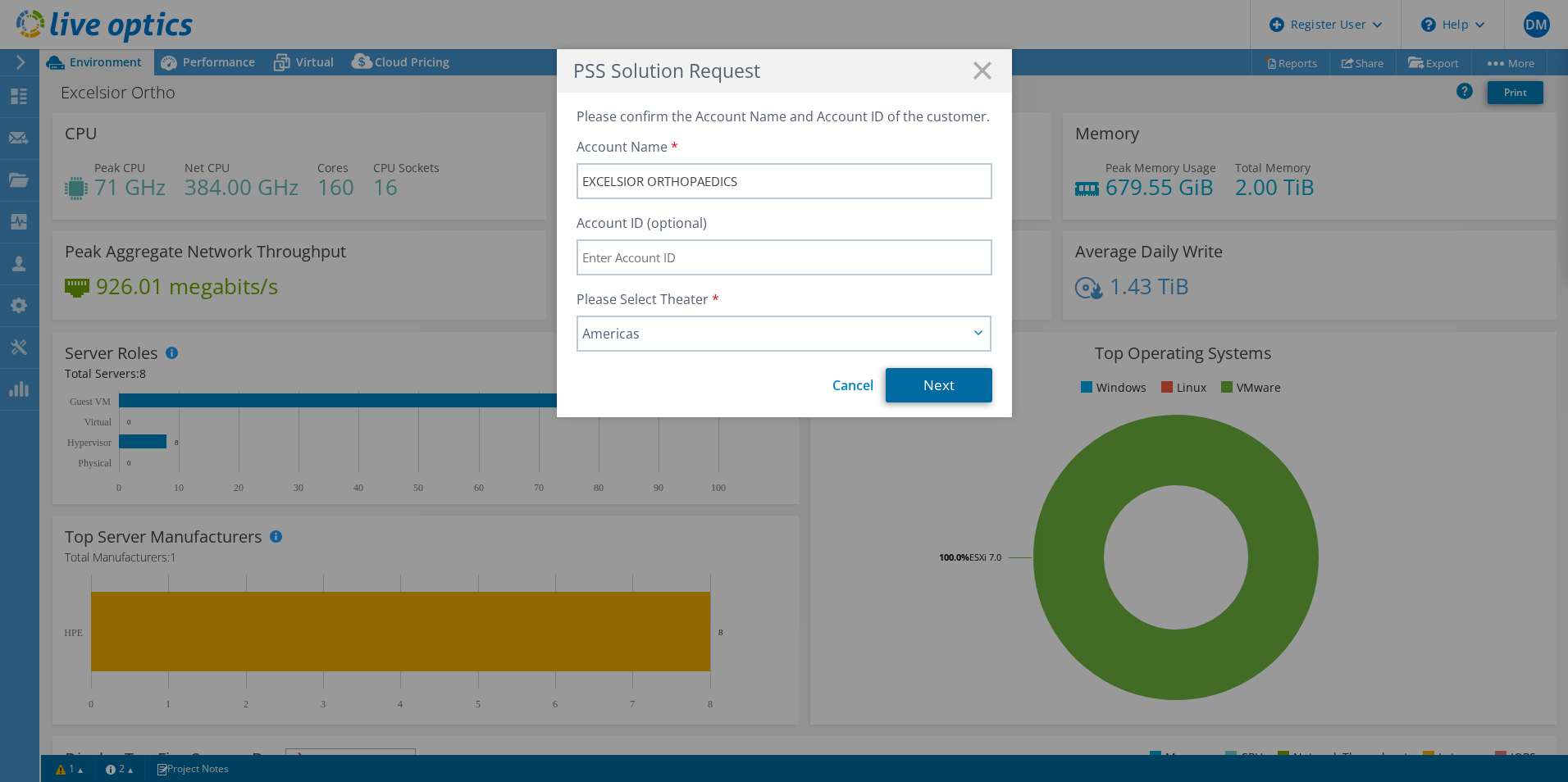
click at [924, 383] on link "Next" at bounding box center [939, 385] width 107 height 35
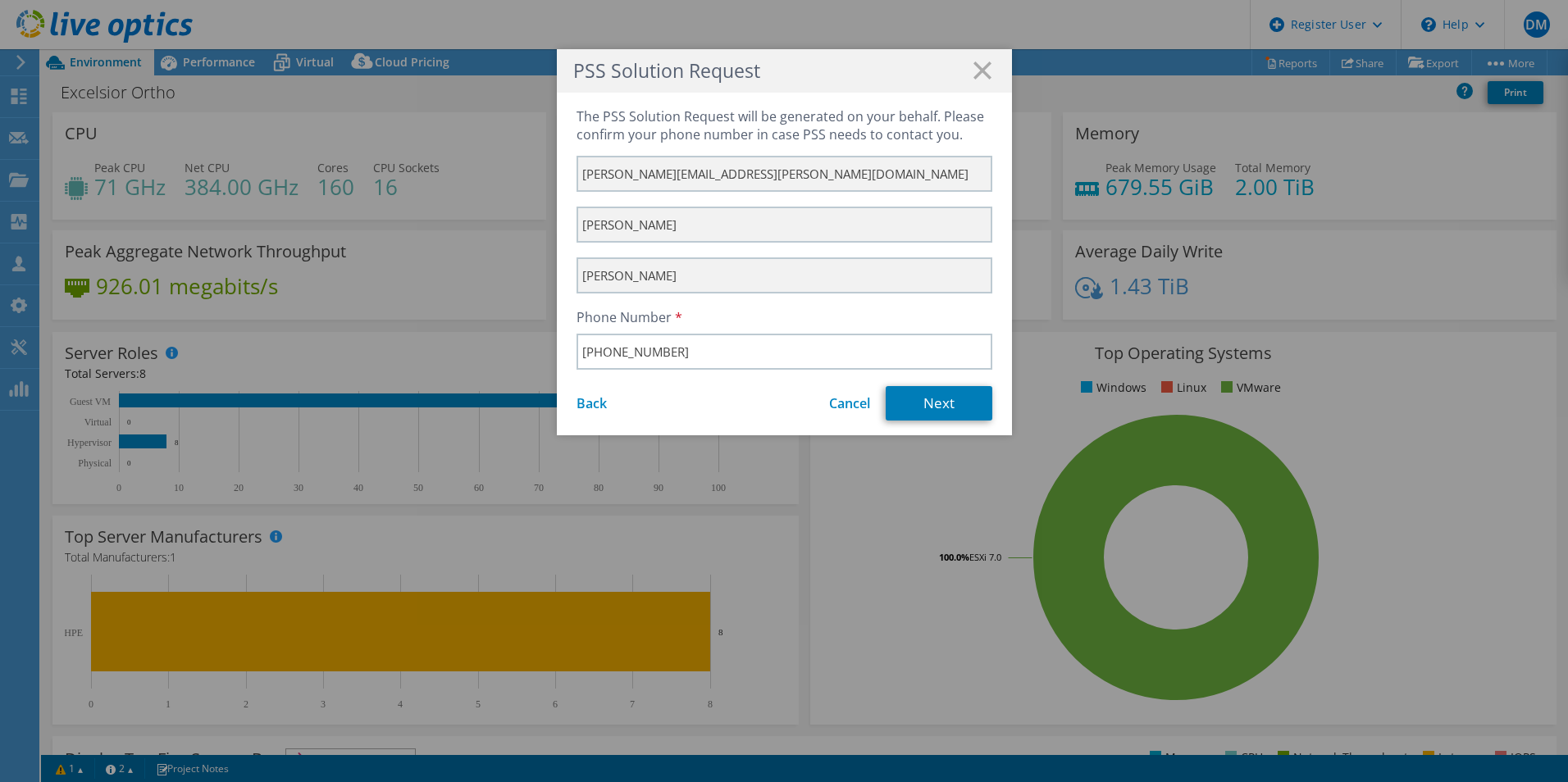
click at [924, 383] on div "The PSS Solution Request will be generated on your behalf. Please confirm your …" at bounding box center [784, 263] width 455 height 342
click at [926, 392] on link "Next" at bounding box center [939, 403] width 107 height 35
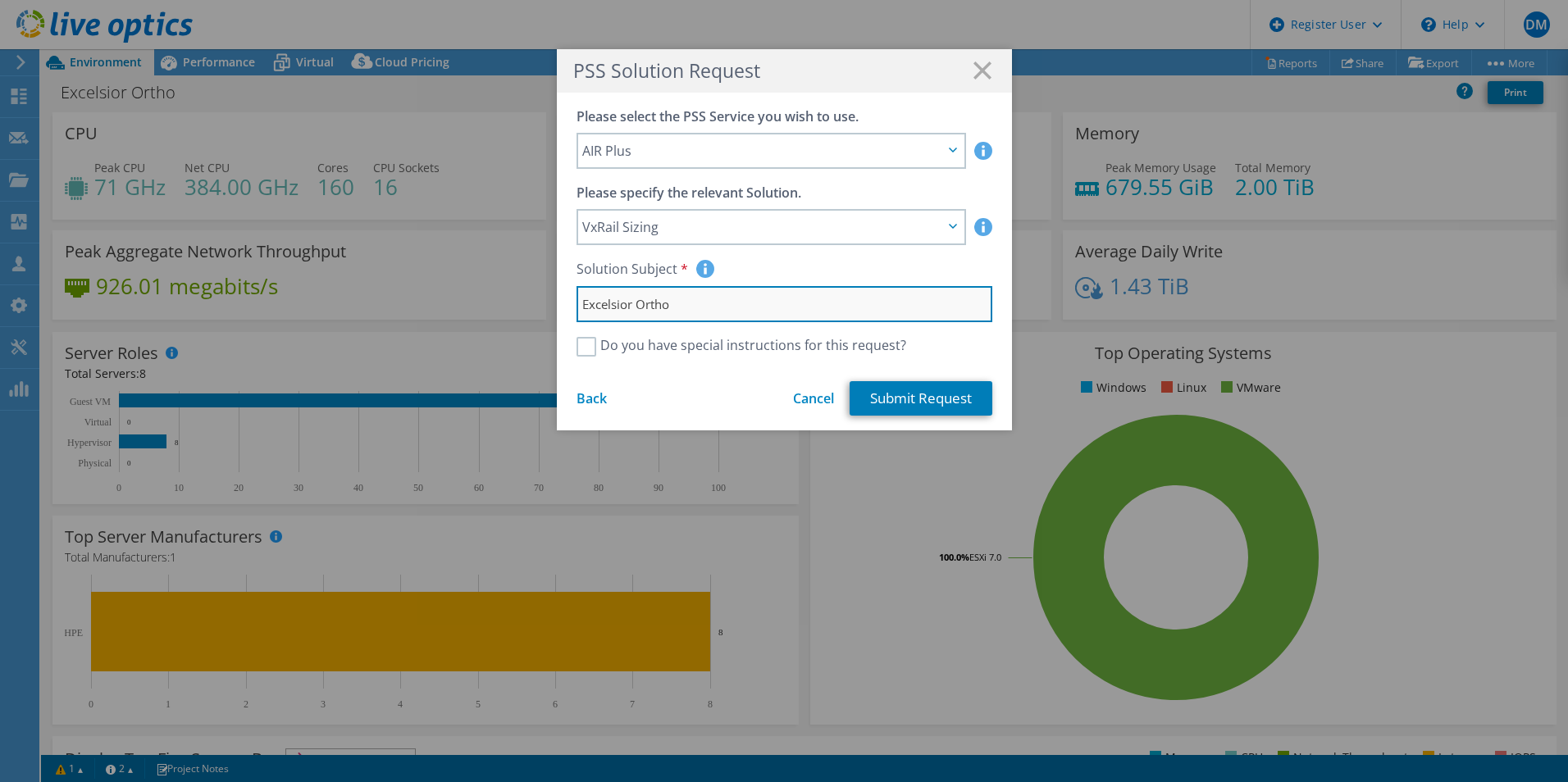
click at [663, 306] on input "Excelsior Ortho" at bounding box center [784, 304] width 415 height 36
click at [686, 236] on span "VxRail Sizing" at bounding box center [762, 227] width 361 height 20
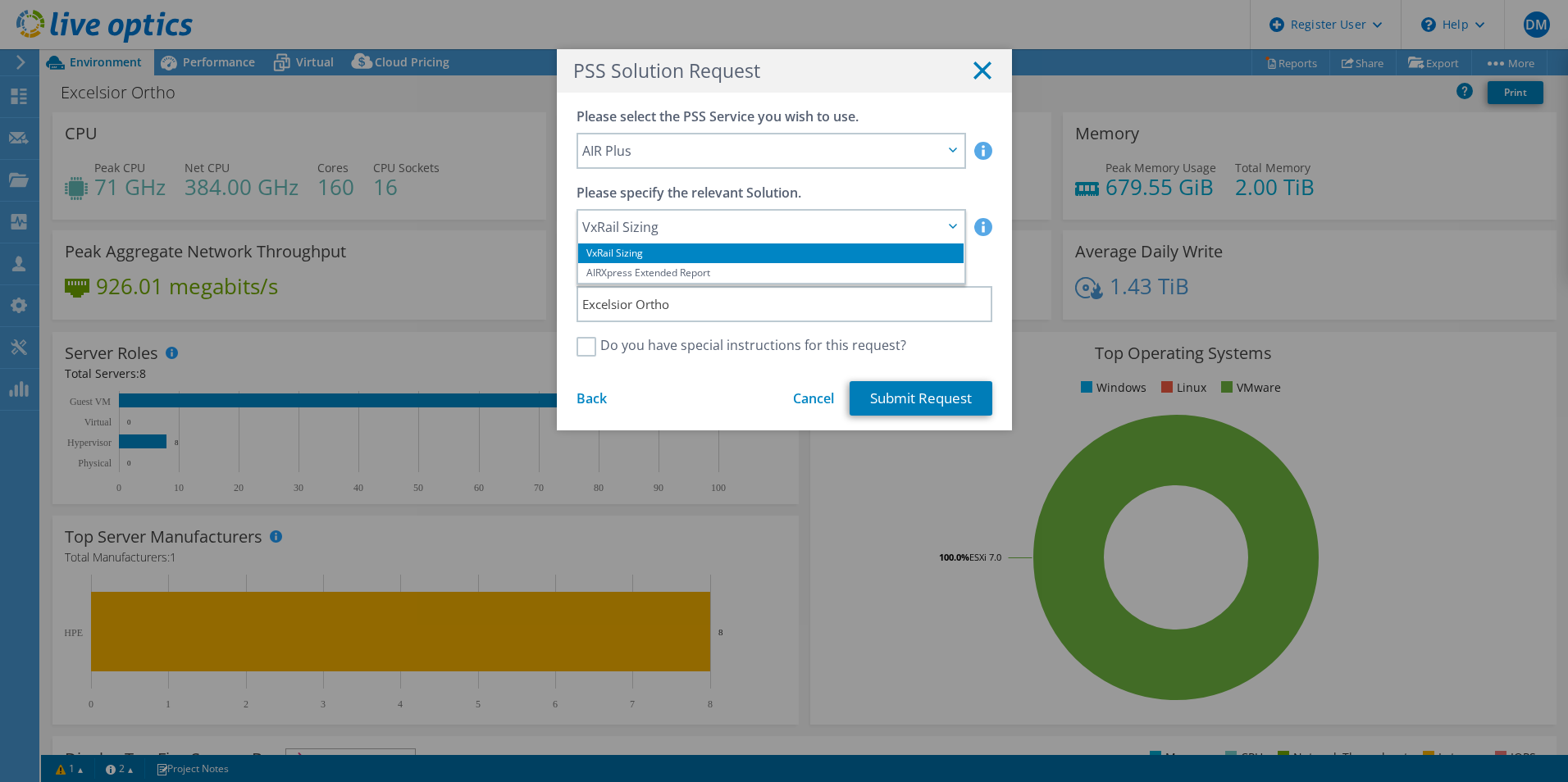
click at [980, 68] on line at bounding box center [982, 69] width 16 height 16
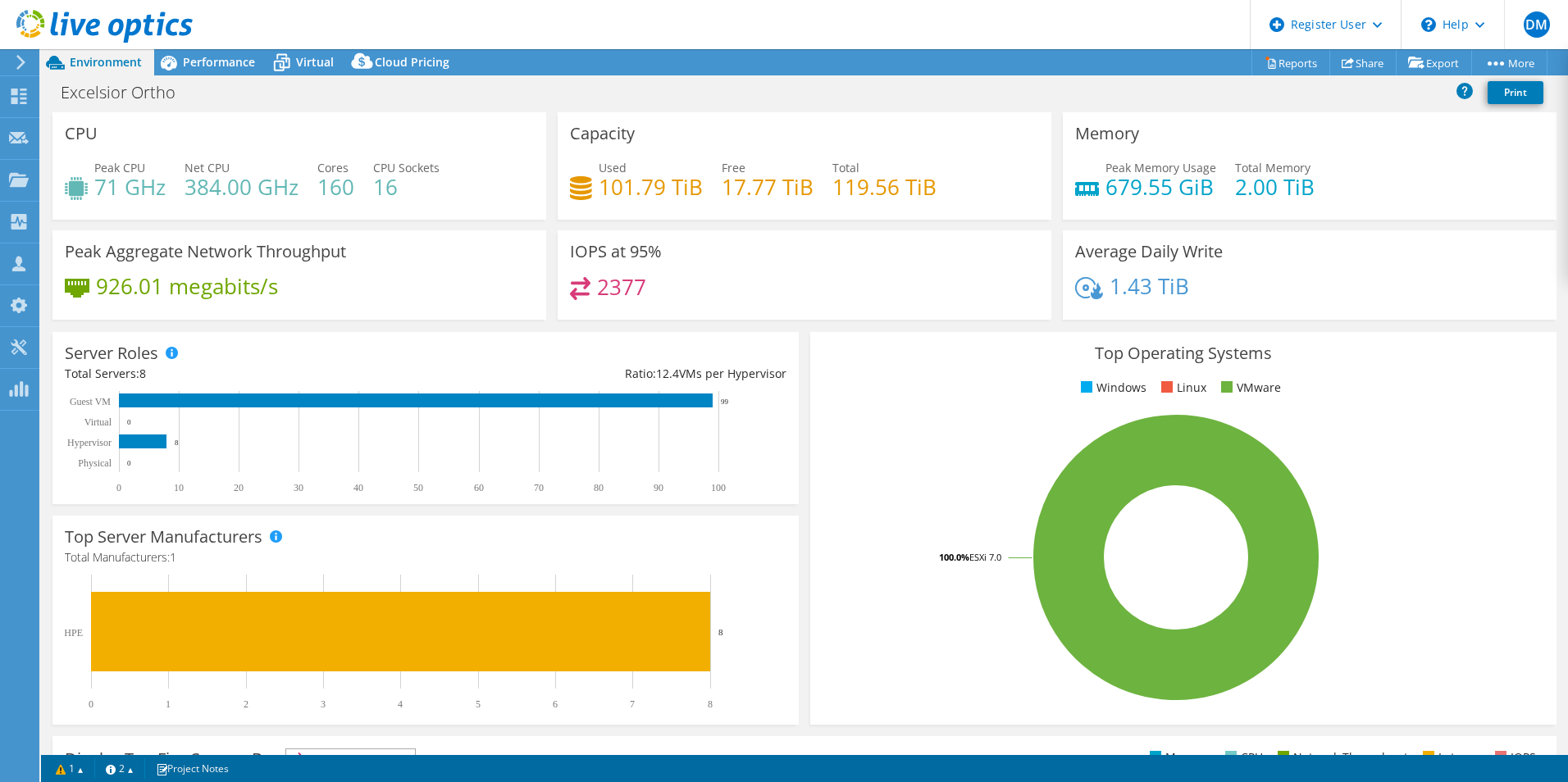
click at [913, 101] on div "Excelsior Ortho Print" at bounding box center [805, 92] width 1527 height 30
click at [338, 193] on h4 "160" at bounding box center [335, 187] width 37 height 18
click at [223, 63] on span "Performance" at bounding box center [219, 62] width 72 height 16
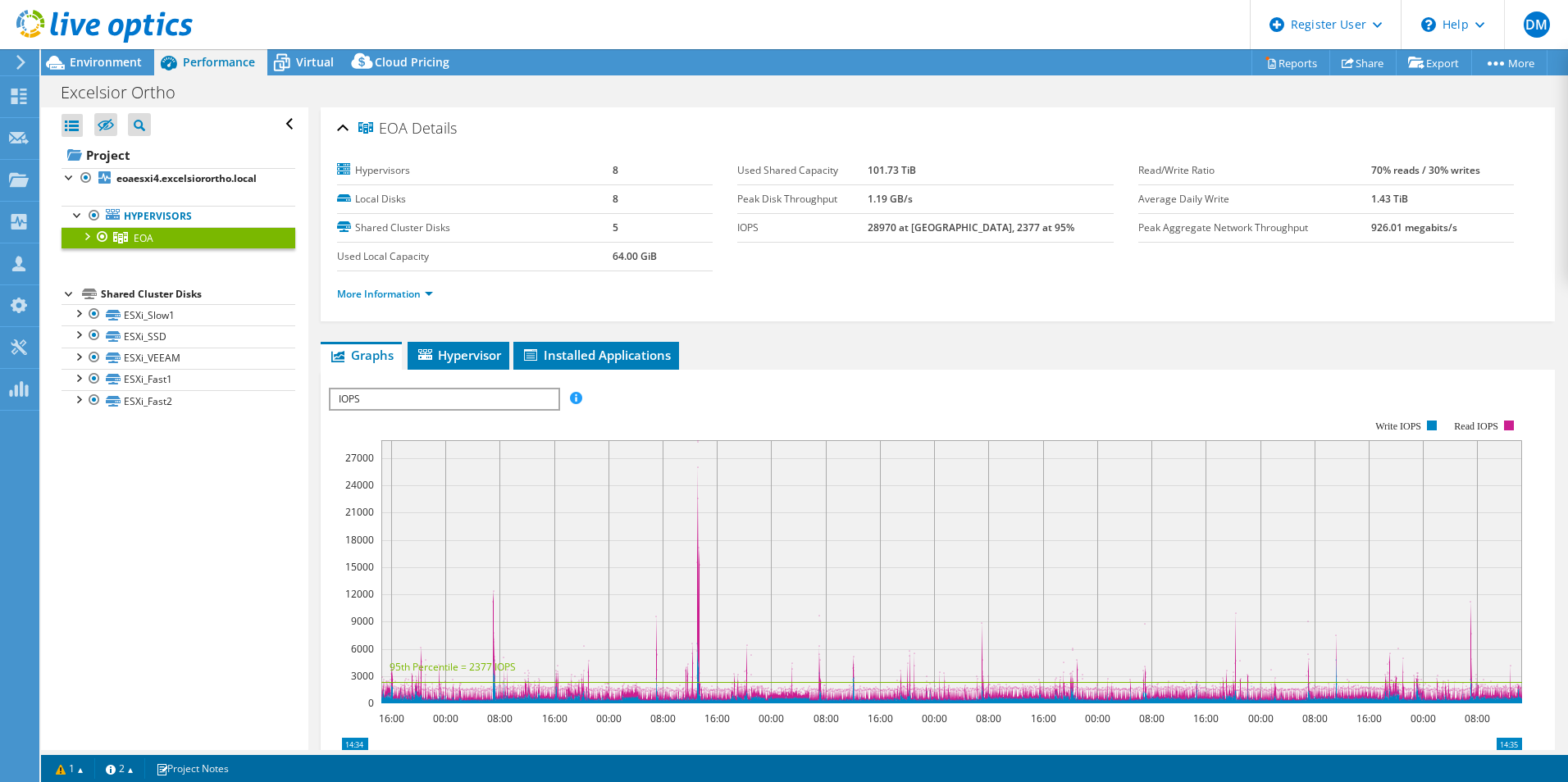
click at [92, 233] on div at bounding box center [85, 234] width 16 height 16
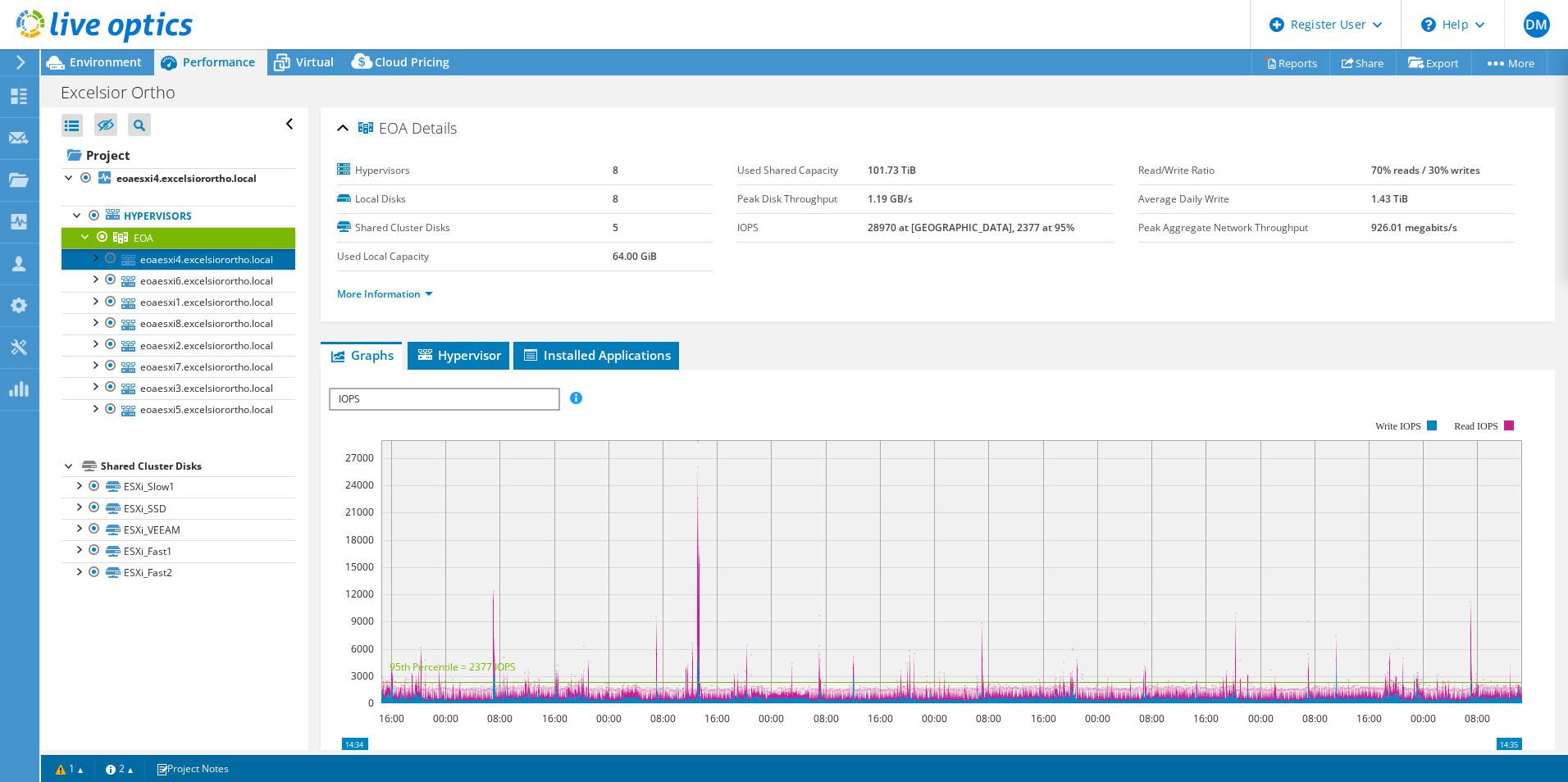
click at [207, 261] on link "eoaesxi4.excelsiorortho.local" at bounding box center [178, 259] width 234 height 22
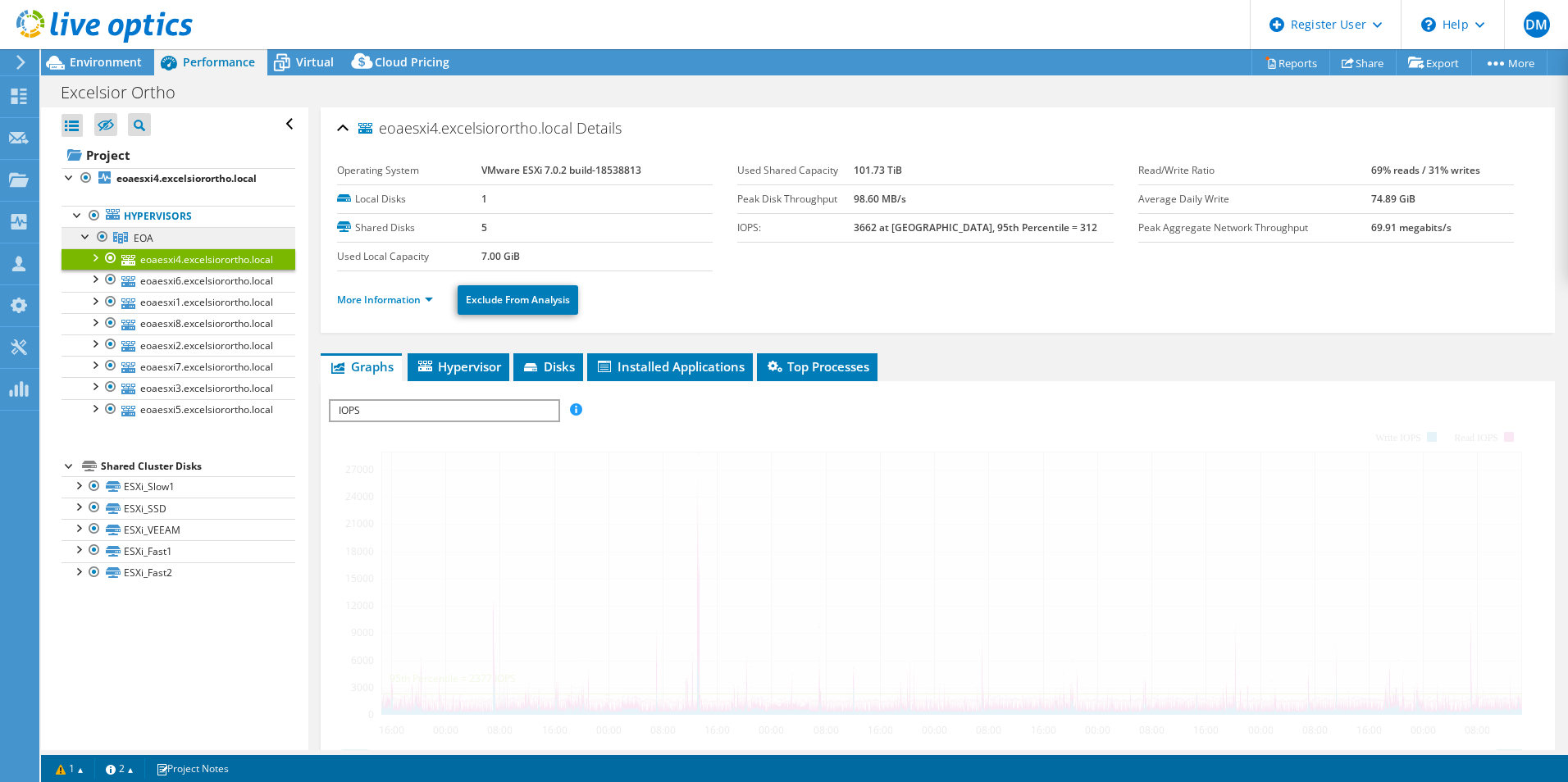
click at [87, 232] on div at bounding box center [85, 234] width 16 height 16
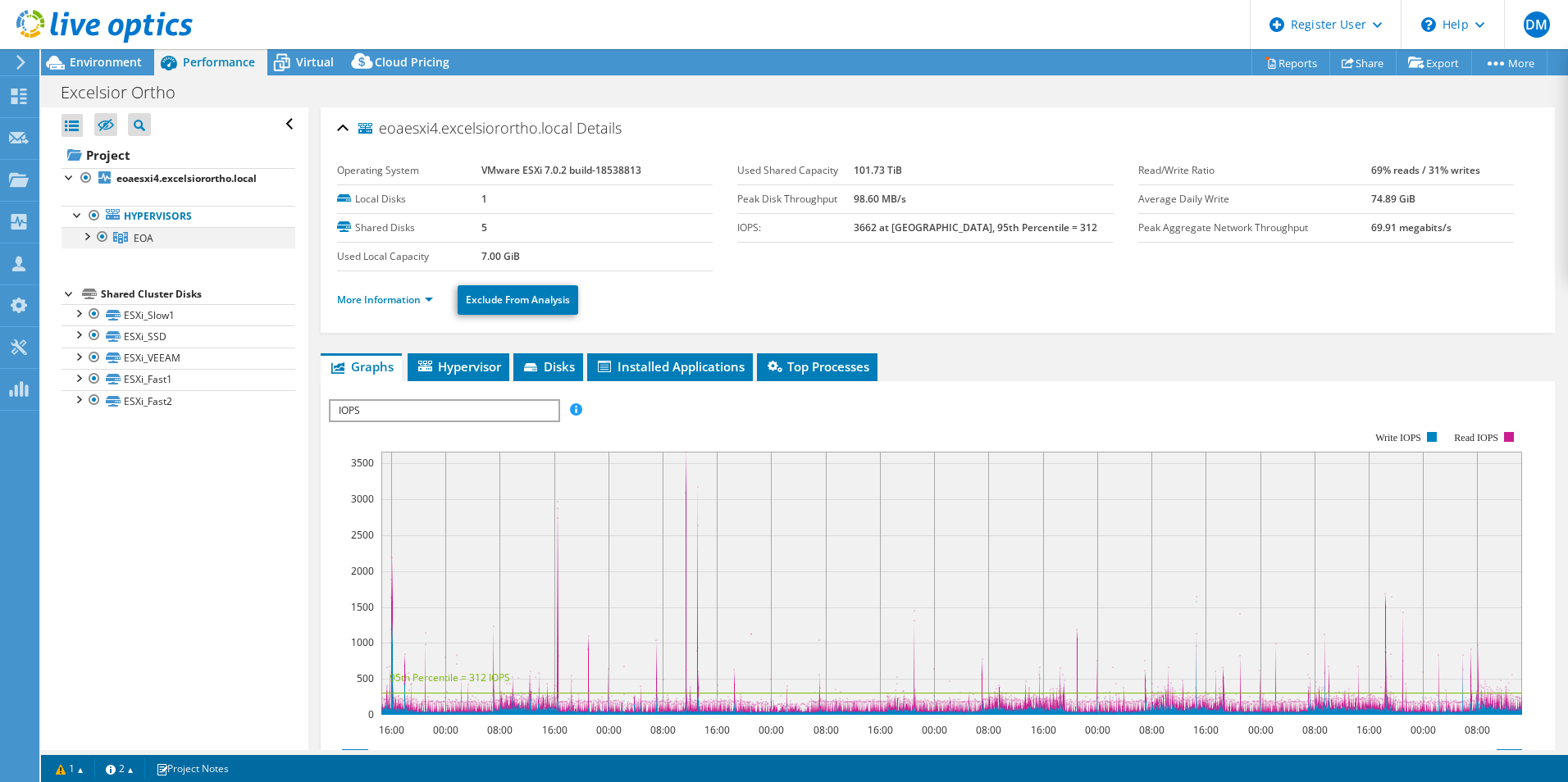
click at [88, 235] on div at bounding box center [85, 234] width 16 height 16
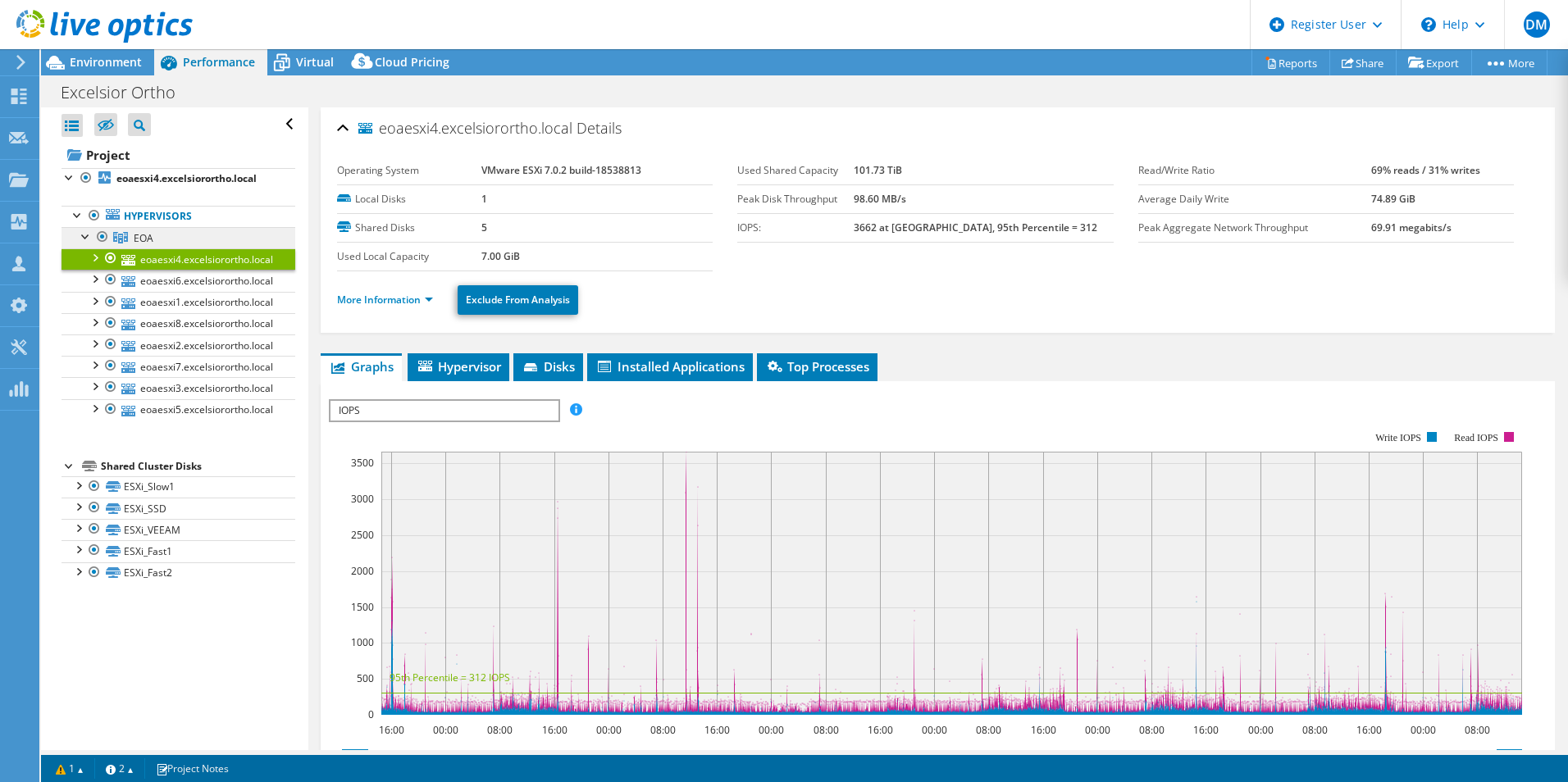
click at [163, 244] on link "EOA" at bounding box center [178, 237] width 234 height 22
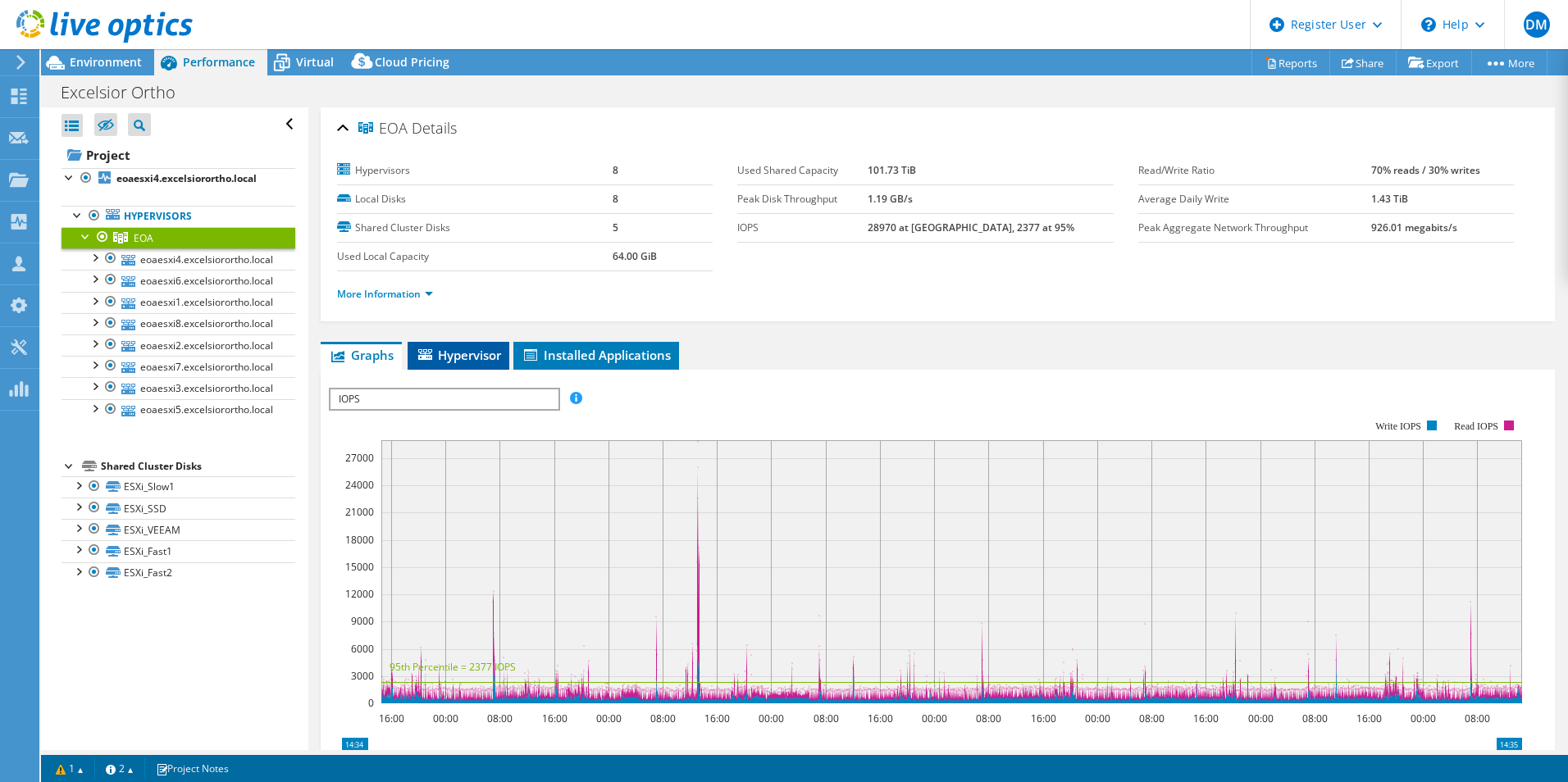
click at [460, 355] on span "Hypervisor" at bounding box center [458, 354] width 85 height 16
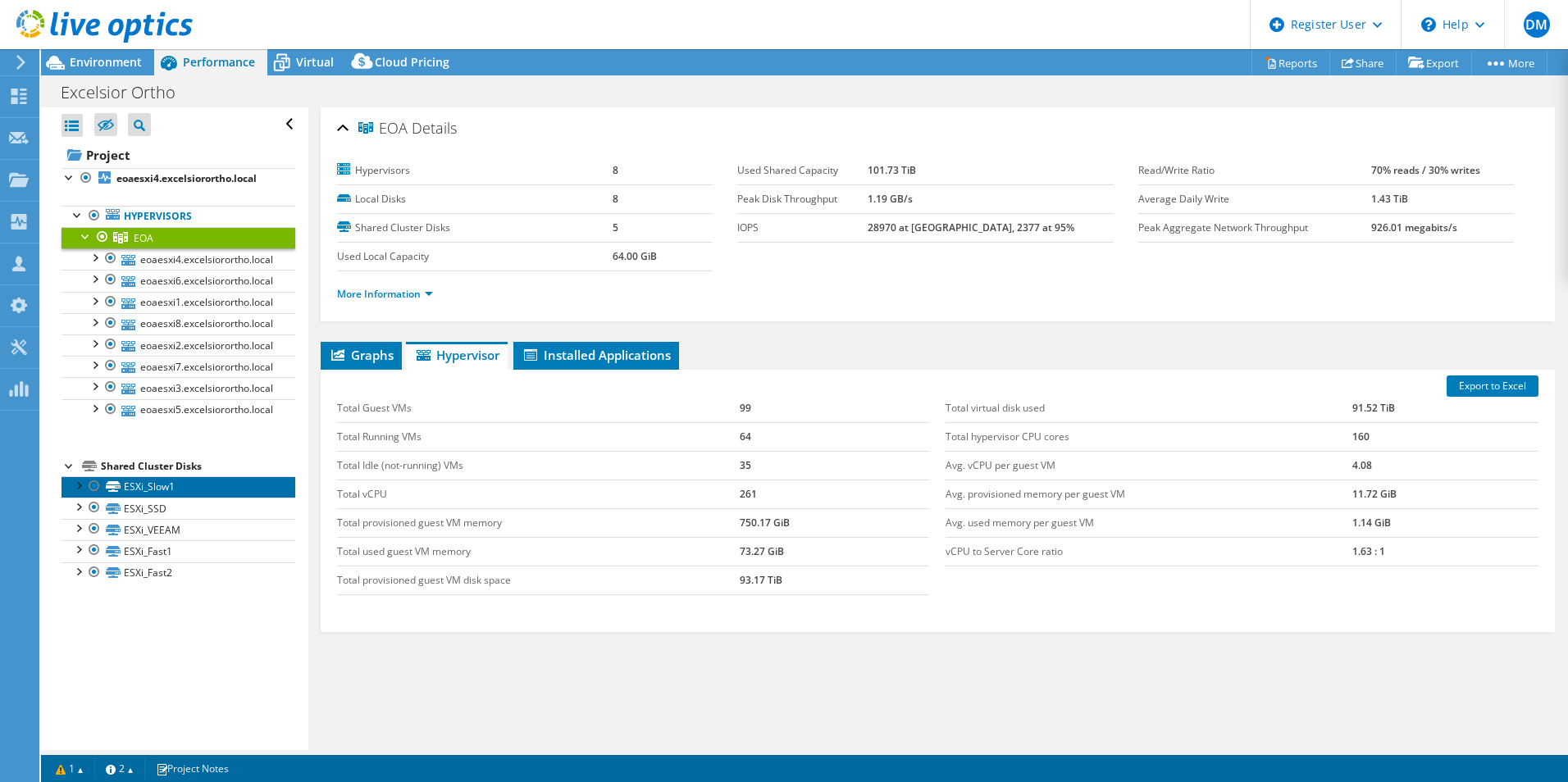
click at [147, 487] on link "ESXi_Slow1" at bounding box center [178, 487] width 234 height 22
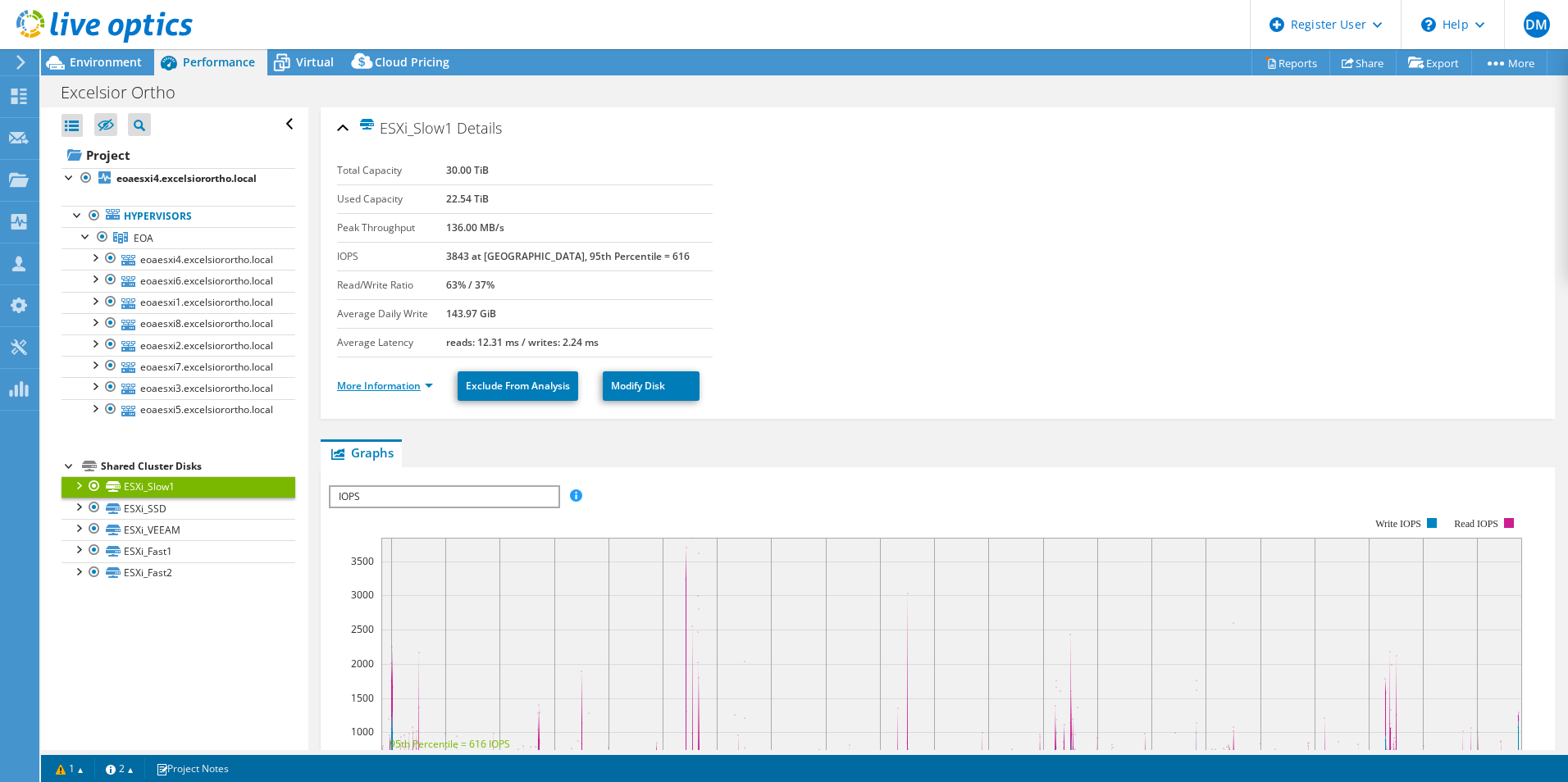
click at [390, 383] on link "More Information" at bounding box center [384, 385] width 96 height 14
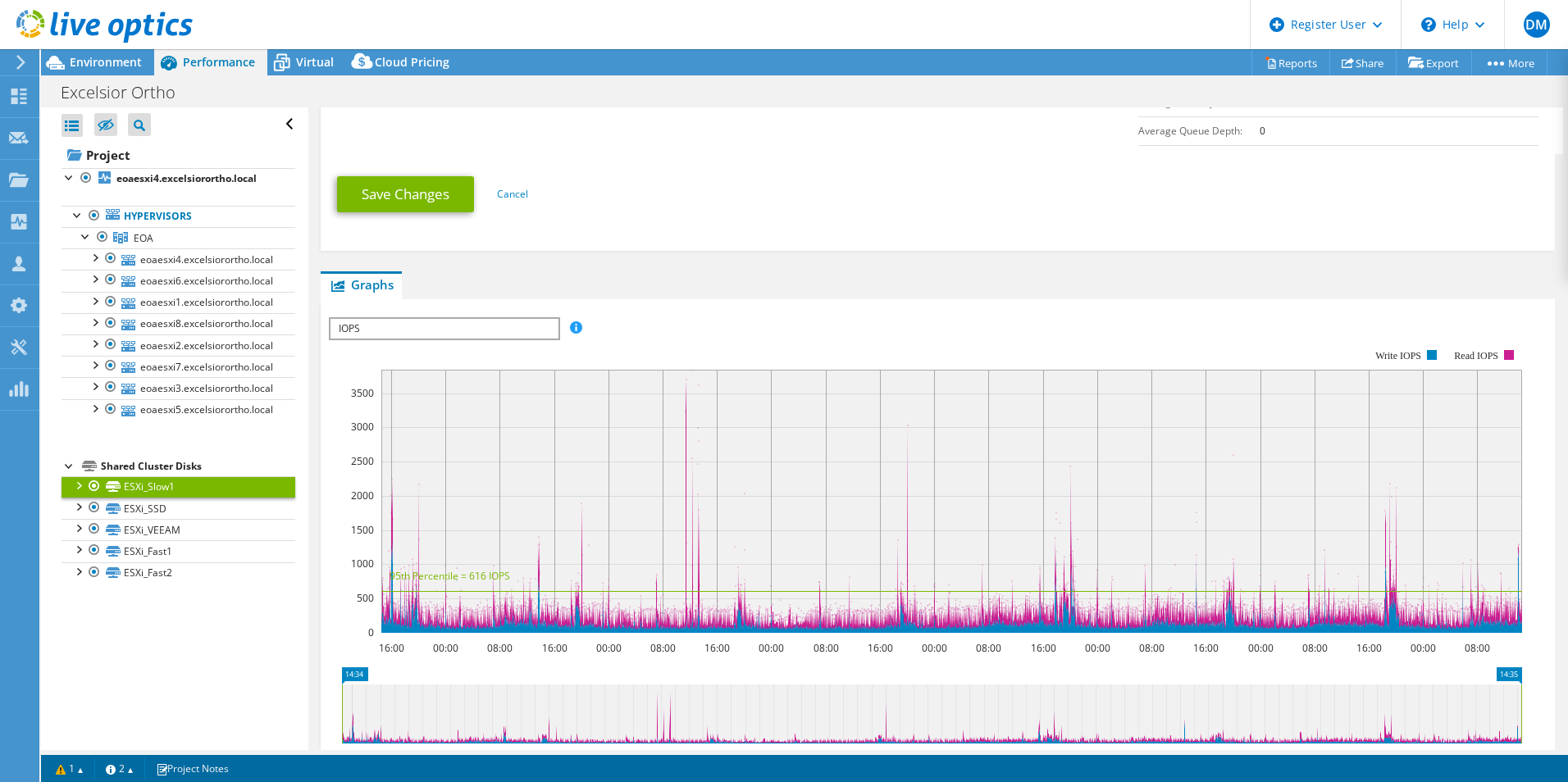
scroll to position [574, 0]
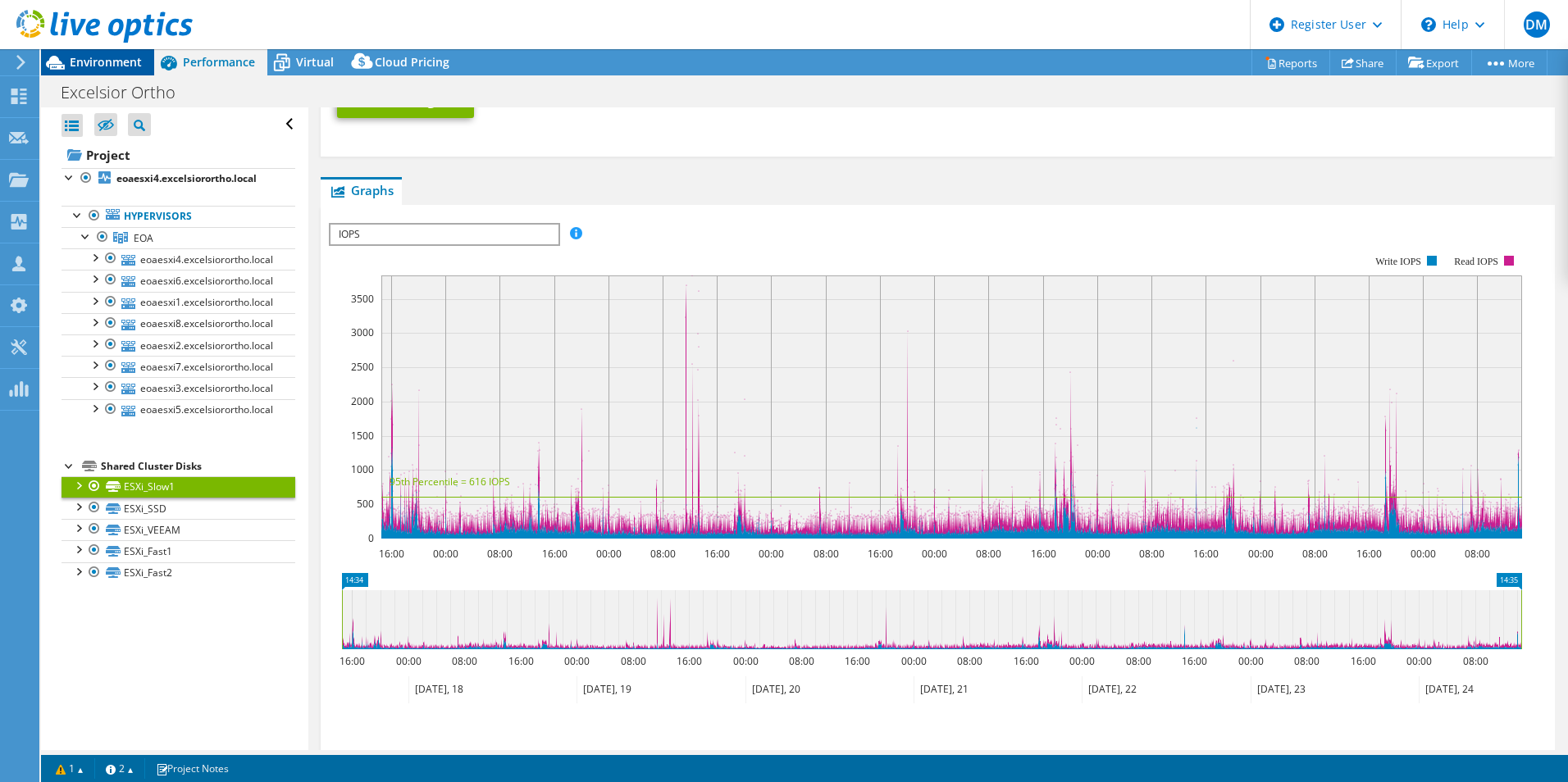
click at [80, 68] on span "Environment" at bounding box center [105, 62] width 72 height 16
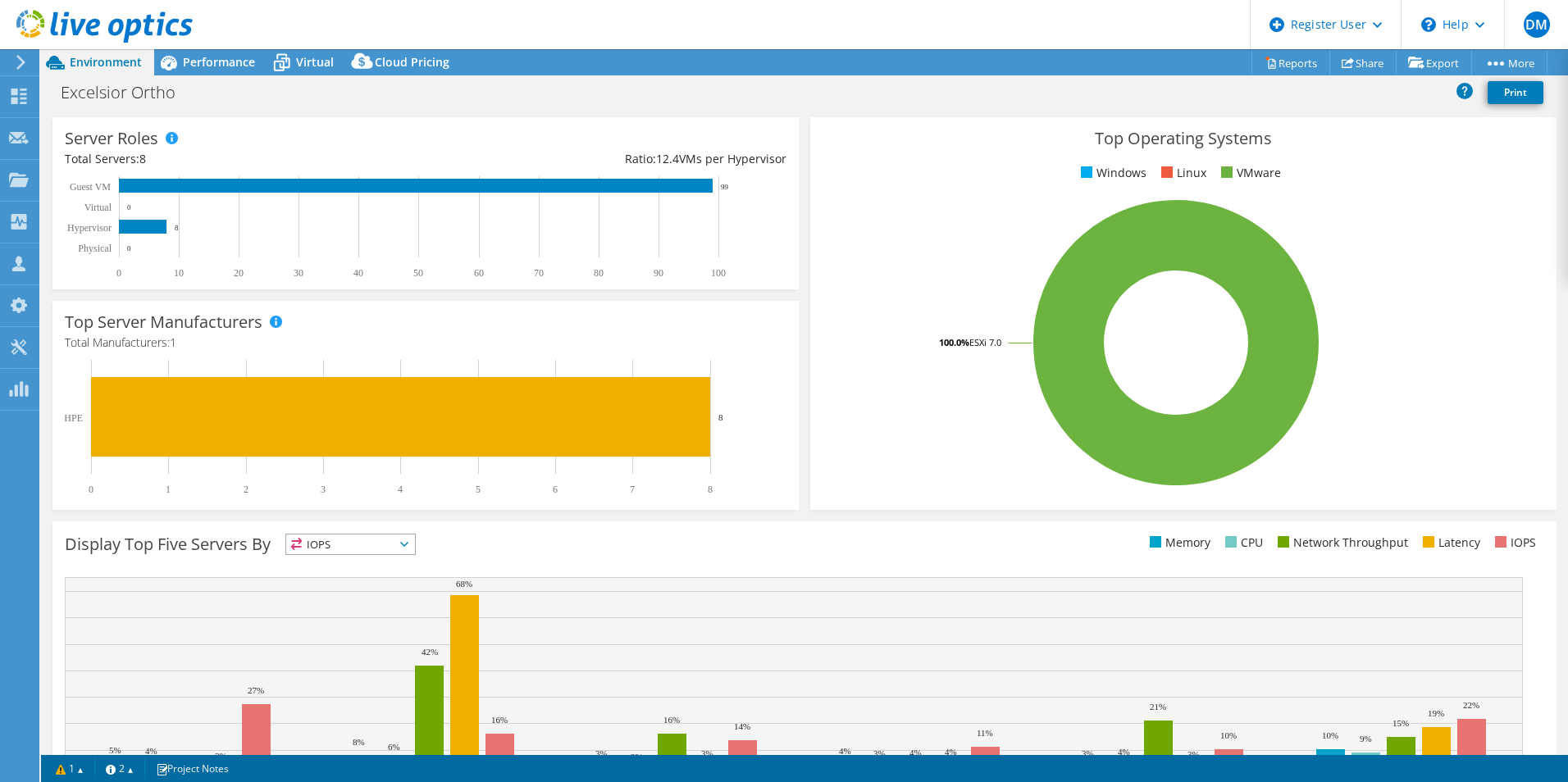
scroll to position [0, 0]
